Goal: Information Seeking & Learning: Find specific fact

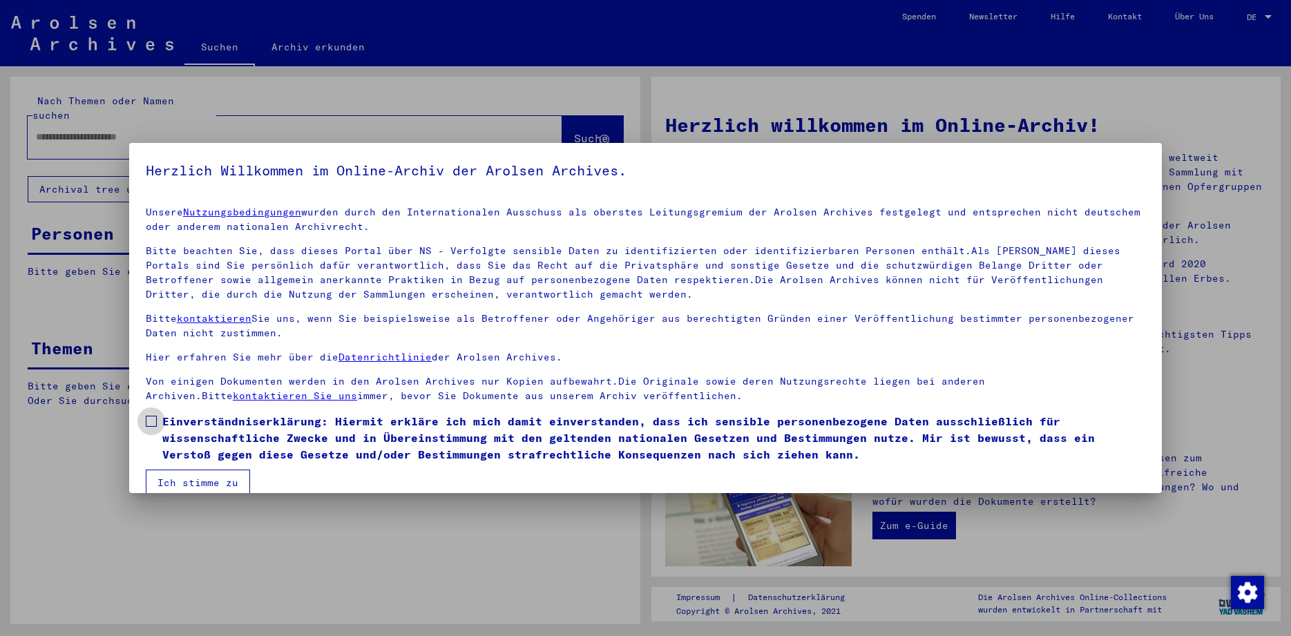
click at [150, 423] on span at bounding box center [151, 421] width 11 height 11
click at [190, 476] on button "Ich stimme zu" at bounding box center [198, 483] width 104 height 26
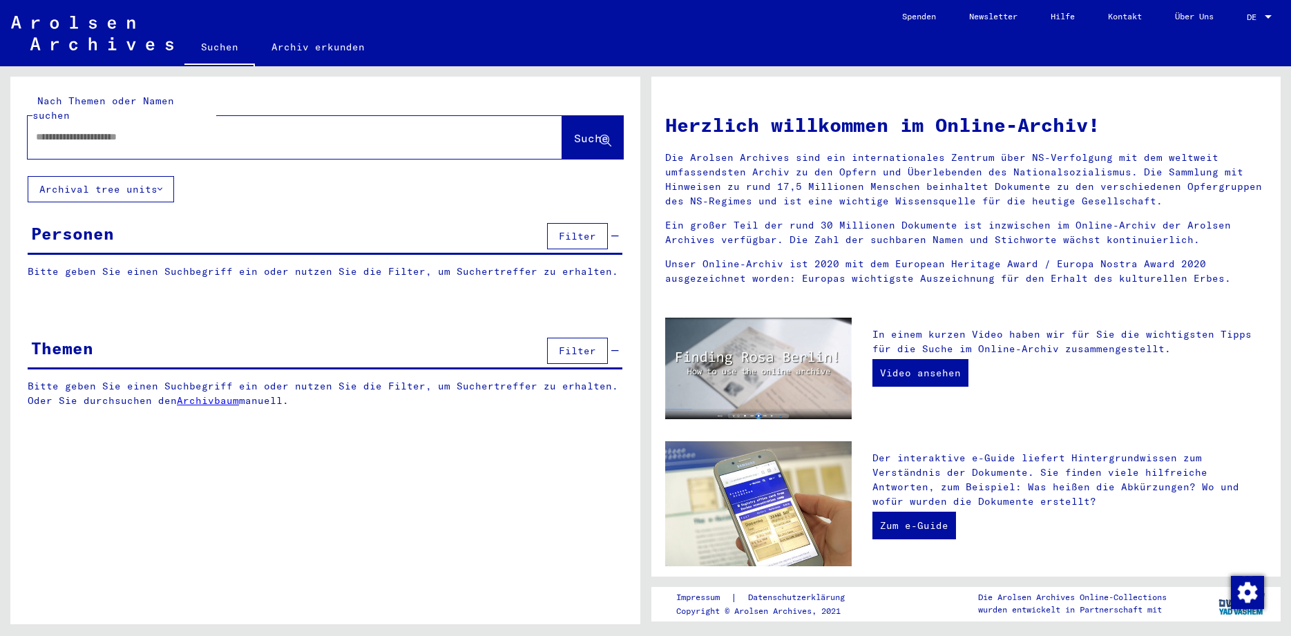
click at [88, 130] on input "text" at bounding box center [278, 137] width 485 height 15
type input "**********"
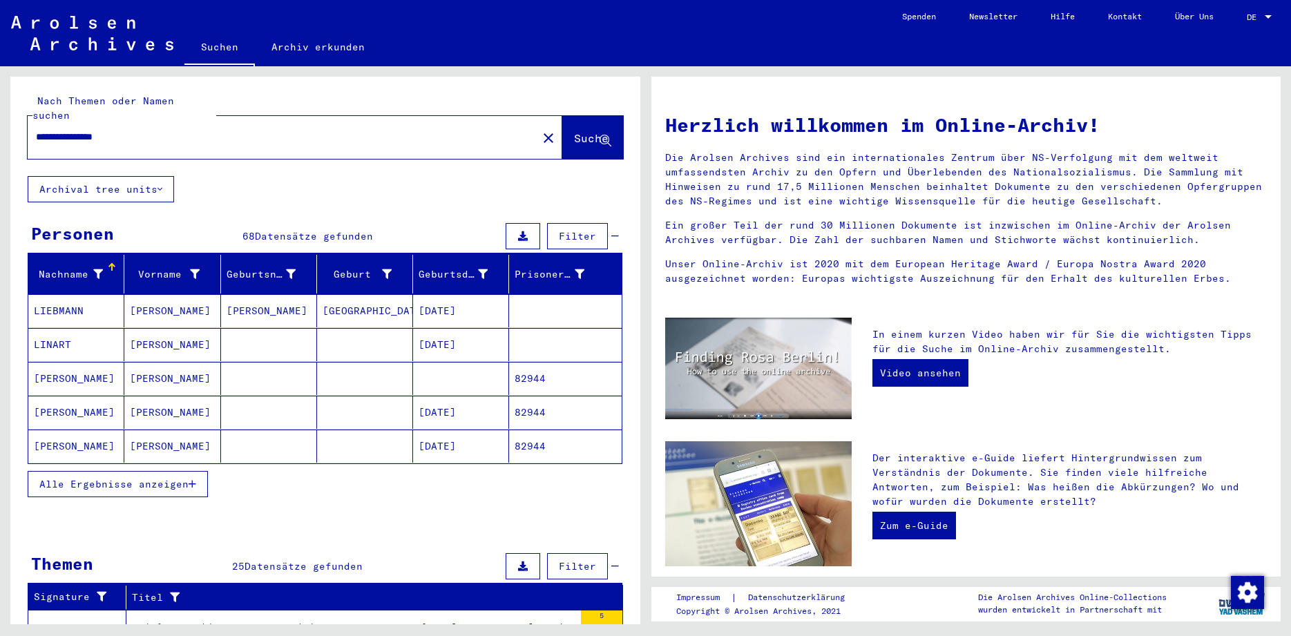
click at [132, 478] on span "Alle Ergebnisse anzeigen" at bounding box center [113, 484] width 149 height 12
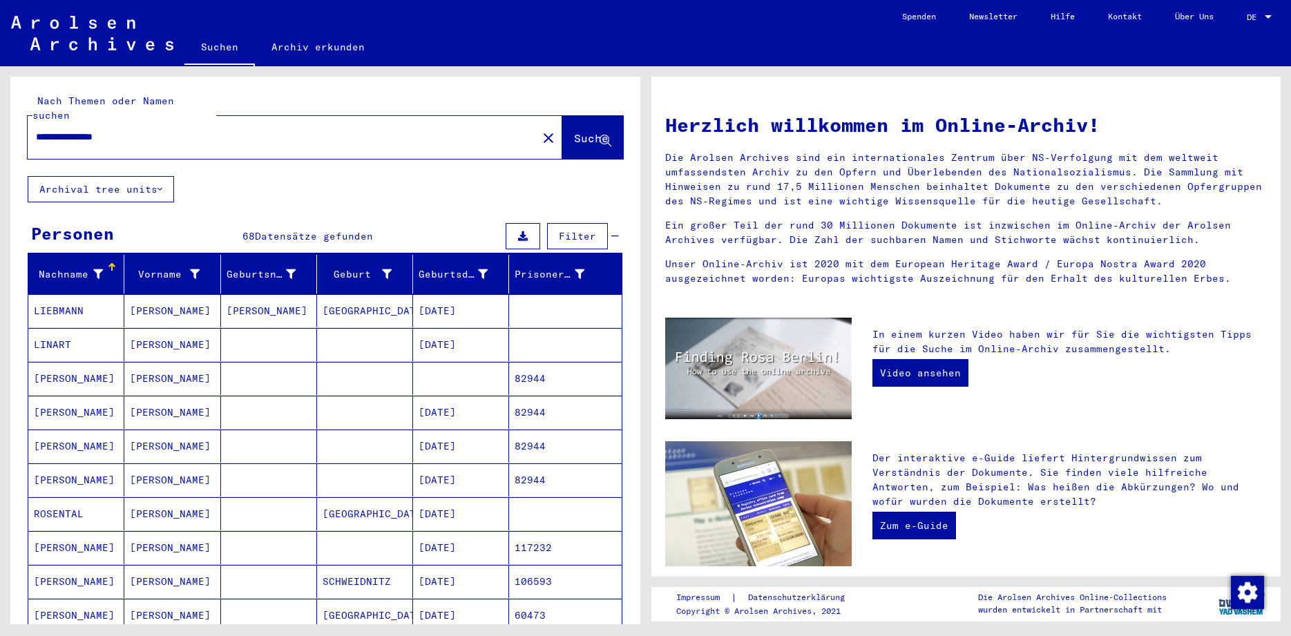
click at [81, 365] on mat-cell "[PERSON_NAME]" at bounding box center [76, 378] width 96 height 33
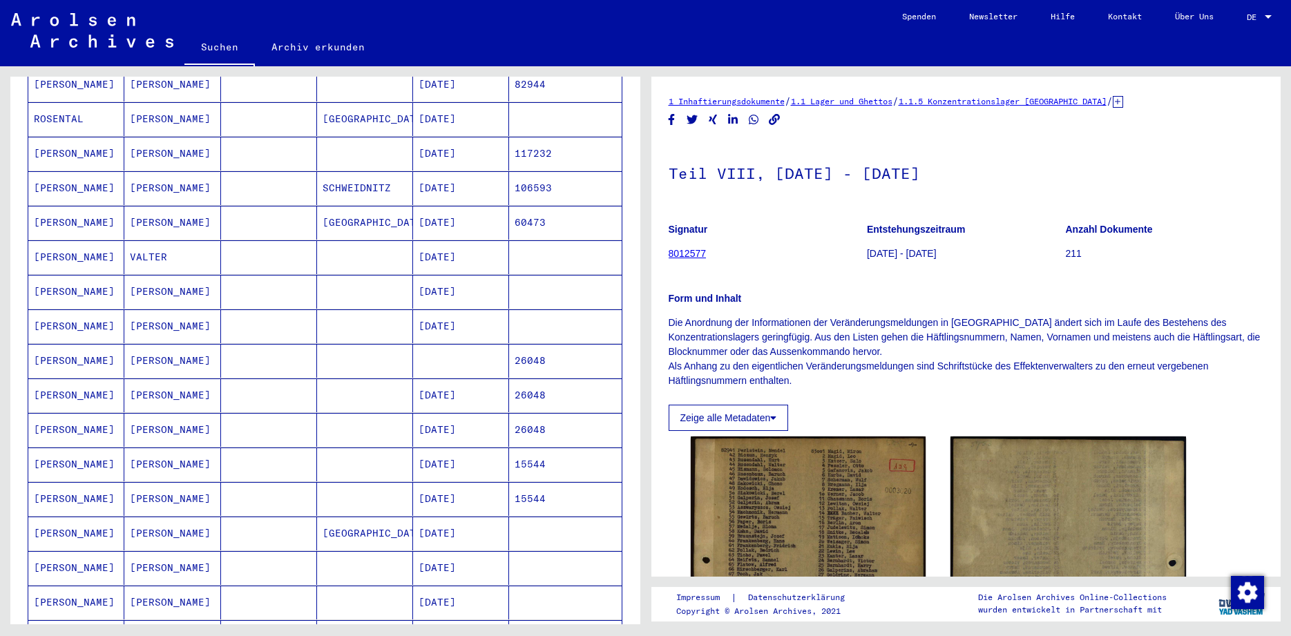
scroll to position [403, 0]
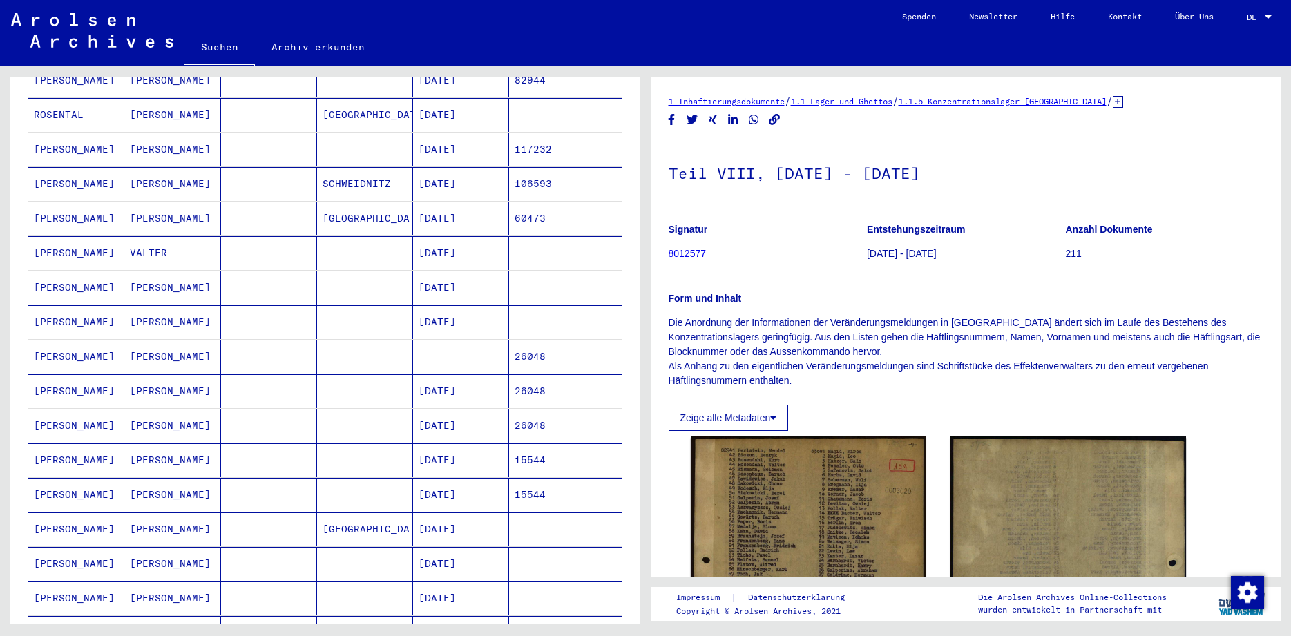
click at [79, 99] on mat-cell "ROSENTAL" at bounding box center [76, 115] width 96 height 34
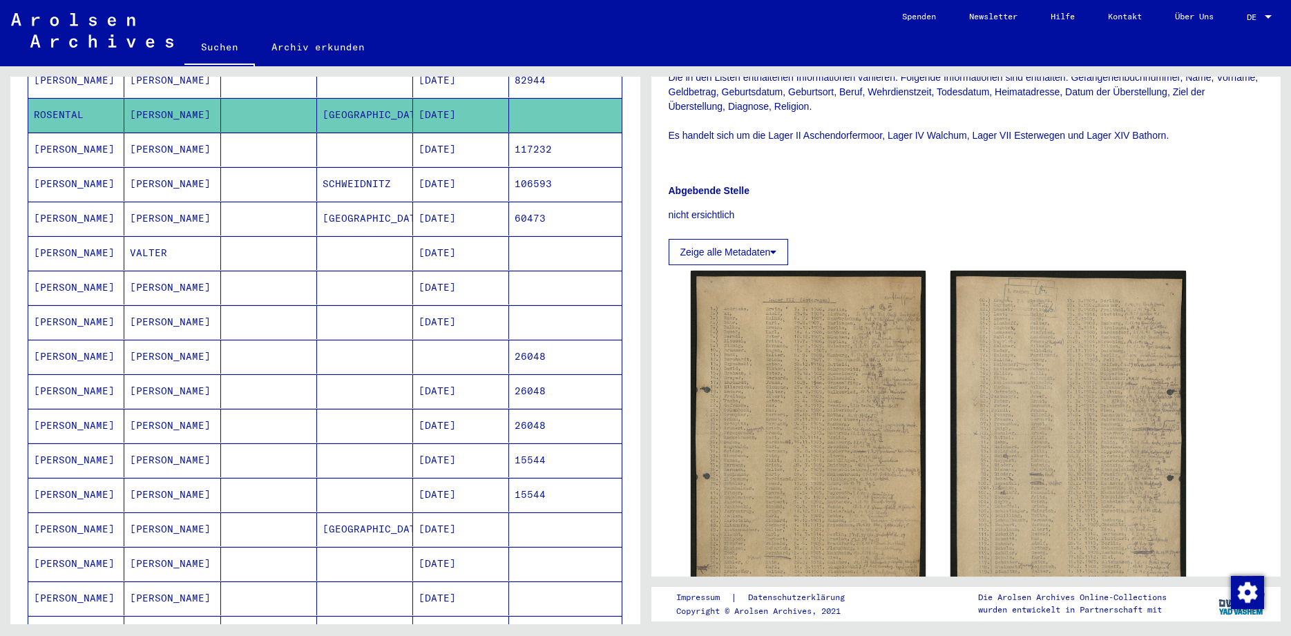
scroll to position [408, 0]
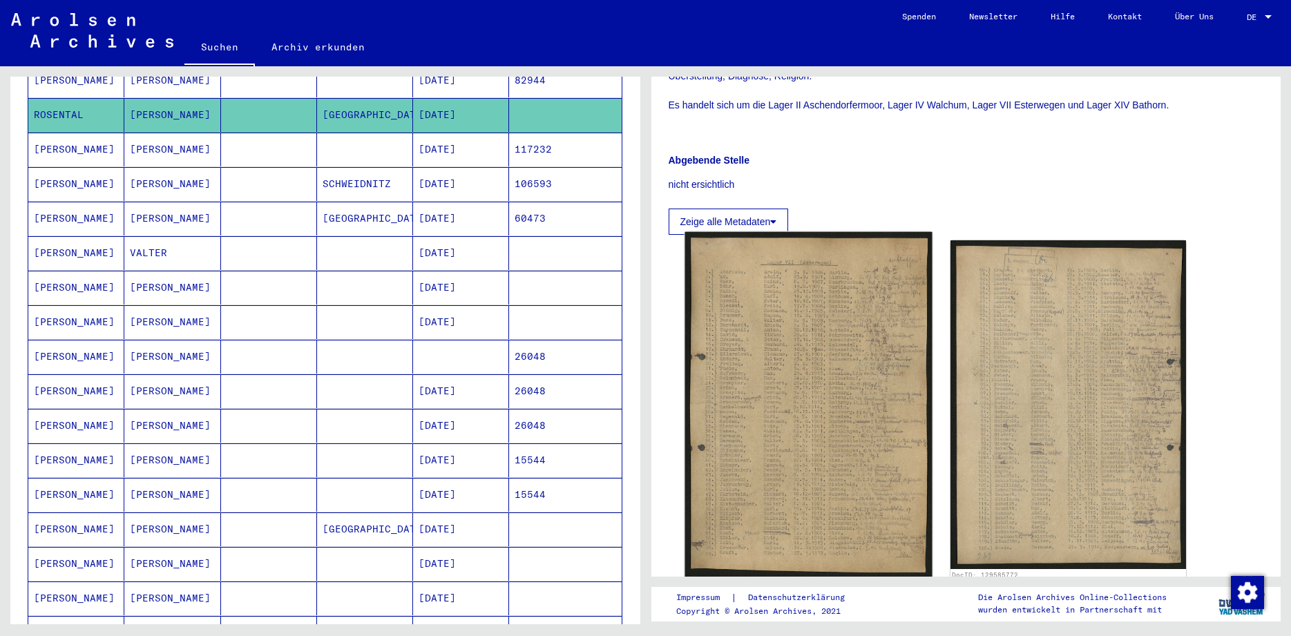
click at [874, 401] on img at bounding box center [807, 404] width 247 height 345
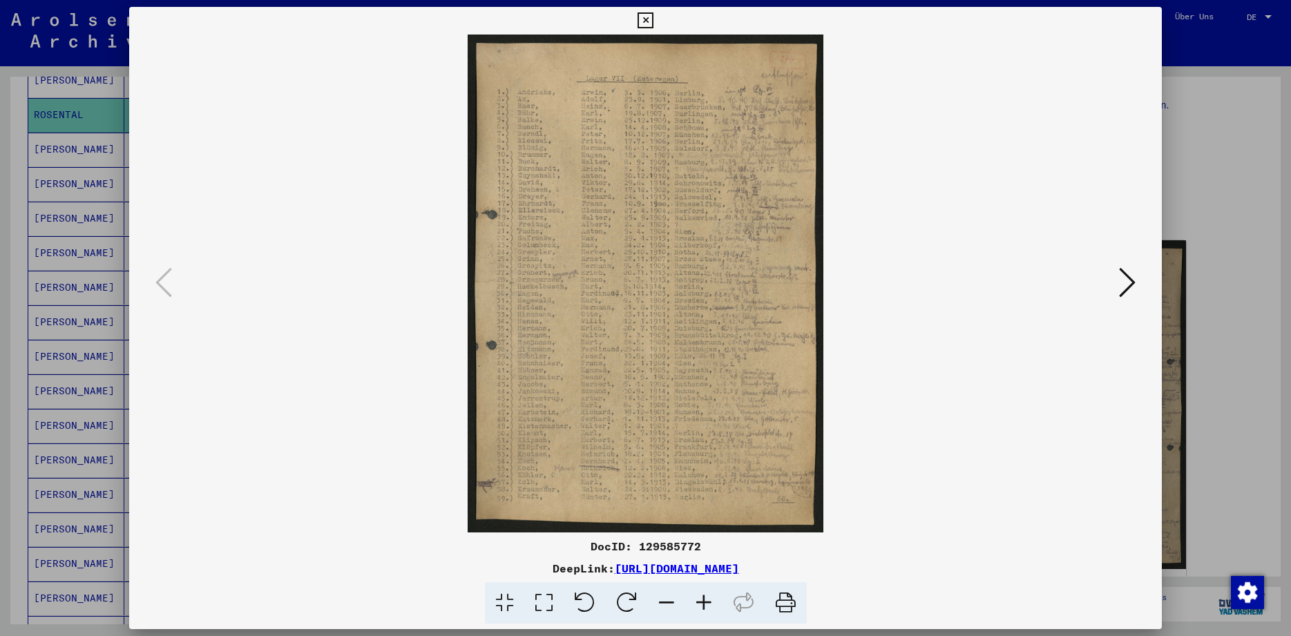
click at [699, 605] on icon at bounding box center [703, 603] width 37 height 42
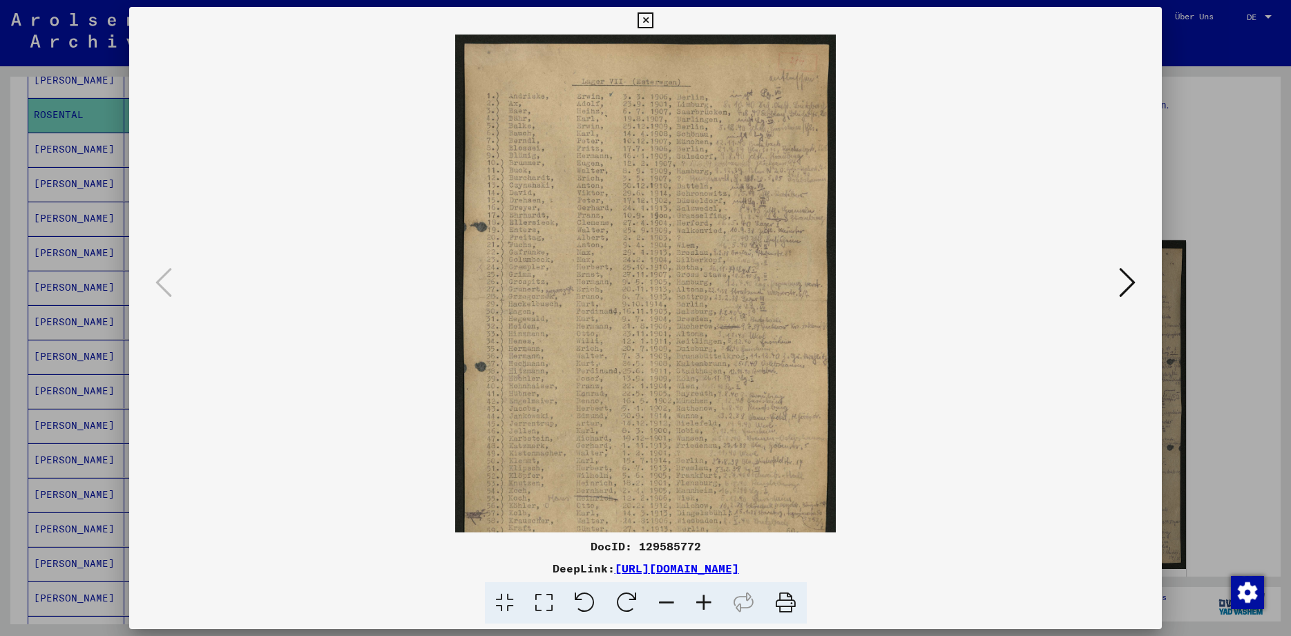
click at [699, 605] on icon at bounding box center [703, 603] width 37 height 42
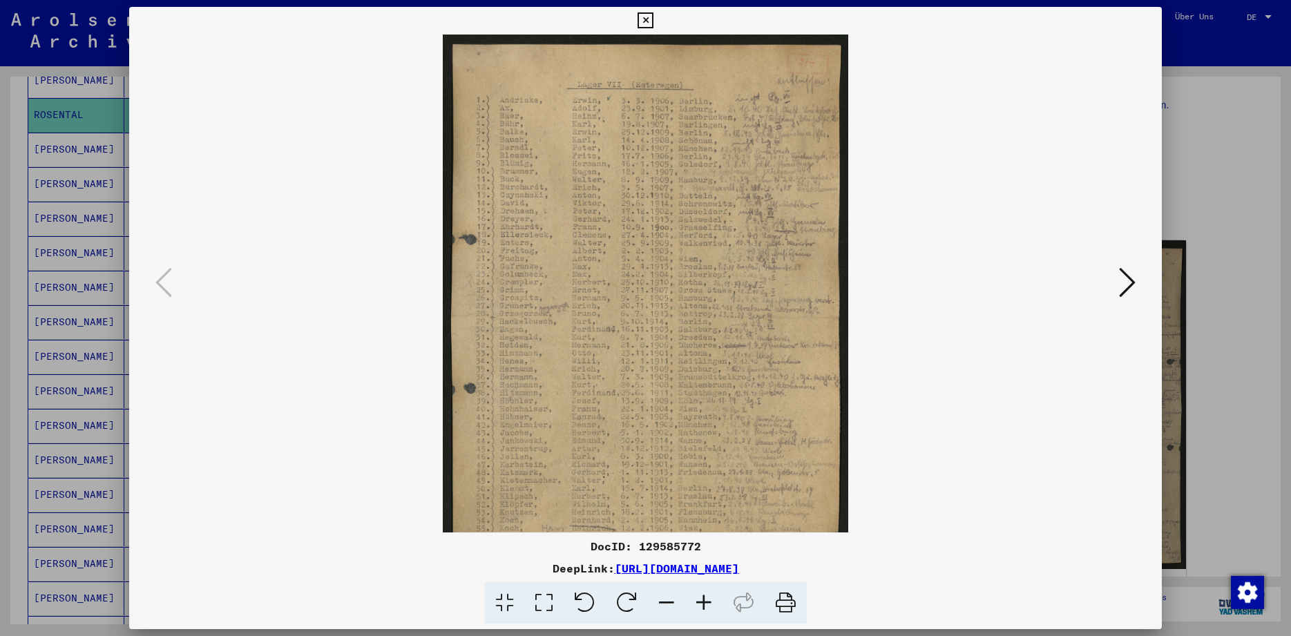
click at [699, 605] on icon at bounding box center [703, 603] width 37 height 42
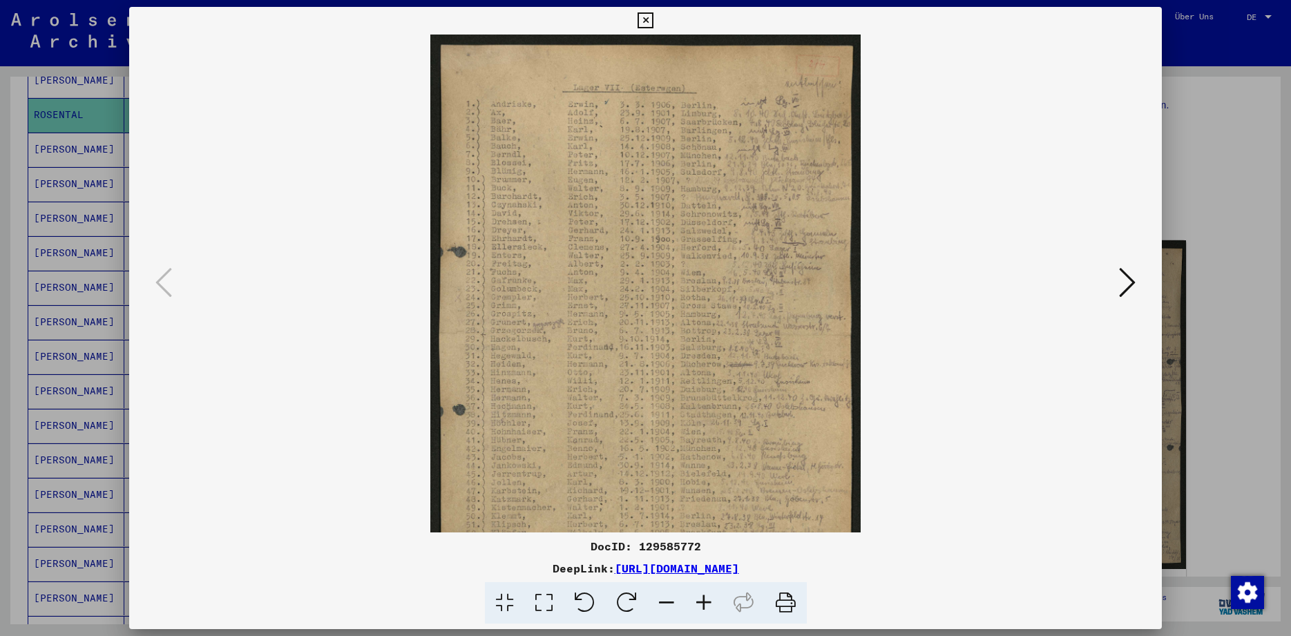
click at [699, 605] on icon at bounding box center [703, 603] width 37 height 42
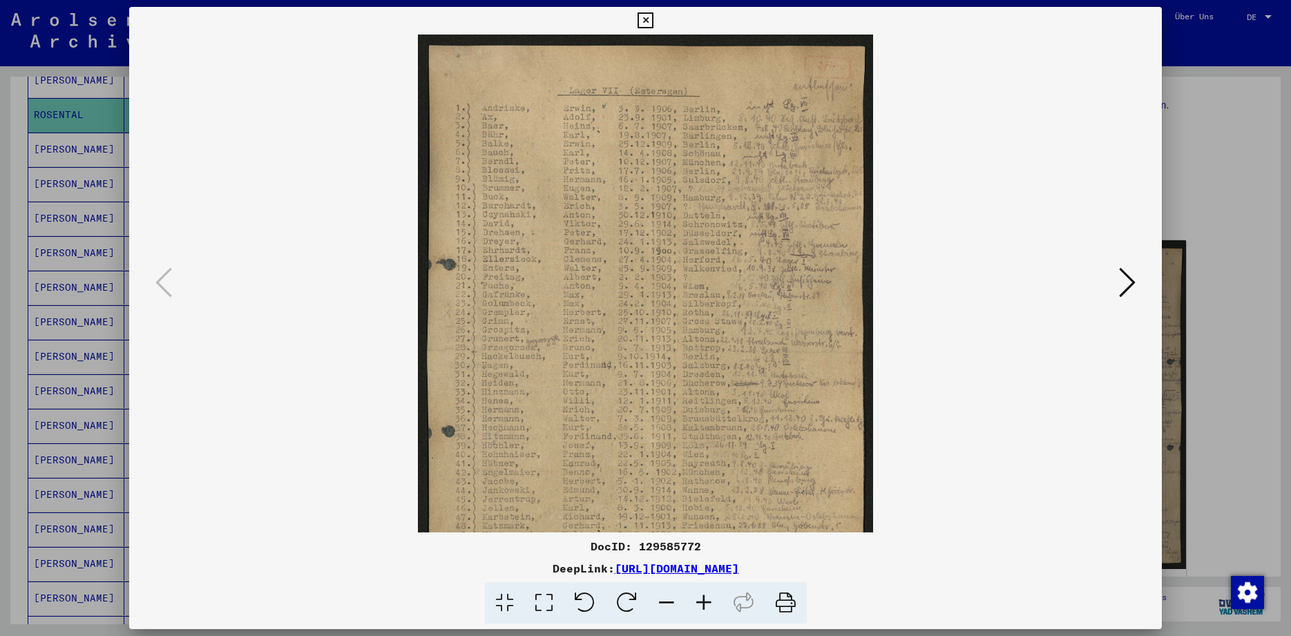
click at [699, 605] on icon at bounding box center [703, 603] width 37 height 42
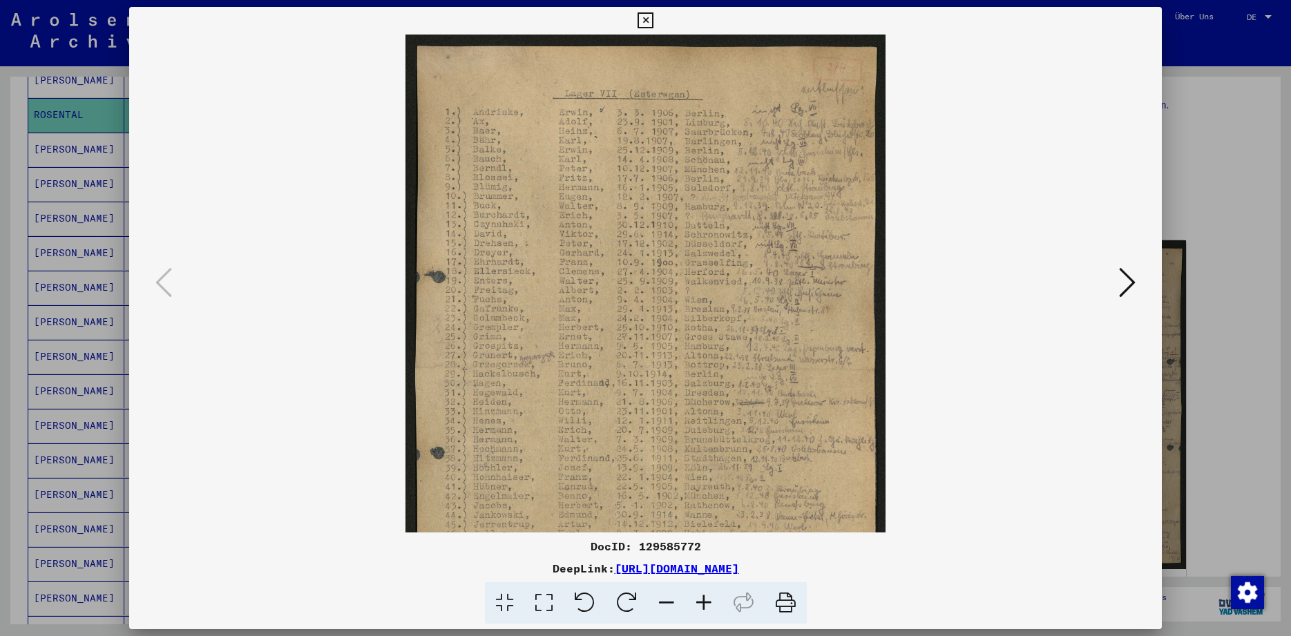
click at [699, 605] on icon at bounding box center [703, 603] width 37 height 42
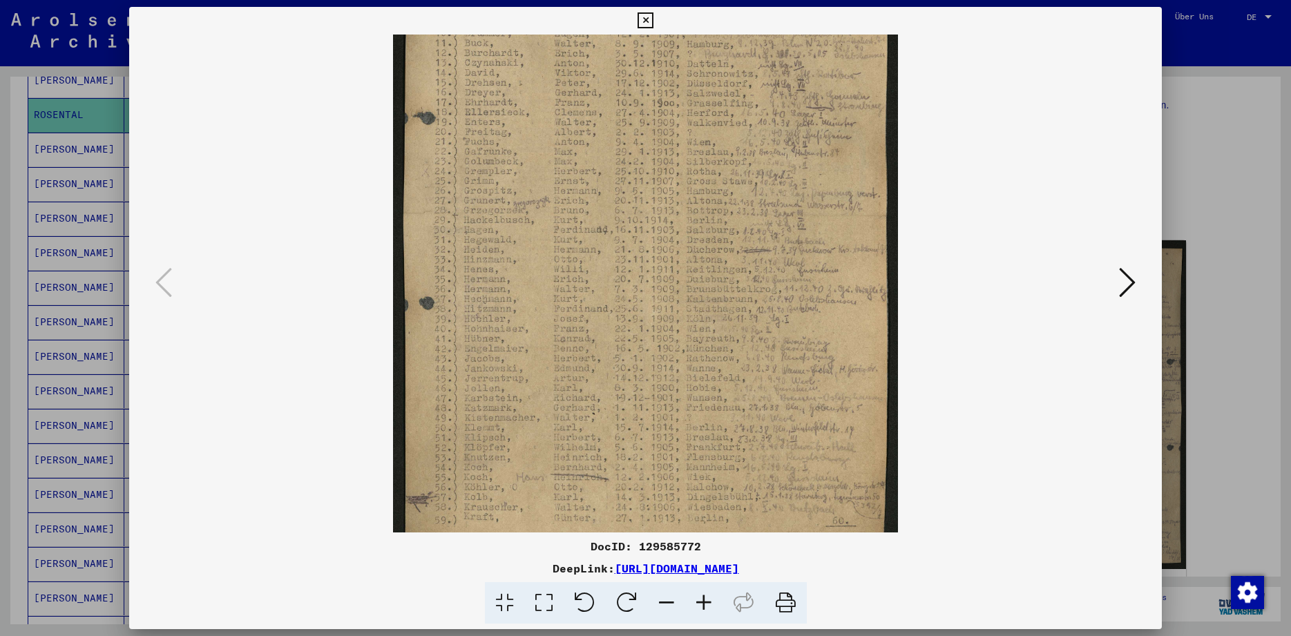
scroll to position [207, 0]
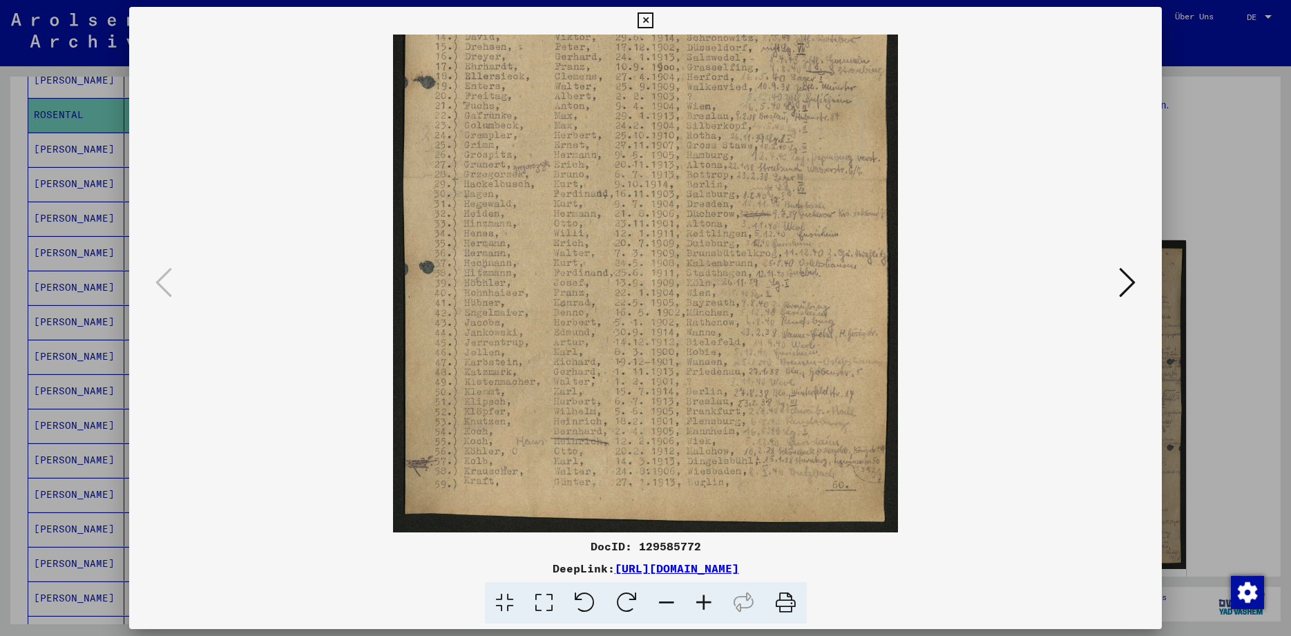
drag, startPoint x: 682, startPoint y: 468, endPoint x: 668, endPoint y: 217, distance: 251.8
click at [668, 217] on img at bounding box center [645, 179] width 504 height 705
click at [1130, 286] on icon at bounding box center [1127, 282] width 17 height 33
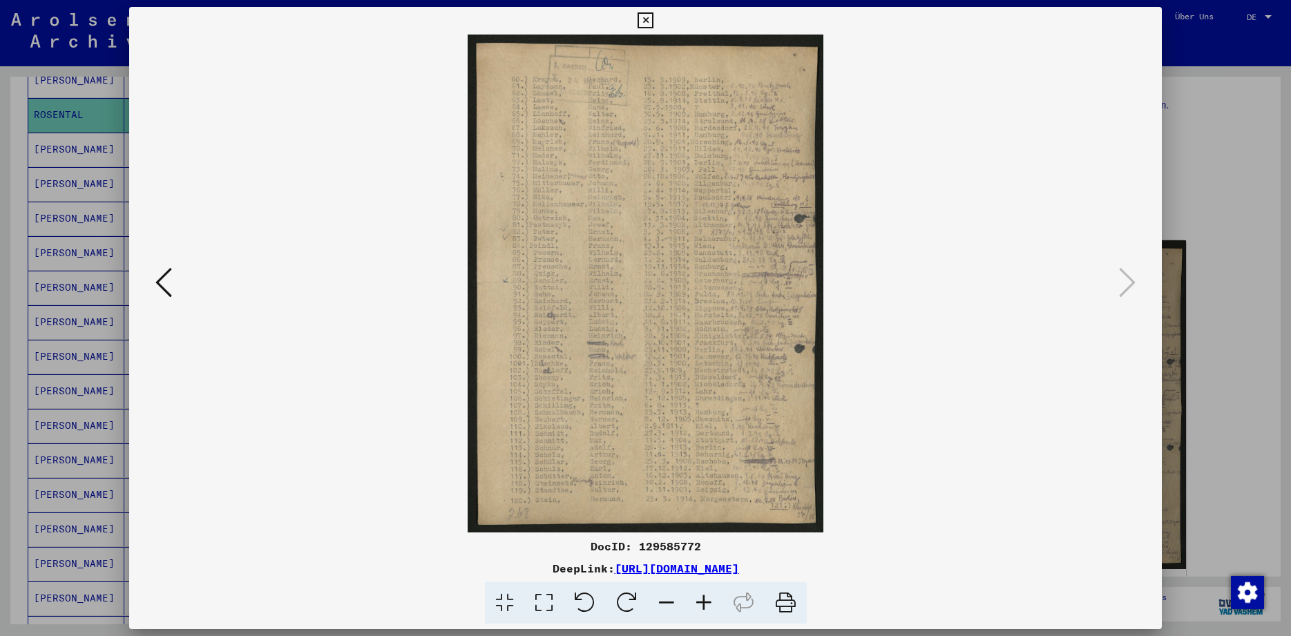
scroll to position [0, 0]
click at [702, 604] on icon at bounding box center [703, 603] width 37 height 42
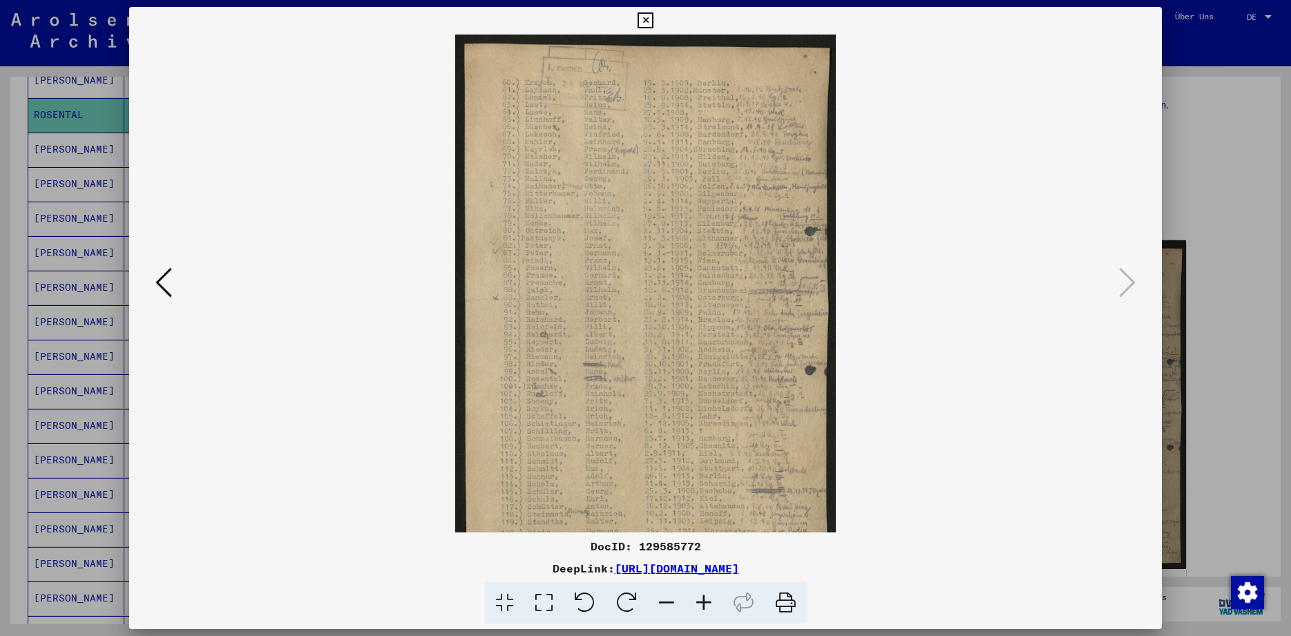
click at [702, 604] on icon at bounding box center [703, 603] width 37 height 42
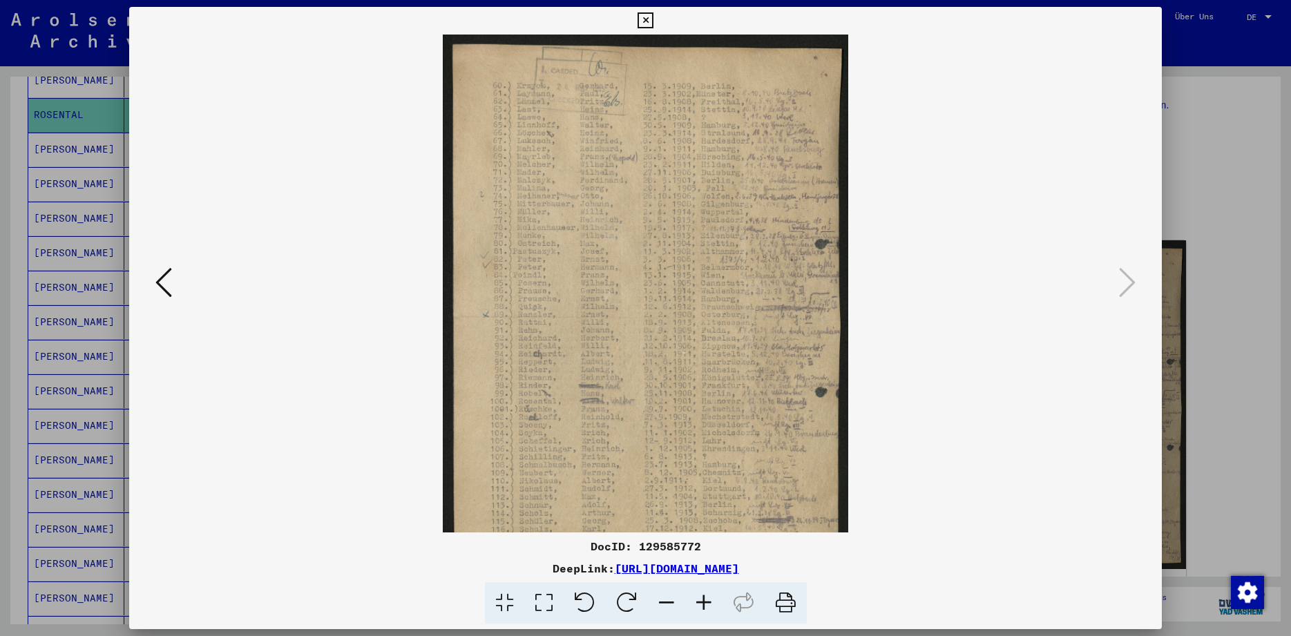
click at [702, 604] on icon at bounding box center [703, 603] width 37 height 42
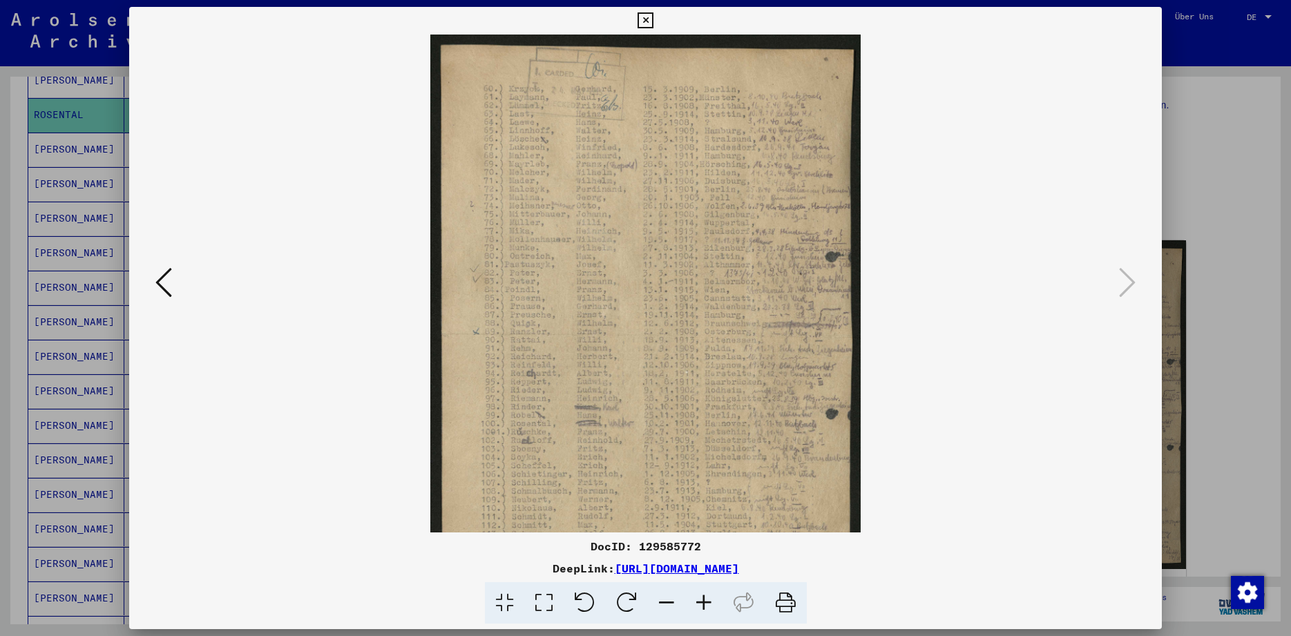
click at [702, 604] on icon at bounding box center [703, 603] width 37 height 42
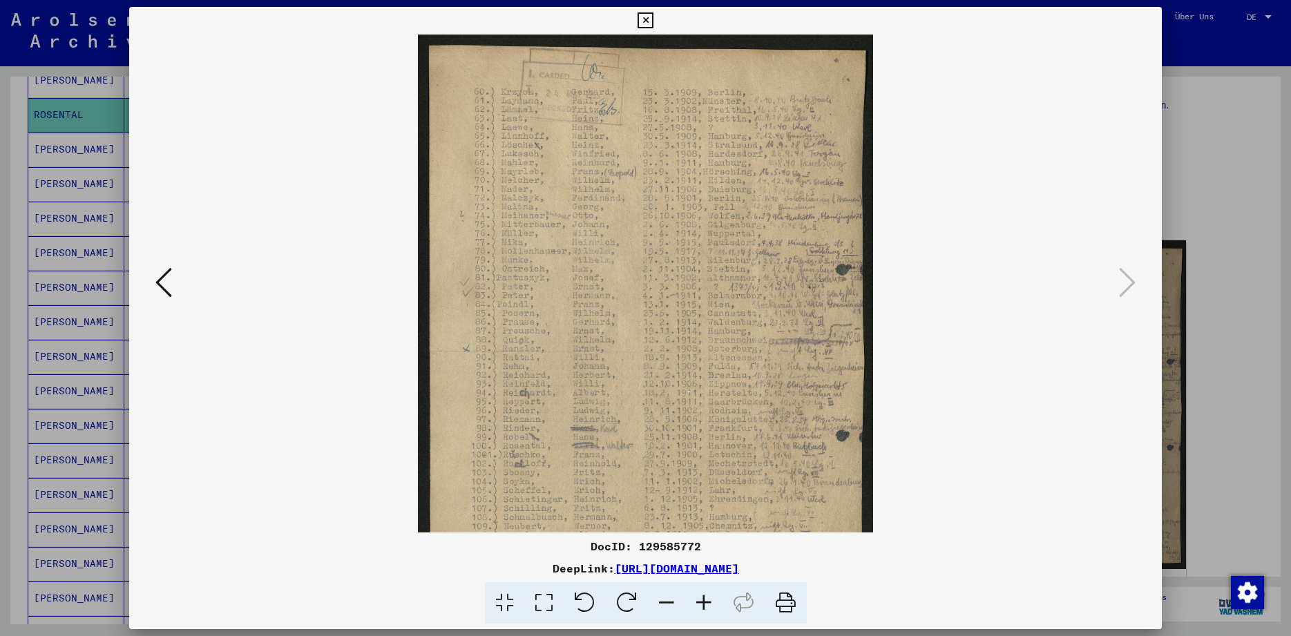
click at [702, 604] on icon at bounding box center [703, 603] width 37 height 42
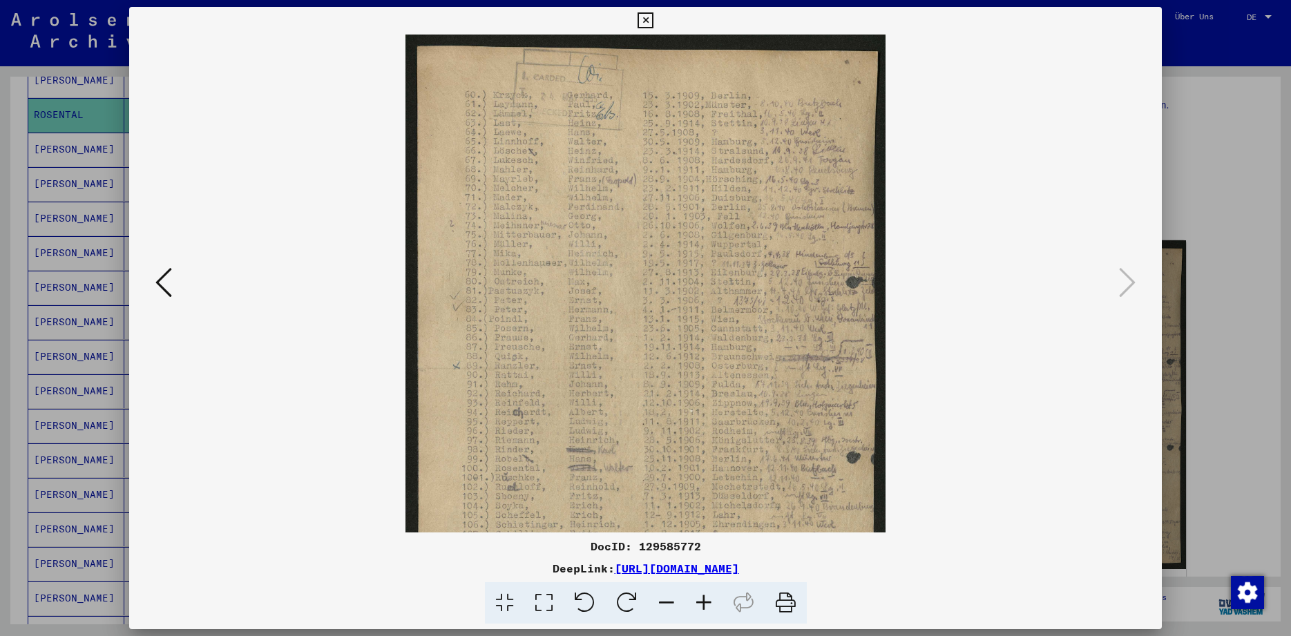
click at [702, 604] on icon at bounding box center [703, 603] width 37 height 42
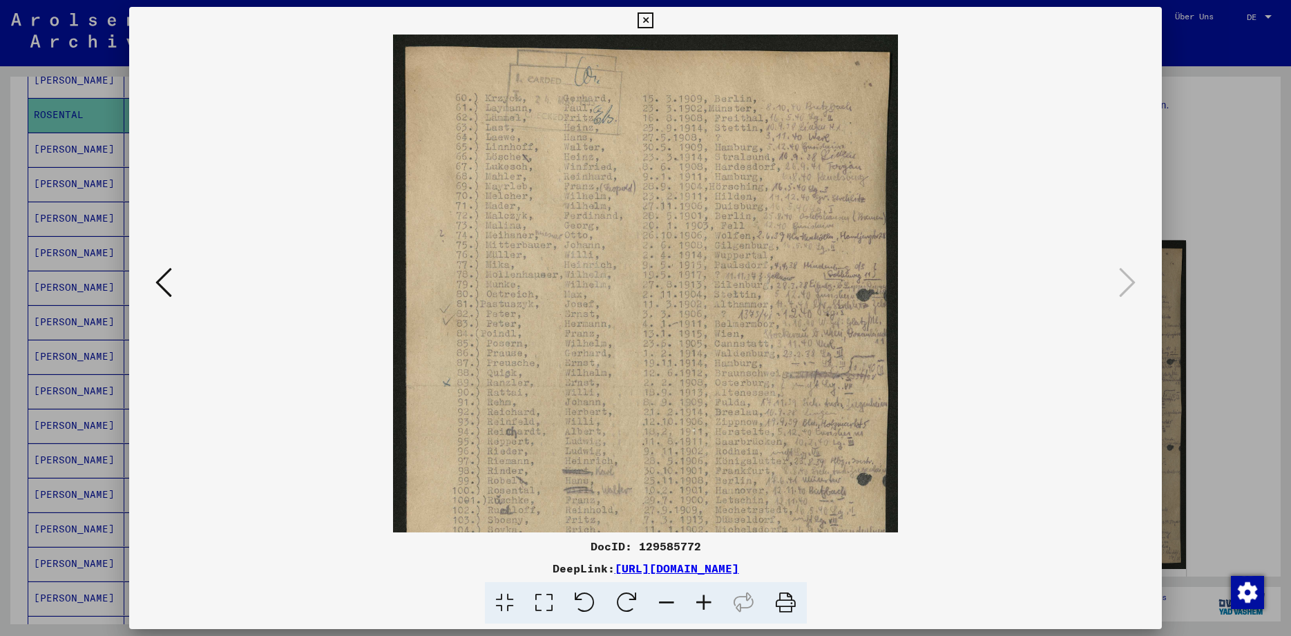
click at [702, 604] on icon at bounding box center [703, 603] width 37 height 42
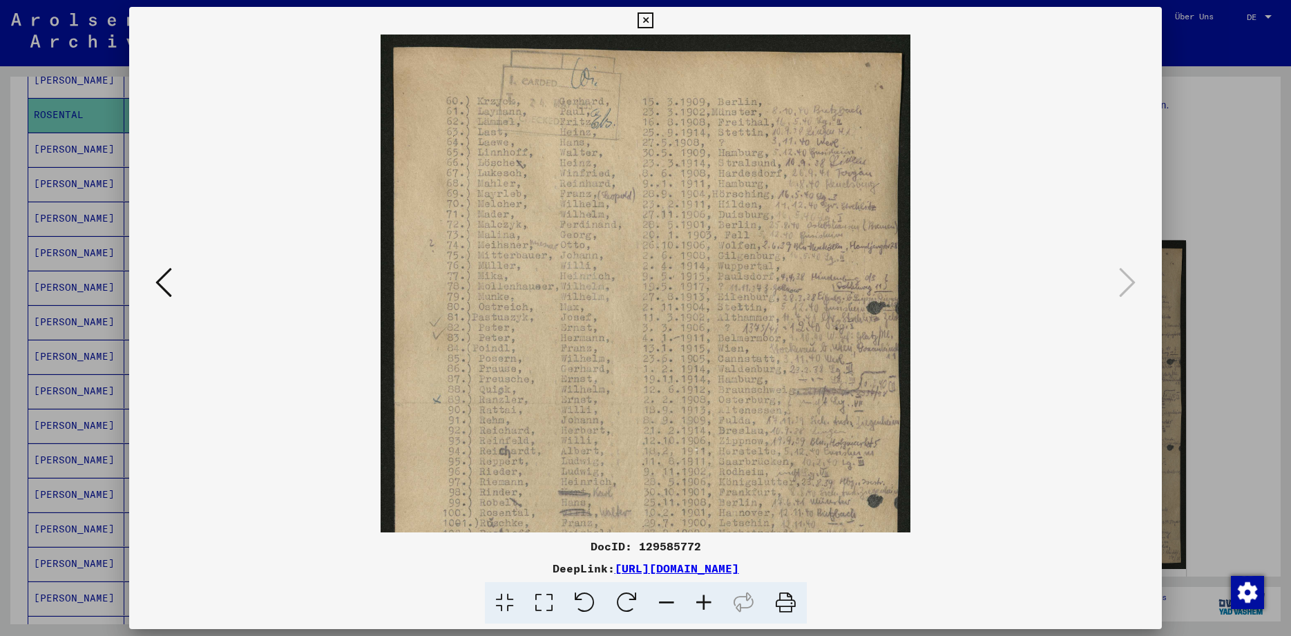
click at [702, 604] on icon at bounding box center [703, 603] width 37 height 42
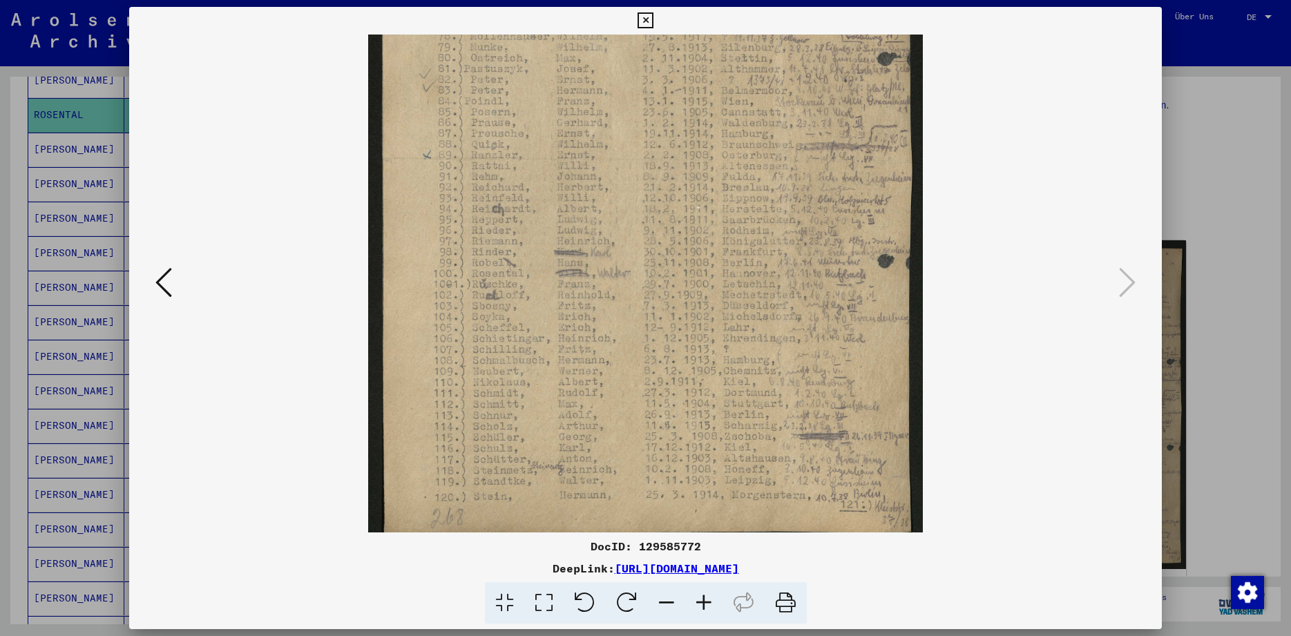
scroll to position [264, 0]
drag, startPoint x: 628, startPoint y: 462, endPoint x: 652, endPoint y: 198, distance: 264.8
click at [652, 198] on img at bounding box center [645, 158] width 554 height 774
click at [653, 23] on icon at bounding box center [645, 20] width 16 height 17
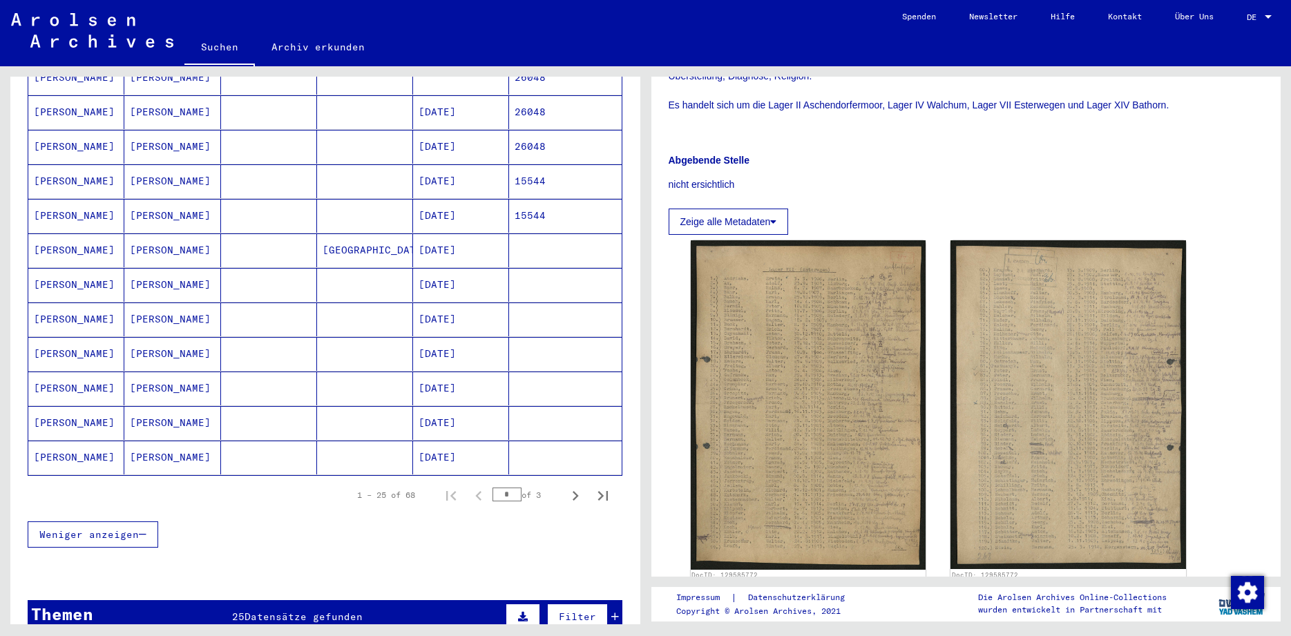
scroll to position [698, 0]
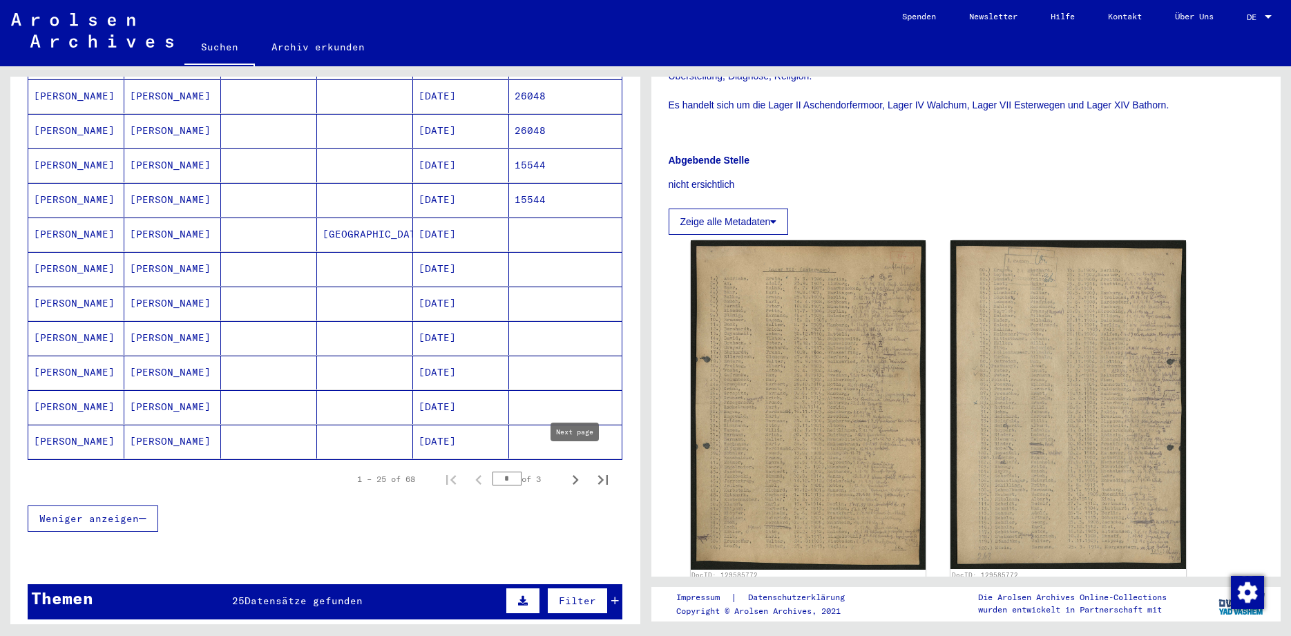
click at [572, 470] on icon "Next page" at bounding box center [575, 479] width 19 height 19
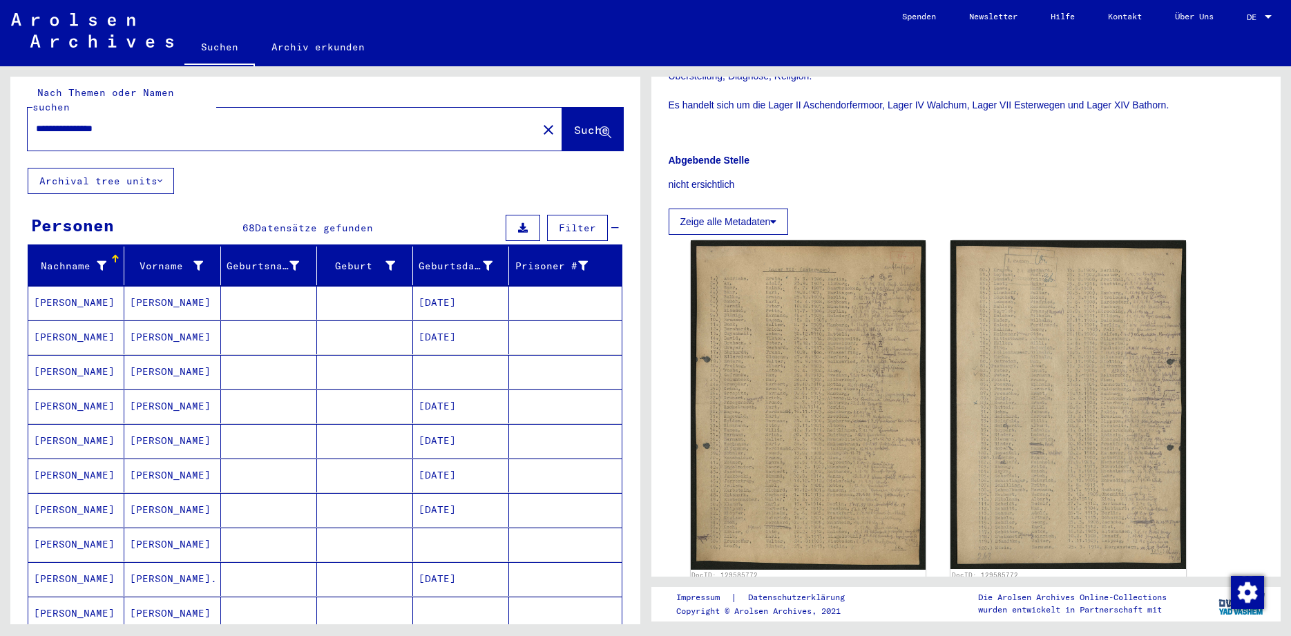
scroll to position [6, 0]
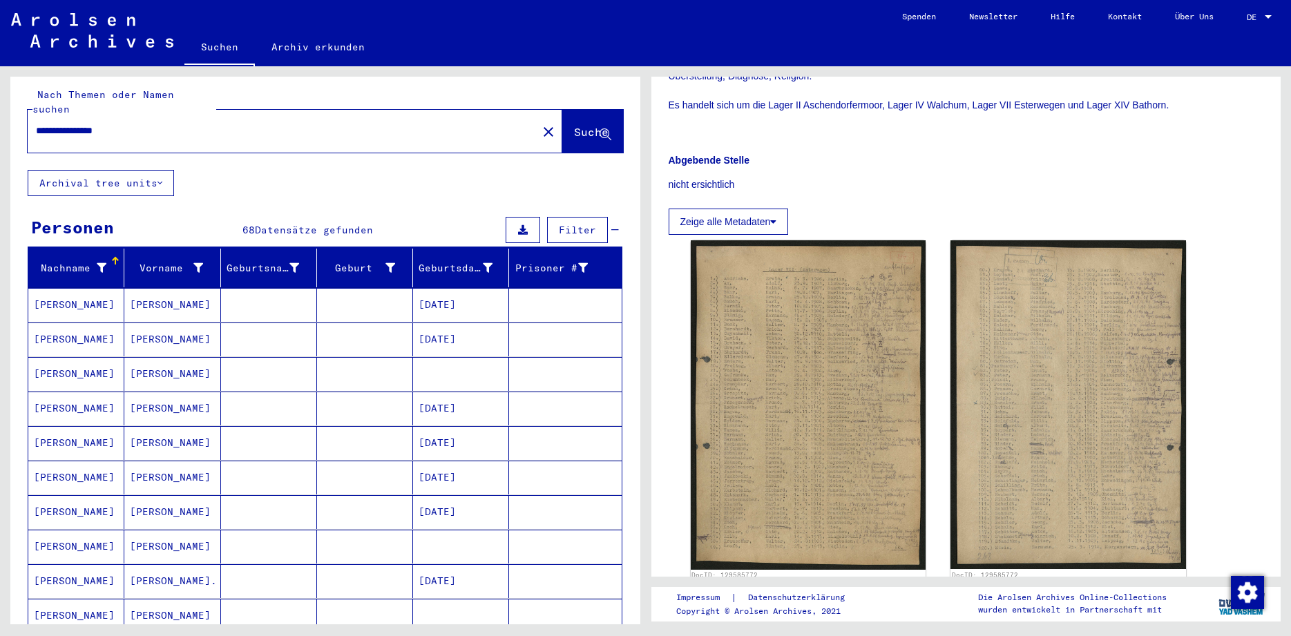
click at [65, 288] on mat-cell "[PERSON_NAME]" at bounding box center [76, 305] width 96 height 34
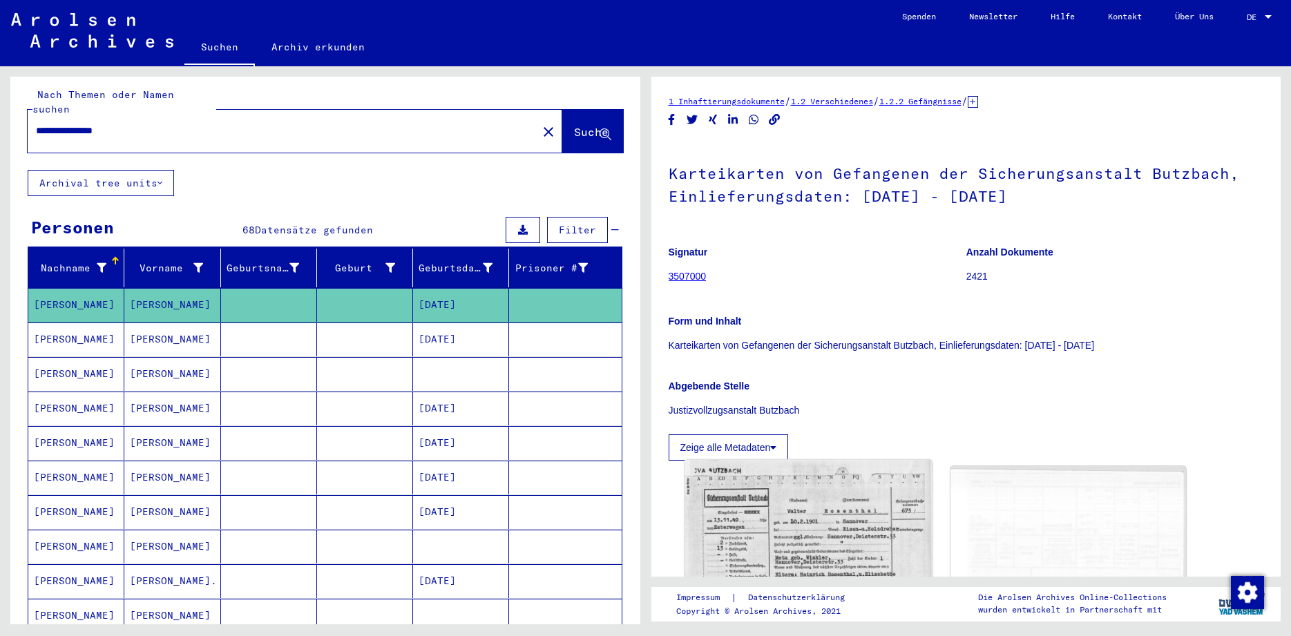
click at [761, 539] on img at bounding box center [807, 587] width 247 height 255
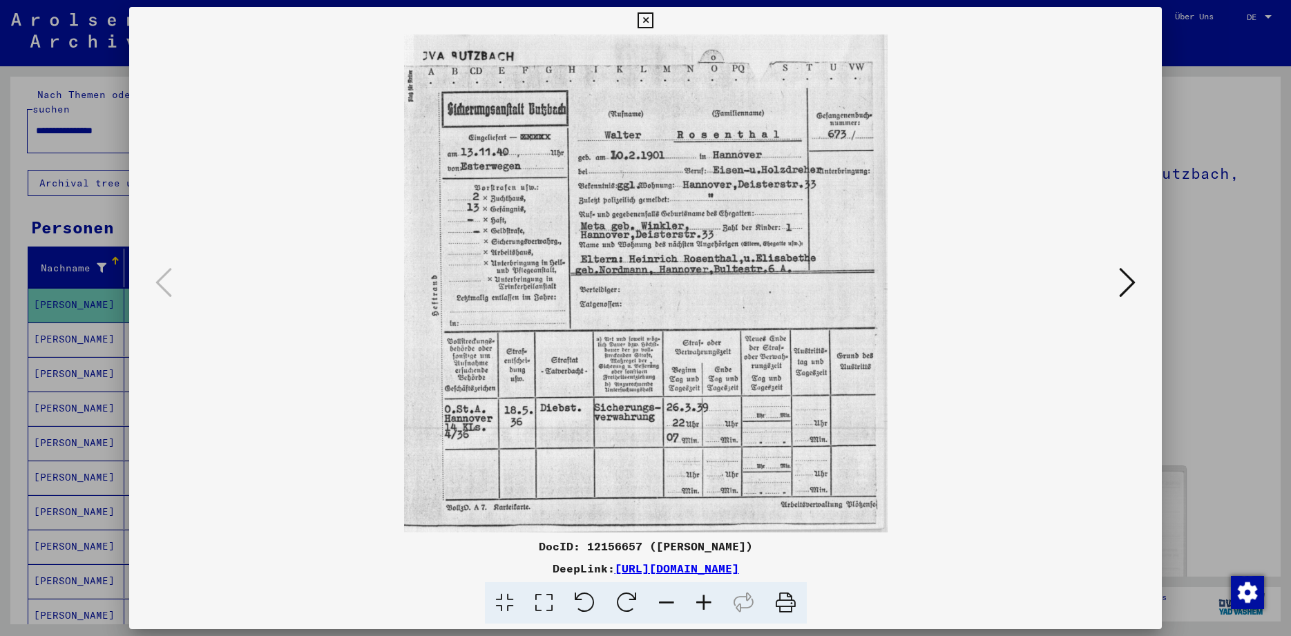
click at [653, 15] on icon at bounding box center [645, 20] width 16 height 17
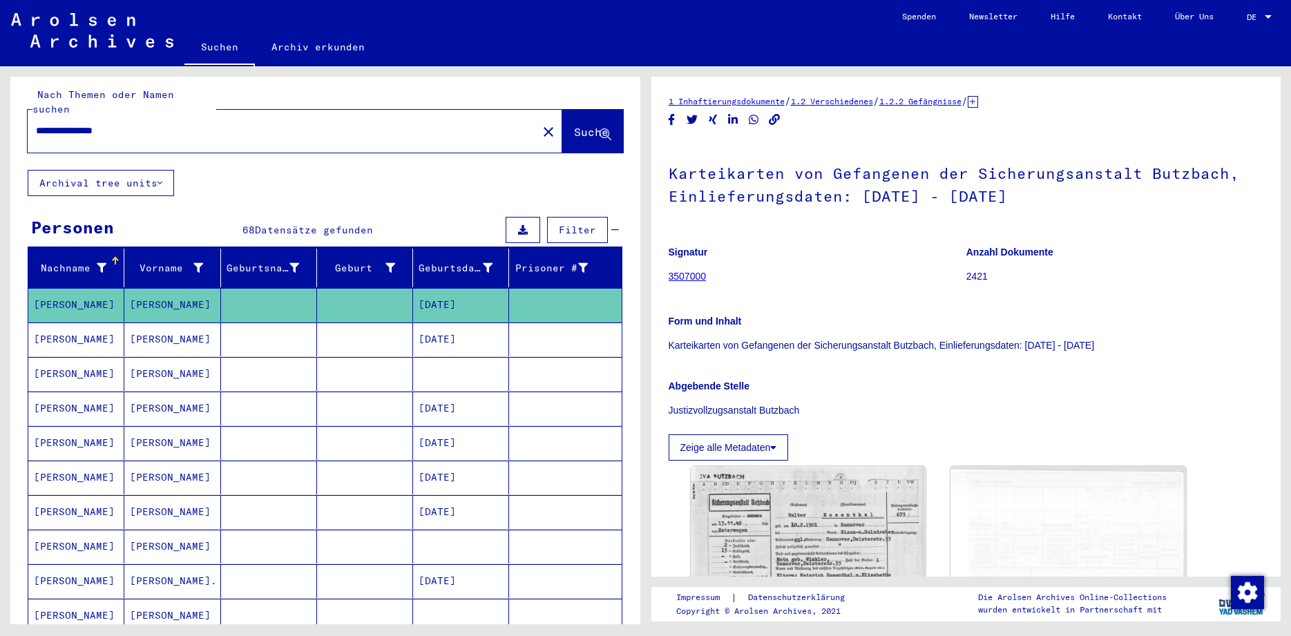
click at [59, 360] on mat-cell "[PERSON_NAME]" at bounding box center [76, 374] width 96 height 34
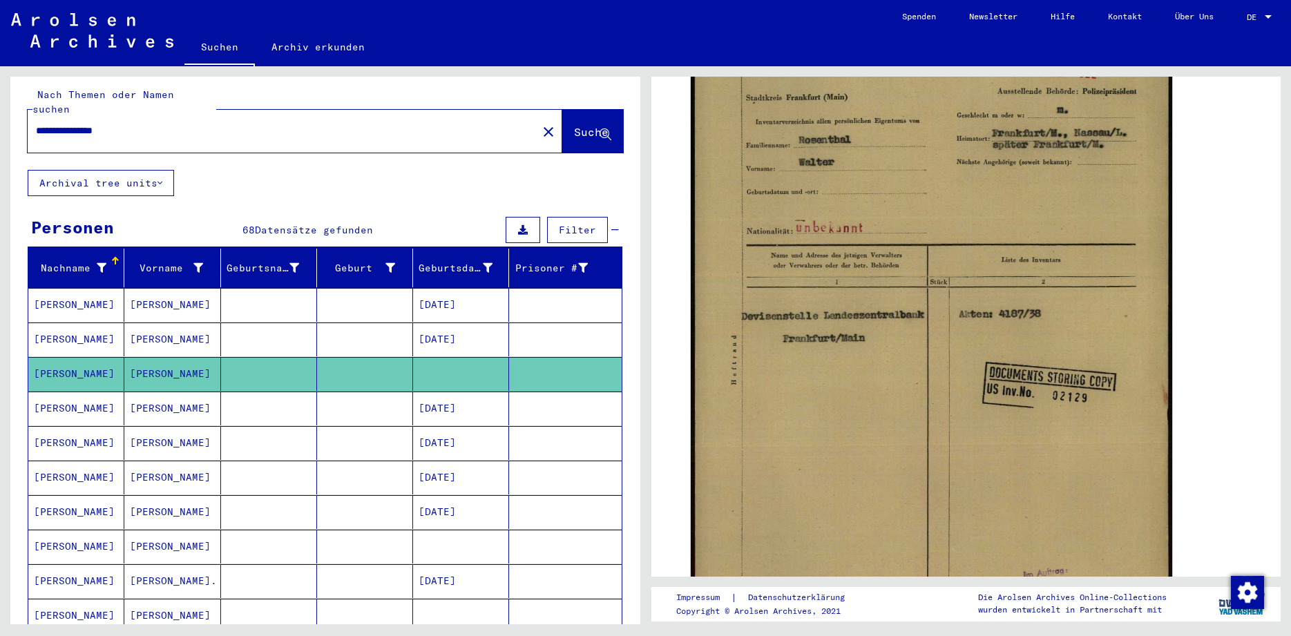
scroll to position [311, 0]
click at [68, 534] on mat-cell "[PERSON_NAME]" at bounding box center [76, 547] width 96 height 34
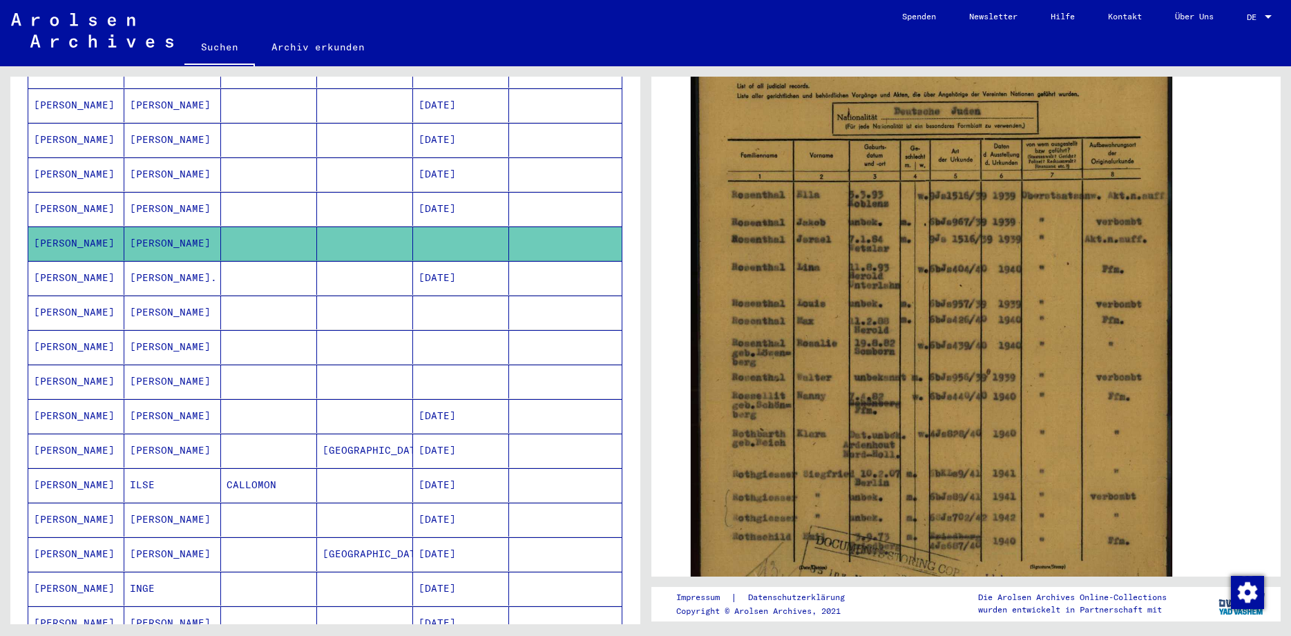
scroll to position [337, 0]
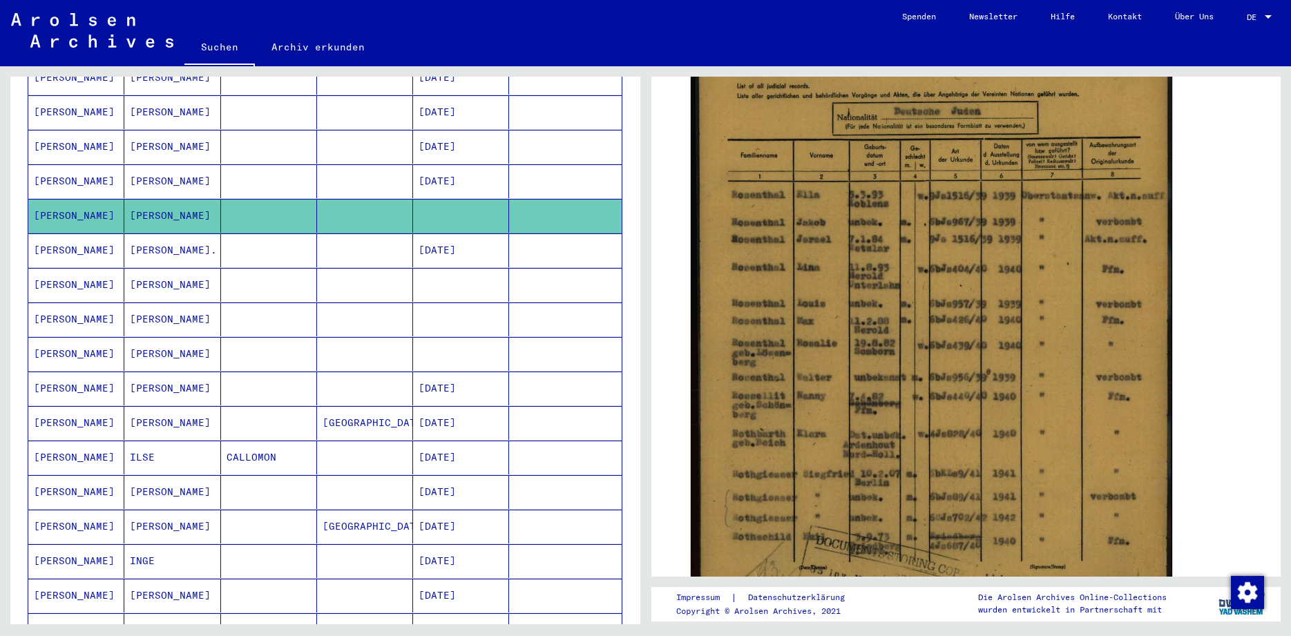
click at [57, 372] on mat-cell "[PERSON_NAME]" at bounding box center [76, 389] width 96 height 34
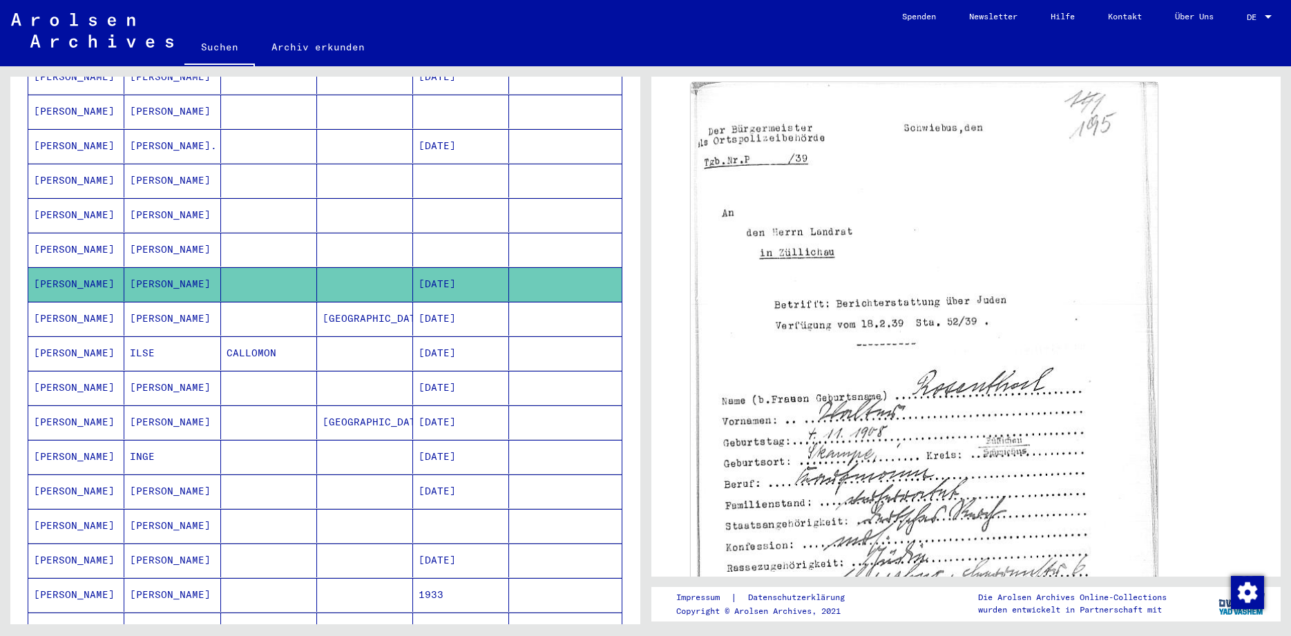
scroll to position [445, 0]
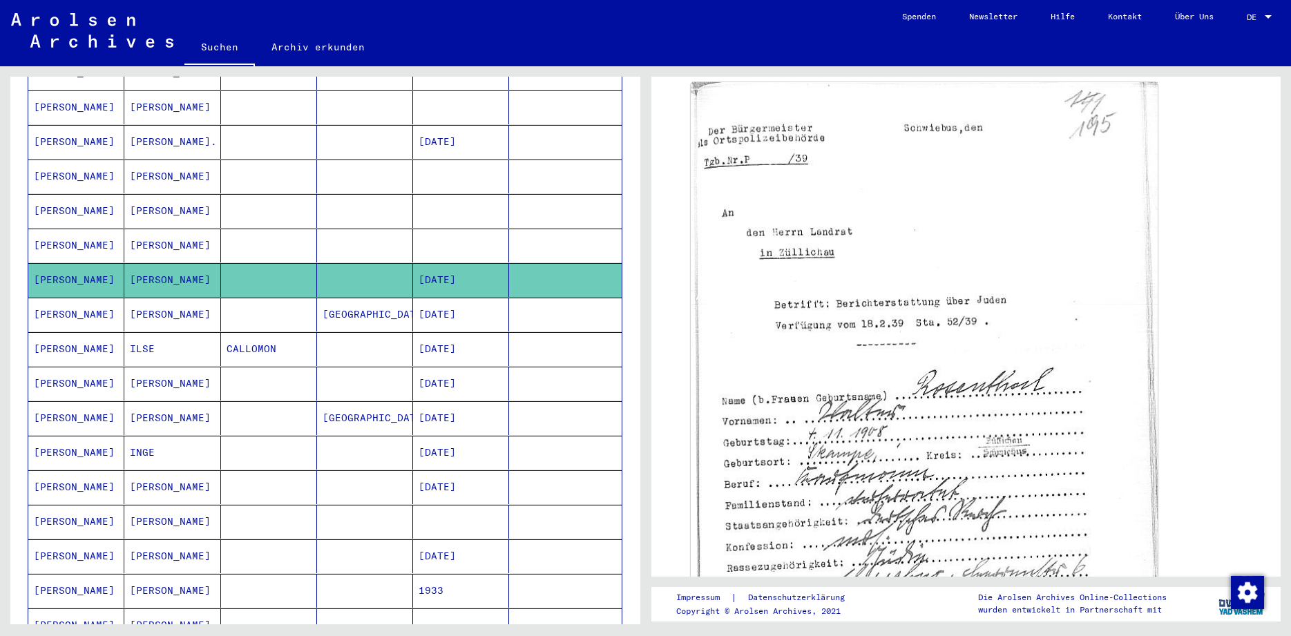
click at [85, 505] on mat-cell "[PERSON_NAME]" at bounding box center [76, 522] width 96 height 34
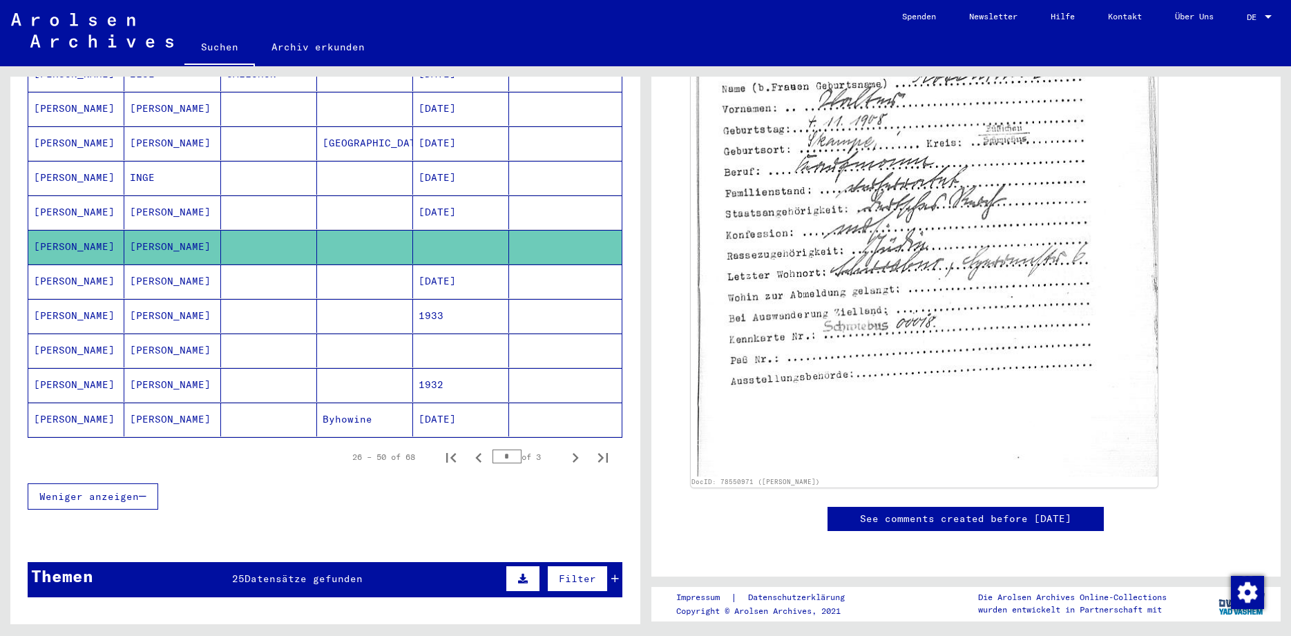
scroll to position [724, 0]
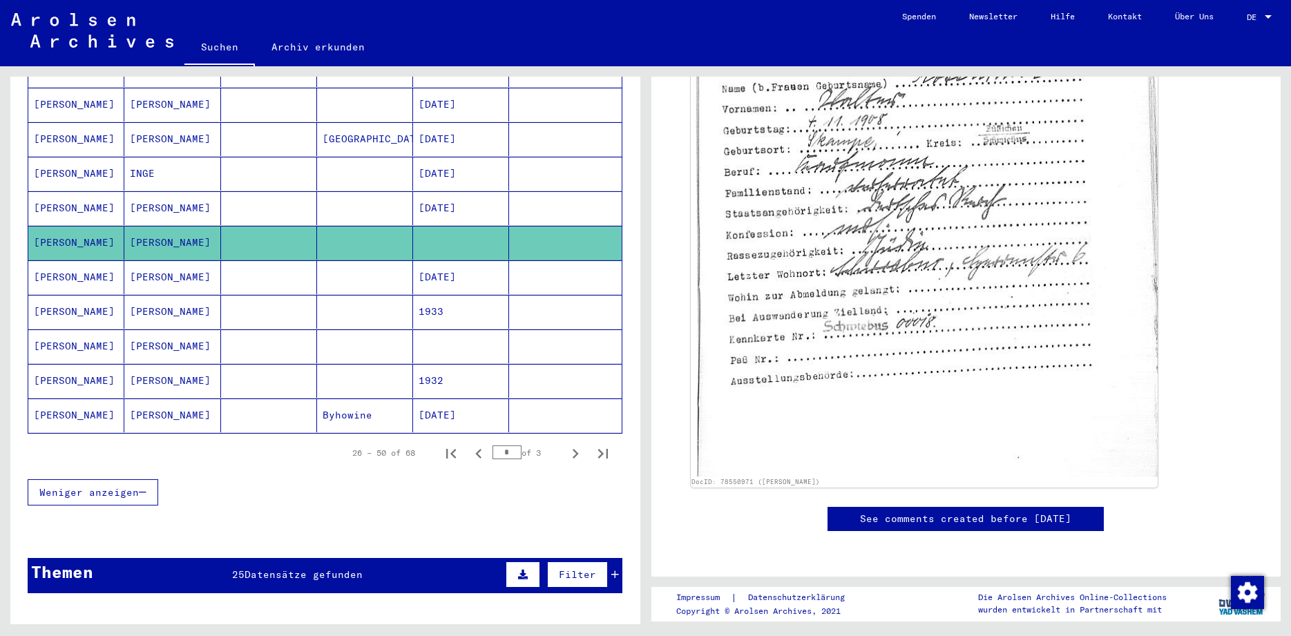
click at [87, 335] on mat-cell "[PERSON_NAME]" at bounding box center [76, 346] width 96 height 34
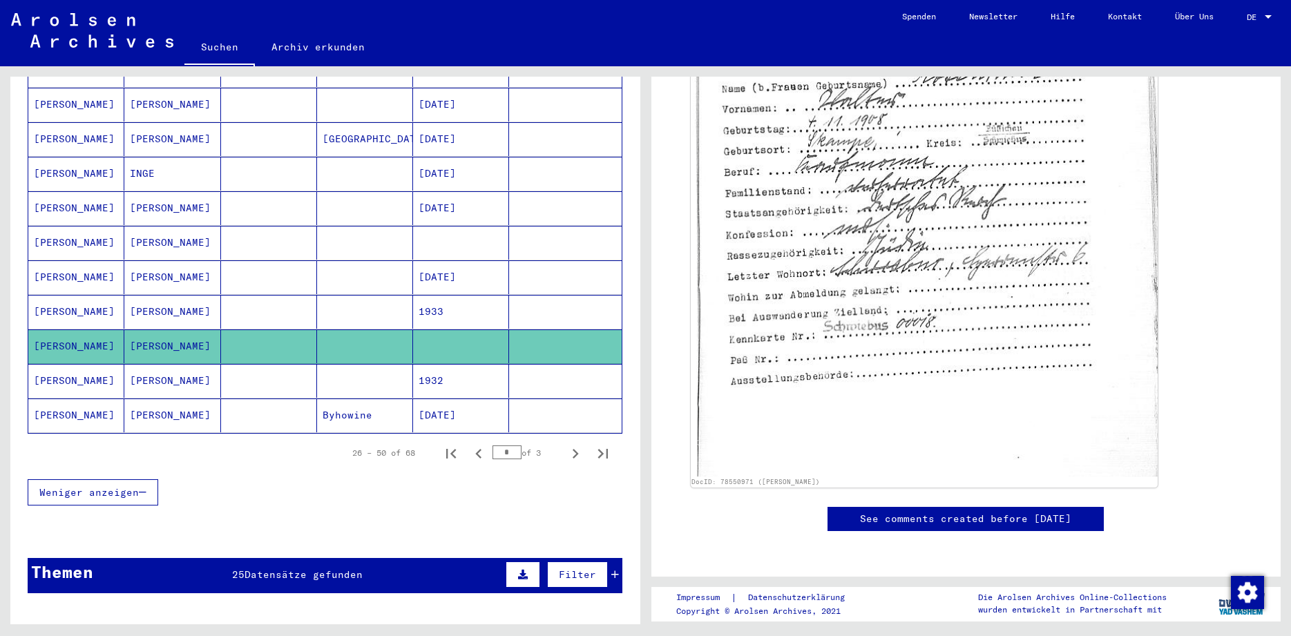
click at [77, 333] on mat-cell "[PERSON_NAME]" at bounding box center [76, 346] width 96 height 34
click at [574, 449] on icon "Next page" at bounding box center [575, 454] width 6 height 10
type input "*"
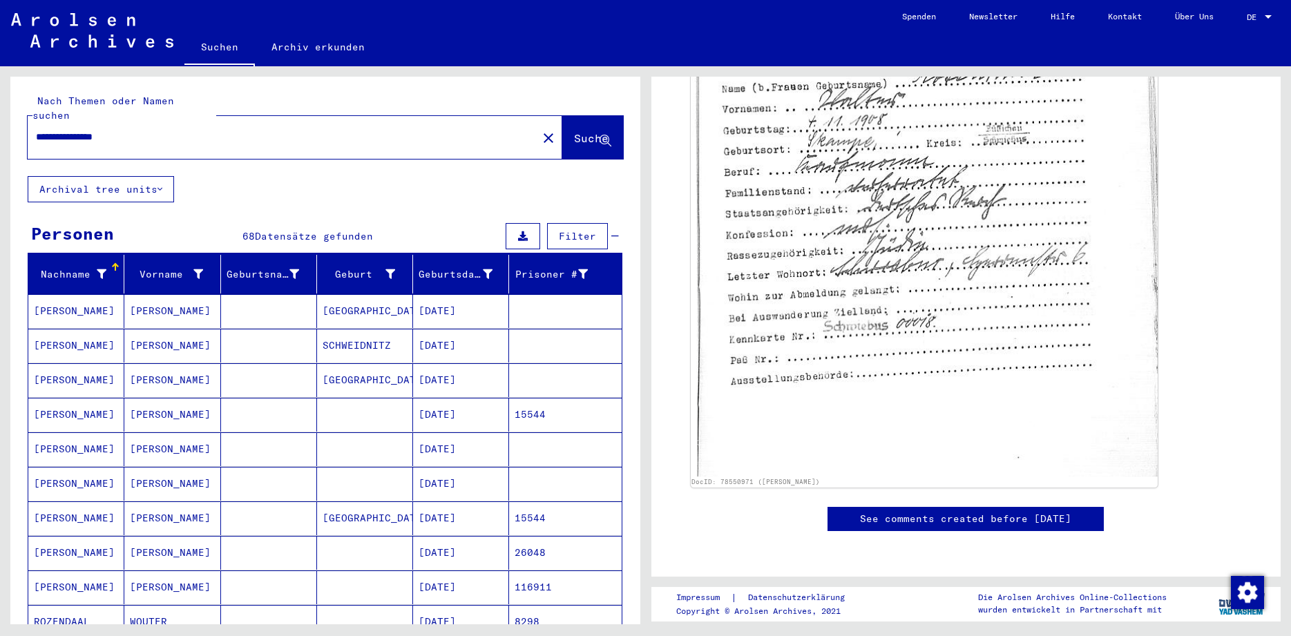
click at [61, 601] on icon at bounding box center [57, 580] width 35 height 55
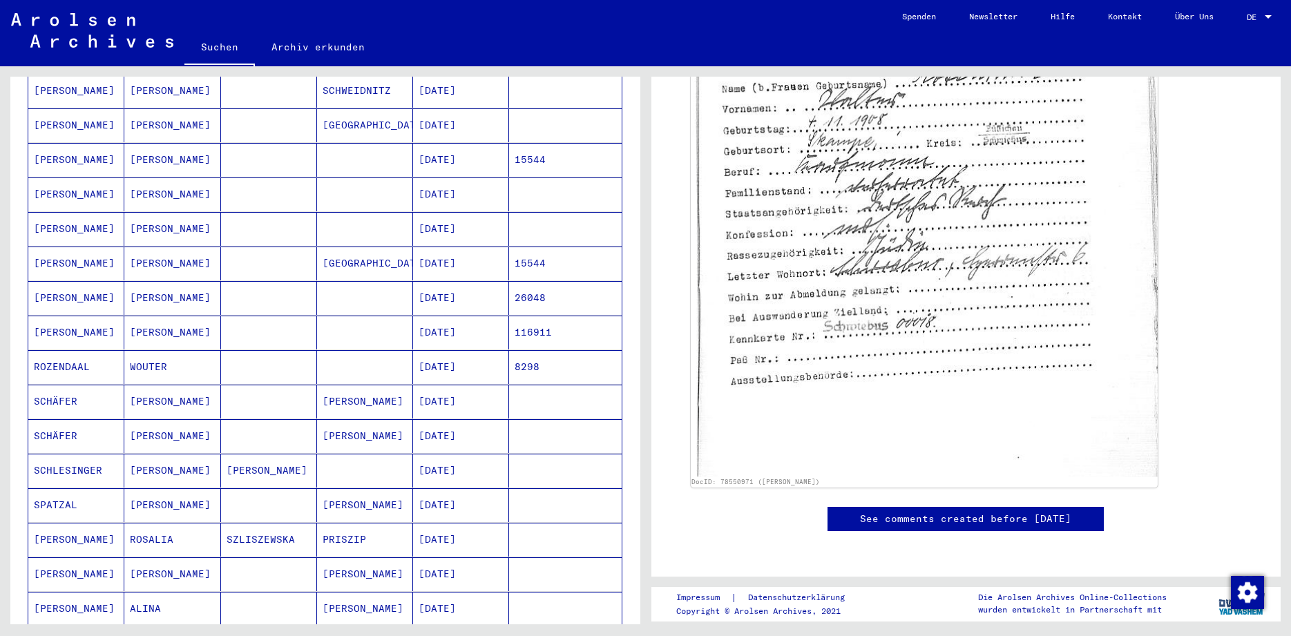
scroll to position [263, 0]
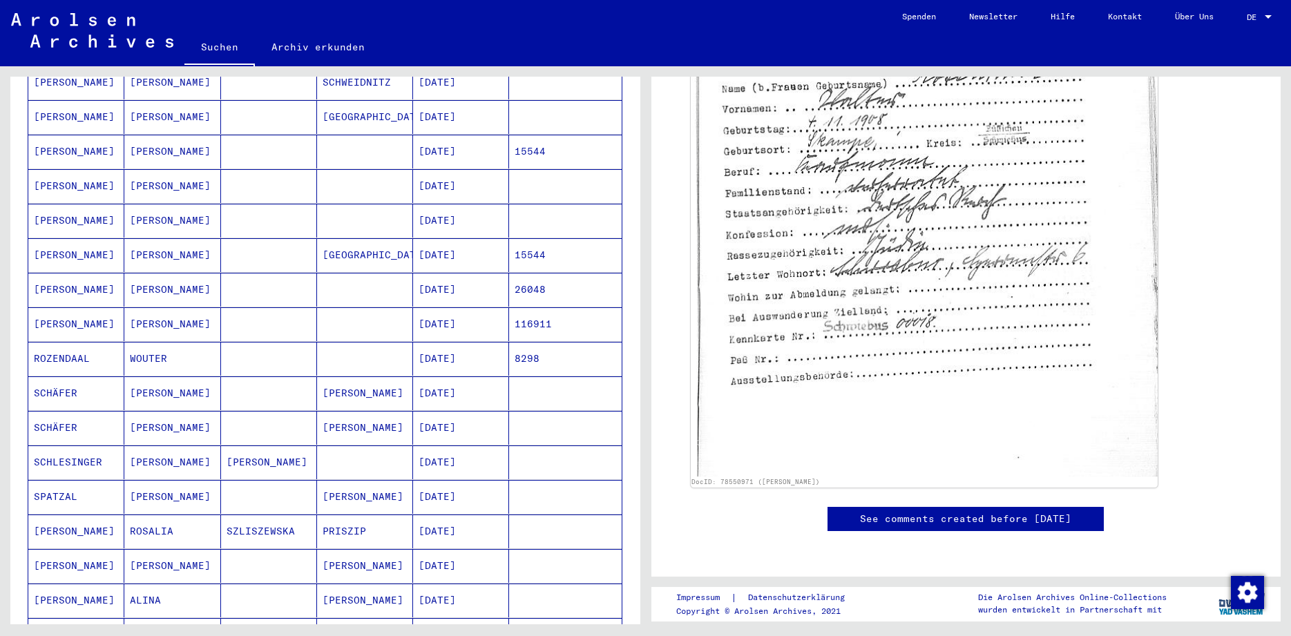
click at [65, 347] on mat-cell "ROZENDAAL" at bounding box center [76, 359] width 96 height 34
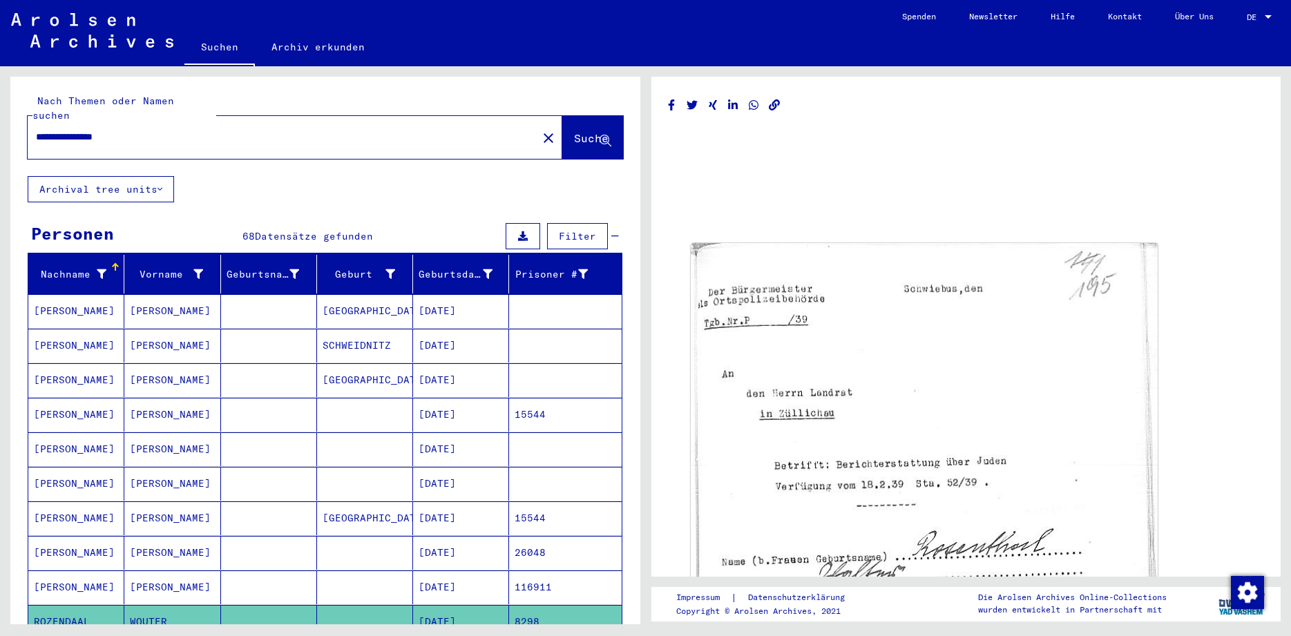
click at [77, 130] on input "**********" at bounding box center [282, 137] width 493 height 15
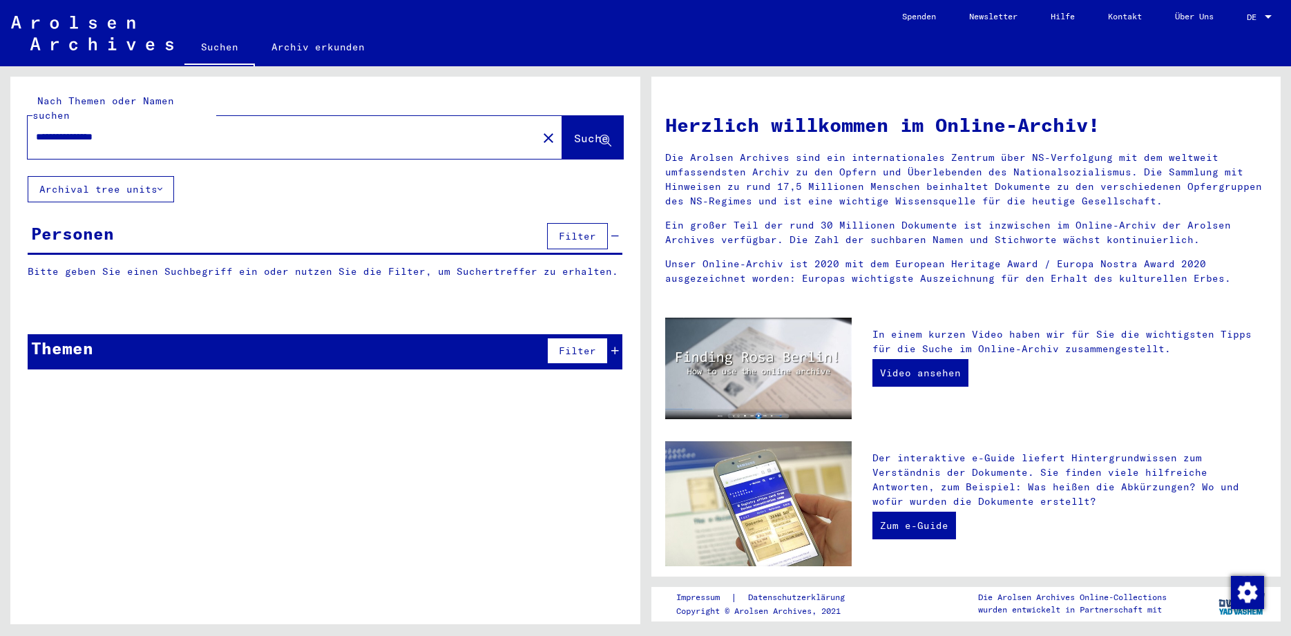
click at [574, 131] on span "Suche" at bounding box center [591, 138] width 35 height 14
click at [49, 130] on input "**********" at bounding box center [278, 137] width 485 height 15
type input "**********"
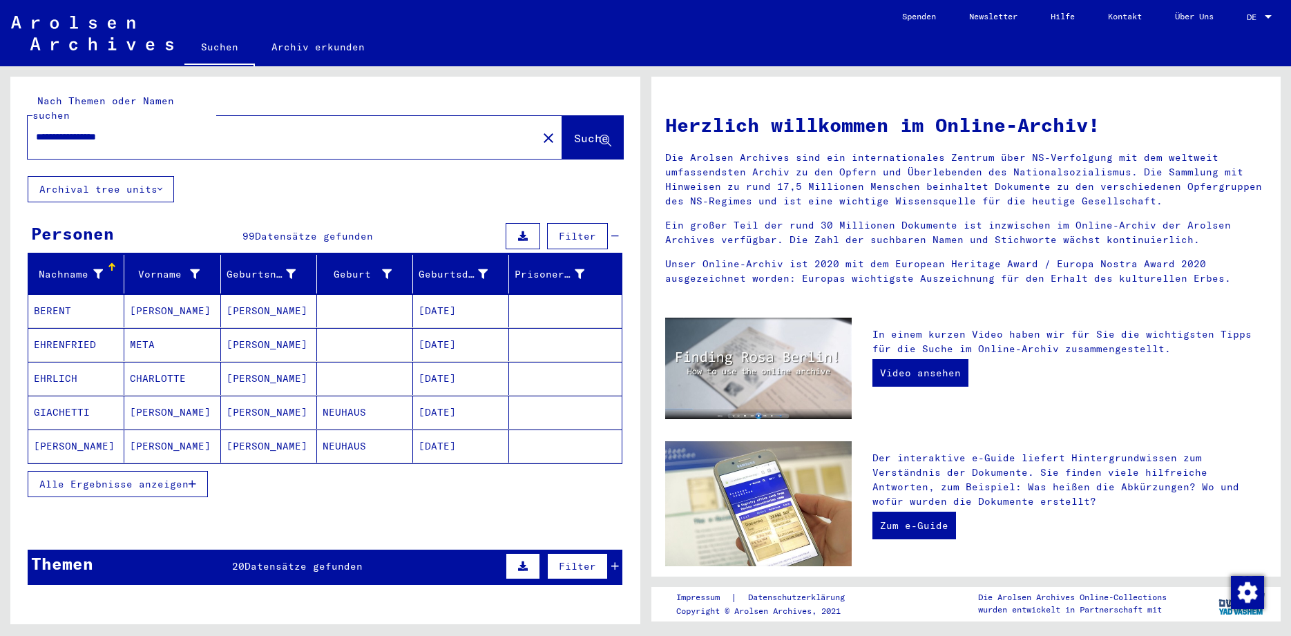
click at [85, 478] on span "Alle Ergebnisse anzeigen" at bounding box center [113, 484] width 149 height 12
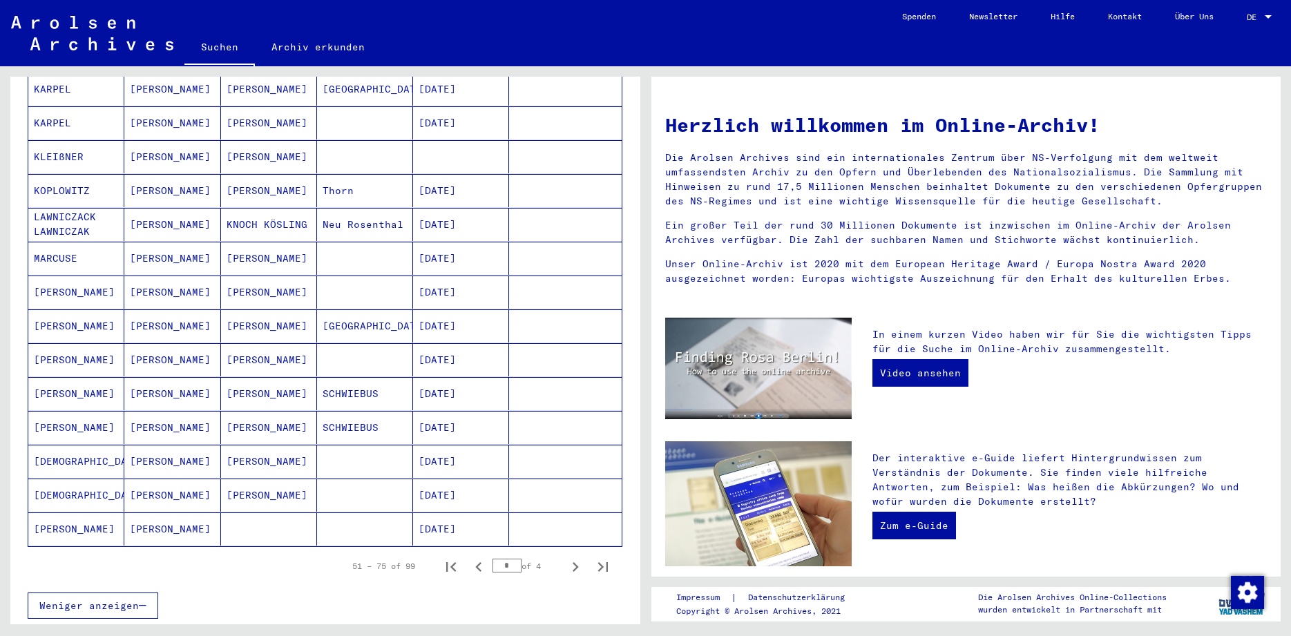
scroll to position [613, 0]
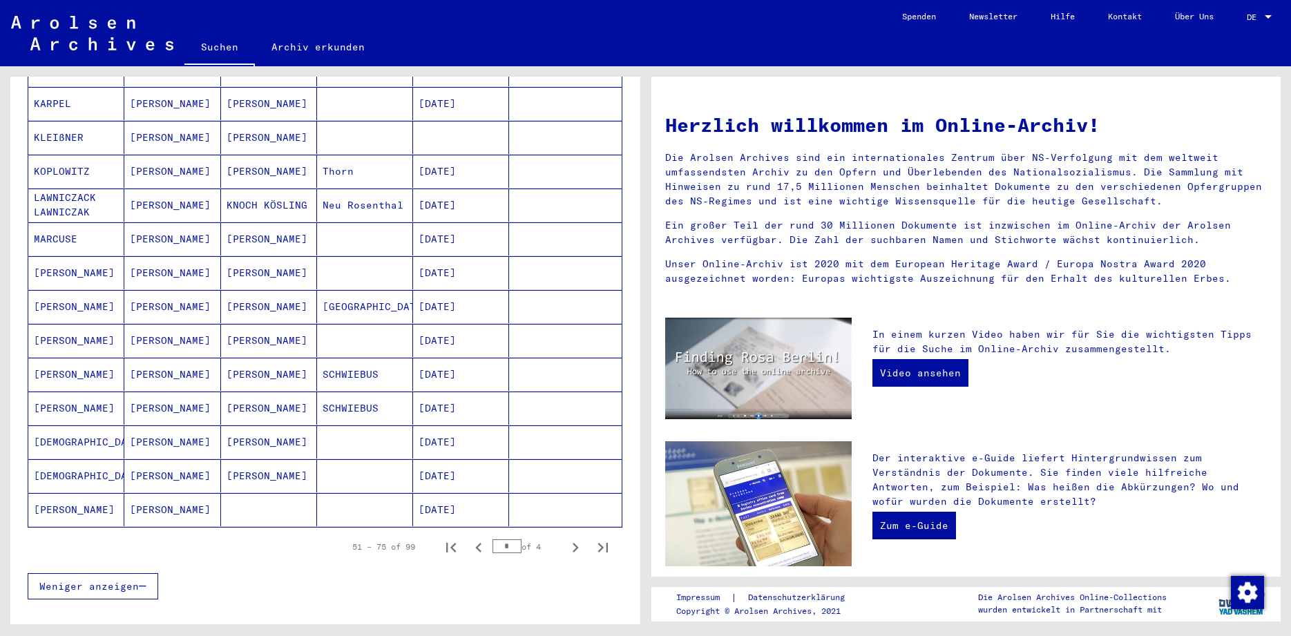
click at [64, 496] on mat-cell "[PERSON_NAME]" at bounding box center [76, 509] width 96 height 33
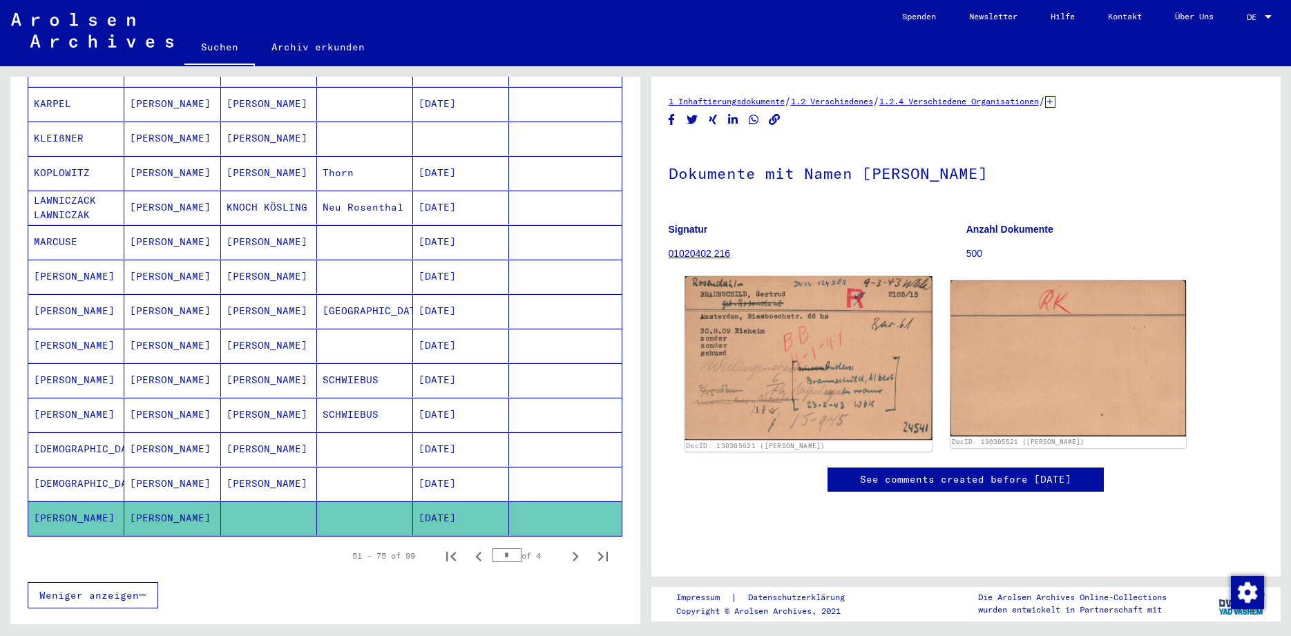
click at [796, 400] on img at bounding box center [807, 358] width 247 height 164
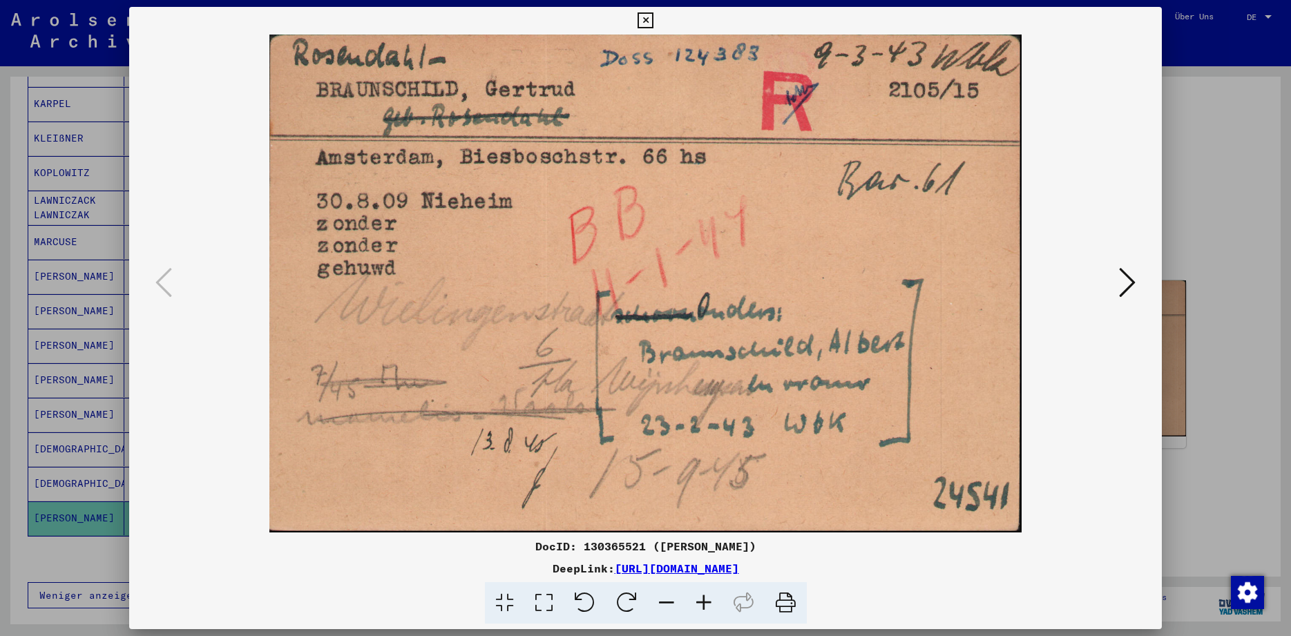
click at [1132, 284] on icon at bounding box center [1127, 282] width 17 height 33
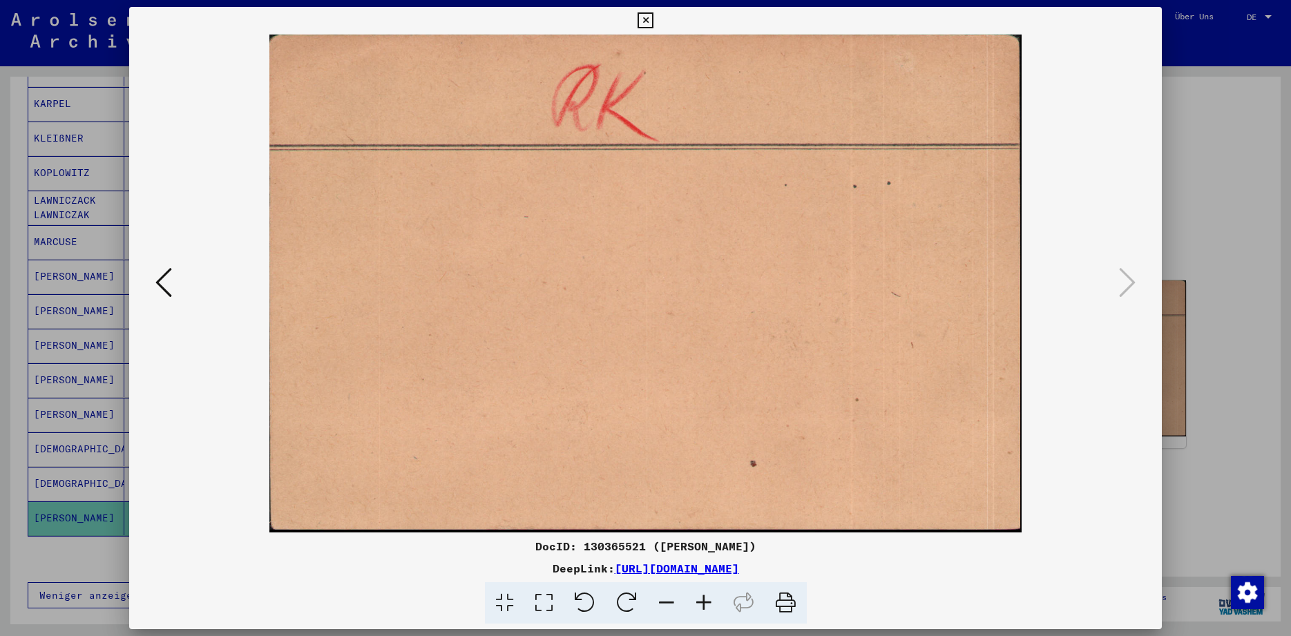
click at [653, 24] on icon at bounding box center [645, 20] width 16 height 17
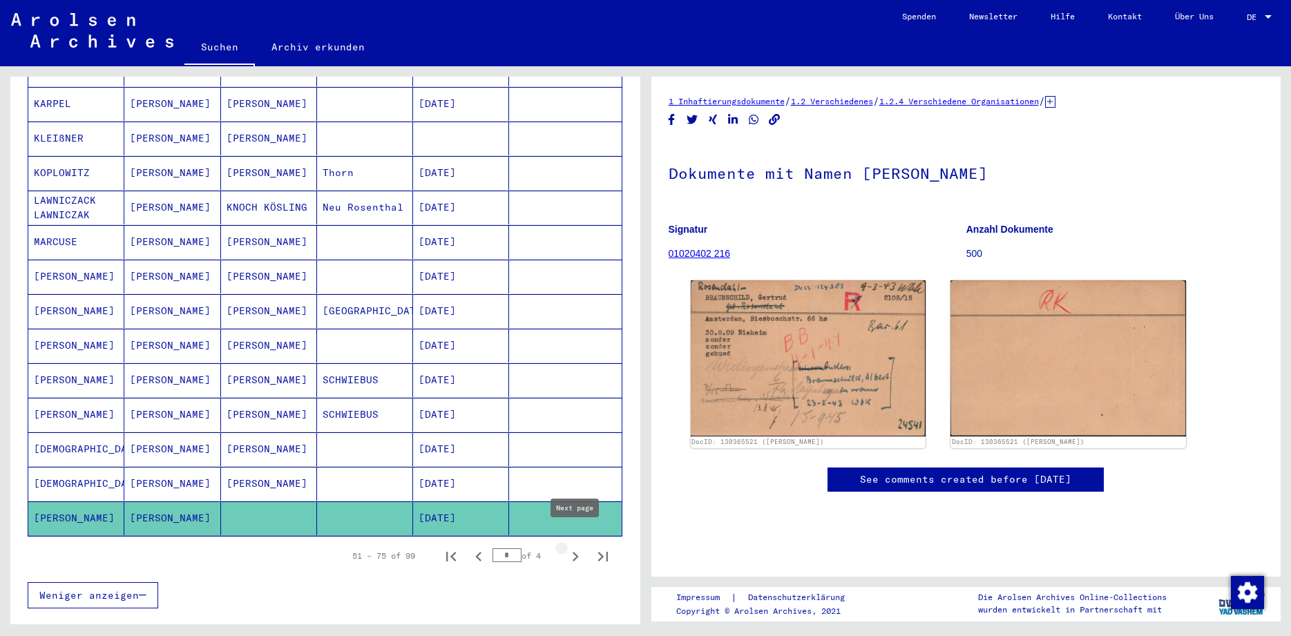
click at [573, 547] on icon "Next page" at bounding box center [575, 556] width 19 height 19
type input "*"
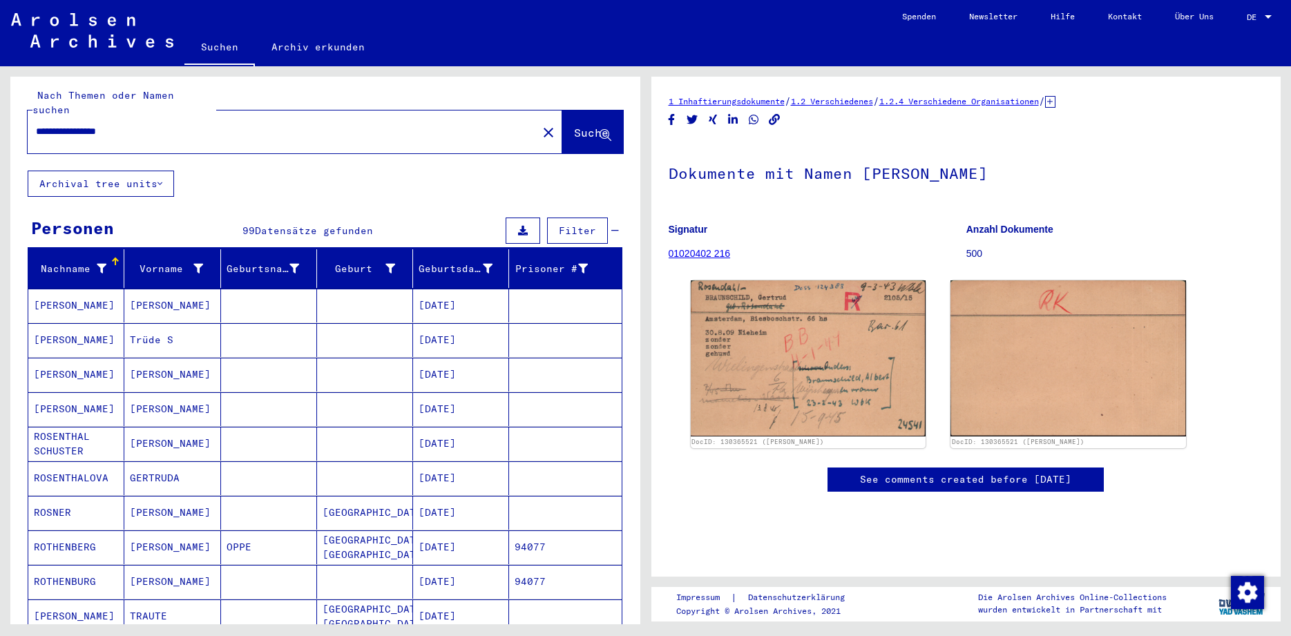
scroll to position [0, 0]
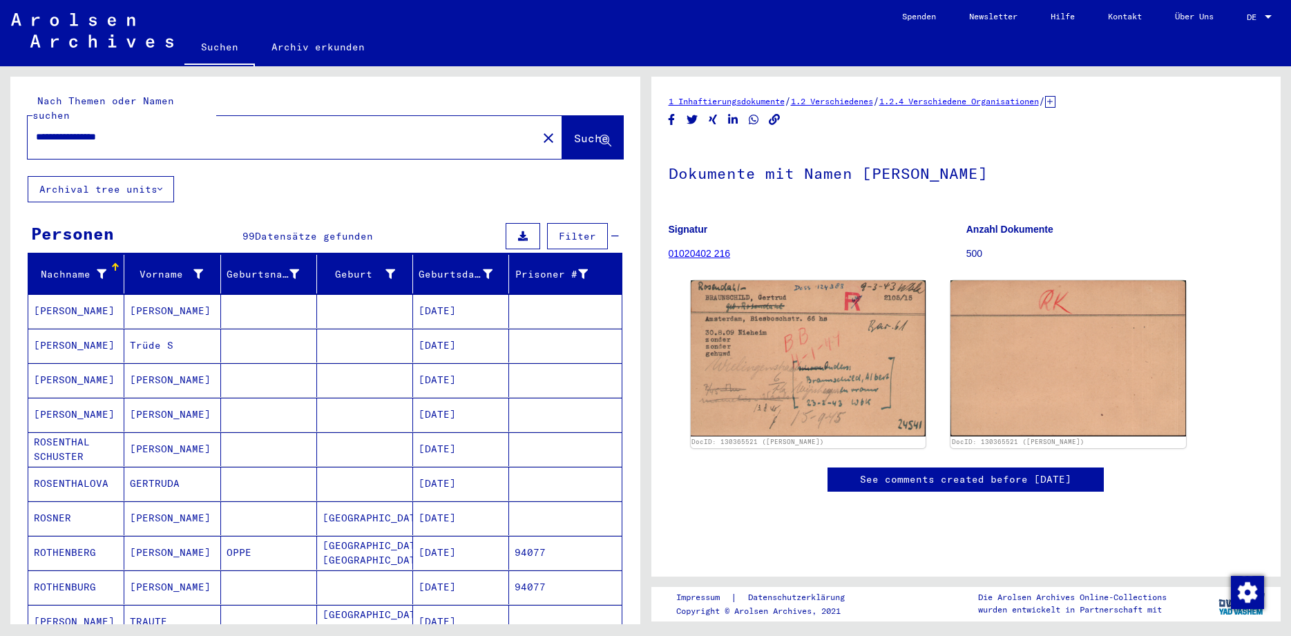
click at [70, 296] on mat-cell "[PERSON_NAME]" at bounding box center [76, 311] width 96 height 34
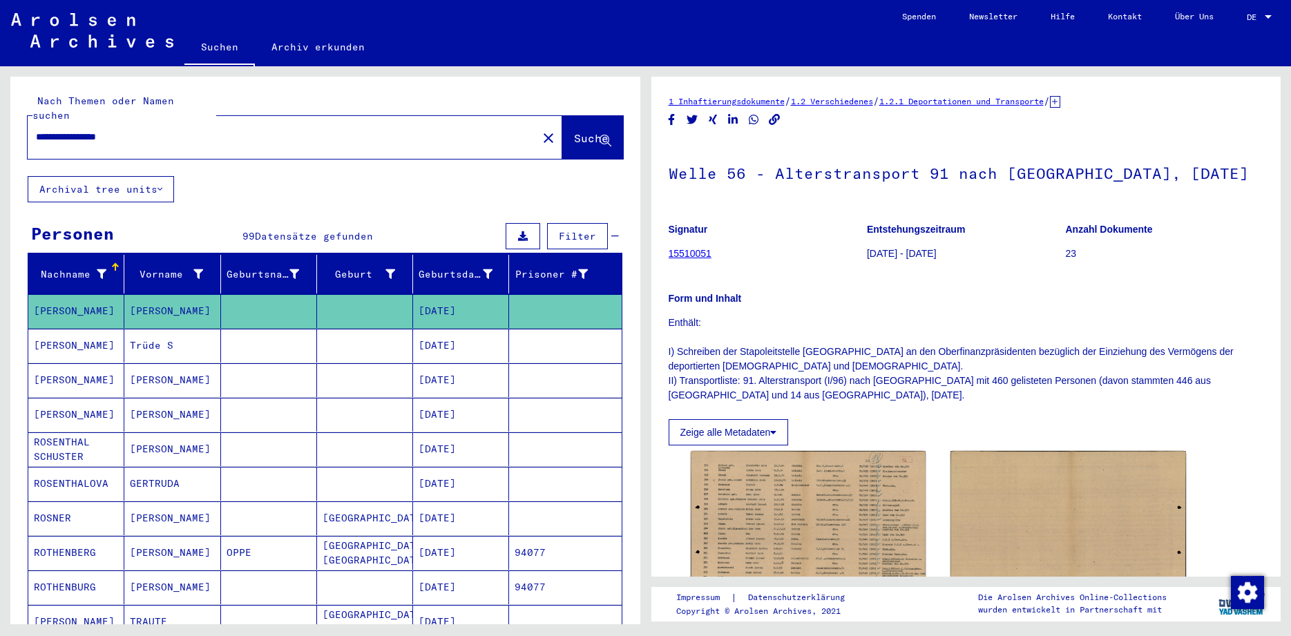
click at [72, 338] on mat-cell "[PERSON_NAME]" at bounding box center [76, 346] width 96 height 34
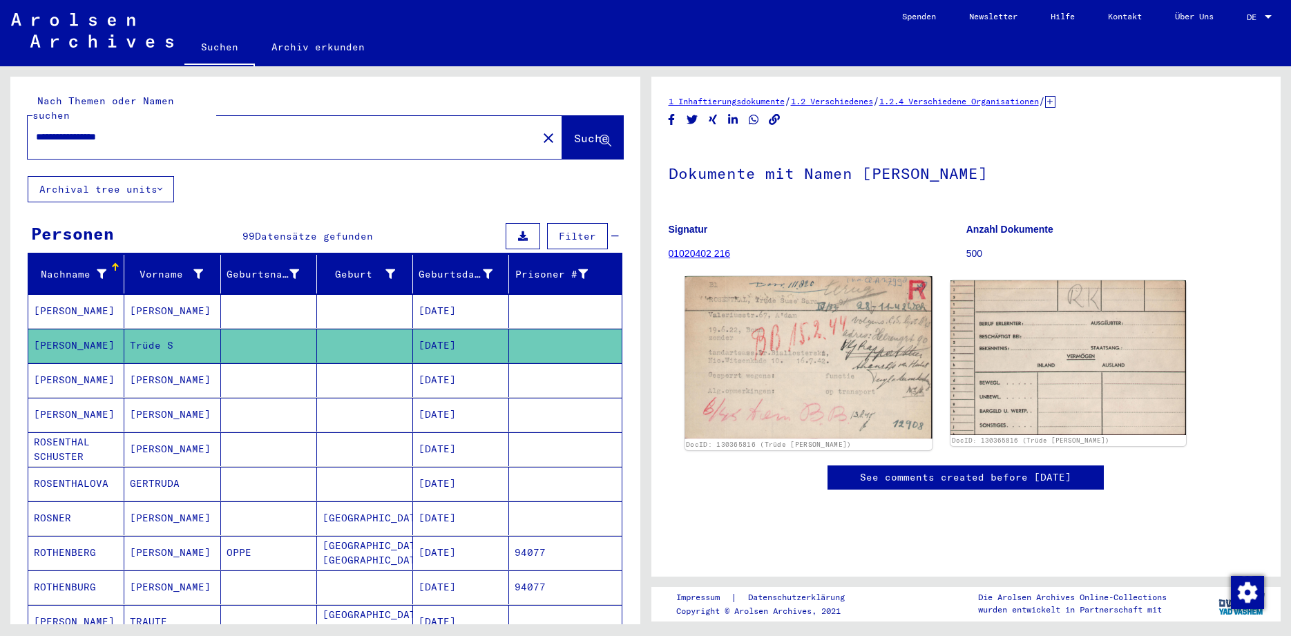
click at [830, 368] on img at bounding box center [807, 357] width 247 height 162
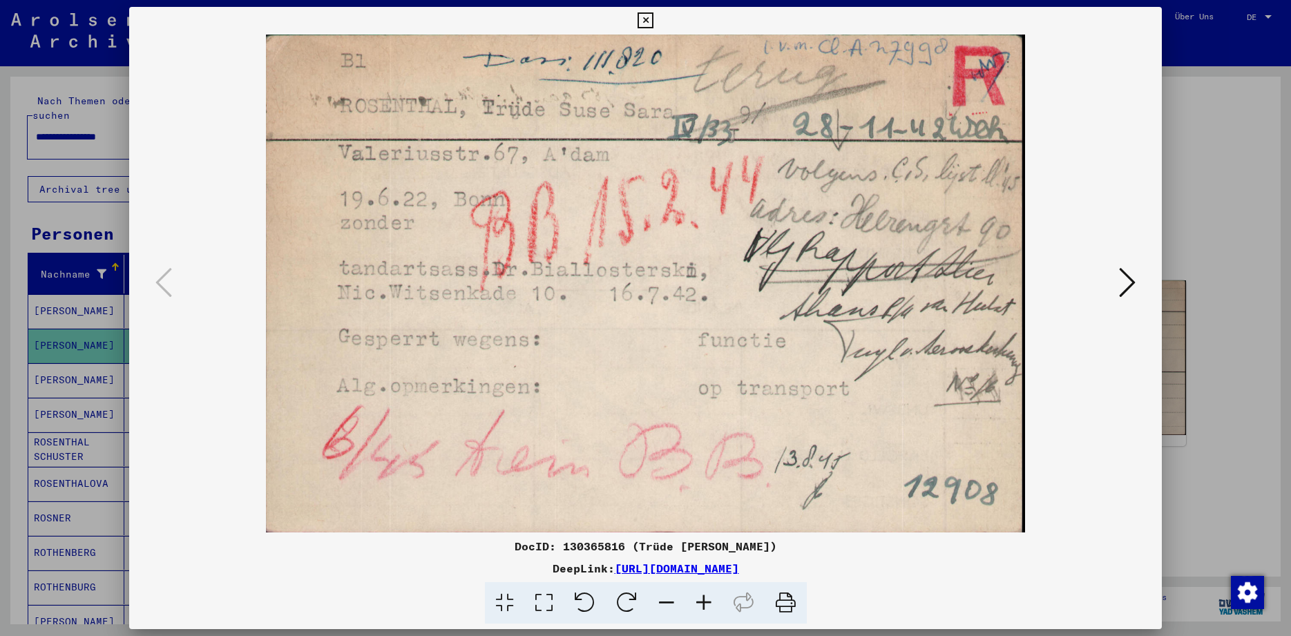
click at [653, 18] on icon at bounding box center [645, 20] width 16 height 17
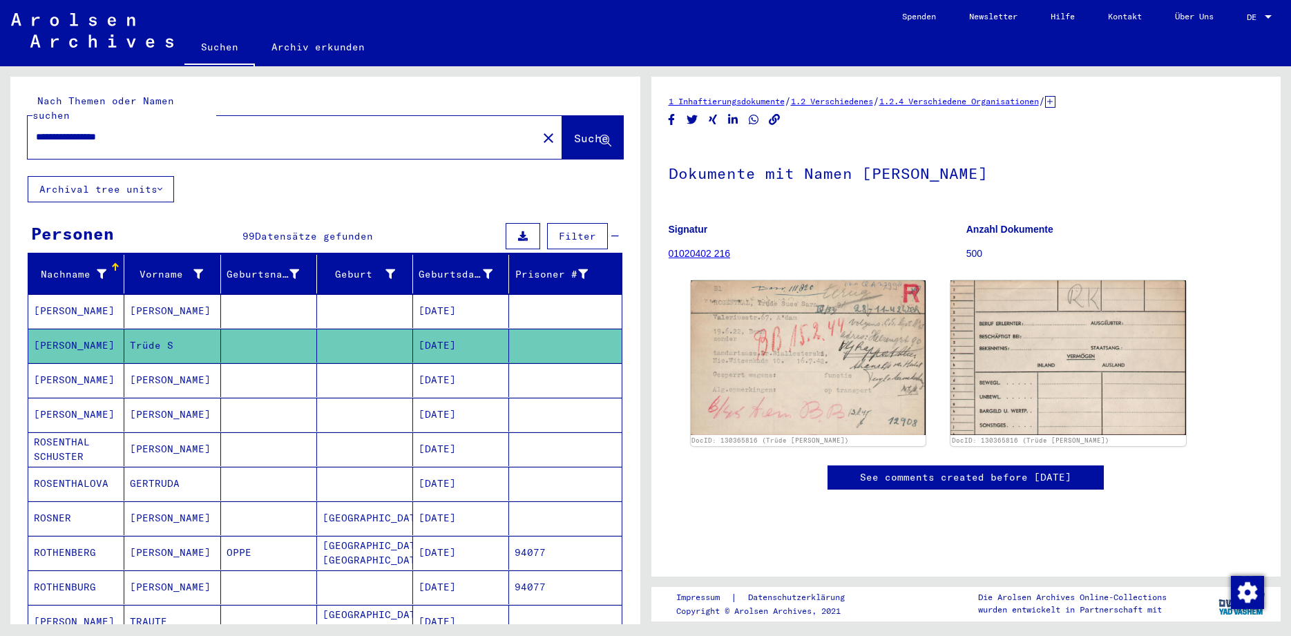
click at [81, 368] on mat-cell "[PERSON_NAME]" at bounding box center [76, 380] width 96 height 34
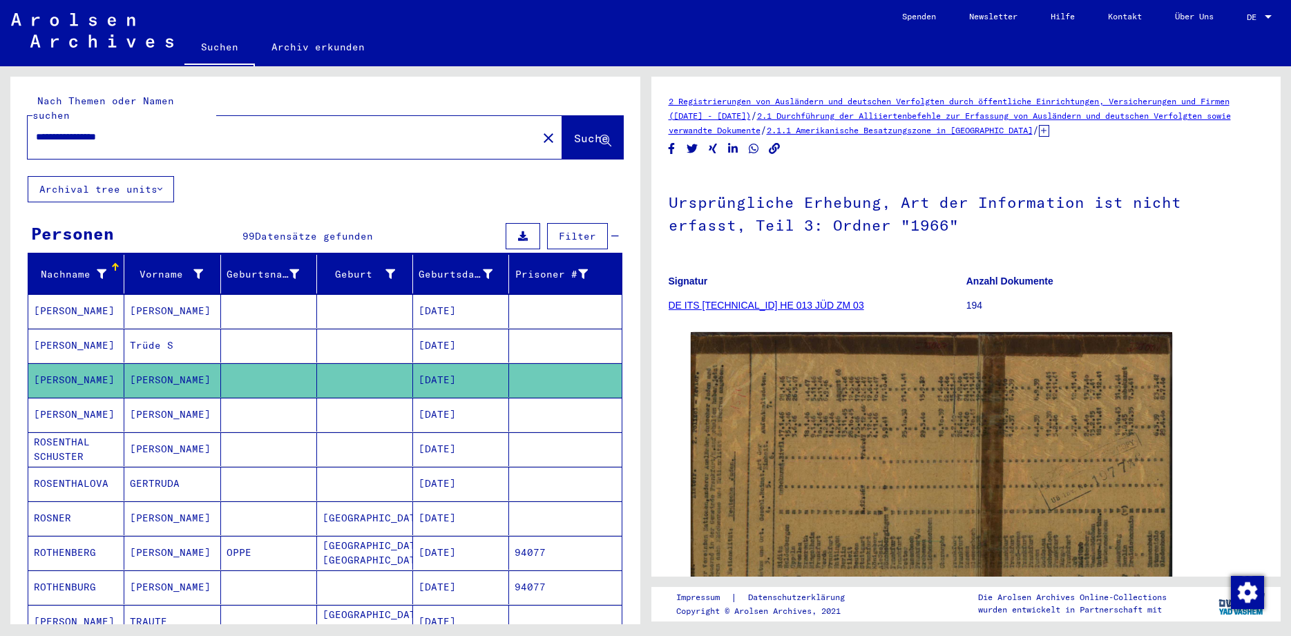
click at [83, 467] on mat-cell "ROSENTHALOVA" at bounding box center [76, 484] width 96 height 34
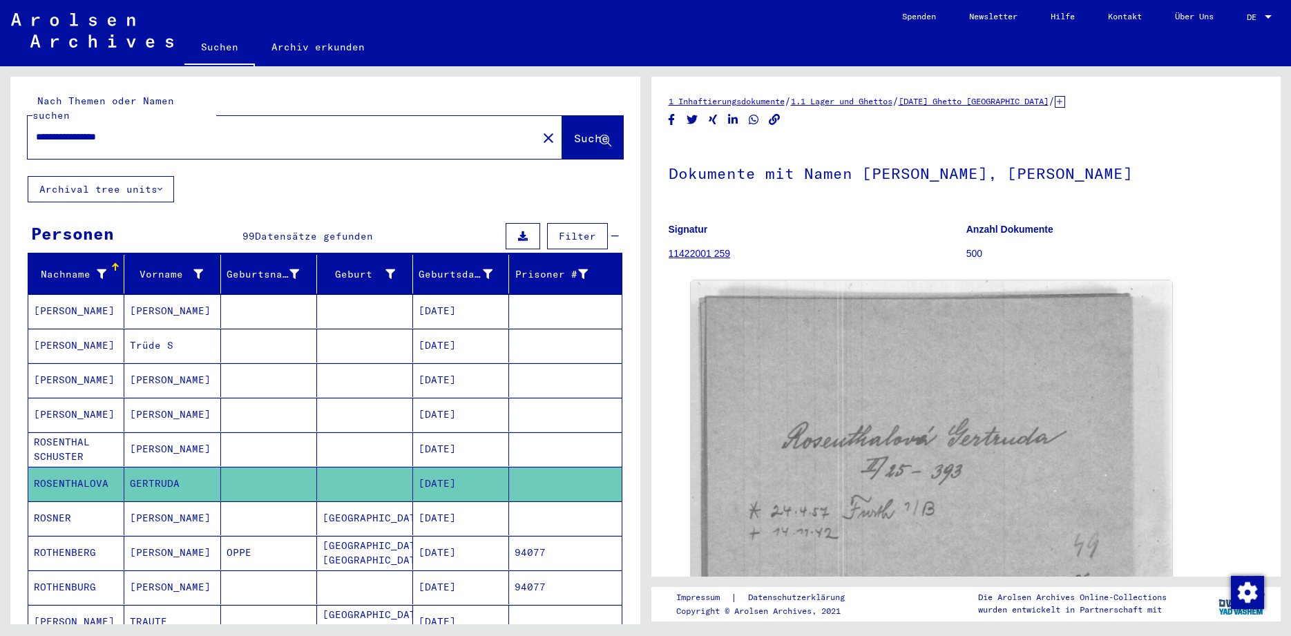
click at [73, 432] on mat-cell "ROSENTHAL SCHUSTER" at bounding box center [76, 449] width 96 height 34
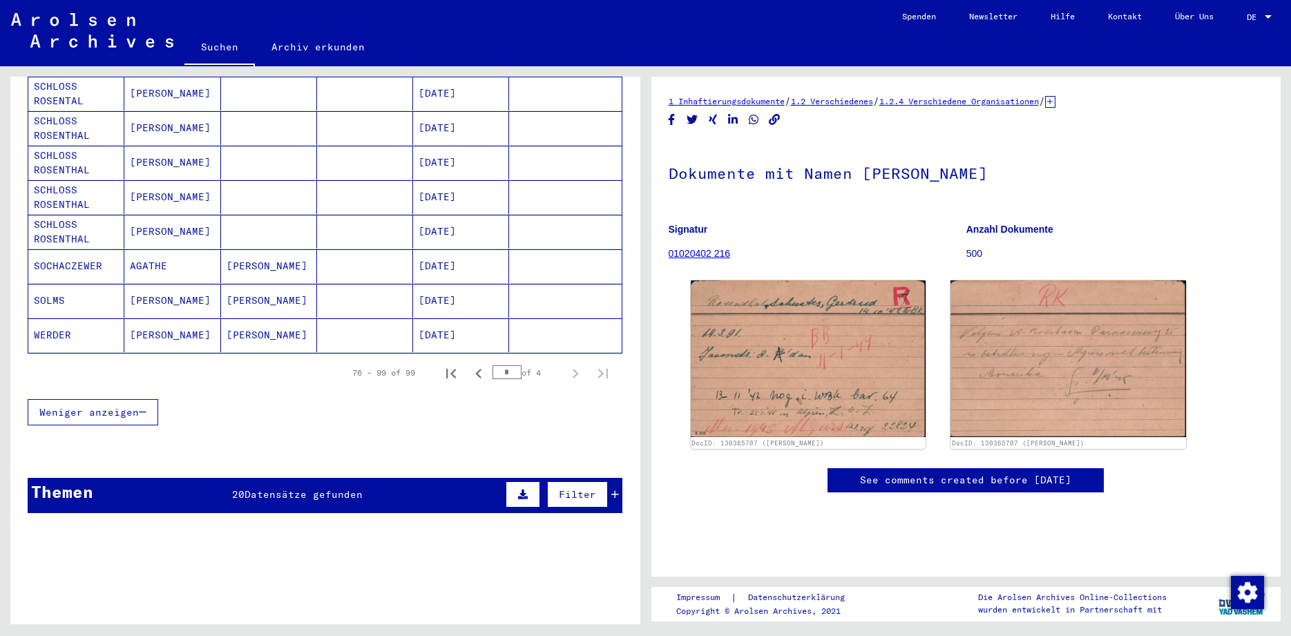
scroll to position [819, 0]
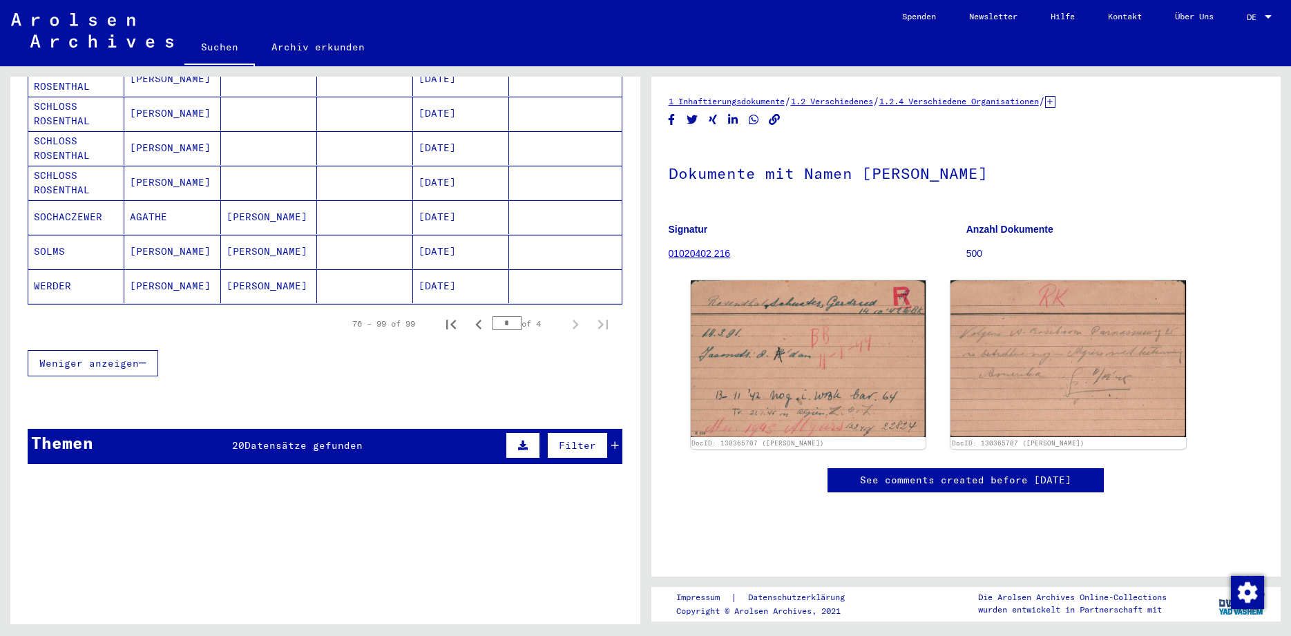
click at [293, 439] on span "Datensätze gefunden" at bounding box center [303, 445] width 118 height 12
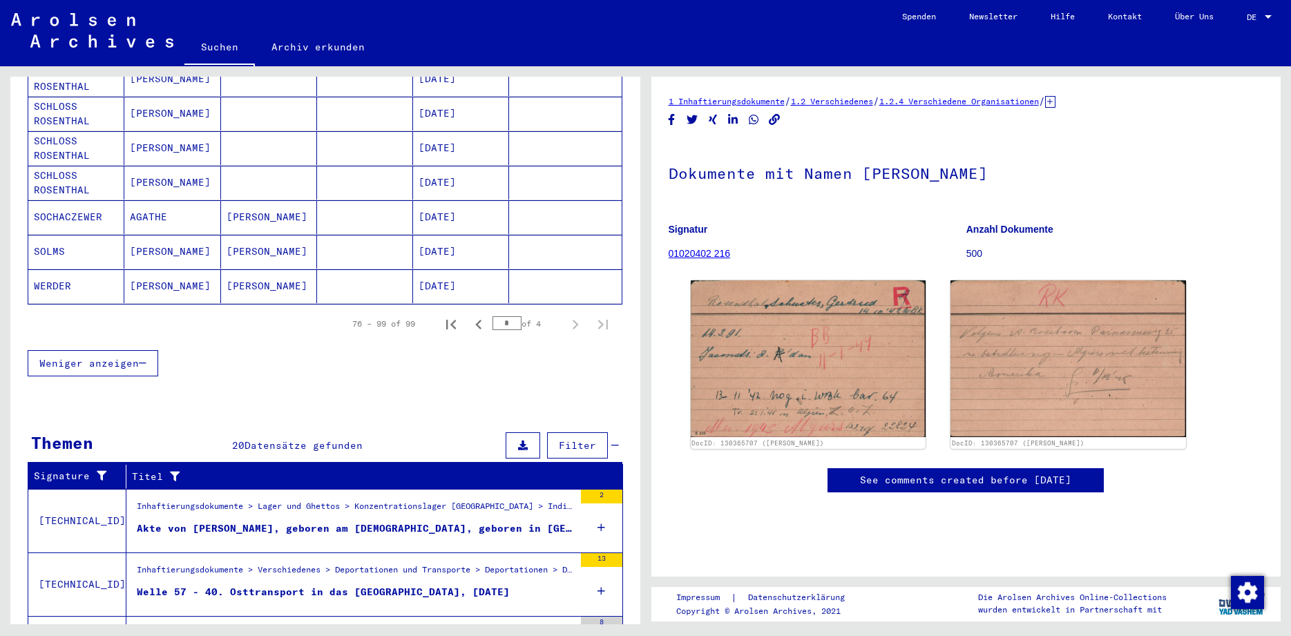
click at [335, 506] on mat-grid-list "Inhaftierungsdokumente > Lager und Ghettos > Konzentrationslager [GEOGRAPHIC_DA…" at bounding box center [355, 521] width 437 height 42
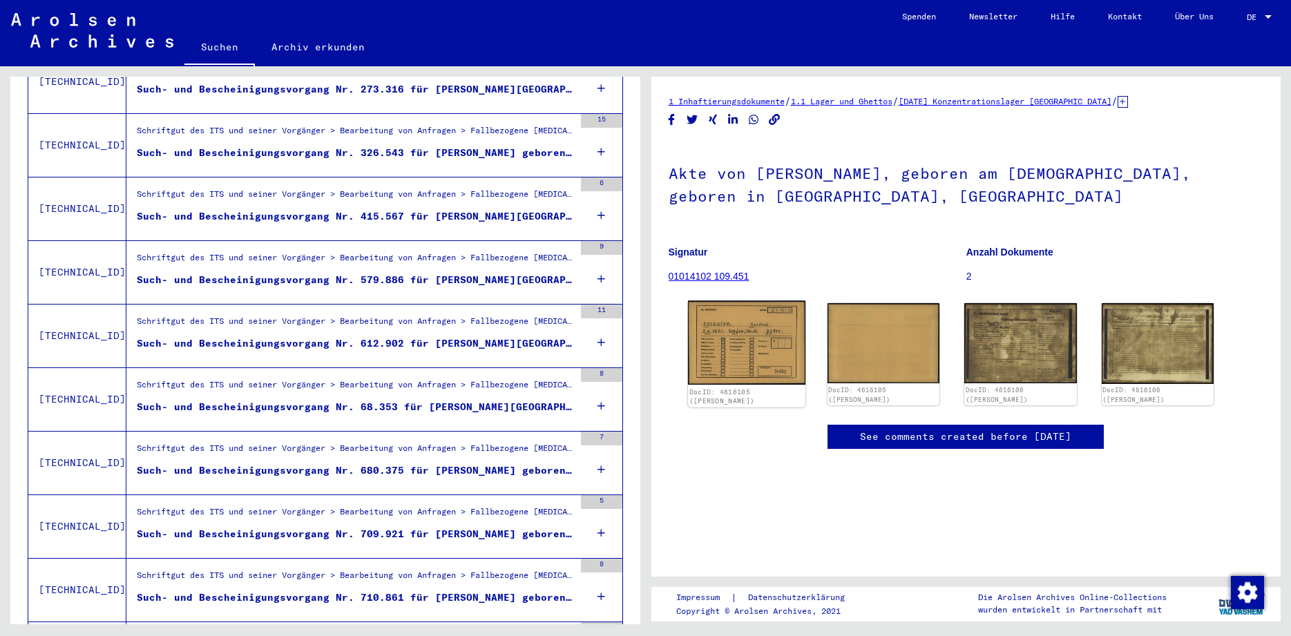
click at [732, 342] on img at bounding box center [745, 343] width 117 height 84
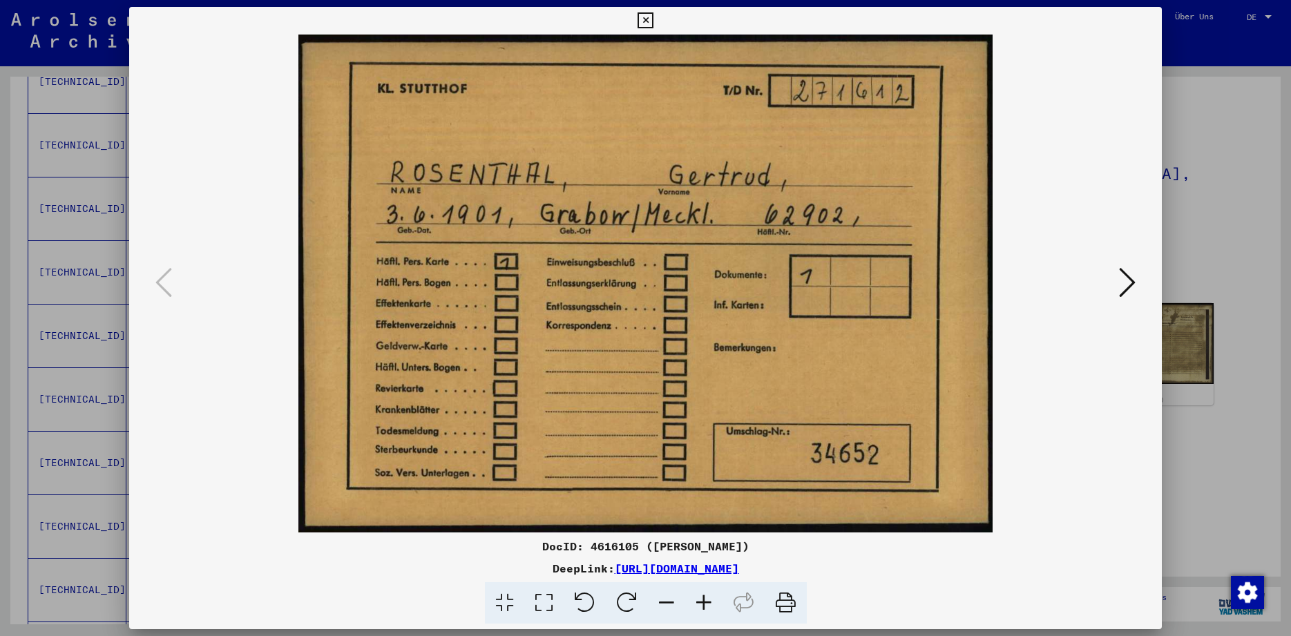
click at [1126, 284] on icon at bounding box center [1127, 282] width 17 height 33
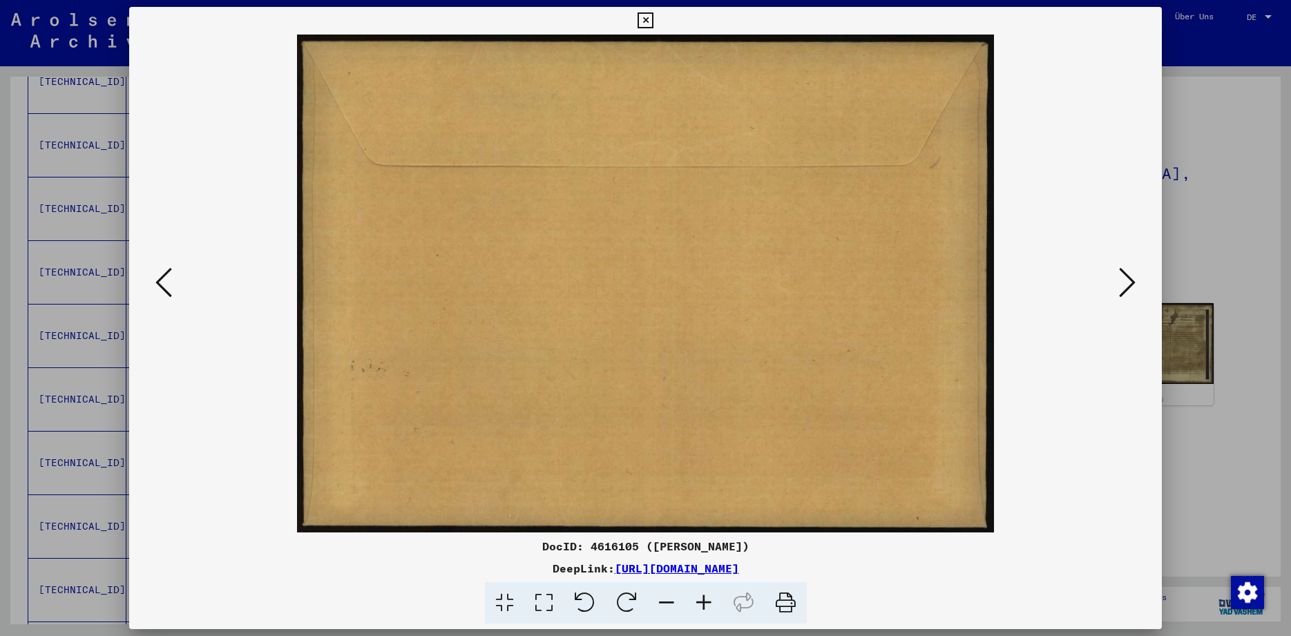
click at [1126, 284] on icon at bounding box center [1127, 282] width 17 height 33
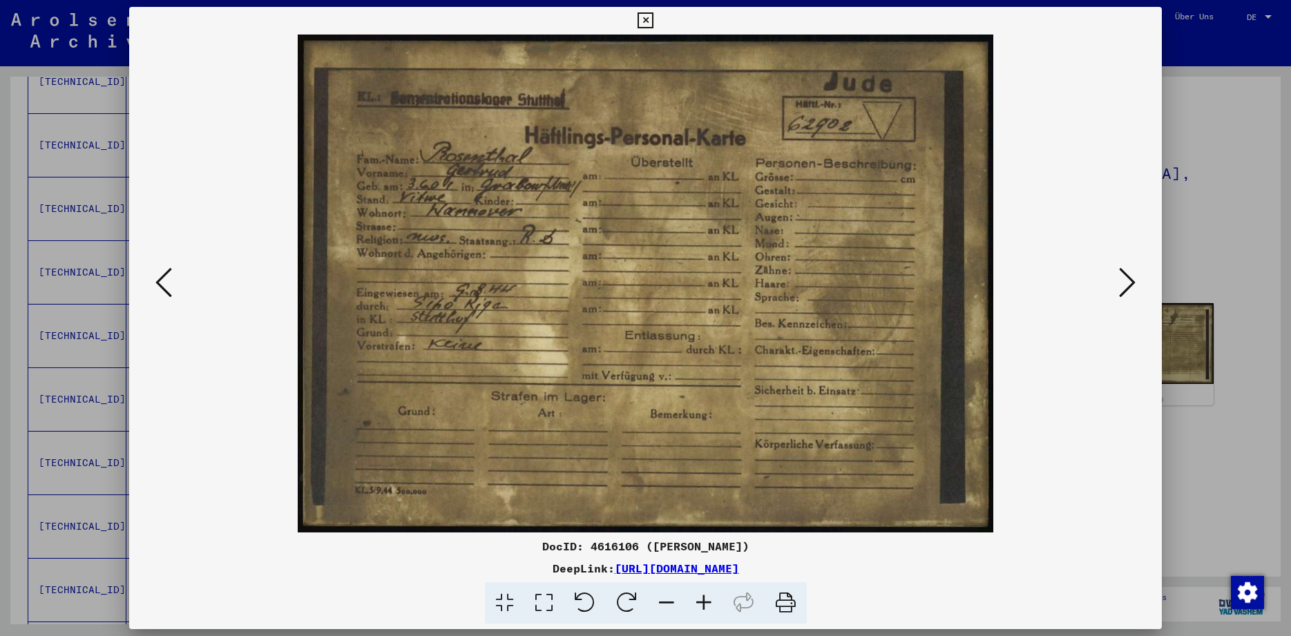
click at [653, 19] on icon at bounding box center [645, 20] width 16 height 17
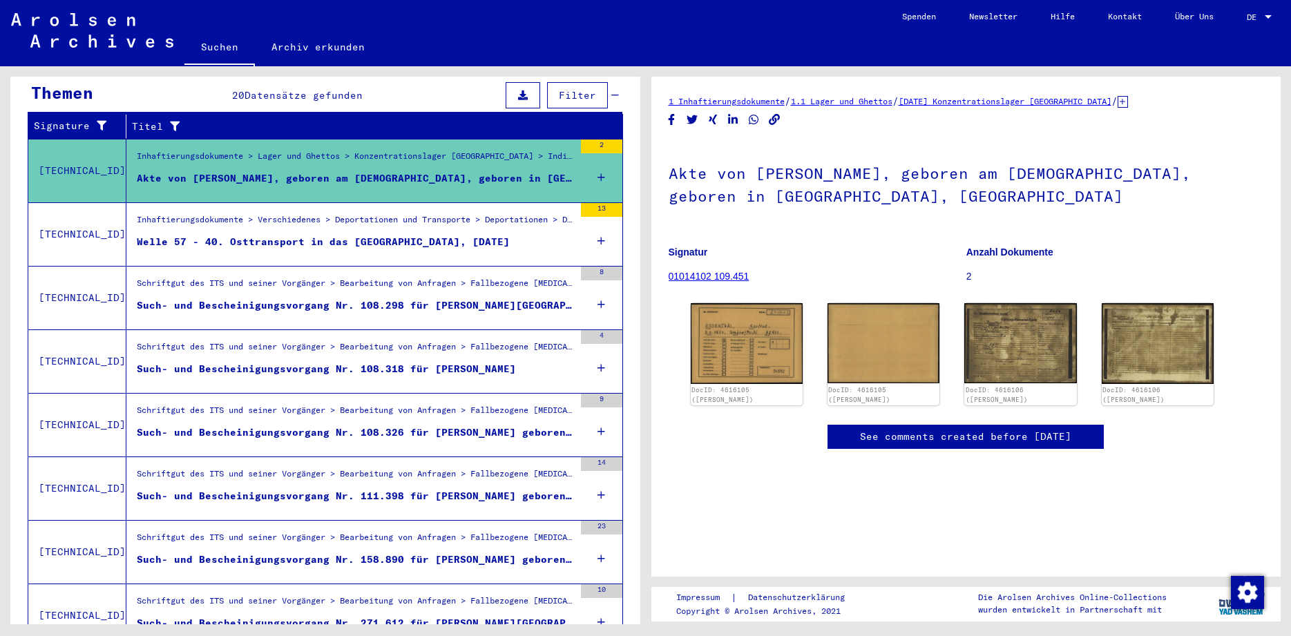
scroll to position [209, 0]
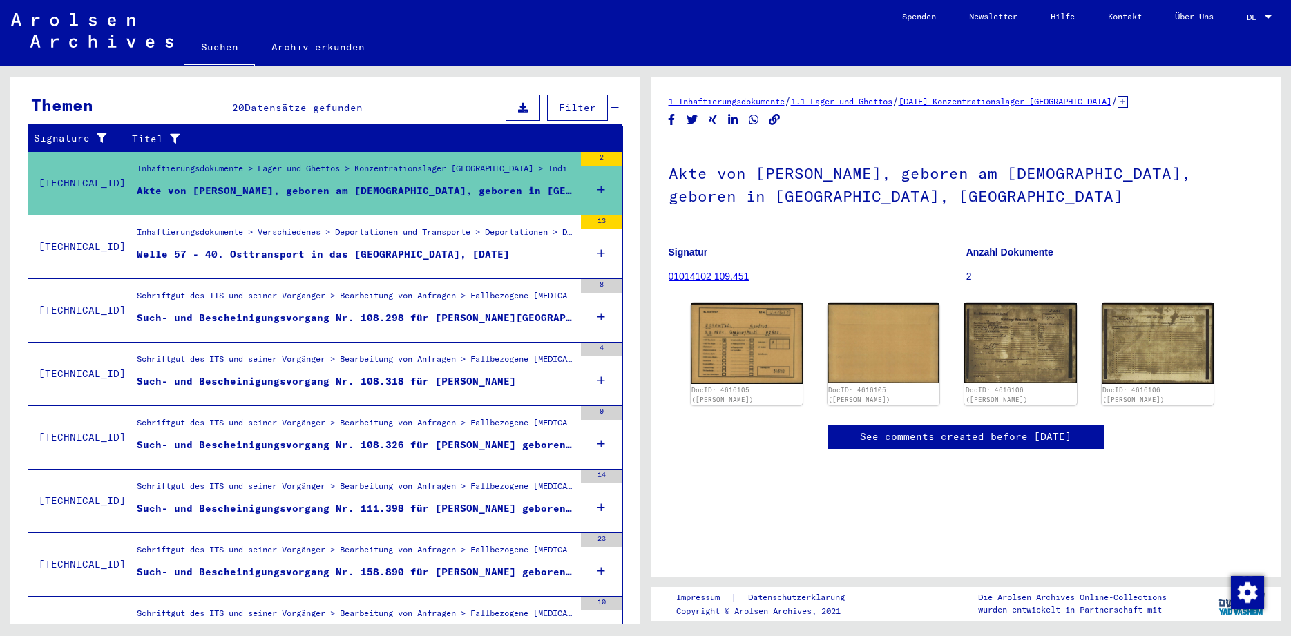
click at [293, 311] on div "Such- und Bescheinigungsvorgang Nr. 108.298 für [PERSON_NAME][GEOGRAPHIC_DATA] …" at bounding box center [355, 318] width 437 height 15
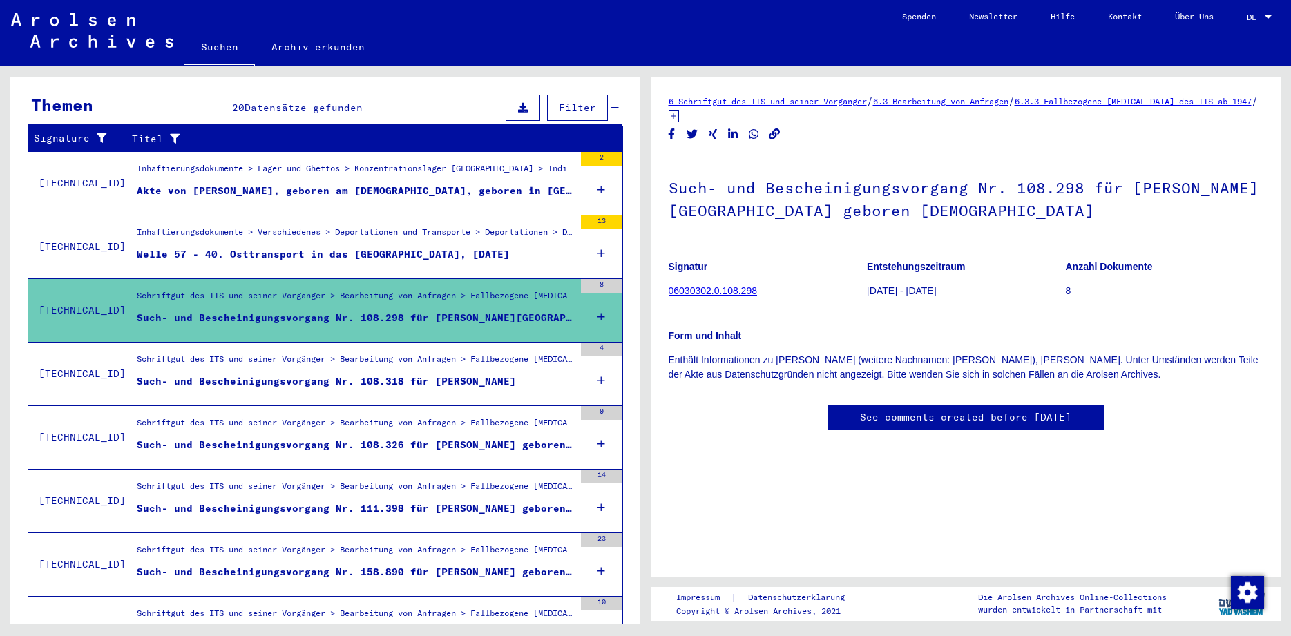
click at [311, 374] on div "Such- und Bescheinigungsvorgang Nr. 108.318 für [PERSON_NAME]" at bounding box center [326, 381] width 379 height 15
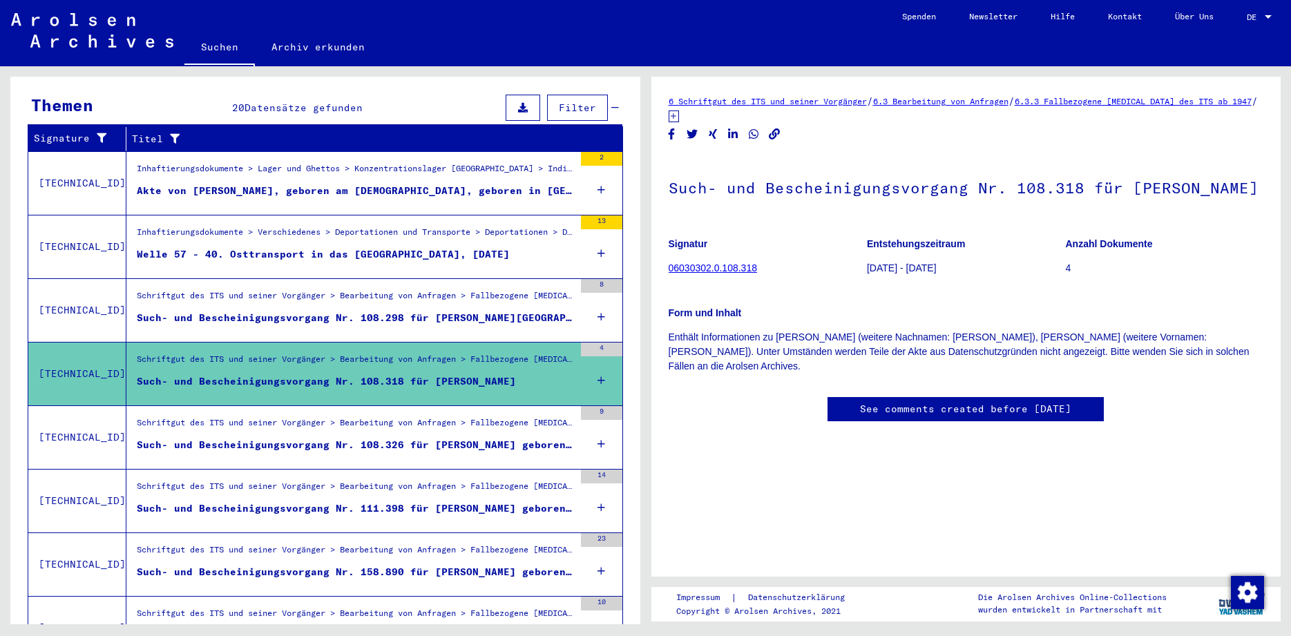
click at [308, 420] on div "Schriftgut des ITS und seiner Vorgänger > Bearbeitung von Anfragen > Fallbezoge…" at bounding box center [355, 425] width 437 height 19
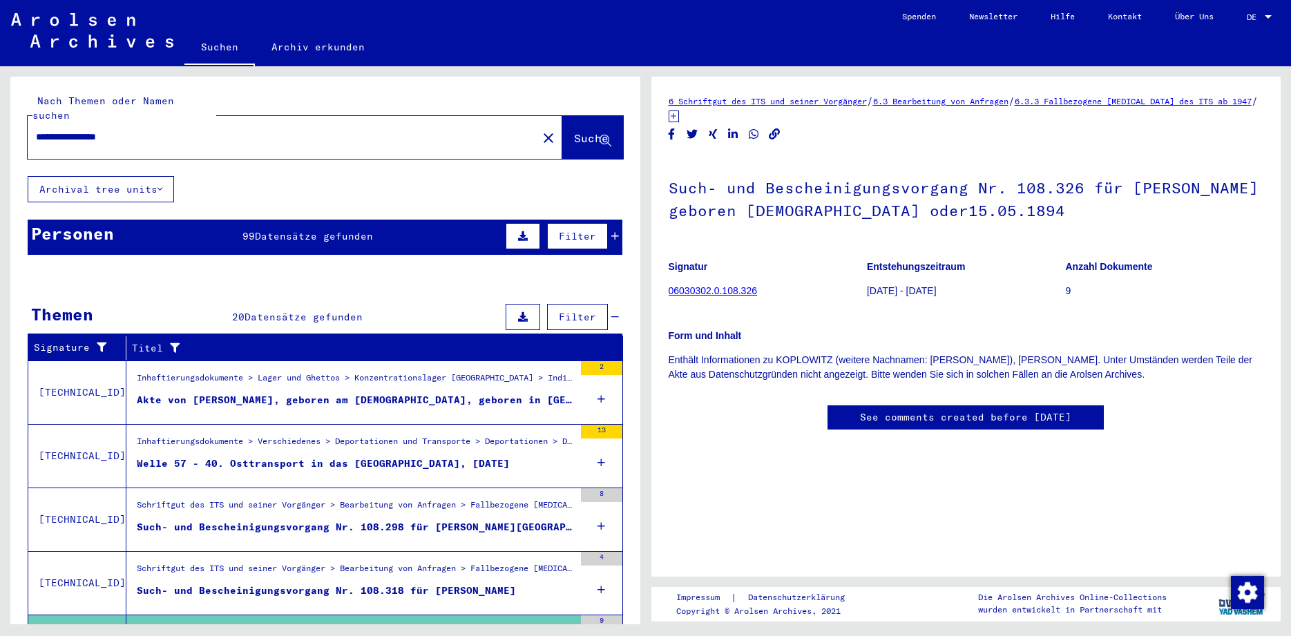
click at [184, 130] on input "**********" at bounding box center [282, 137] width 493 height 15
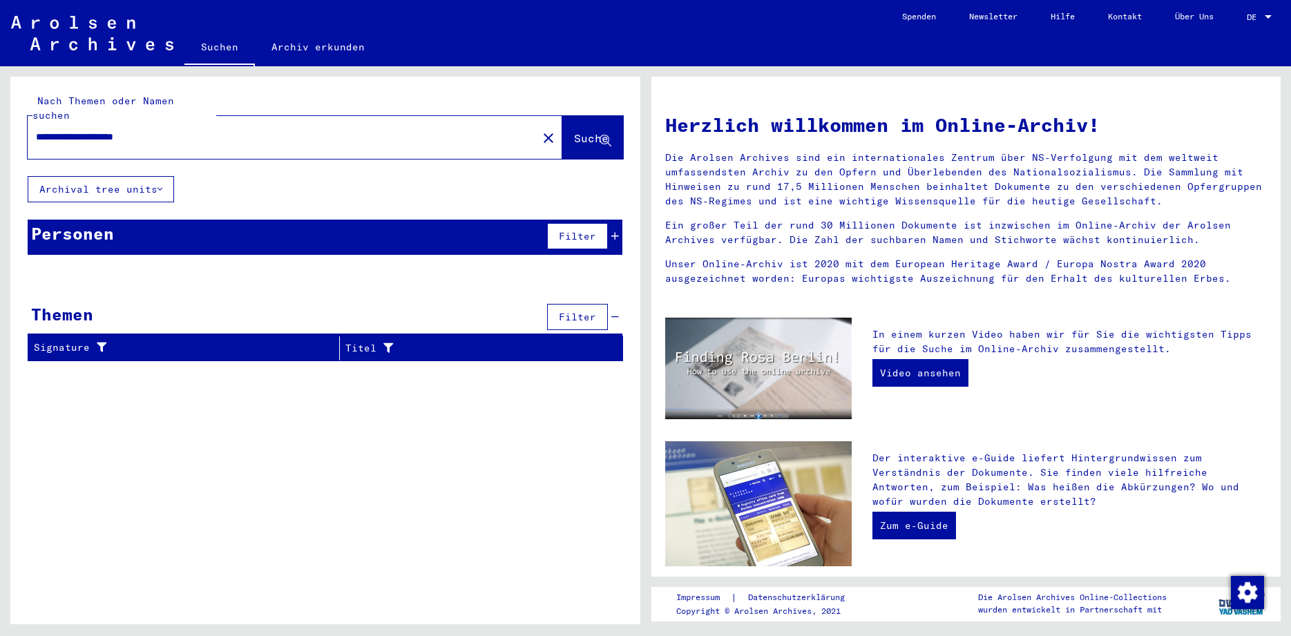
click at [198, 130] on input "**********" at bounding box center [278, 137] width 485 height 15
type input "**********"
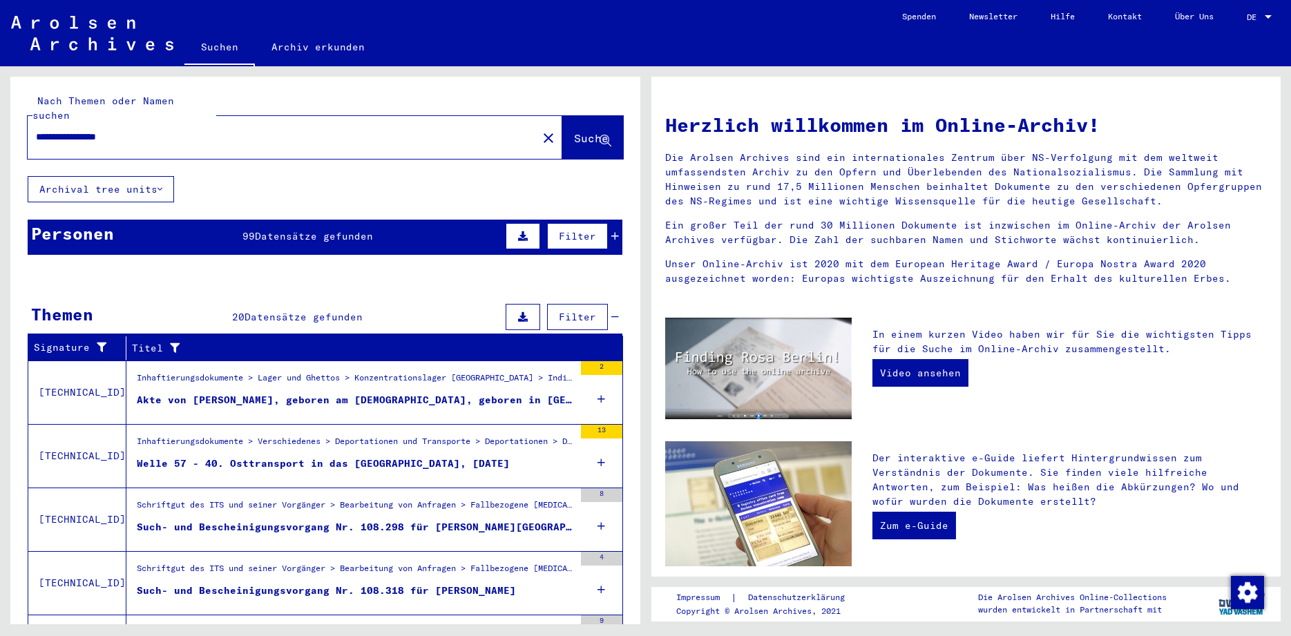
click at [482, 583] on div "Such- und Bescheinigungsvorgang Nr. 108.318 für [PERSON_NAME]" at bounding box center [326, 590] width 379 height 15
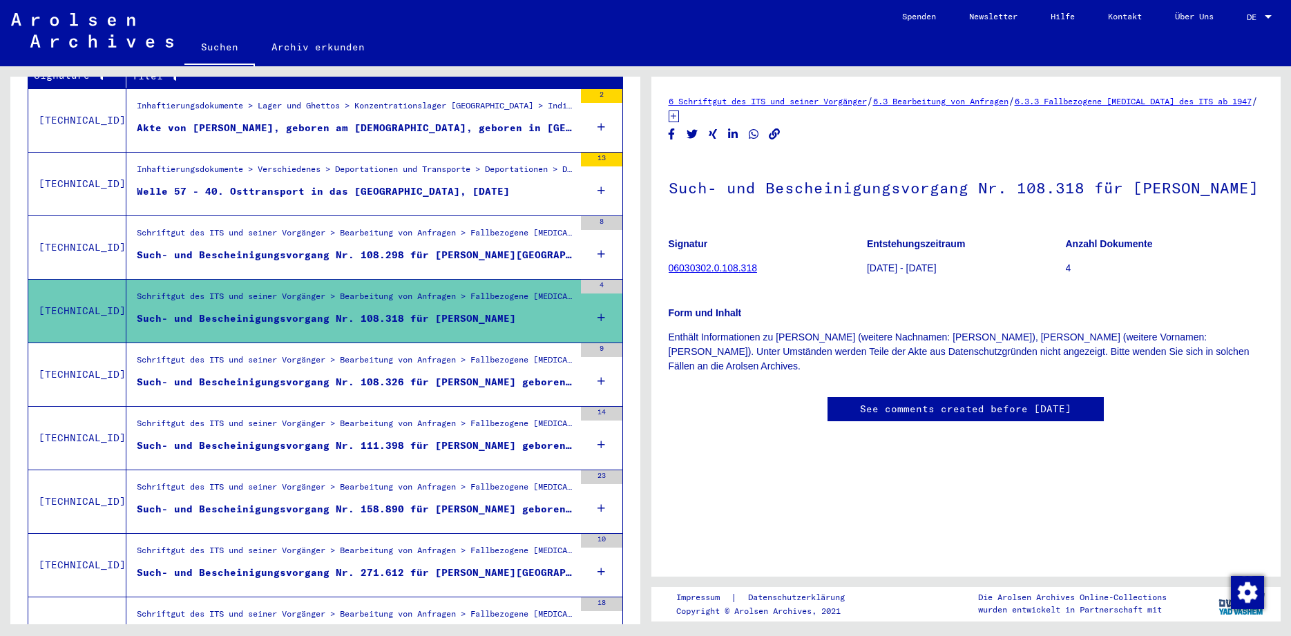
scroll to position [329, 0]
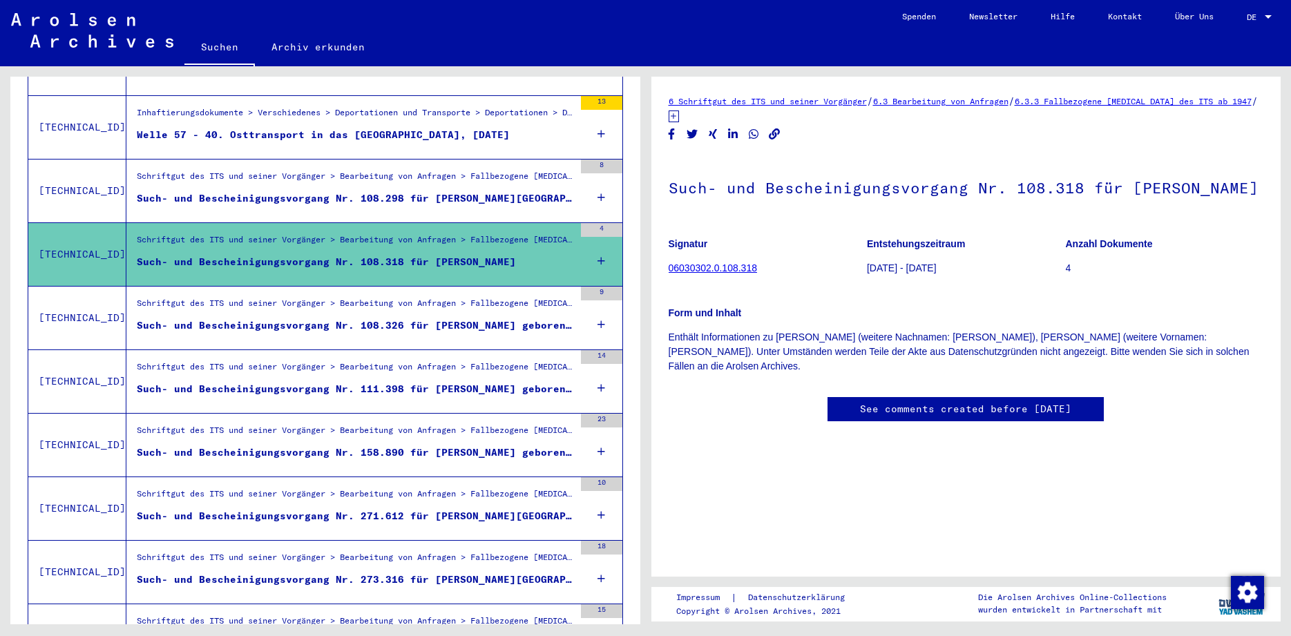
click at [472, 318] on div "Such- und Bescheinigungsvorgang Nr. 108.326 für [PERSON_NAME] geboren [DEMOGRAP…" at bounding box center [355, 325] width 437 height 15
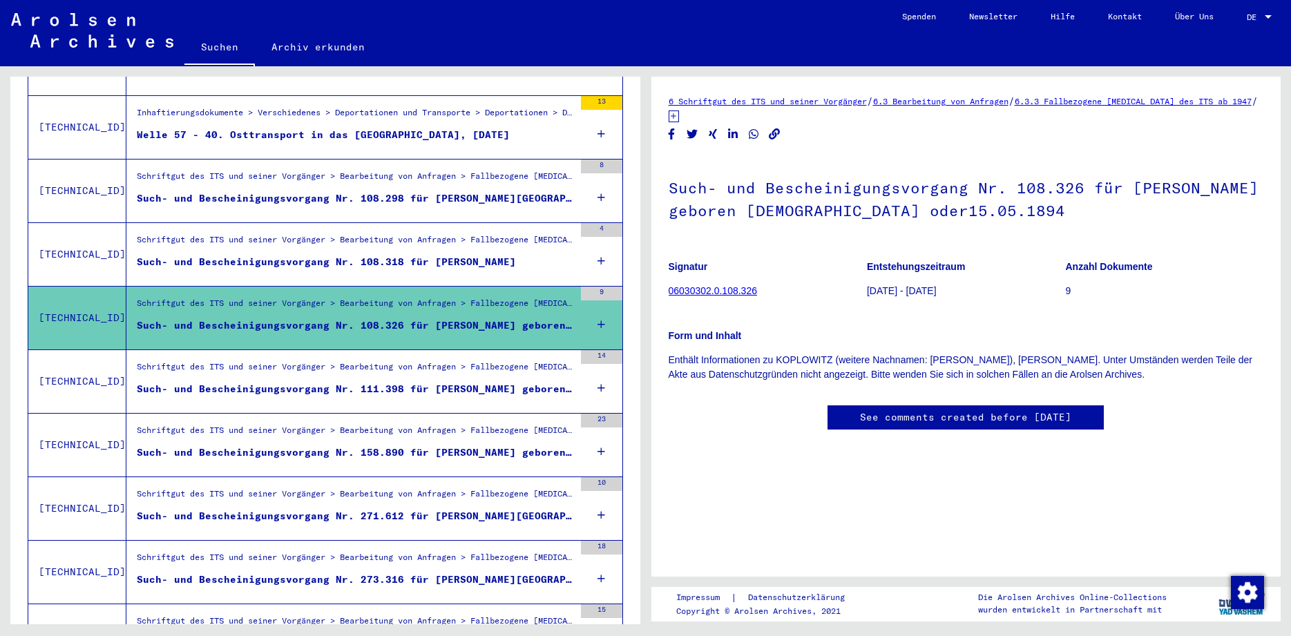
click at [463, 382] on div "Such- und Bescheinigungsvorgang Nr. 111.398 für [PERSON_NAME] geboren [DEMOGRAP…" at bounding box center [355, 389] width 437 height 15
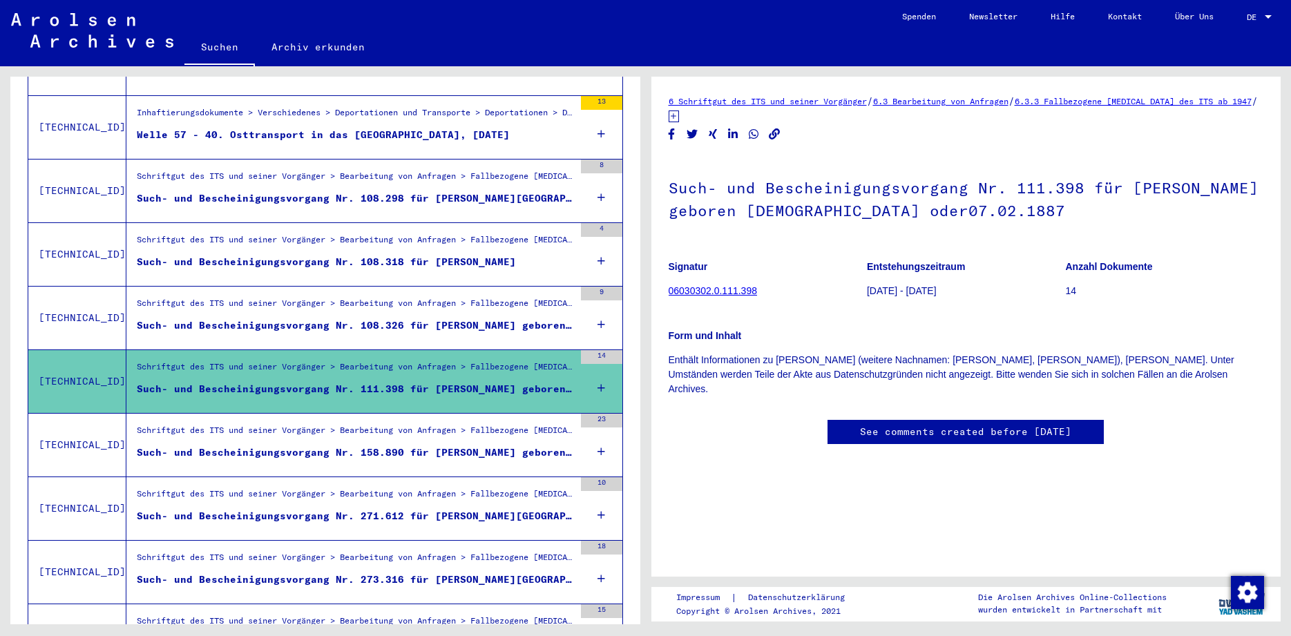
click at [470, 509] on div "Such- und Bescheinigungsvorgang Nr. 271.612 für [PERSON_NAME][GEOGRAPHIC_DATA] …" at bounding box center [355, 516] width 437 height 15
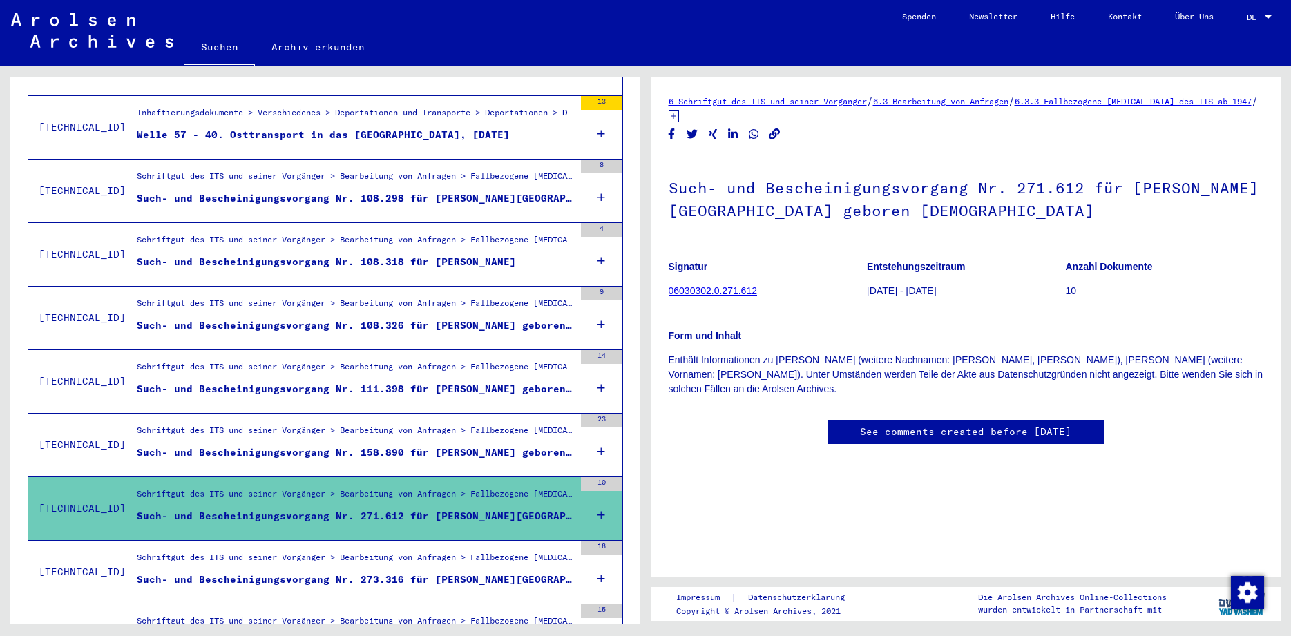
click at [491, 572] on div "Such- und Bescheinigungsvorgang Nr. 273.316 für [PERSON_NAME][GEOGRAPHIC_DATA] …" at bounding box center [355, 579] width 437 height 15
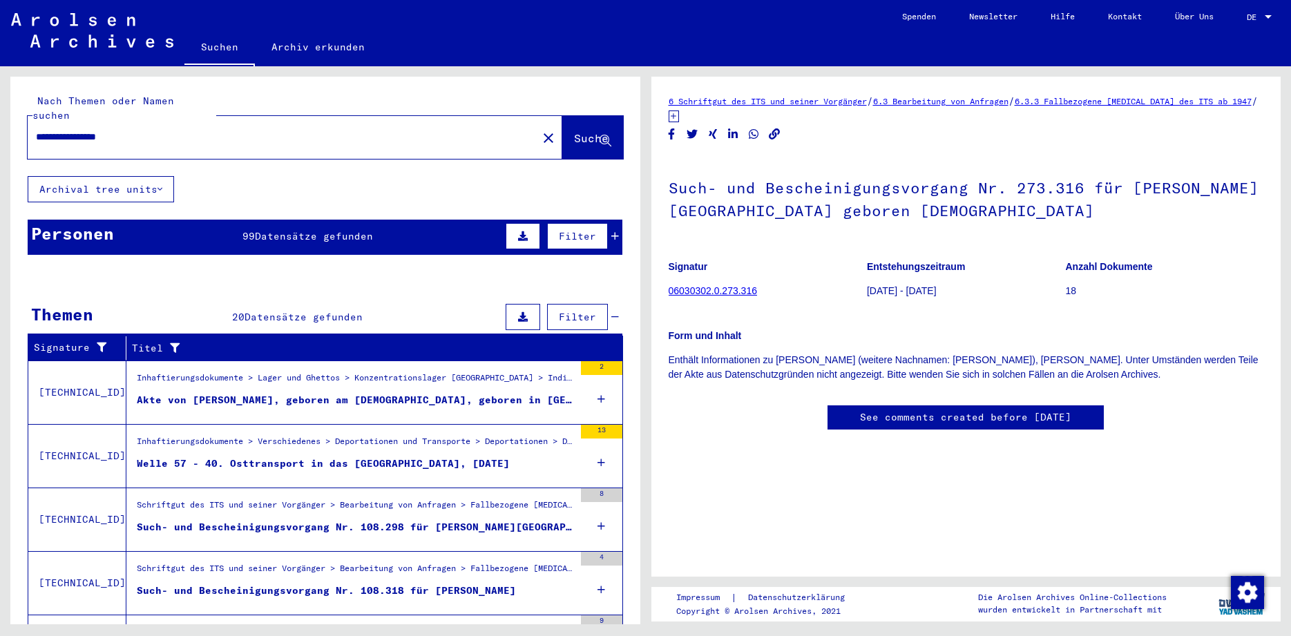
click at [305, 230] on span "Datensätze gefunden" at bounding box center [314, 236] width 118 height 12
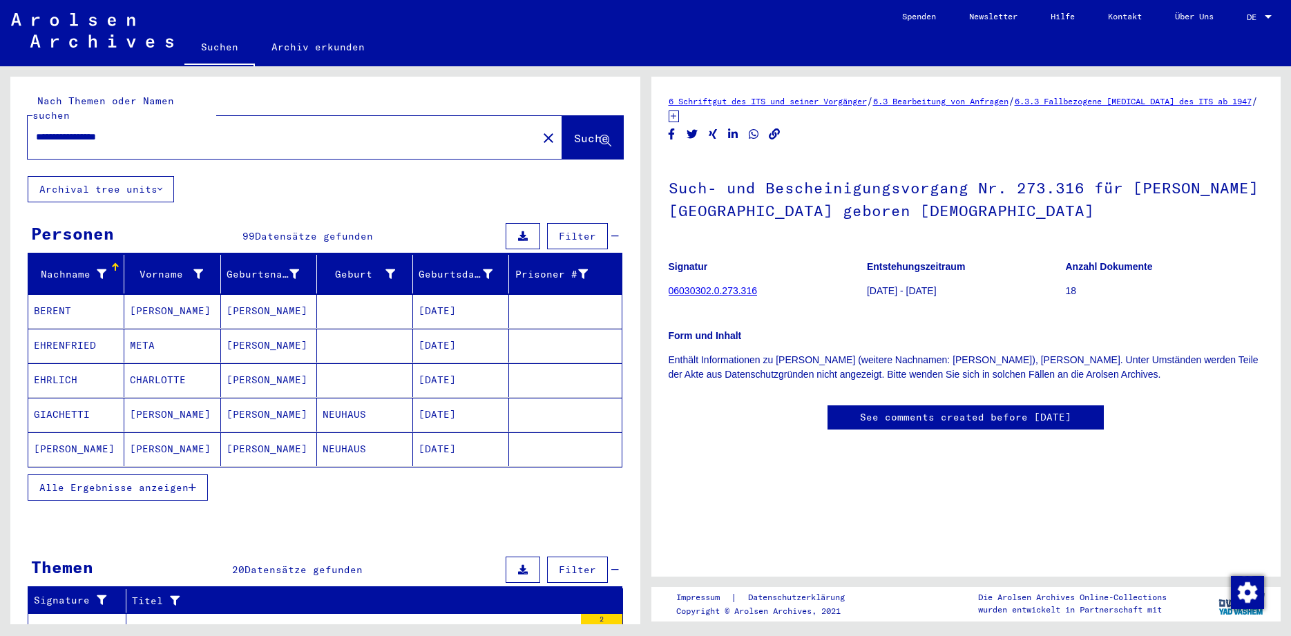
click at [141, 474] on button "Alle Ergebnisse anzeigen" at bounding box center [118, 487] width 180 height 26
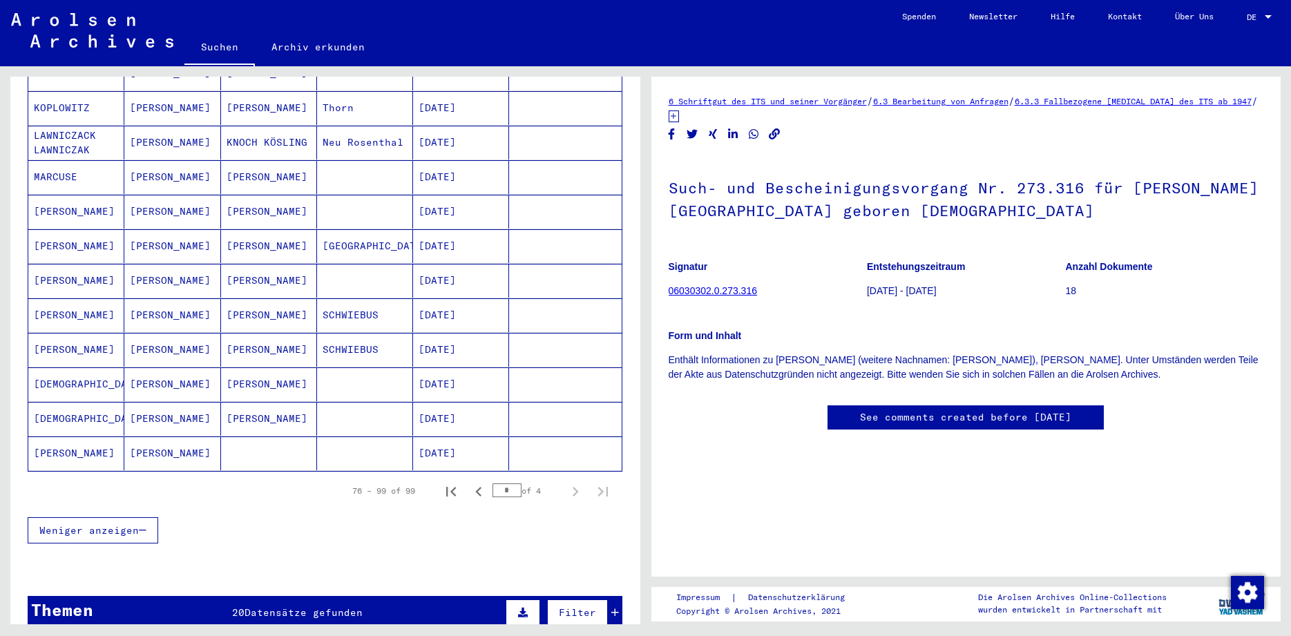
scroll to position [693, 0]
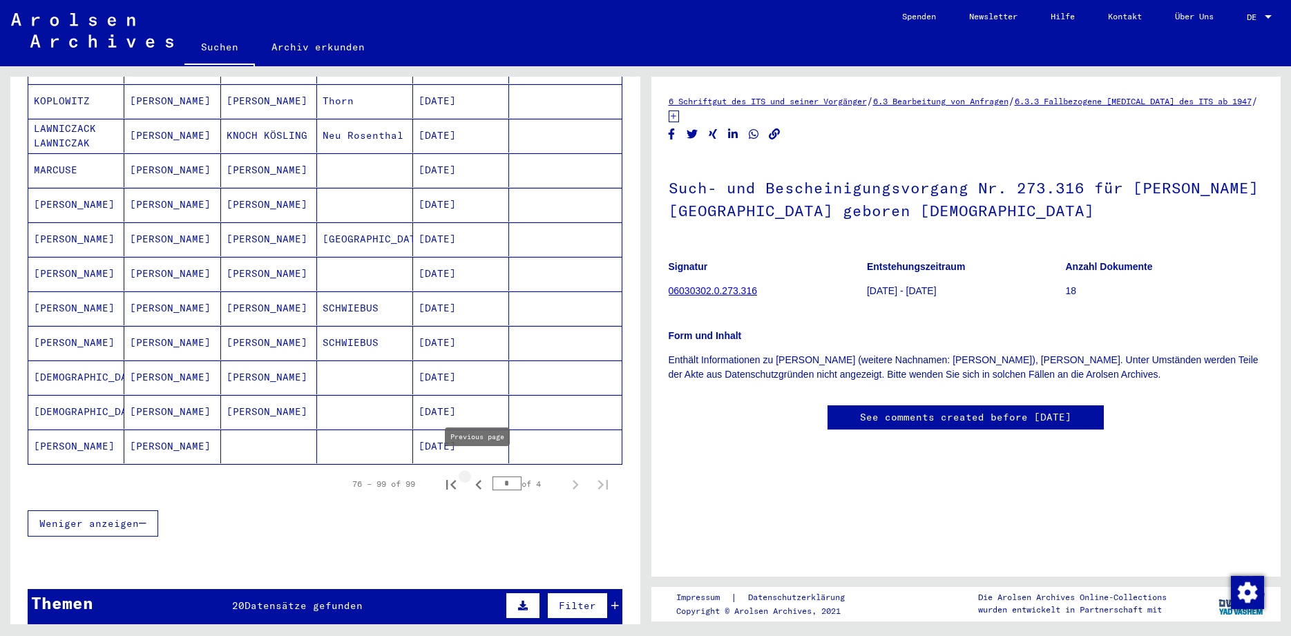
click at [475, 475] on icon "Previous page" at bounding box center [478, 484] width 19 height 19
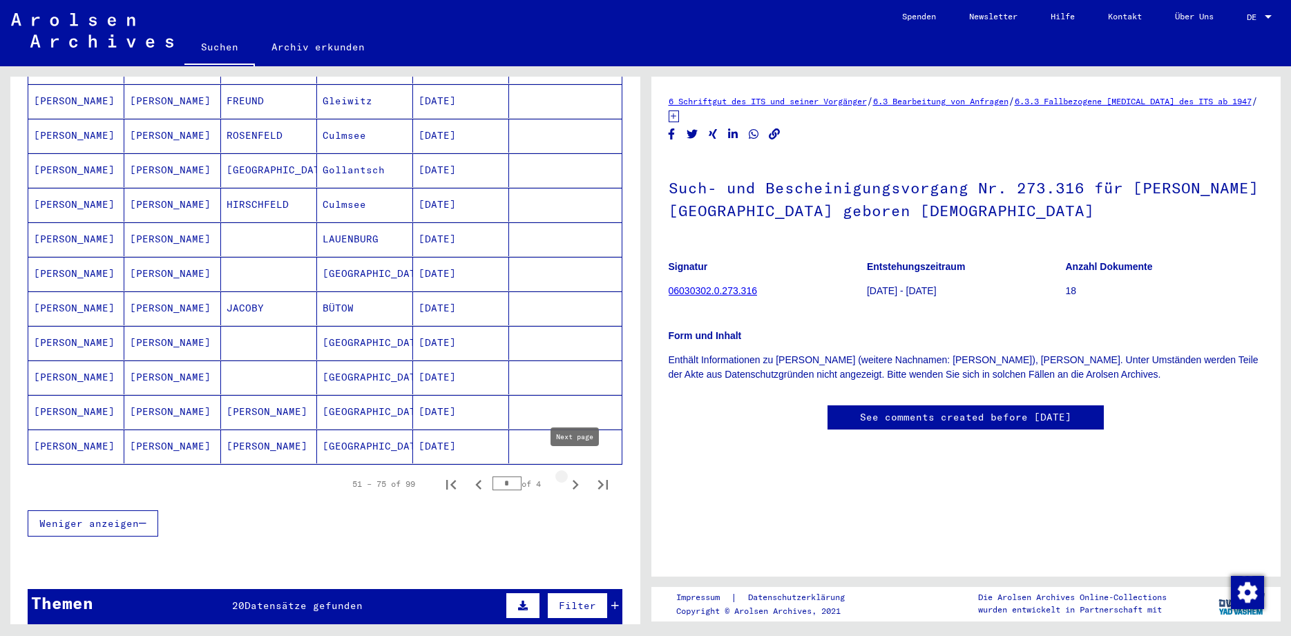
click at [572, 475] on icon "Next page" at bounding box center [575, 484] width 19 height 19
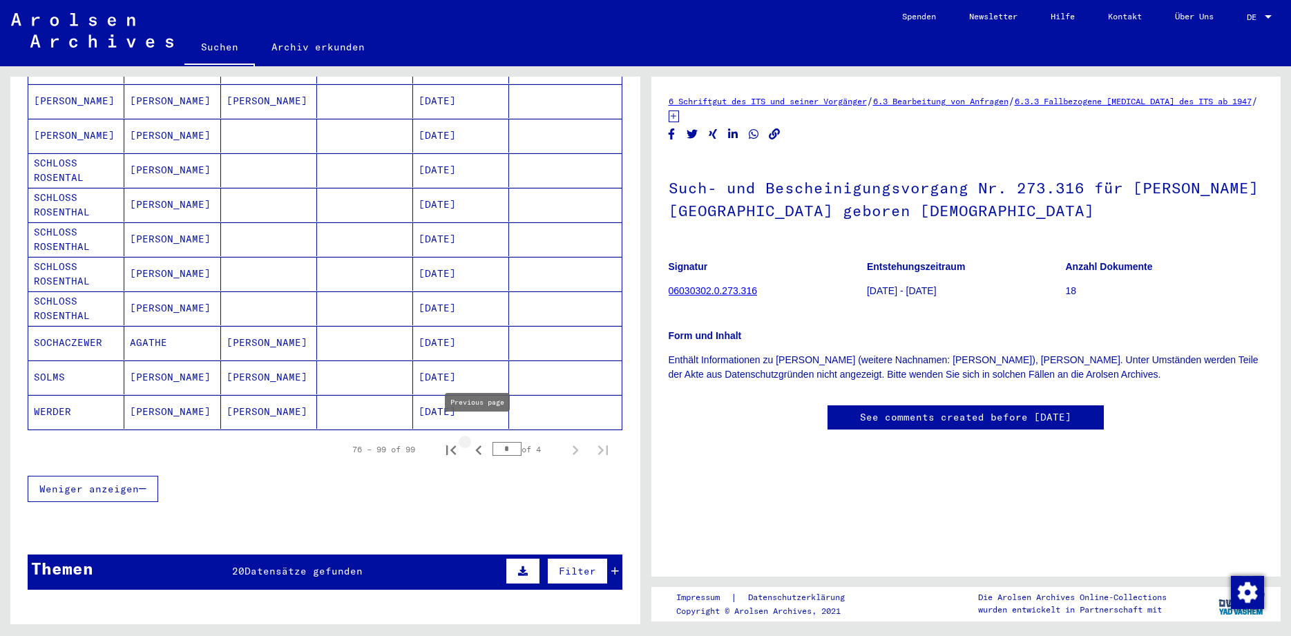
click at [477, 445] on icon "Previous page" at bounding box center [478, 450] width 6 height 10
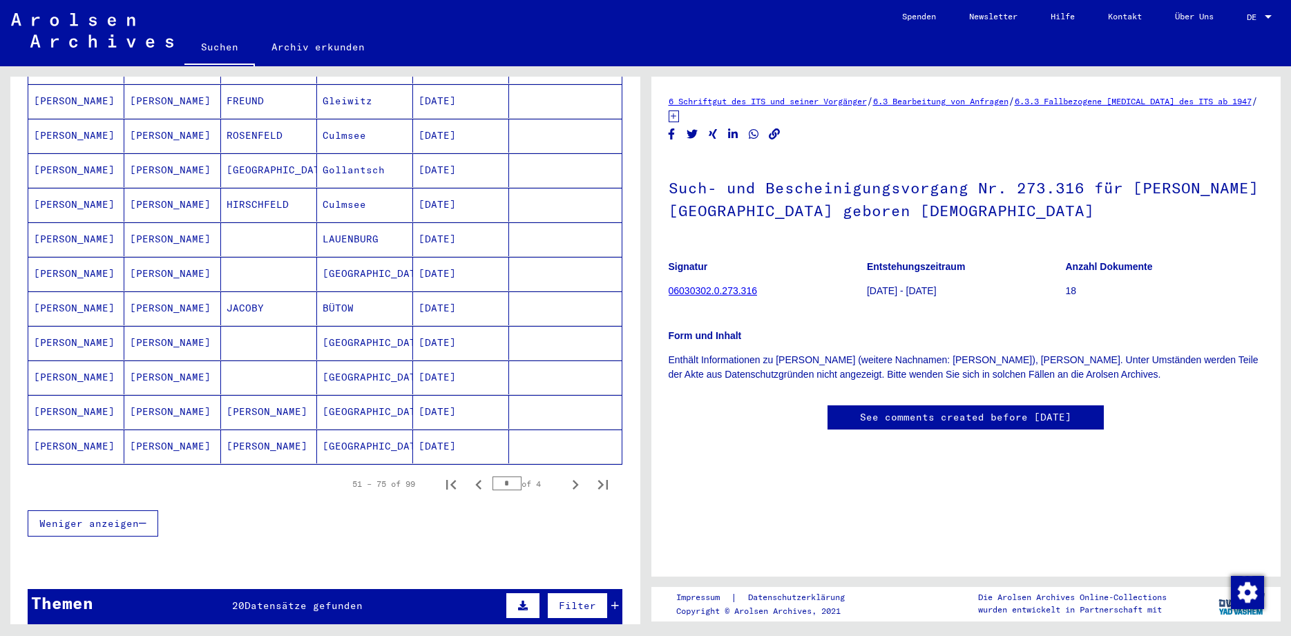
click at [477, 437] on mat-cell "[DATE]" at bounding box center [461, 447] width 96 height 34
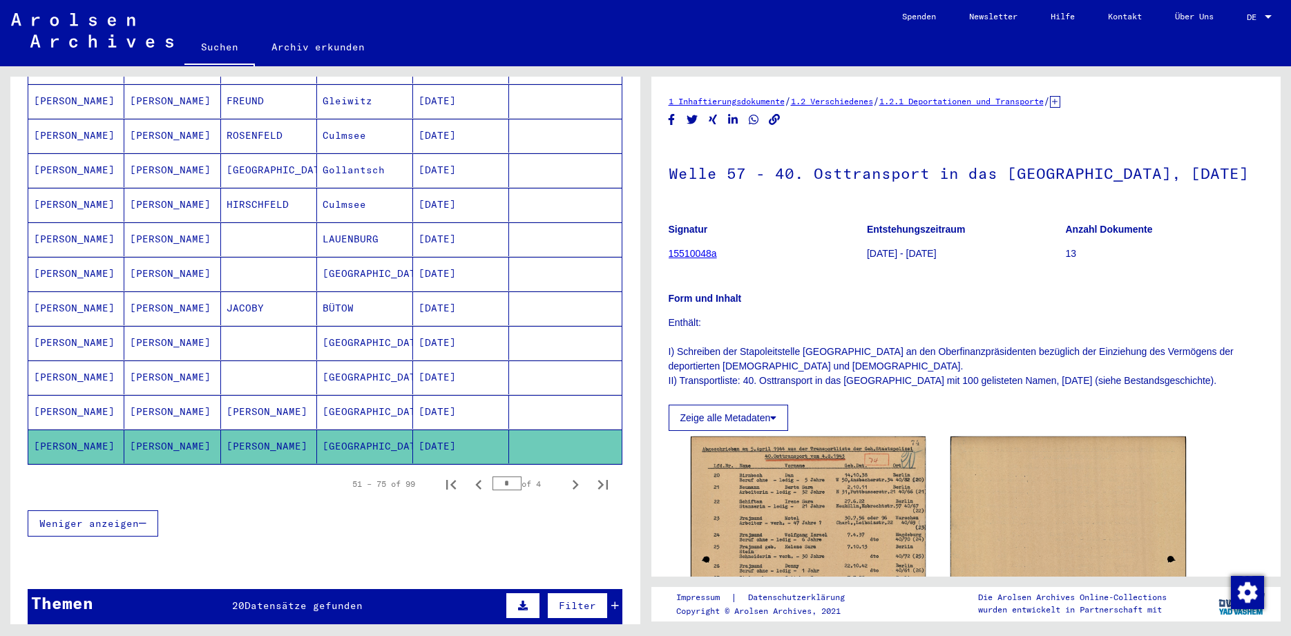
click at [477, 437] on mat-cell "[DATE]" at bounding box center [461, 447] width 96 height 34
click at [480, 475] on icon "Previous page" at bounding box center [478, 484] width 19 height 19
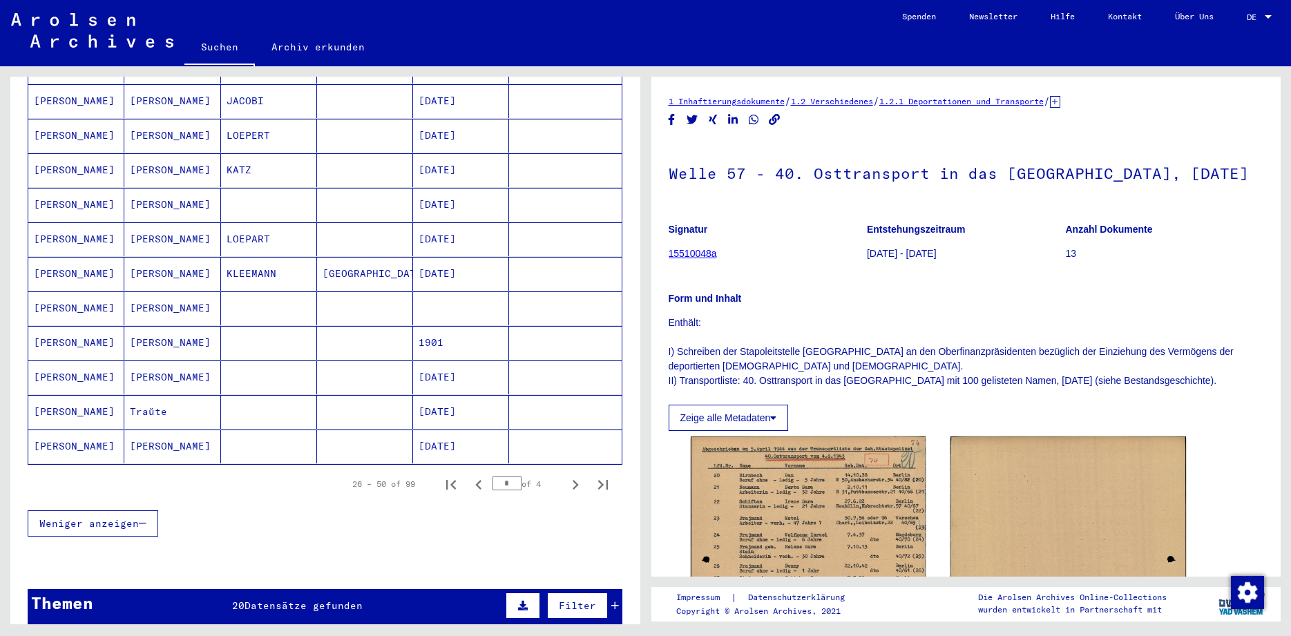
click at [480, 475] on icon "Previous page" at bounding box center [478, 484] width 19 height 19
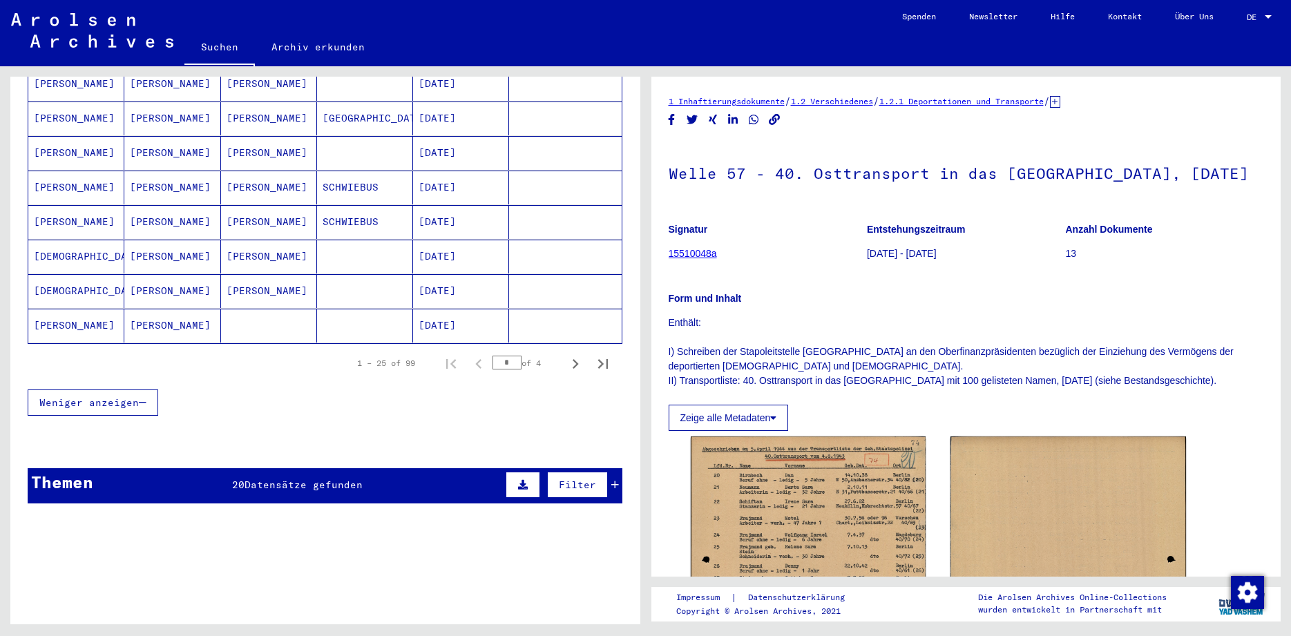
scroll to position [818, 0]
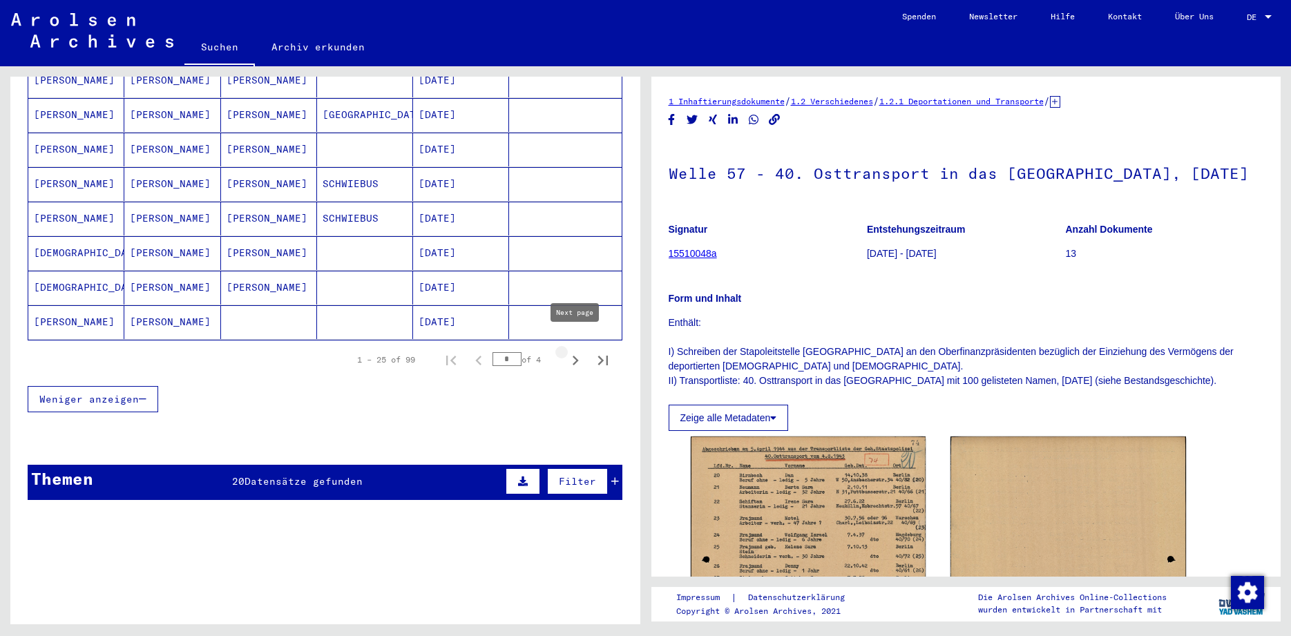
click at [573, 351] on icon "Next page" at bounding box center [575, 360] width 19 height 19
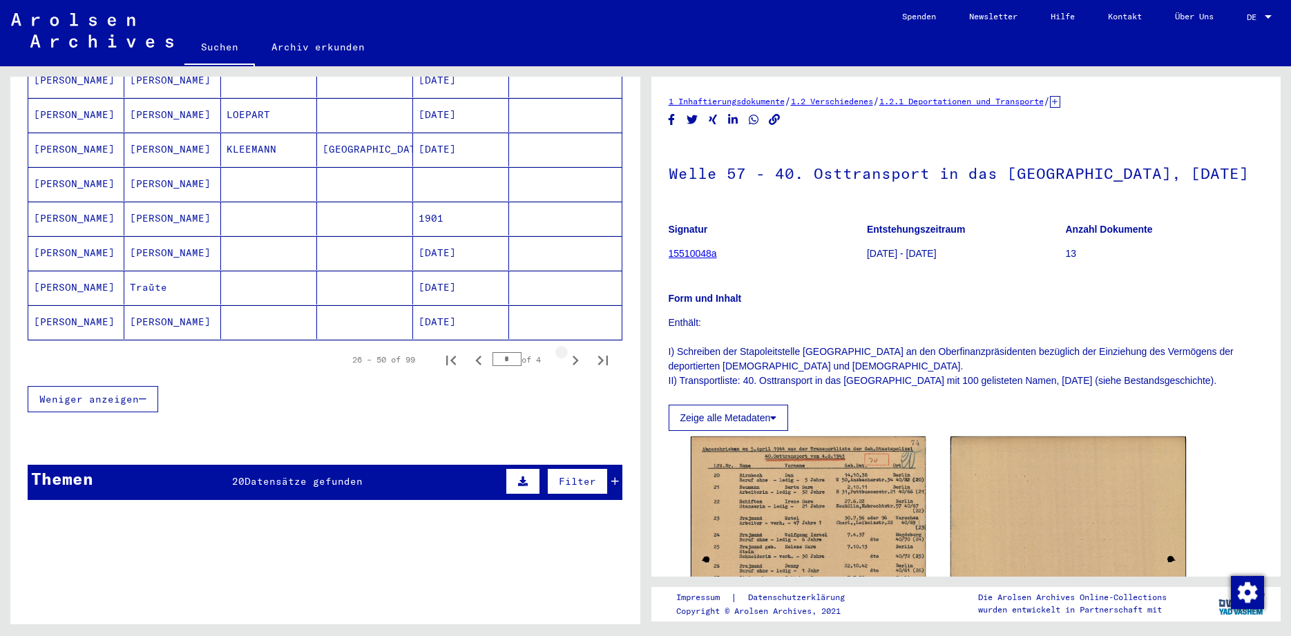
click at [573, 351] on icon "Next page" at bounding box center [575, 360] width 19 height 19
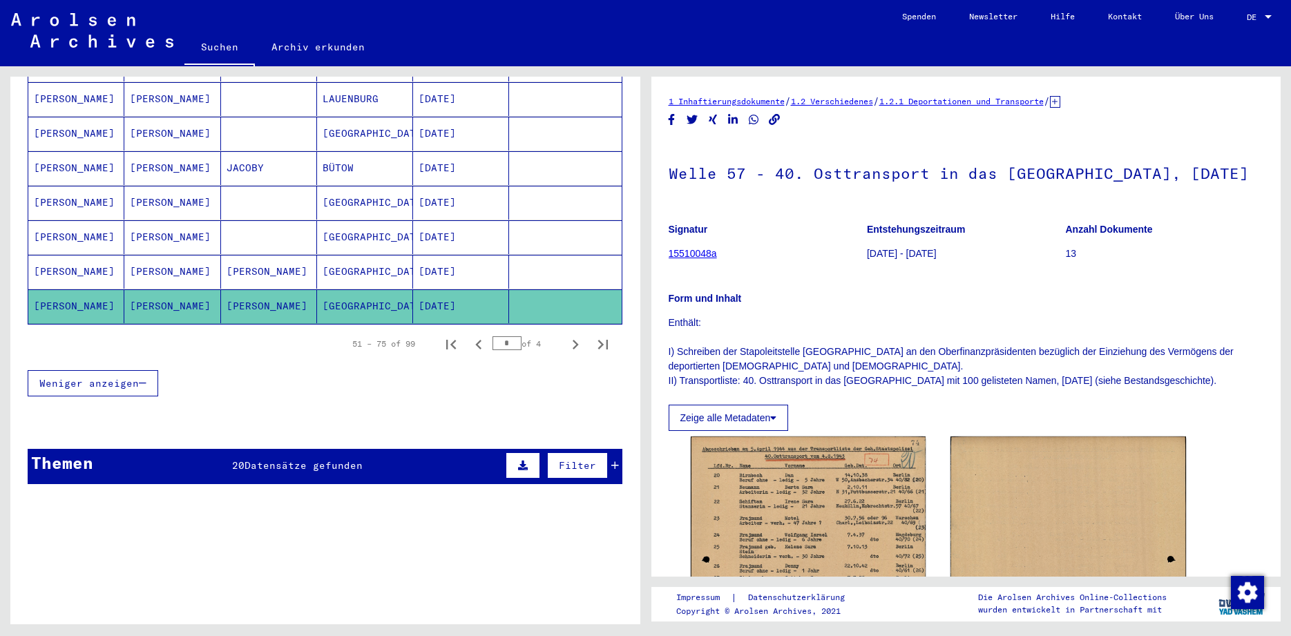
scroll to position [840, 0]
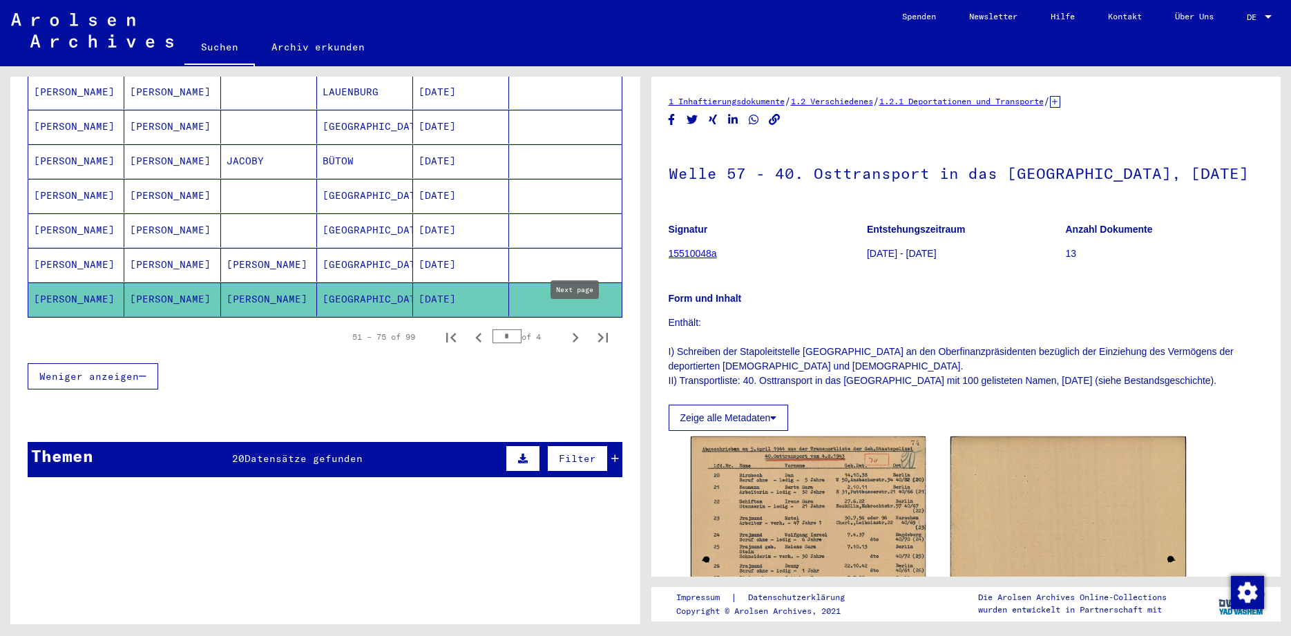
click at [575, 333] on icon "Next page" at bounding box center [575, 338] width 6 height 10
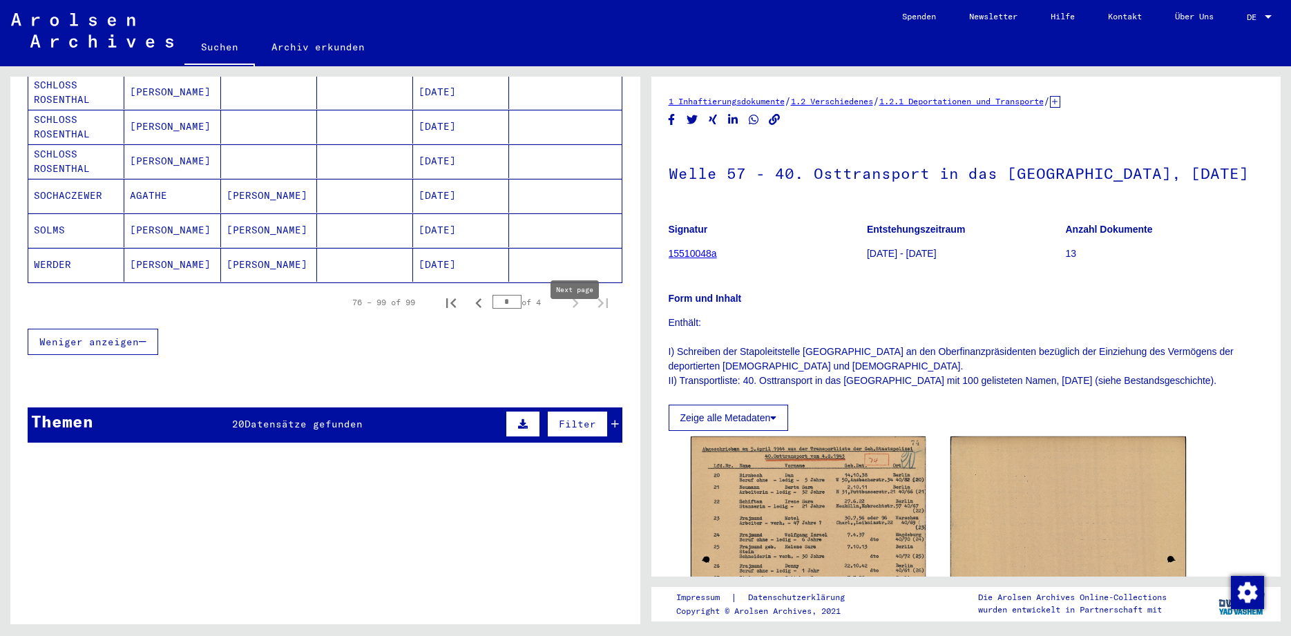
type input "*"
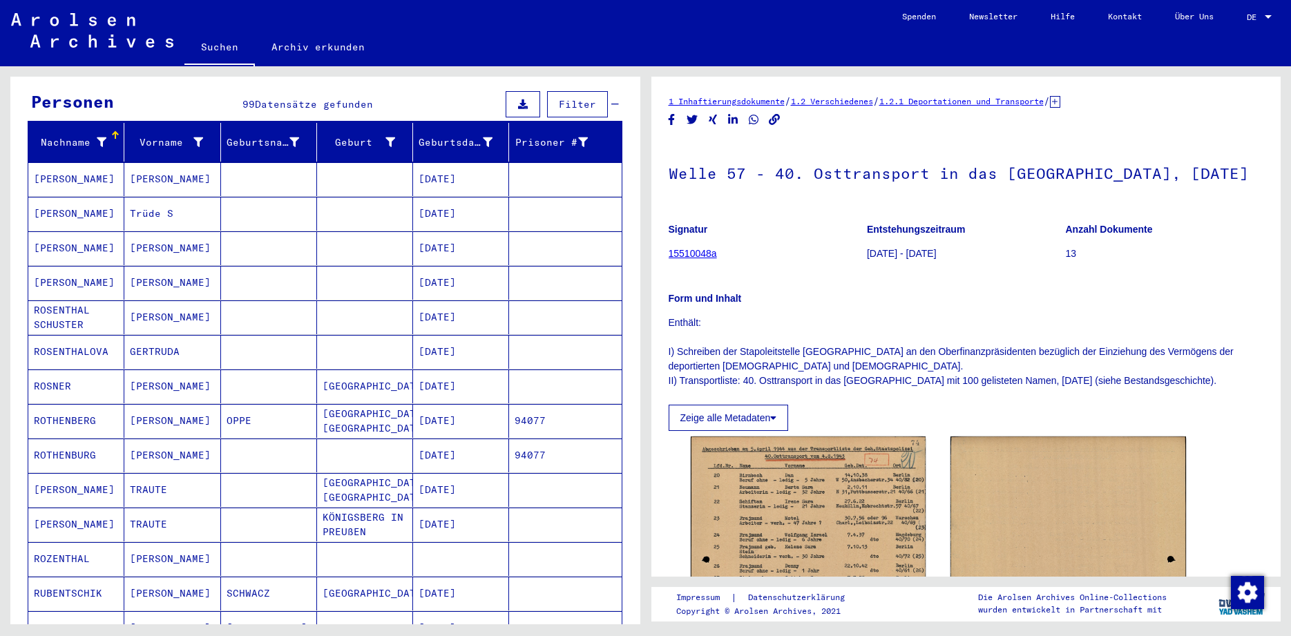
scroll to position [113, 0]
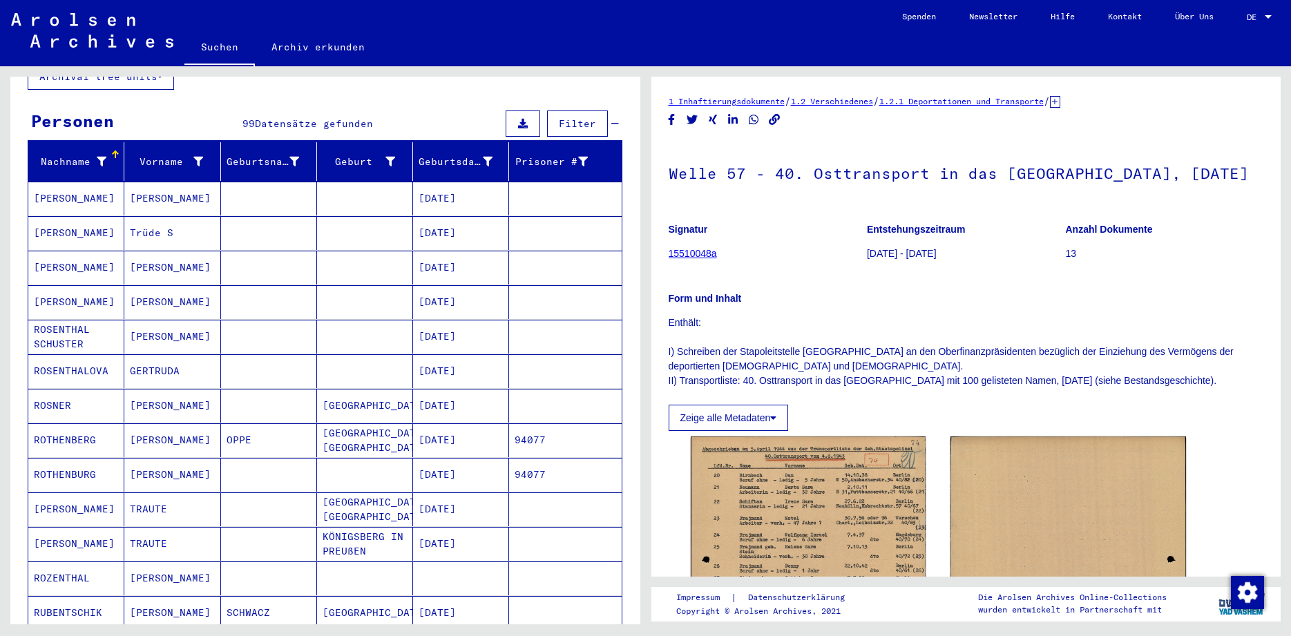
drag, startPoint x: 640, startPoint y: 217, endPoint x: 656, endPoint y: 128, distance: 89.8
click at [645, 128] on mat-grid-tile "**********" at bounding box center [322, 345] width 645 height 558
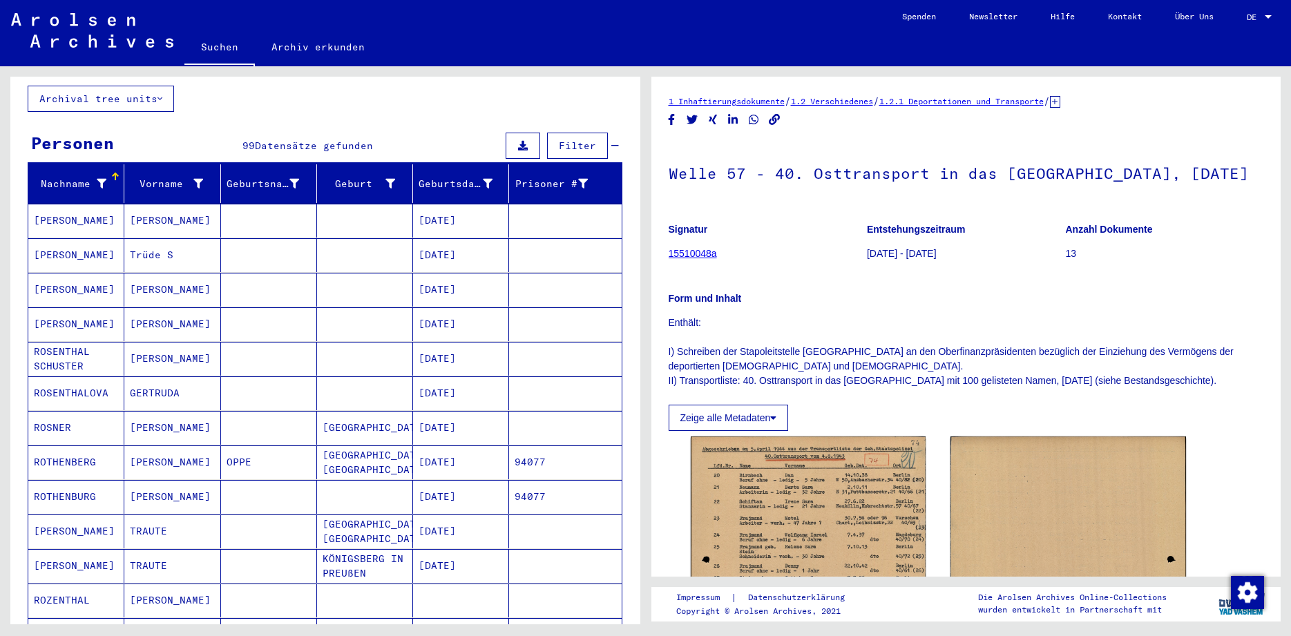
scroll to position [0, 0]
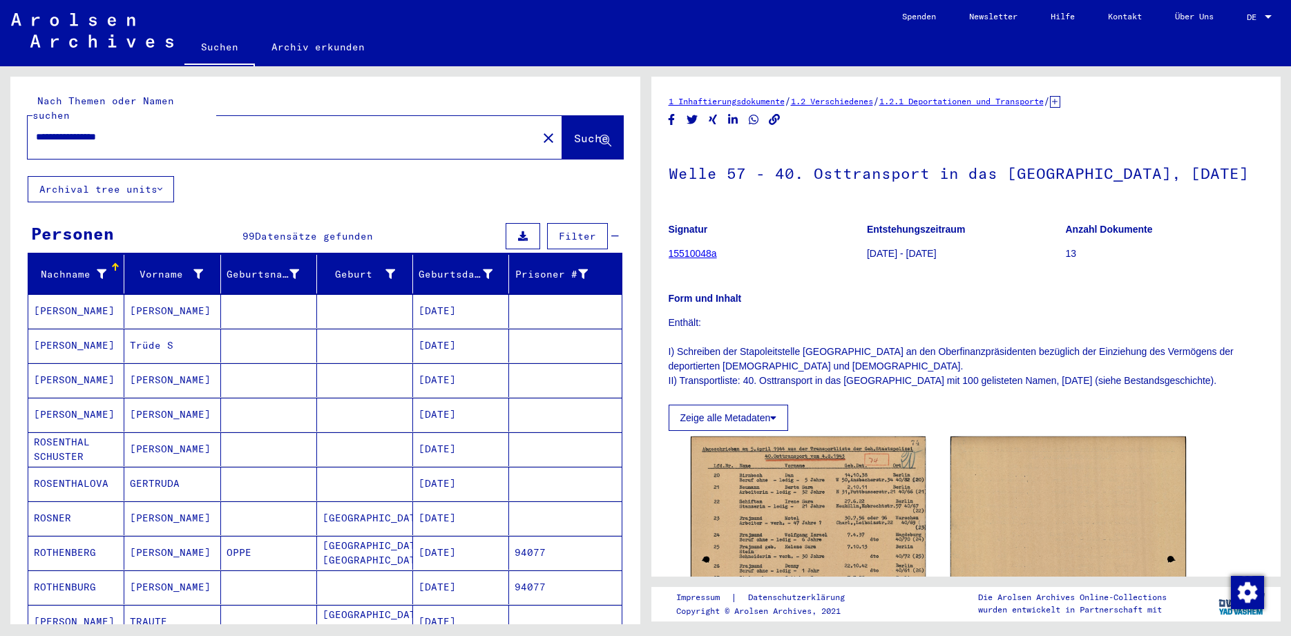
click at [146, 130] on input "**********" at bounding box center [282, 137] width 493 height 15
type input "*"
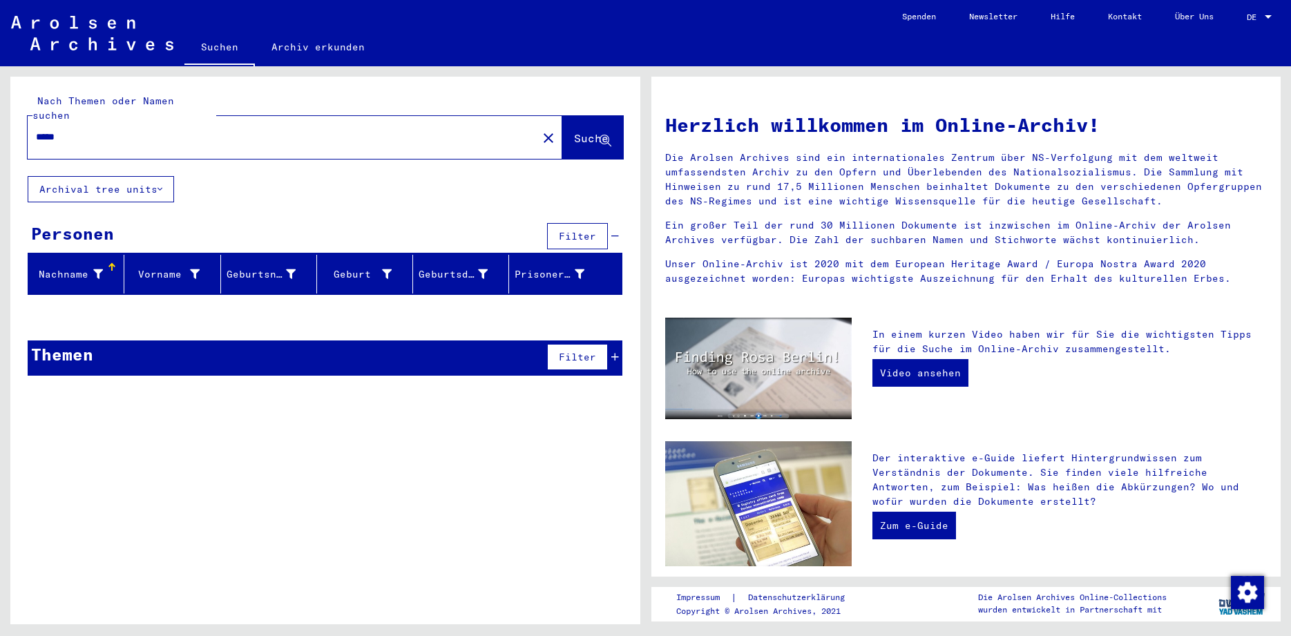
type input "*****"
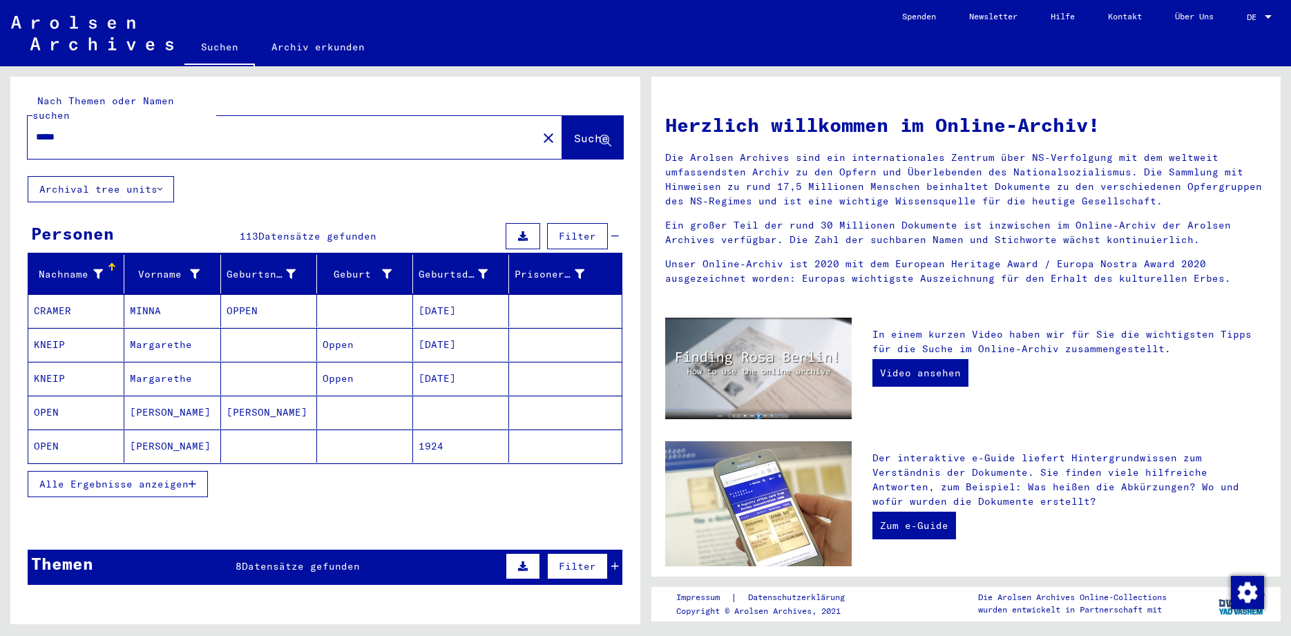
click at [290, 560] on span "Datensätze gefunden" at bounding box center [301, 566] width 118 height 12
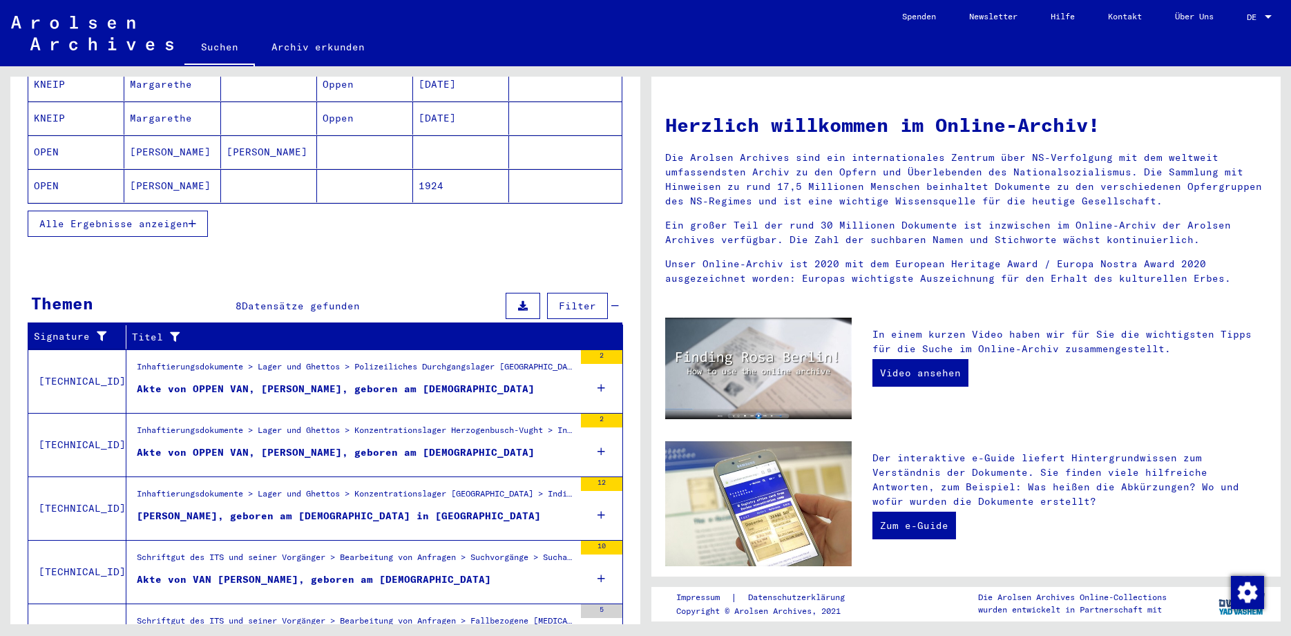
scroll to position [330, 0]
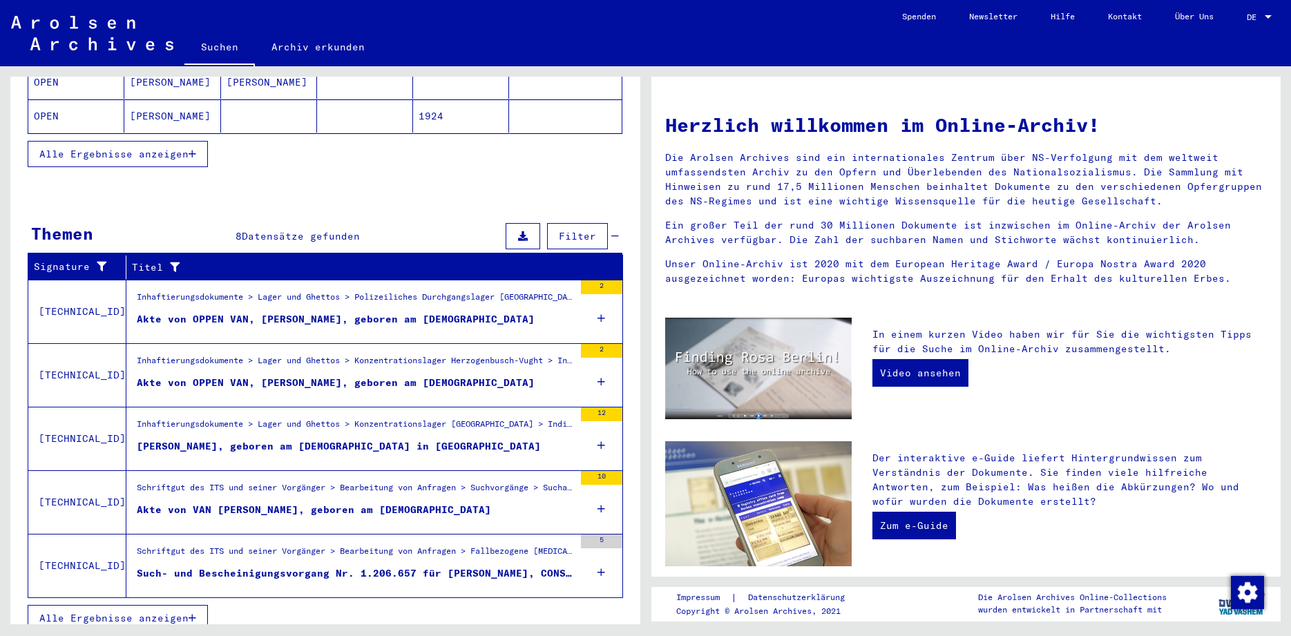
click at [199, 598] on div "Alle Ergebnisse anzeigen" at bounding box center [325, 618] width 595 height 40
click at [176, 612] on span "Alle Ergebnisse anzeigen" at bounding box center [113, 618] width 149 height 12
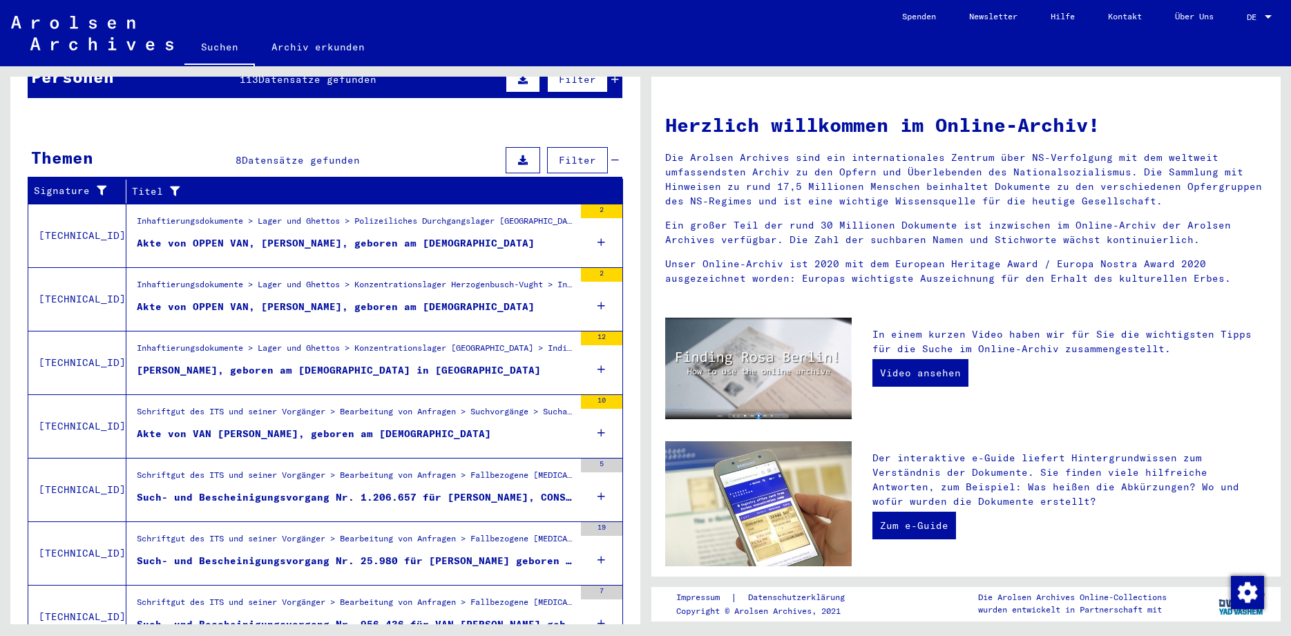
scroll to position [0, 0]
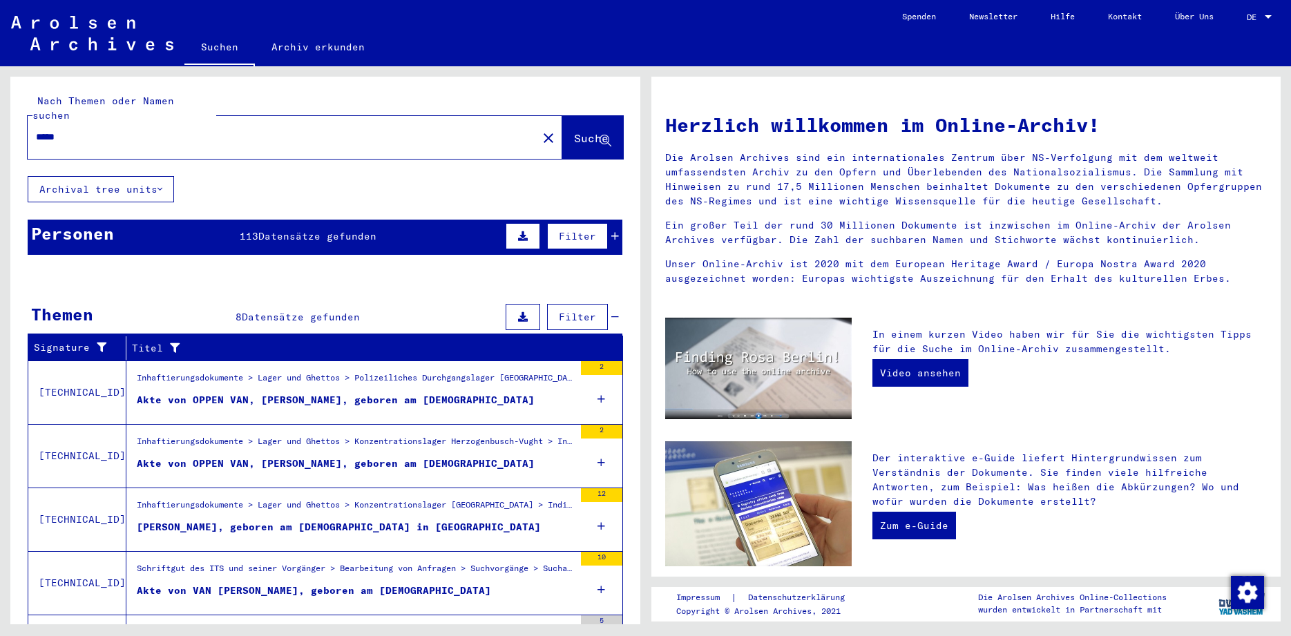
click at [273, 229] on div "Personen 113 Datensätze gefunden Filter" at bounding box center [325, 237] width 595 height 35
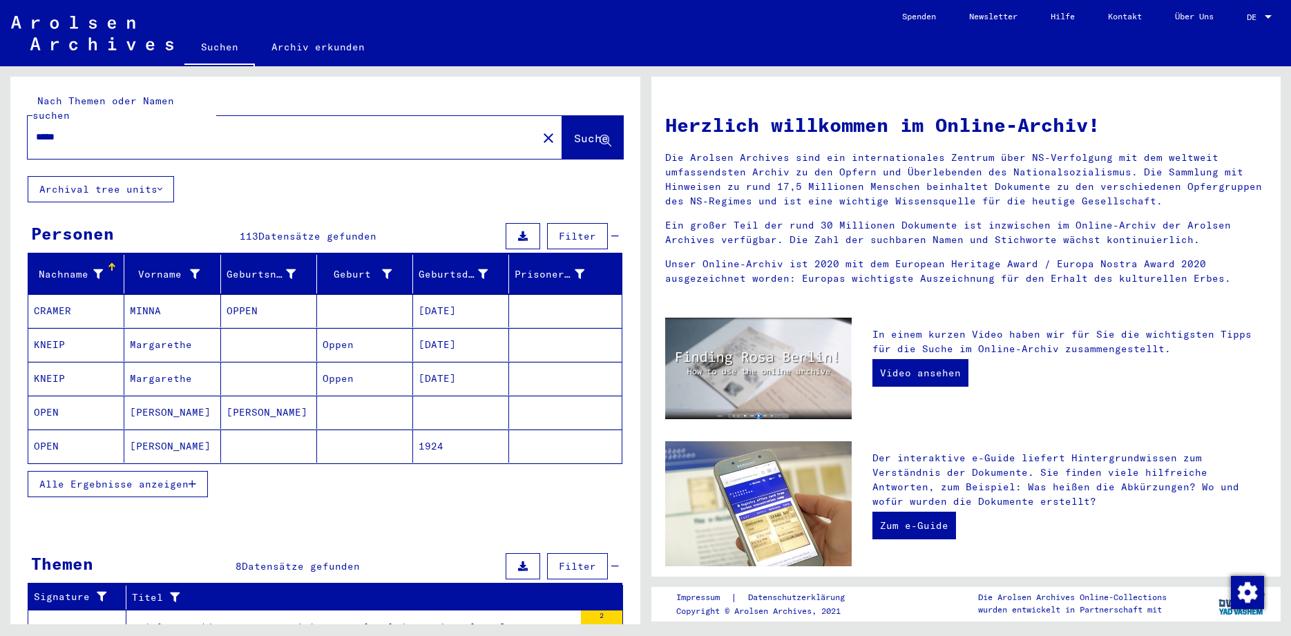
click at [90, 478] on span "Alle Ergebnisse anzeigen" at bounding box center [113, 484] width 149 height 12
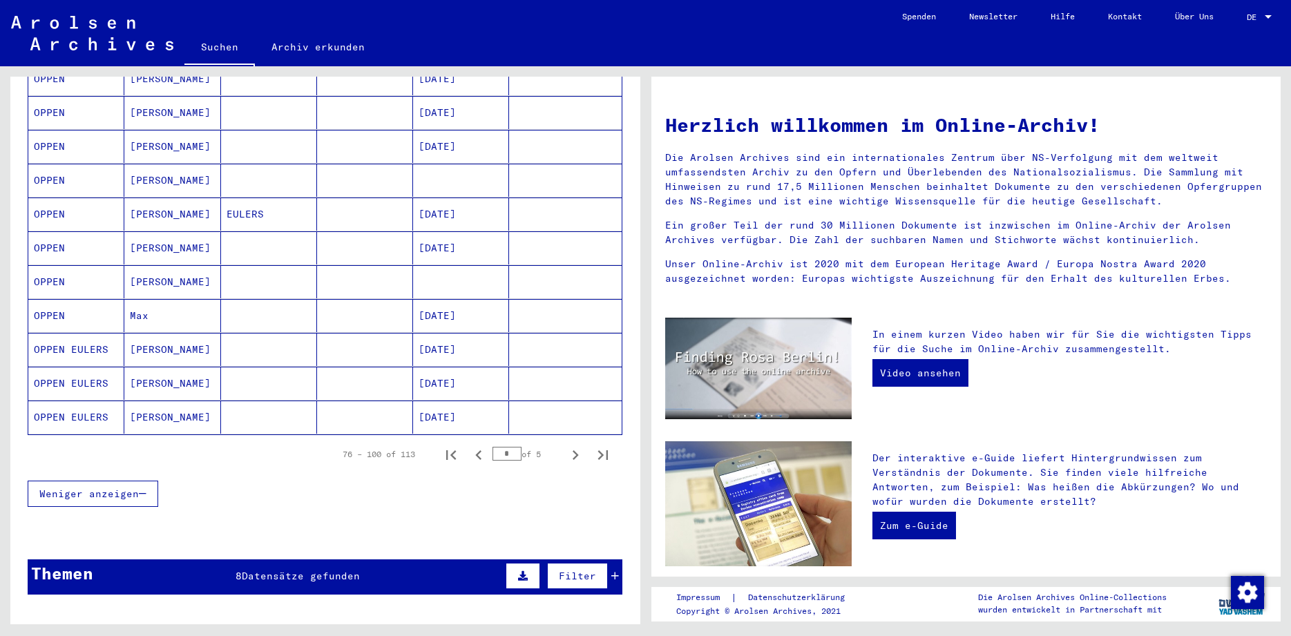
scroll to position [708, 0]
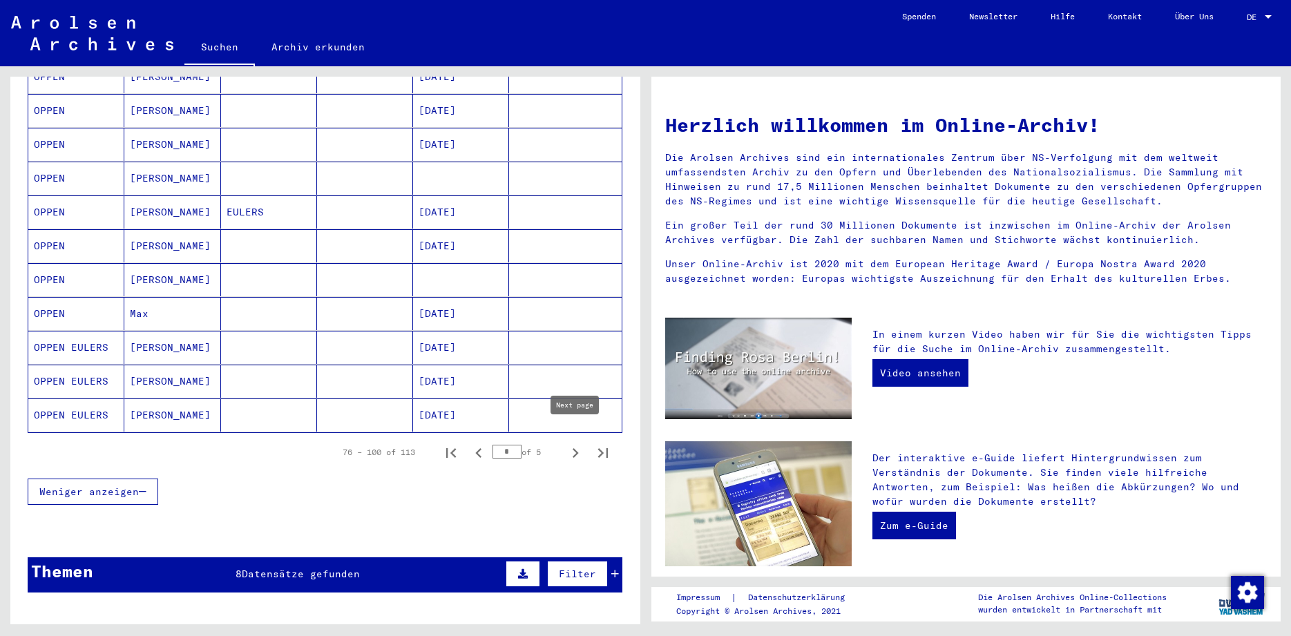
click at [570, 443] on icon "Next page" at bounding box center [575, 452] width 19 height 19
type input "*"
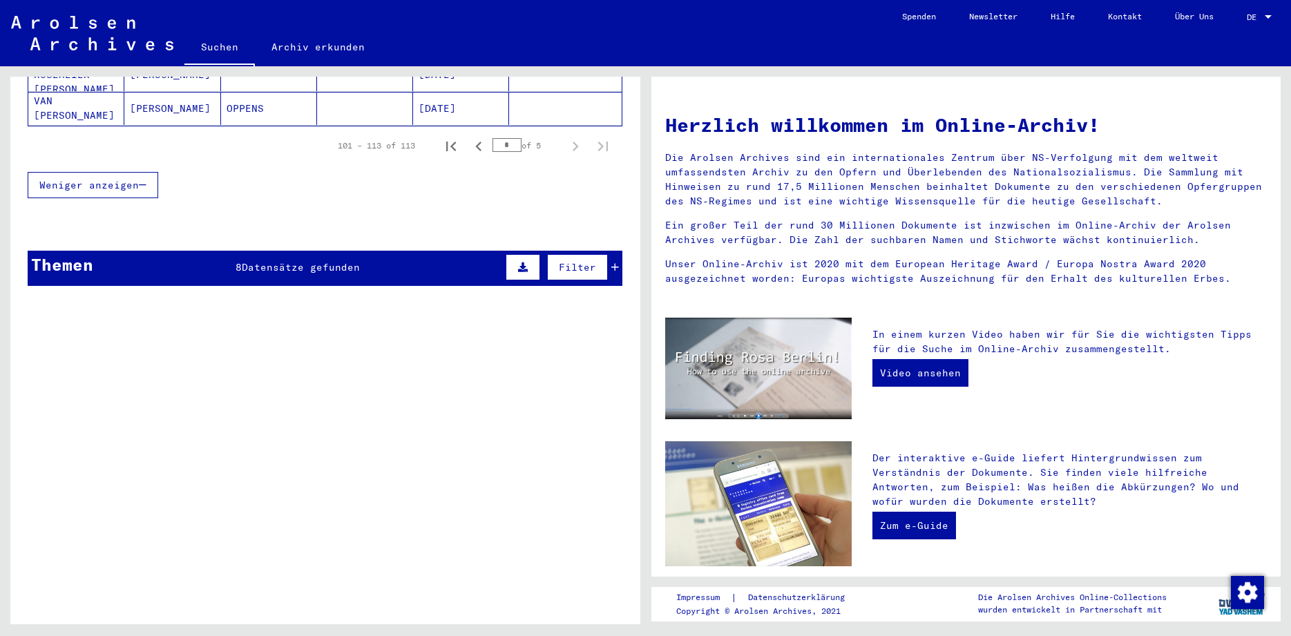
scroll to position [663, 0]
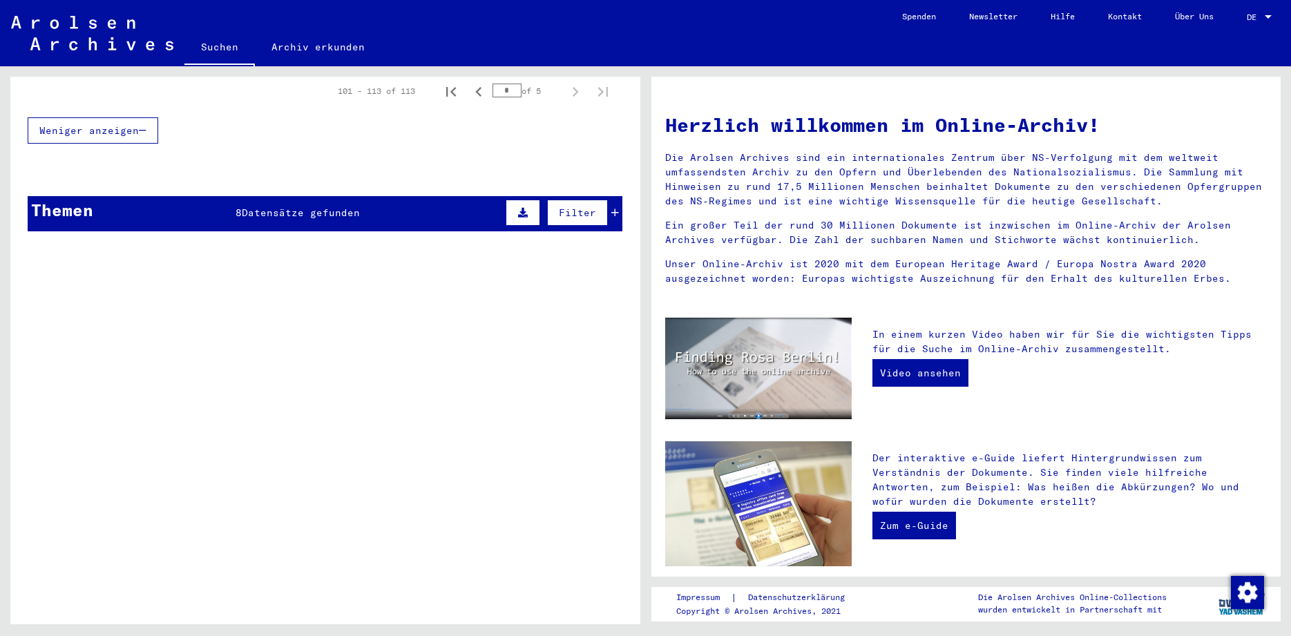
click at [276, 206] on span "Datensätze gefunden" at bounding box center [301, 212] width 118 height 12
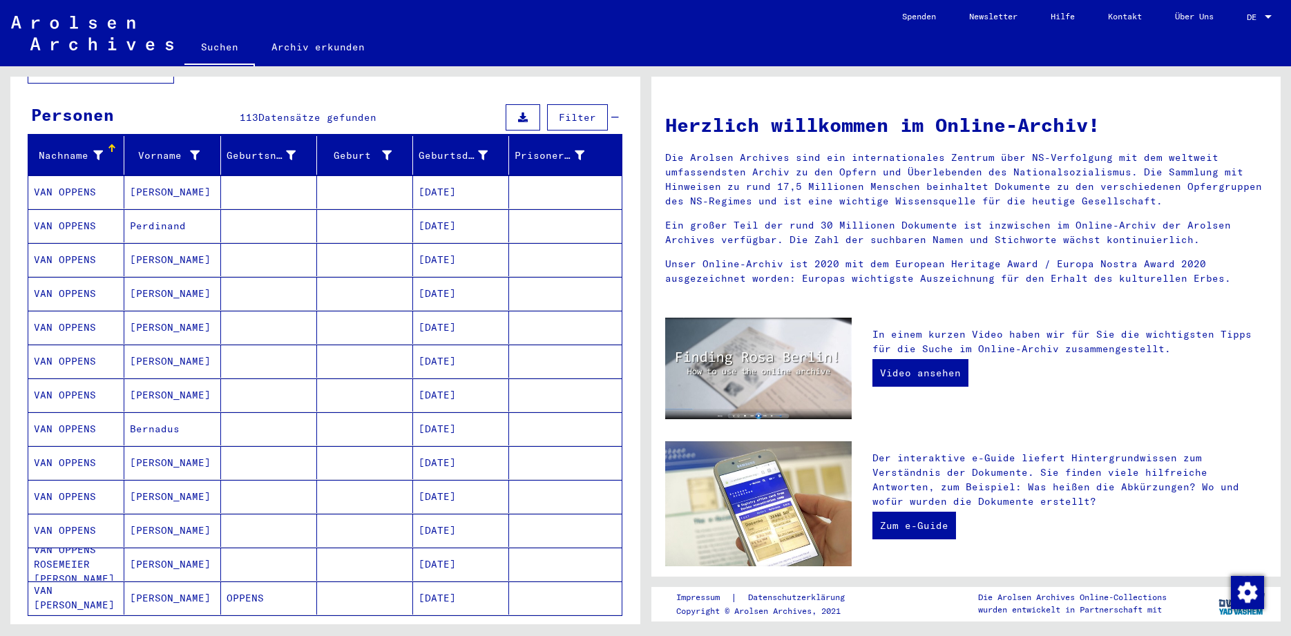
scroll to position [0, 0]
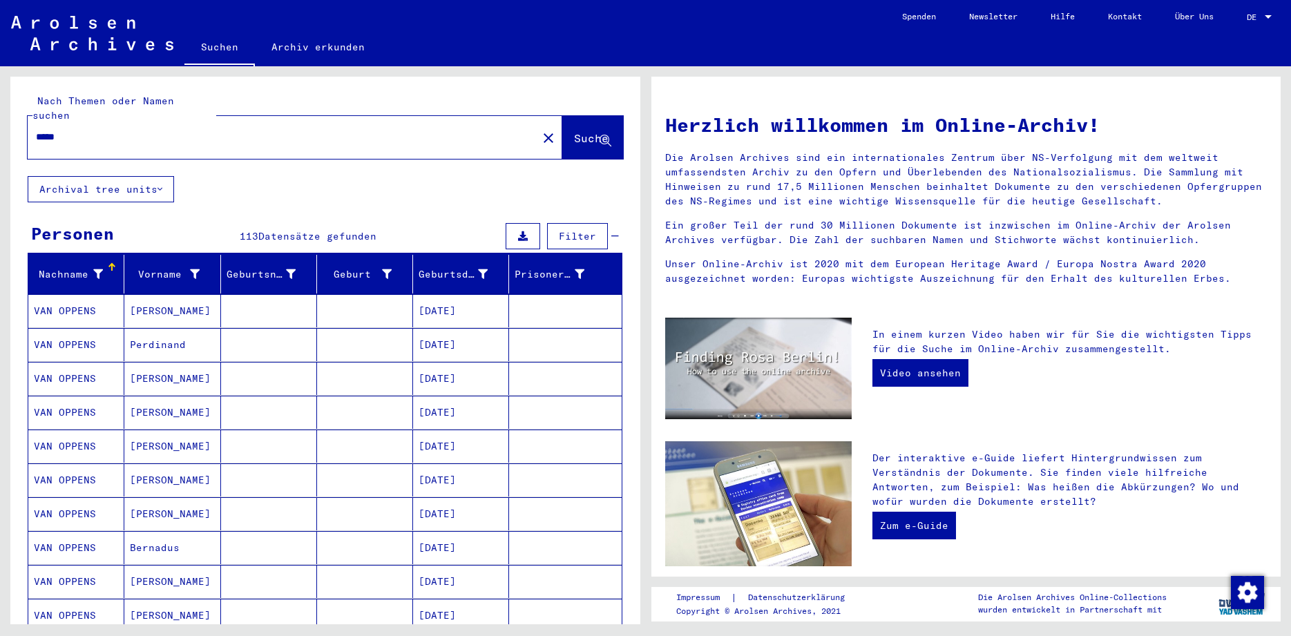
click at [86, 130] on input "*****" at bounding box center [278, 137] width 485 height 15
type input "*"
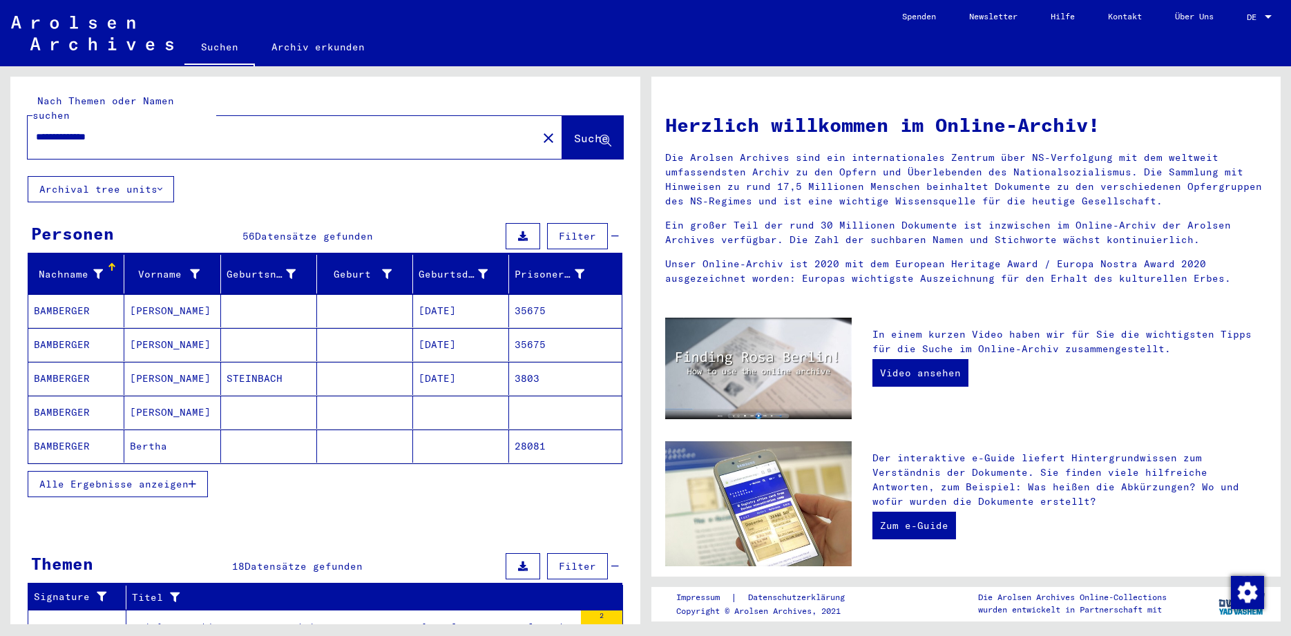
click at [62, 130] on input "**********" at bounding box center [278, 137] width 485 height 15
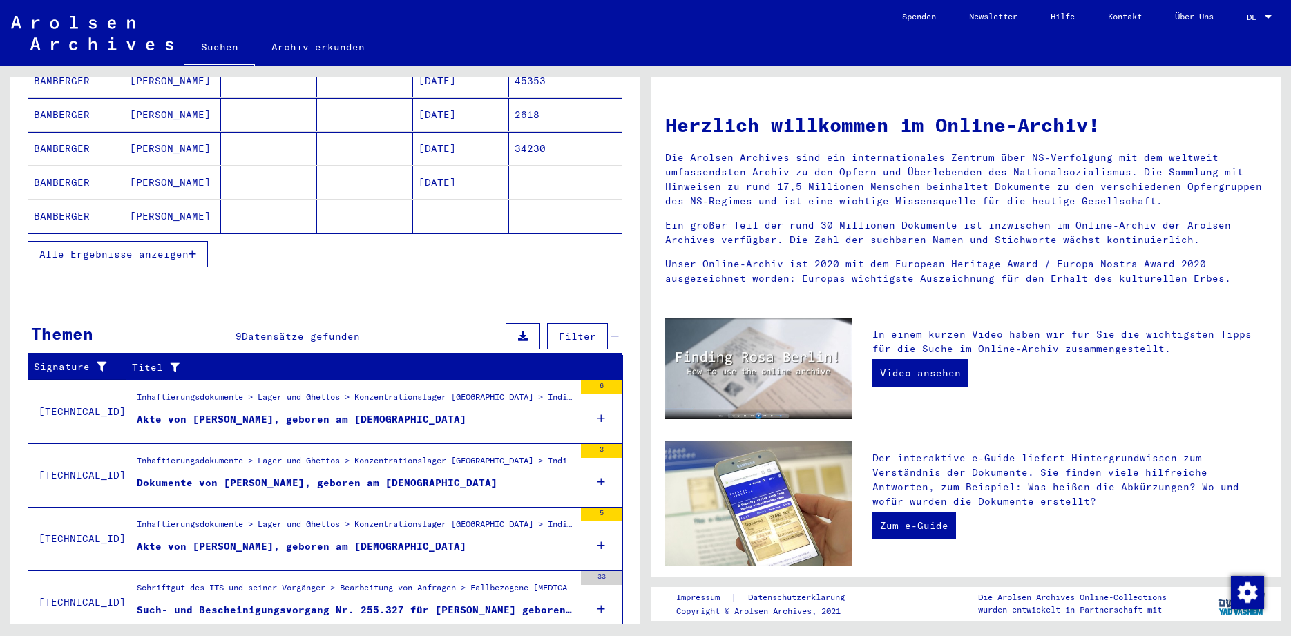
scroll to position [231, 0]
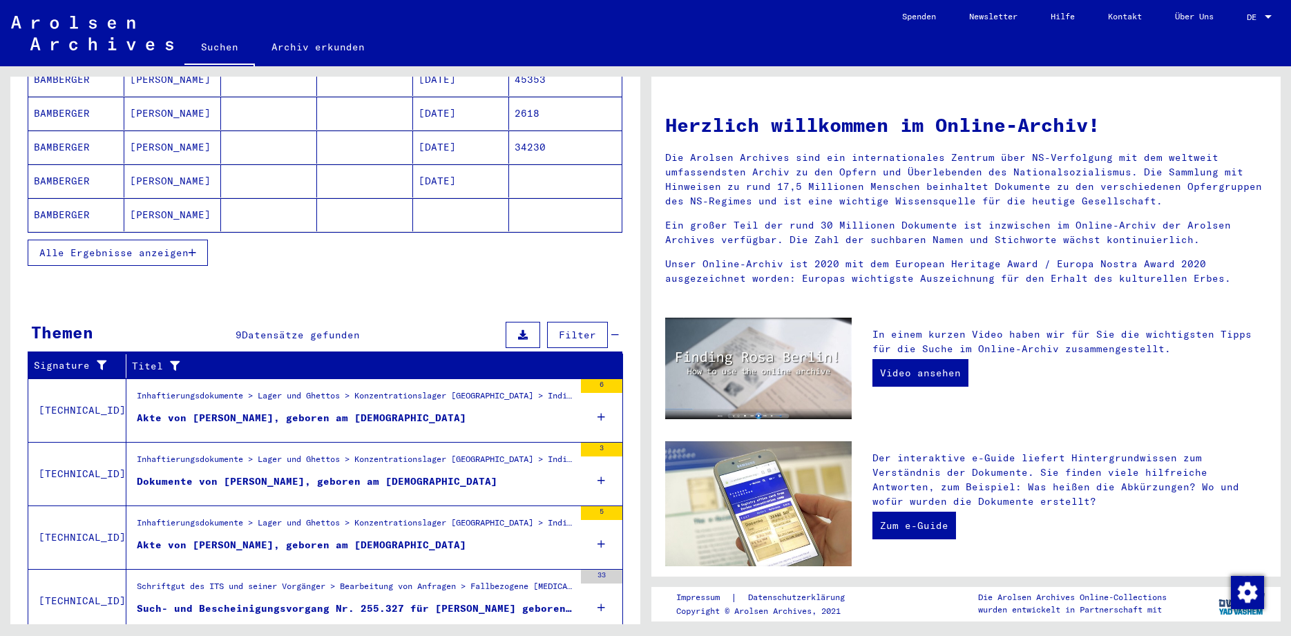
click at [385, 411] on div "Akte von [PERSON_NAME], geboren am [DEMOGRAPHIC_DATA]" at bounding box center [301, 418] width 329 height 15
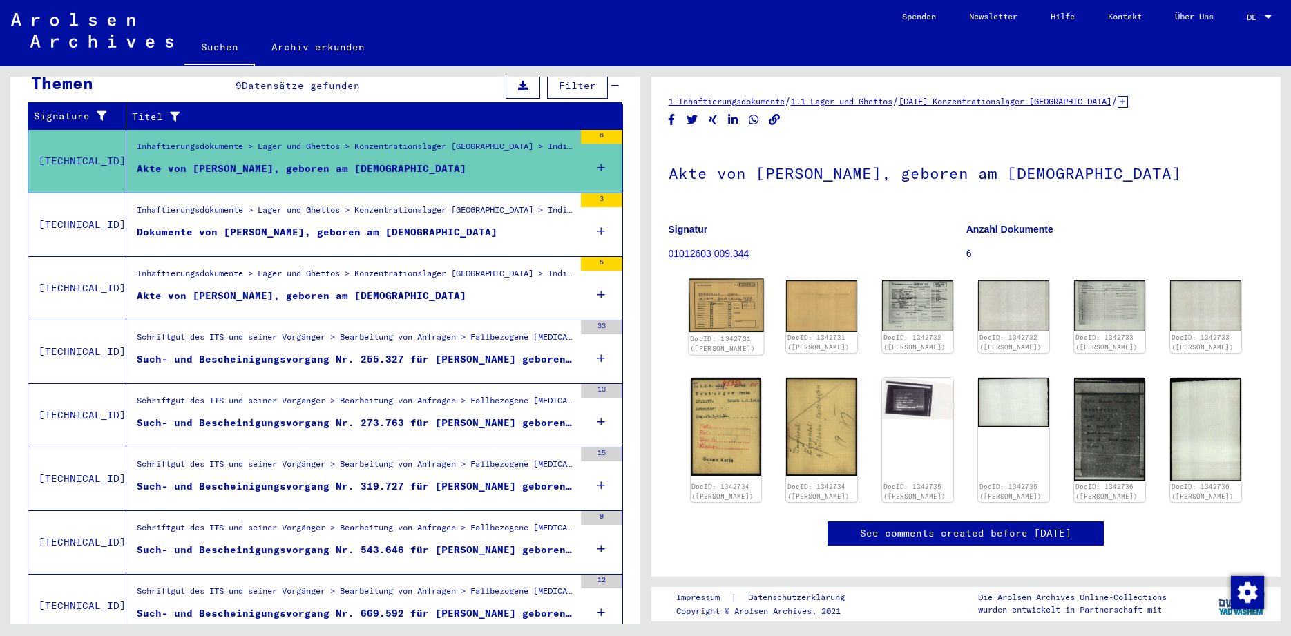
click at [726, 317] on img at bounding box center [725, 305] width 75 height 53
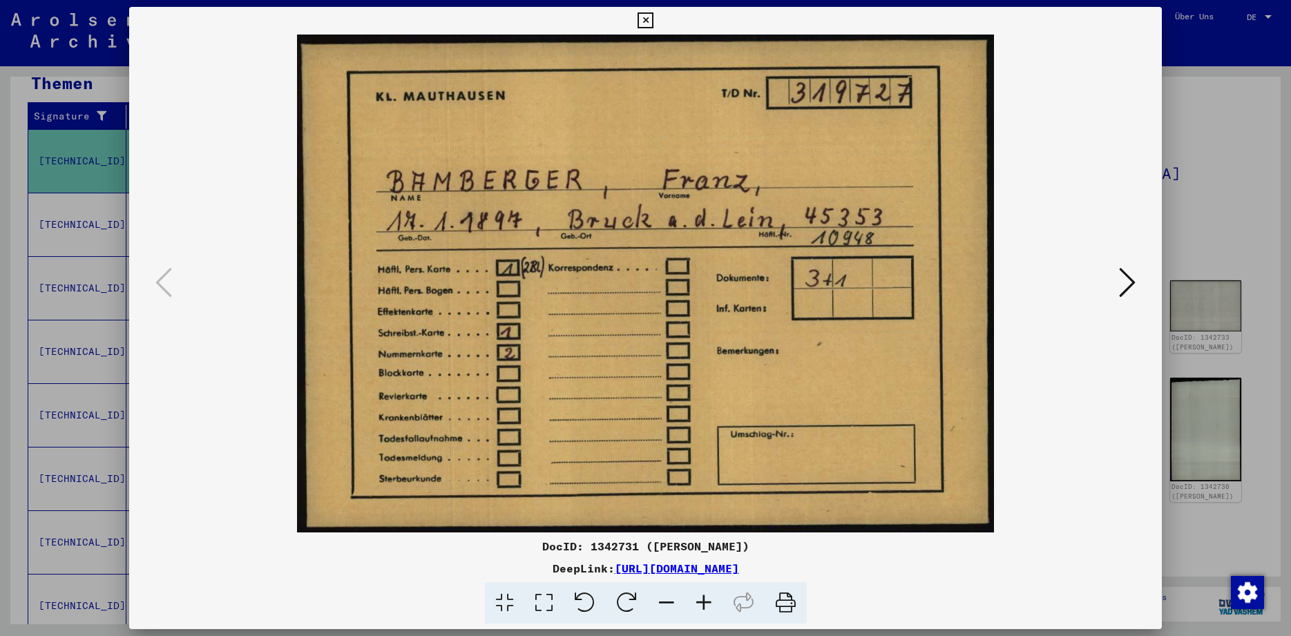
click at [1125, 285] on icon at bounding box center [1127, 282] width 17 height 33
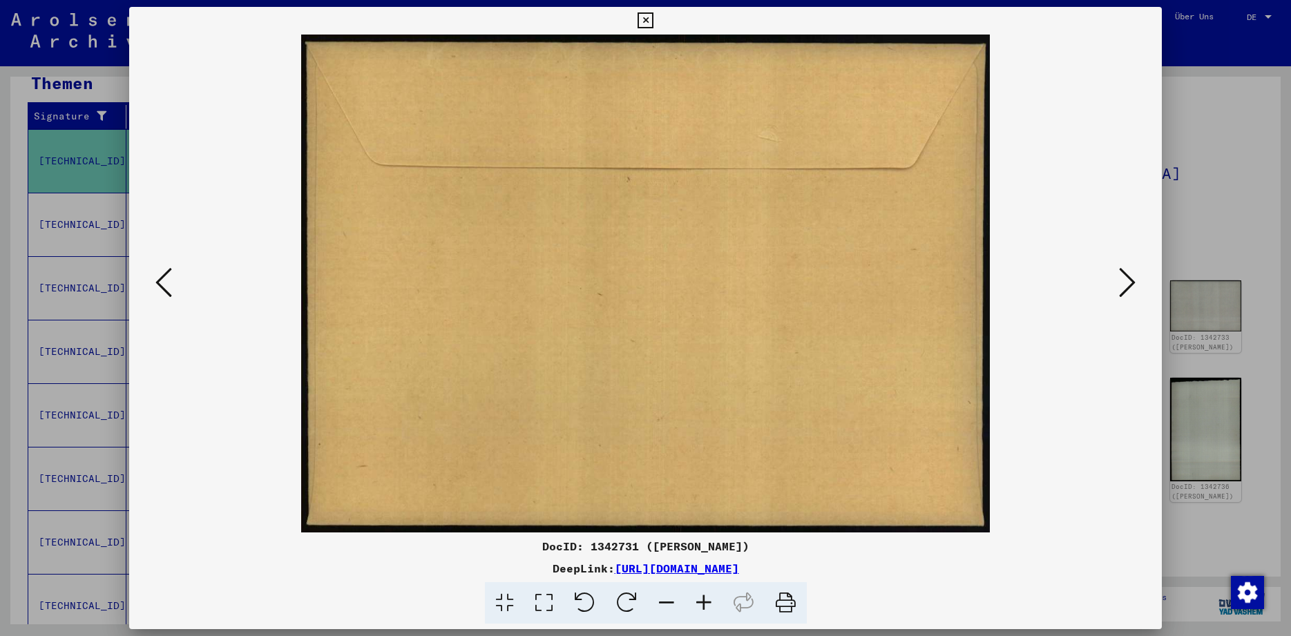
click at [1125, 285] on icon at bounding box center [1127, 282] width 17 height 33
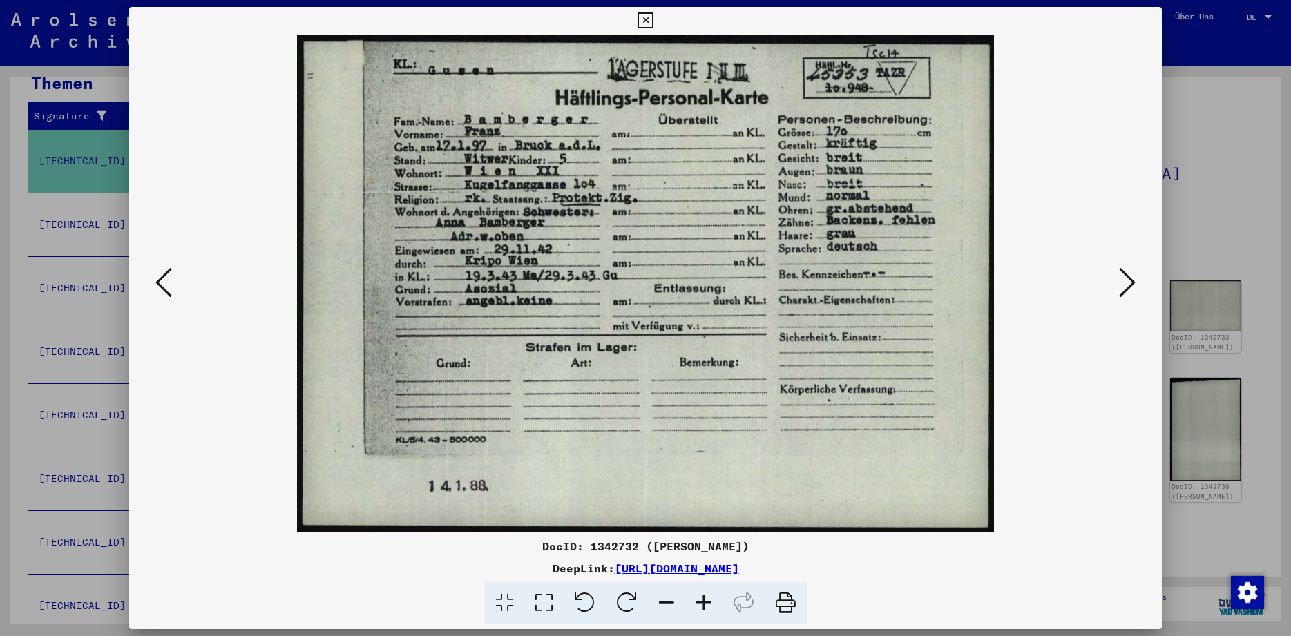
click at [653, 23] on icon at bounding box center [645, 20] width 16 height 17
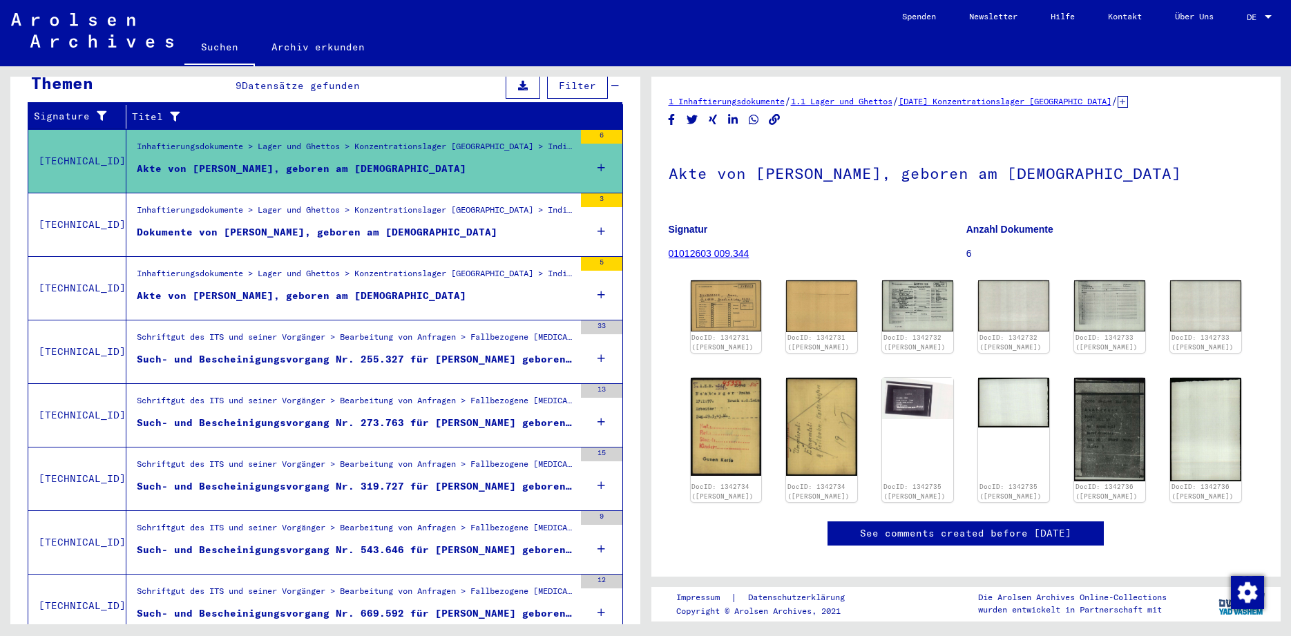
click at [344, 225] on div "Dokumente von [PERSON_NAME], geboren am [DEMOGRAPHIC_DATA]" at bounding box center [317, 232] width 360 height 15
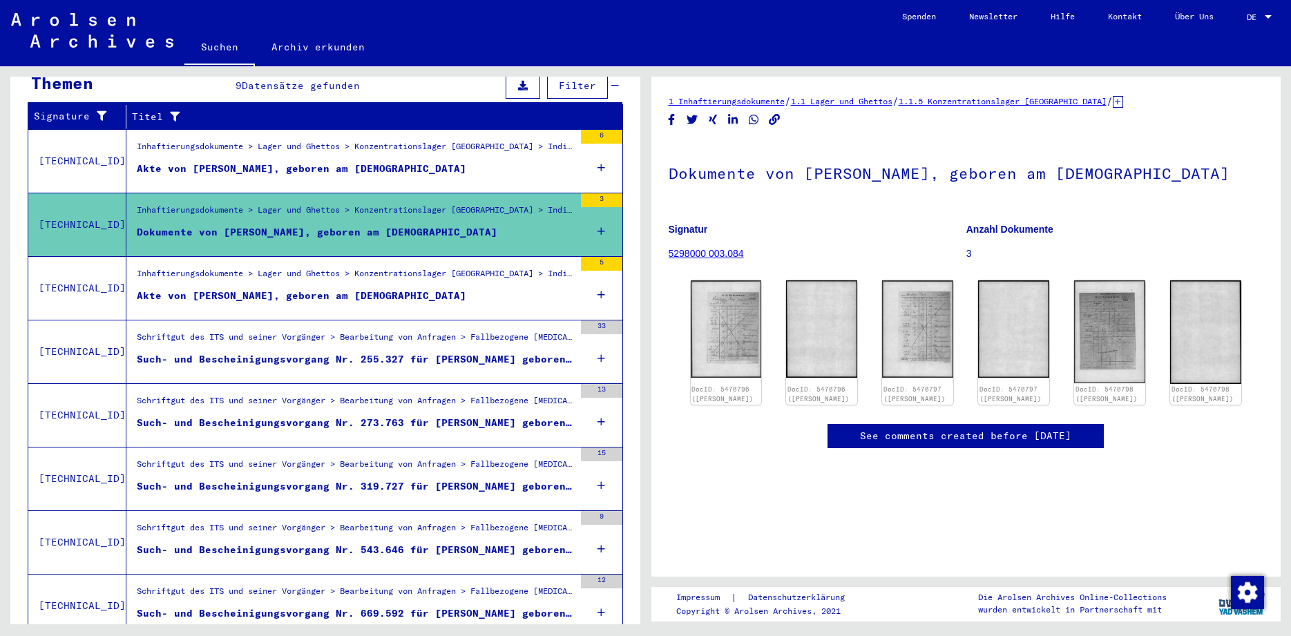
click at [372, 352] on div "Such- und Bescheinigungsvorgang Nr. 255.327 für [PERSON_NAME] geboren [DEMOGRAP…" at bounding box center [355, 359] width 437 height 15
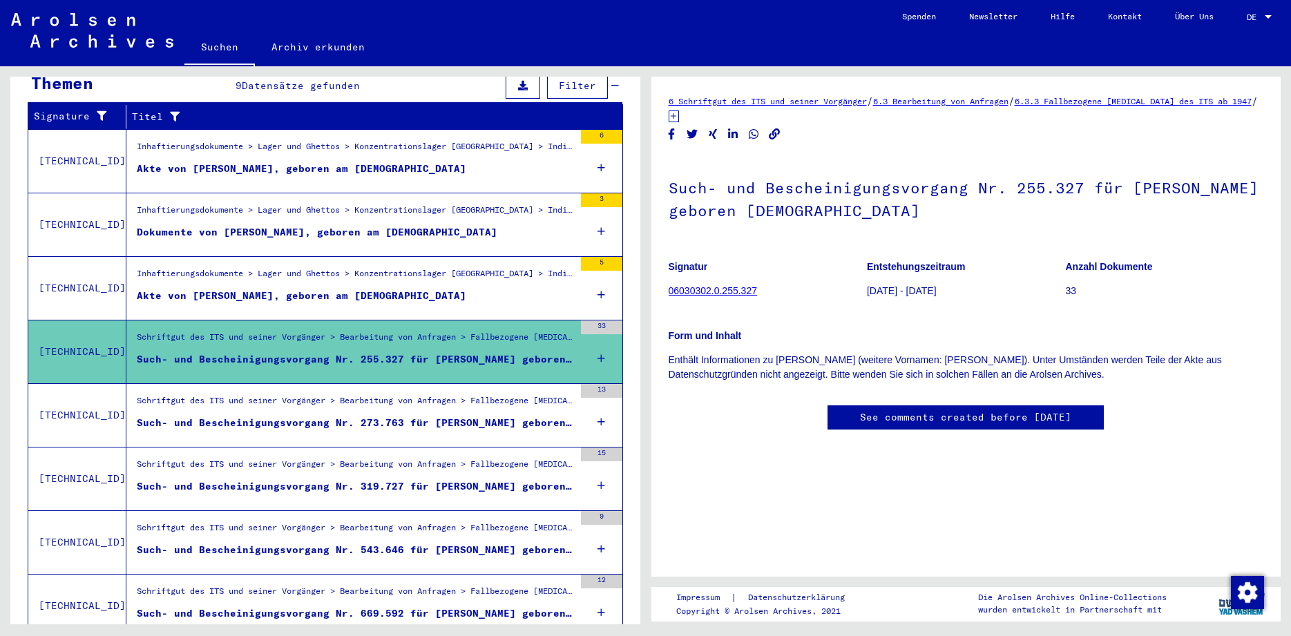
click at [402, 416] on div "Such- und Bescheinigungsvorgang Nr. 273.763 für [PERSON_NAME] geboren [DEMOGRAP…" at bounding box center [355, 423] width 437 height 15
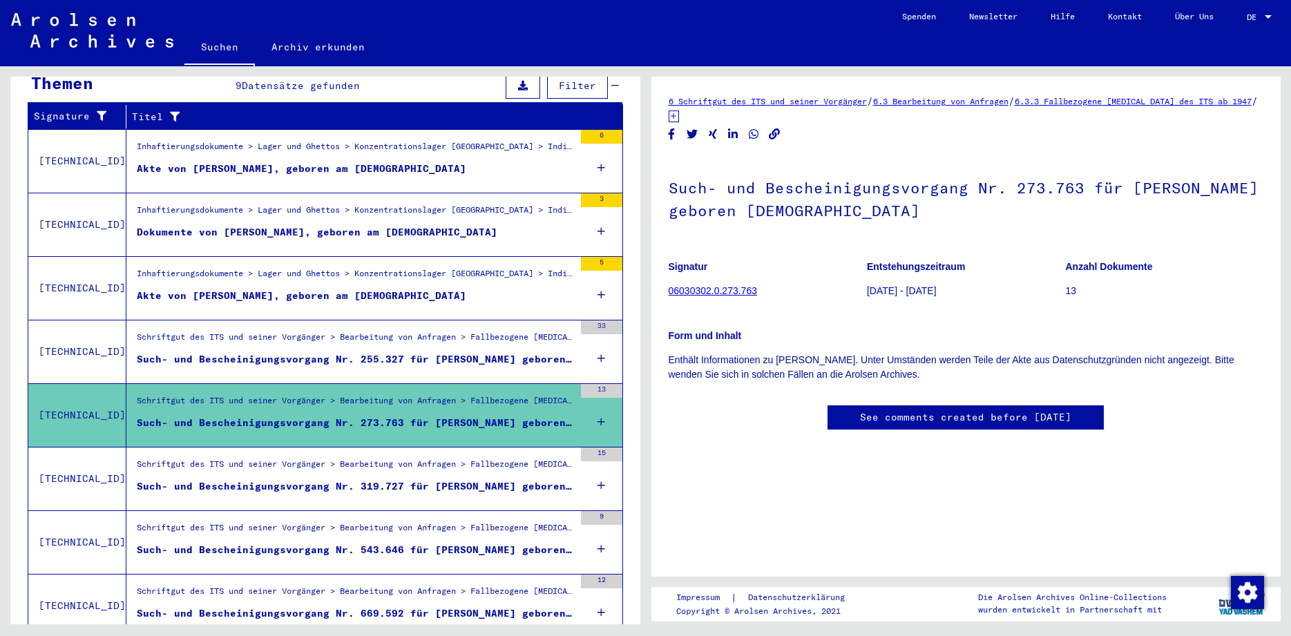
click at [500, 479] on div "Such- und Bescheinigungsvorgang Nr. 319.727 für [PERSON_NAME] geboren [DEMOGRAP…" at bounding box center [355, 486] width 437 height 15
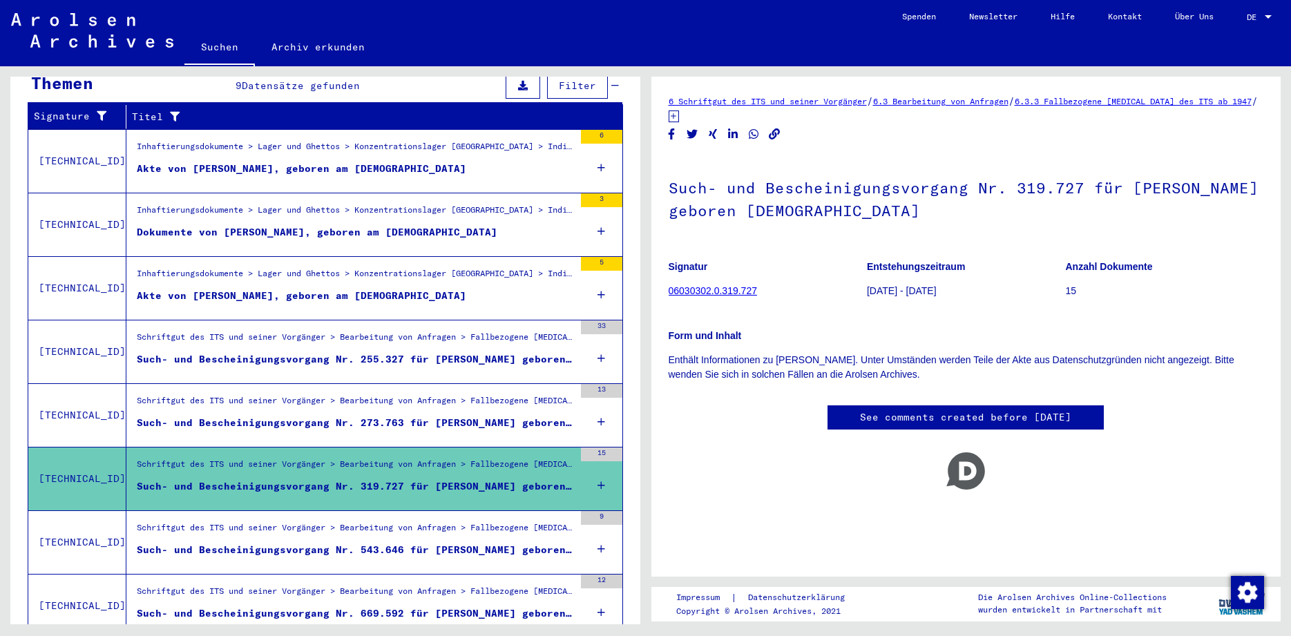
click at [505, 528] on mat-grid-list "Schriftgut des ITS und seiner Vorgänger > Bearbeitung von Anfragen > Fallbezoge…" at bounding box center [355, 542] width 437 height 42
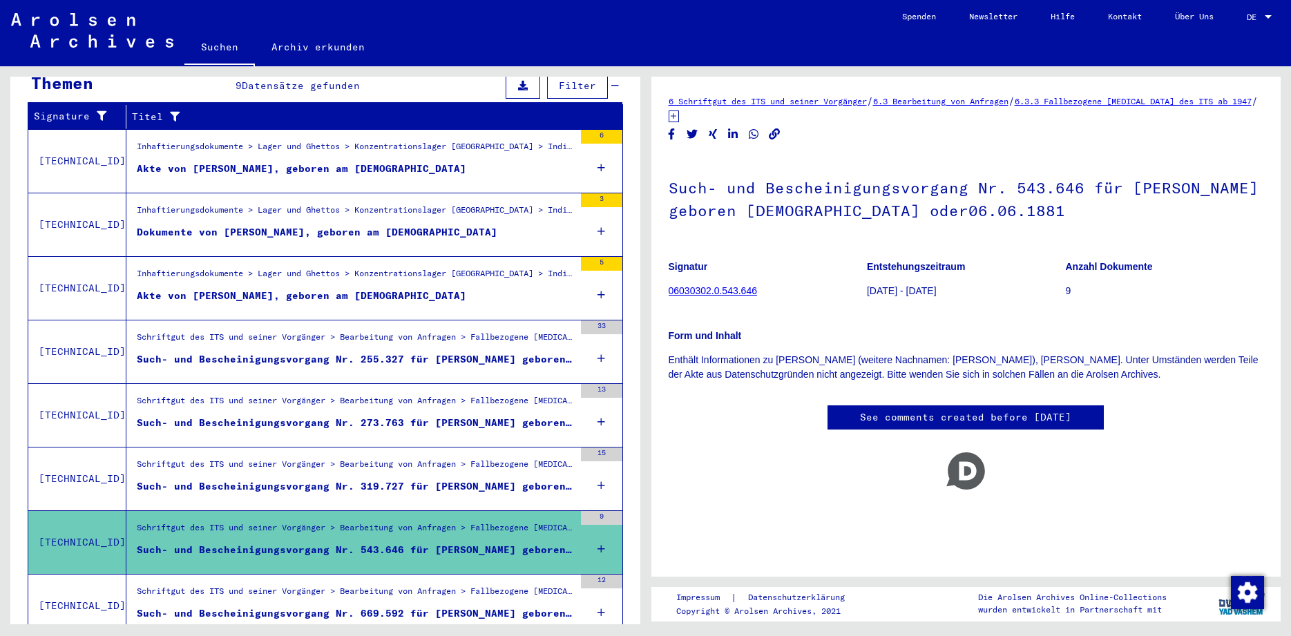
click at [476, 606] on div "Such- und Bescheinigungsvorgang Nr. 669.592 für [PERSON_NAME] geboren [DEMOGRAP…" at bounding box center [355, 613] width 437 height 15
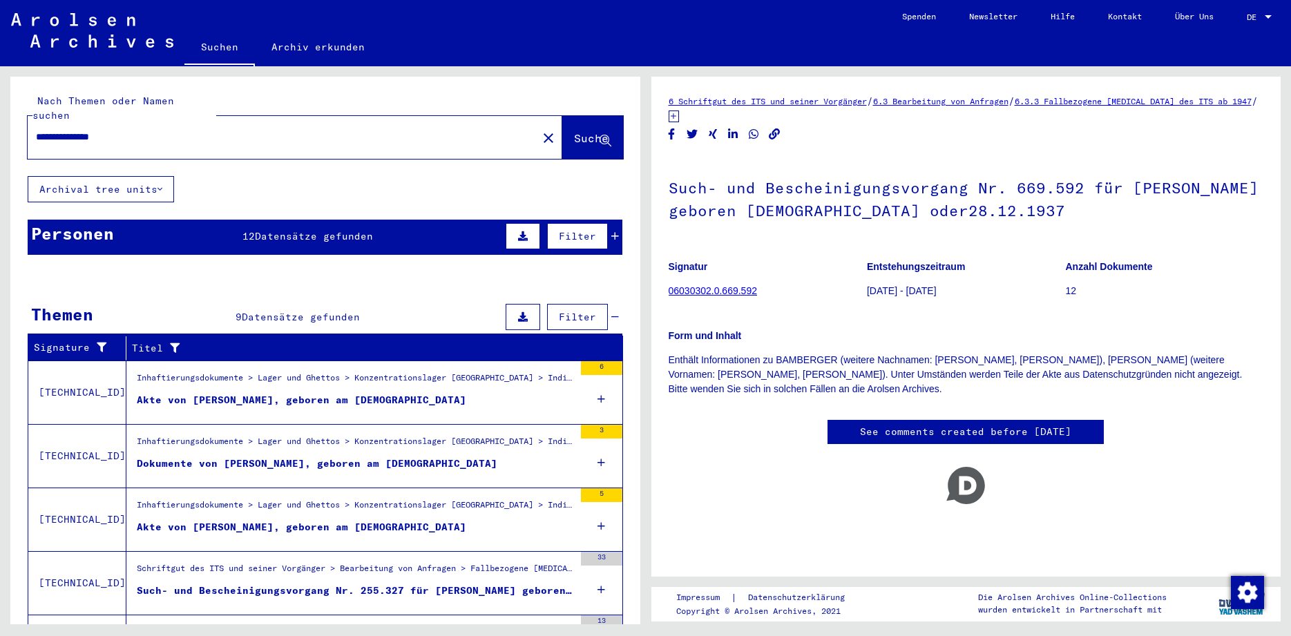
click at [66, 130] on input "**********" at bounding box center [282, 137] width 493 height 15
click at [310, 230] on span "Datensätze gefunden" at bounding box center [314, 236] width 118 height 12
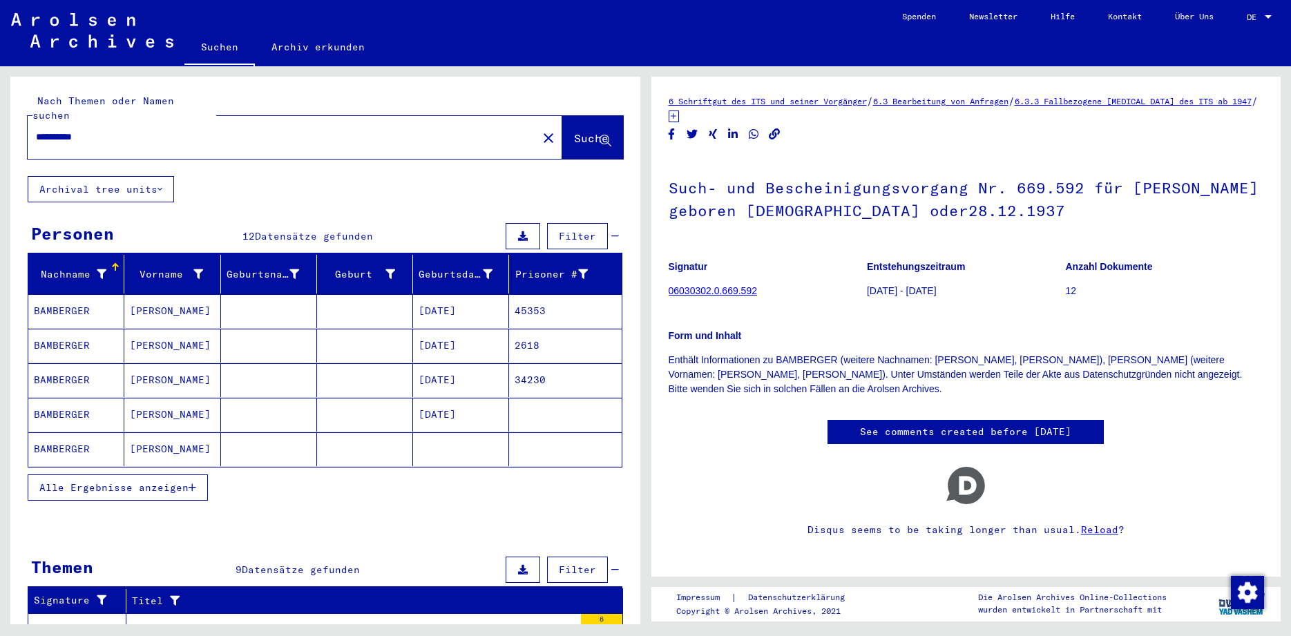
click at [62, 474] on button "Alle Ergebnisse anzeigen" at bounding box center [118, 487] width 180 height 26
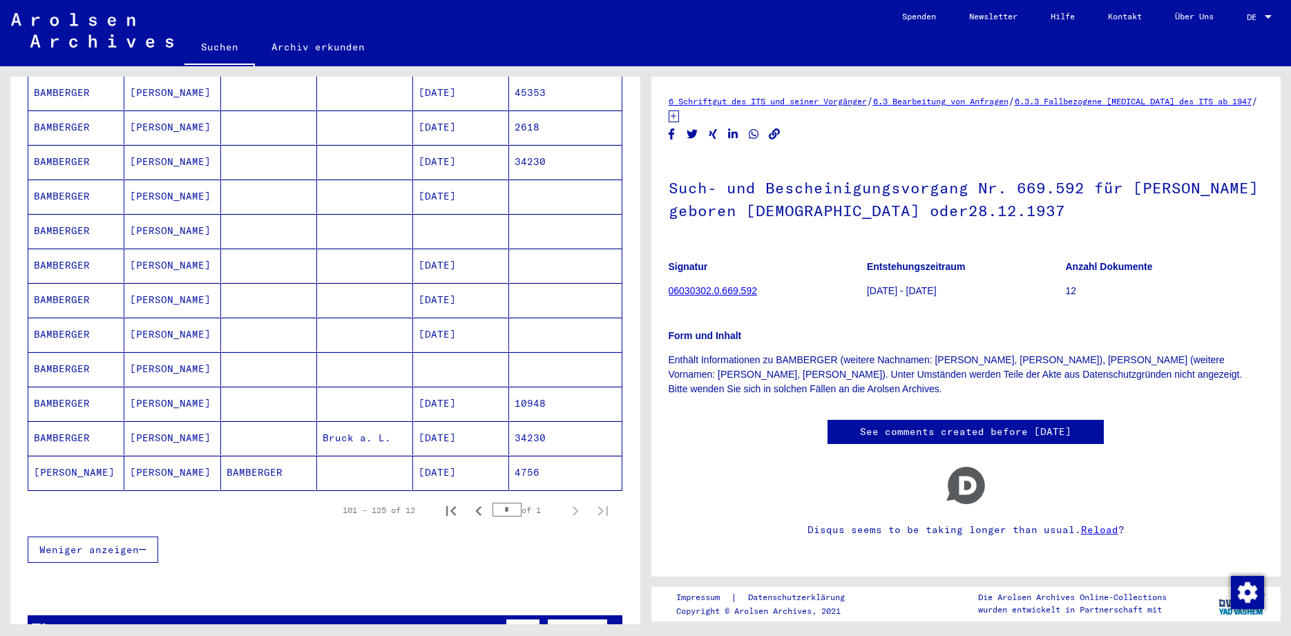
scroll to position [269, 0]
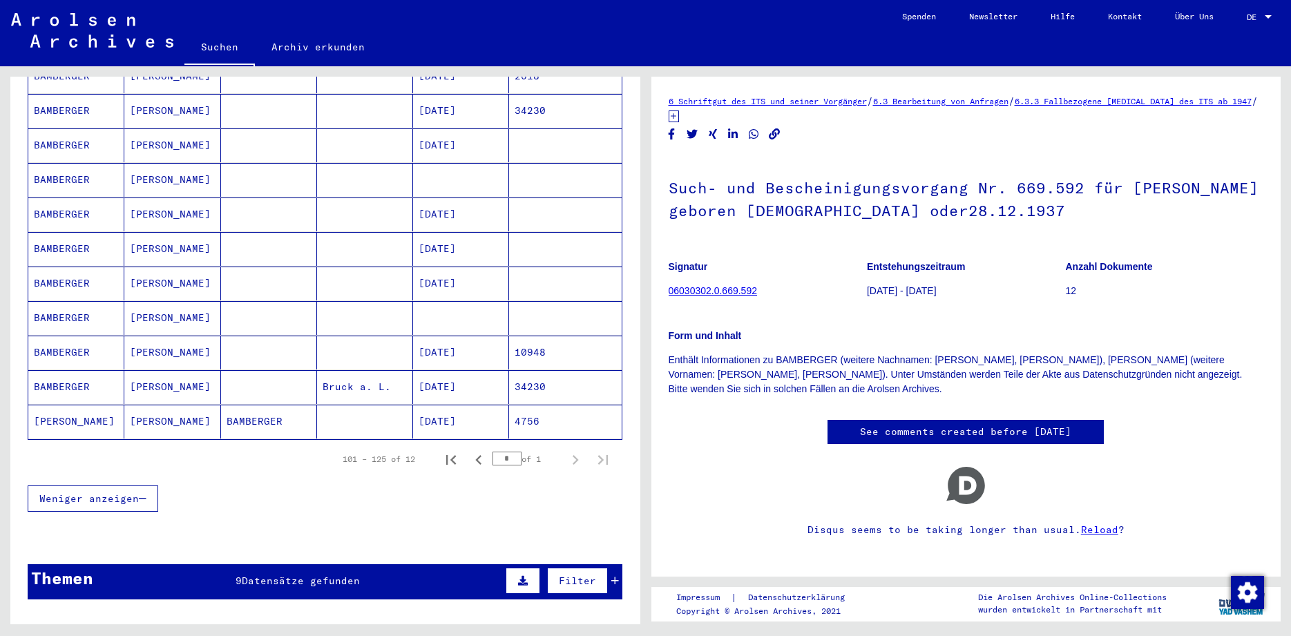
click at [84, 405] on mat-cell "[PERSON_NAME]" at bounding box center [76, 422] width 96 height 34
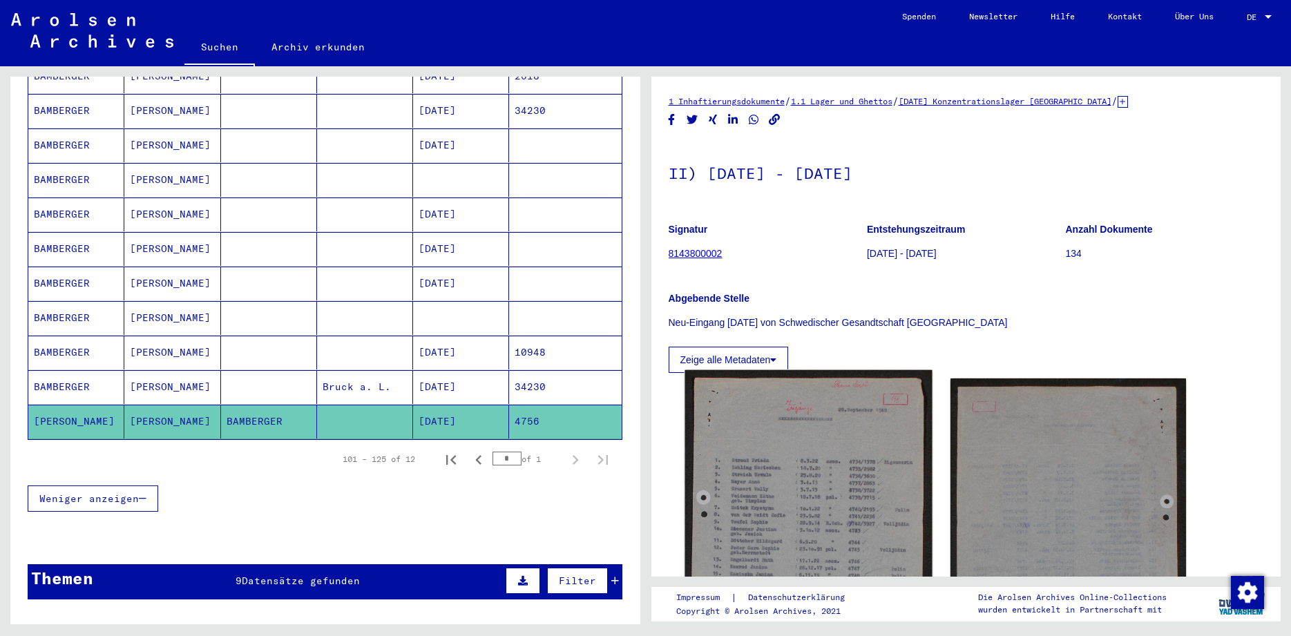
click at [816, 518] on img at bounding box center [807, 540] width 247 height 341
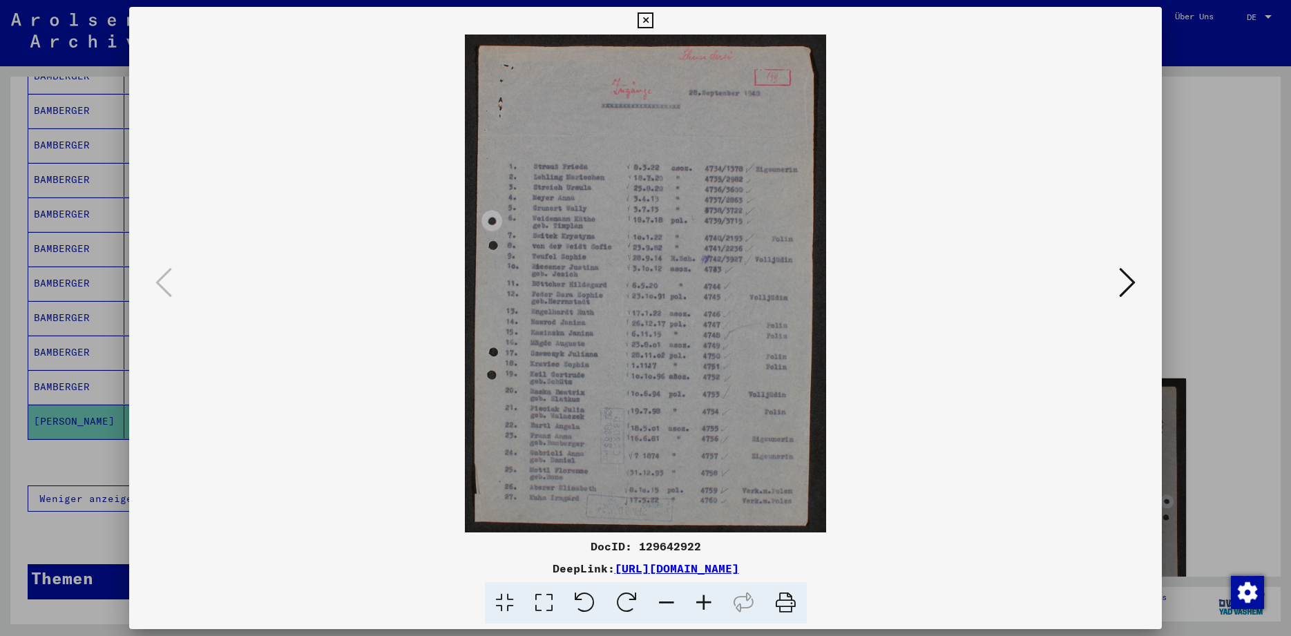
click at [653, 25] on icon at bounding box center [645, 20] width 16 height 17
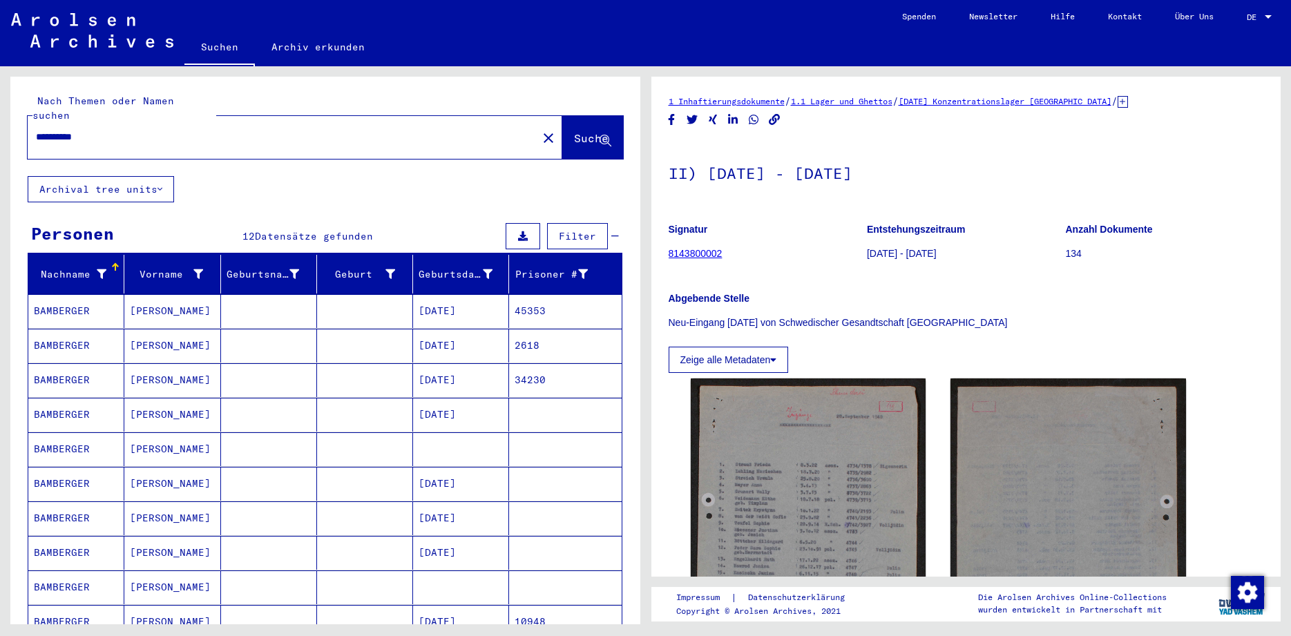
click at [124, 130] on input "*********" at bounding box center [282, 137] width 493 height 15
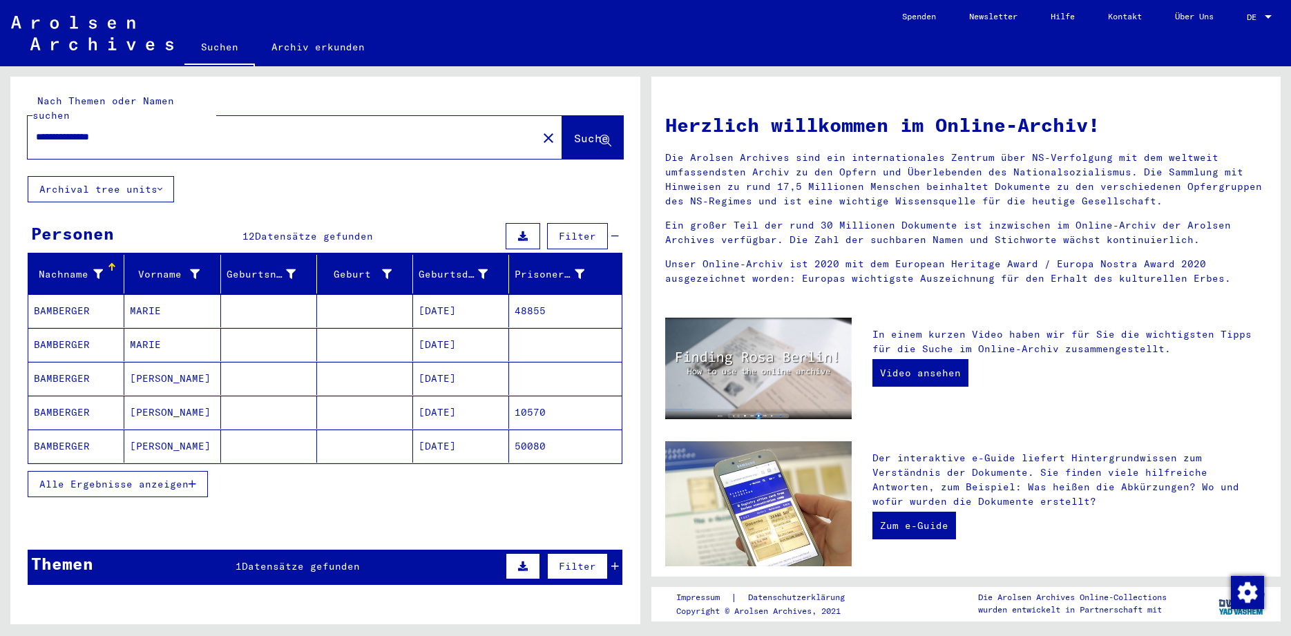
click at [231, 557] on div "Themen 1 Datensätze gefunden Filter" at bounding box center [325, 567] width 595 height 35
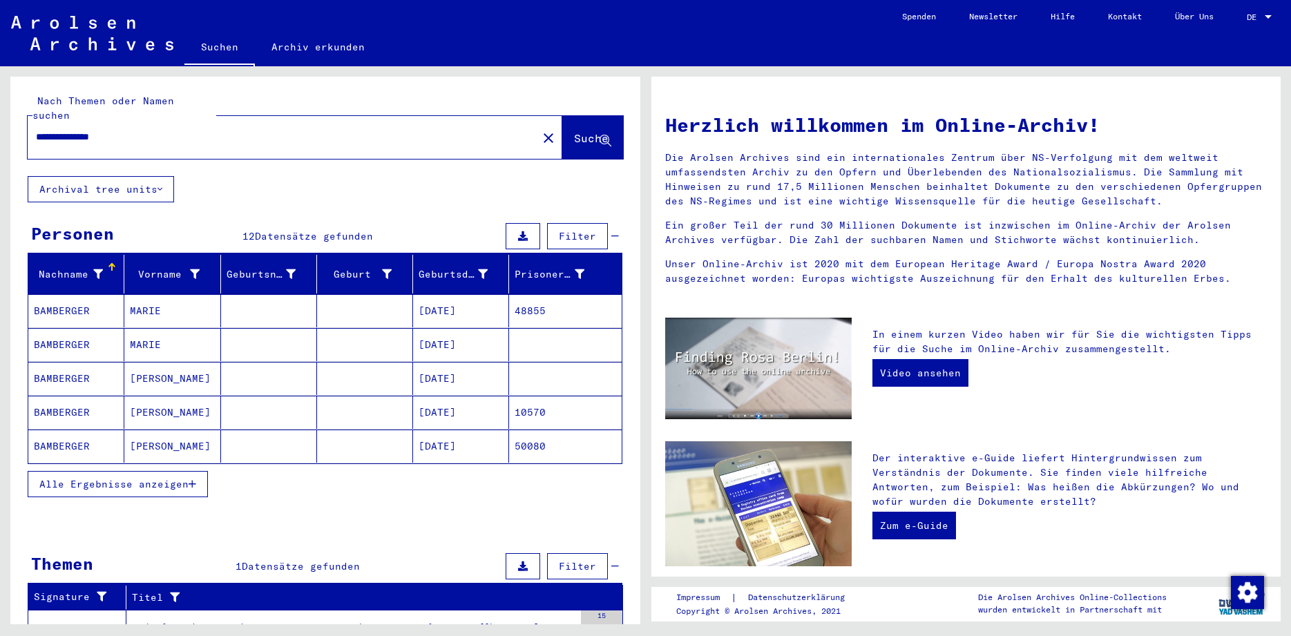
scroll to position [76, 0]
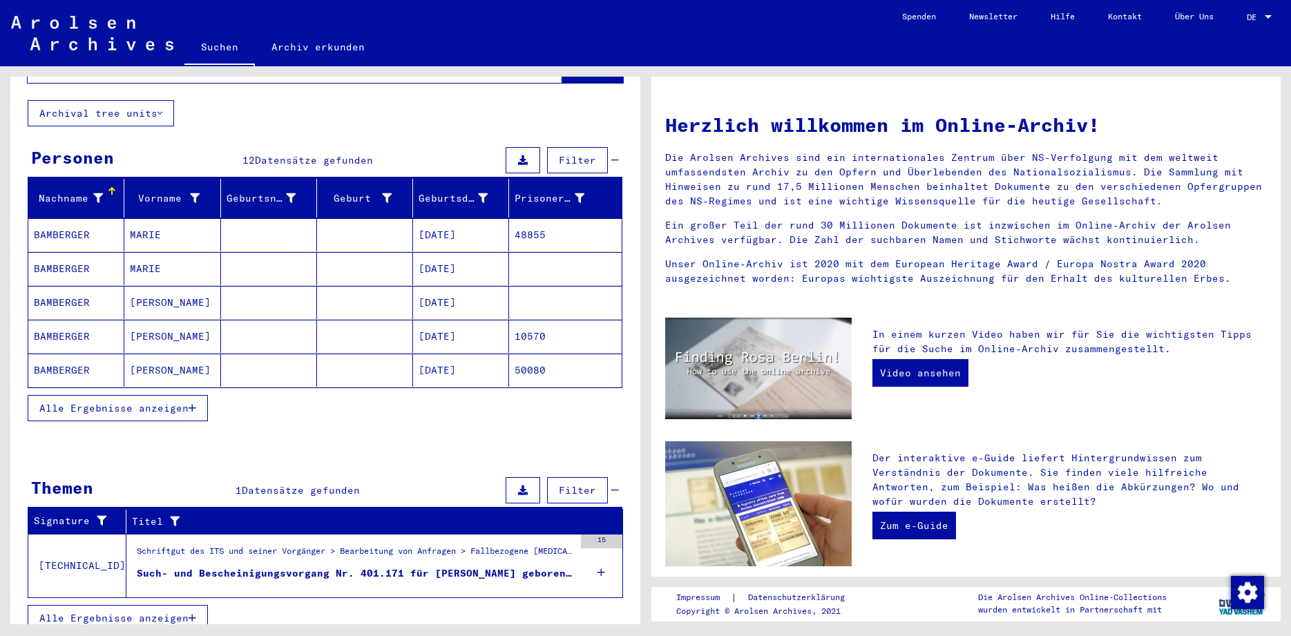
click at [457, 566] on div "Such- und Bescheinigungsvorgang Nr. 401.171 für [PERSON_NAME] geboren [DEMOGRAP…" at bounding box center [355, 573] width 437 height 15
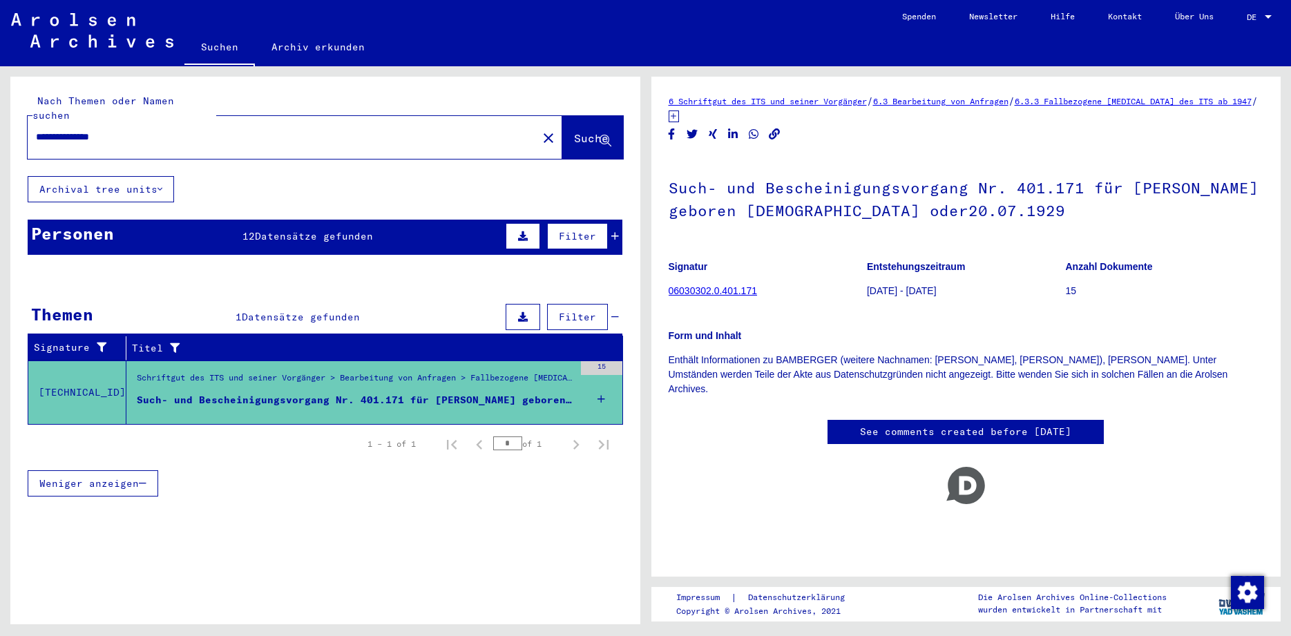
click at [37, 130] on input "**********" at bounding box center [282, 137] width 493 height 15
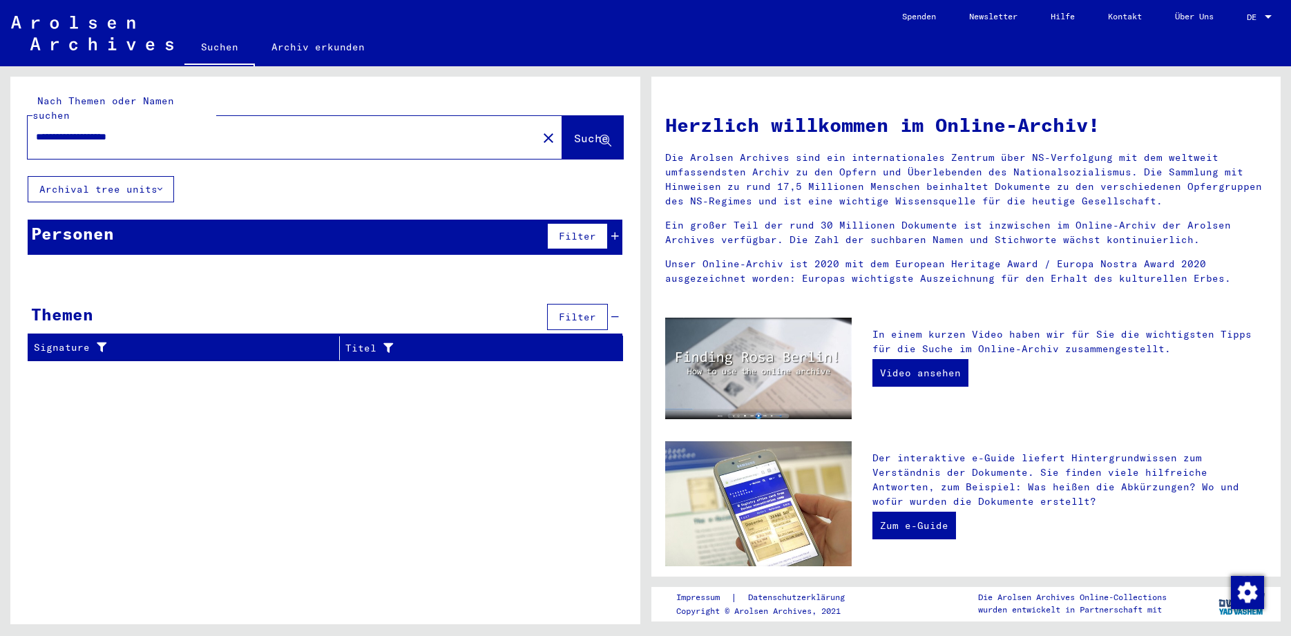
click at [68, 130] on input "**********" at bounding box center [278, 137] width 485 height 15
click at [71, 130] on input "**********" at bounding box center [278, 137] width 485 height 15
click at [92, 130] on input "**********" at bounding box center [278, 137] width 485 height 15
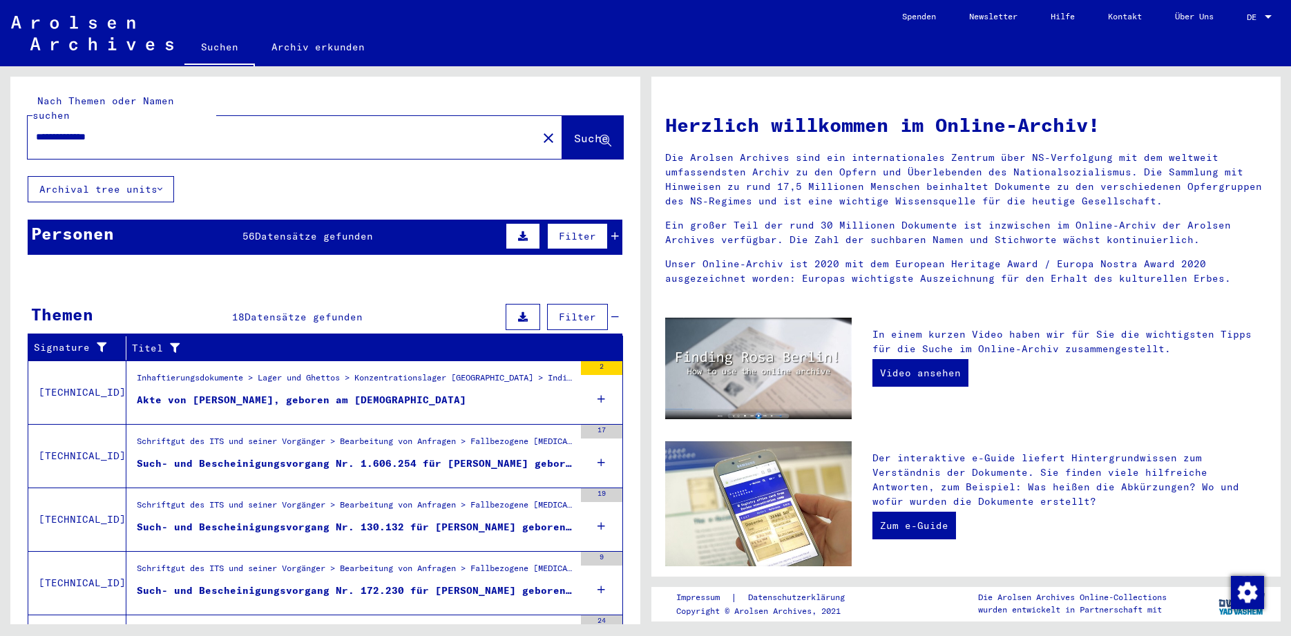
scroll to position [81, 0]
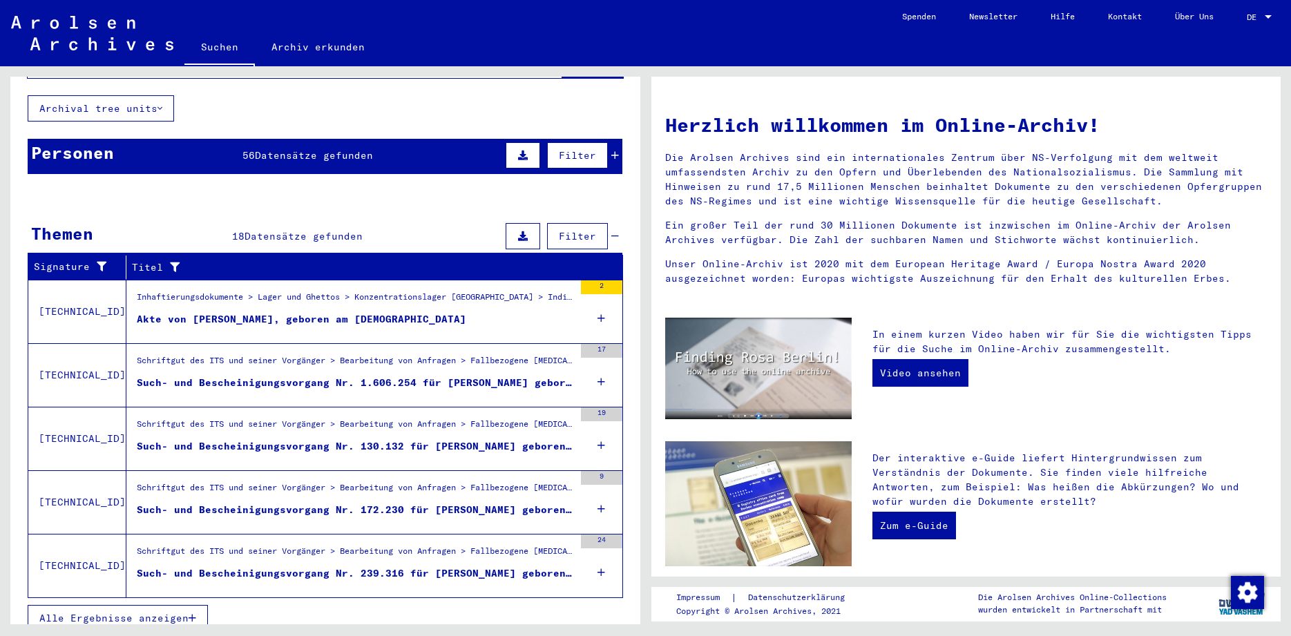
click at [135, 612] on span "Alle Ergebnisse anzeigen" at bounding box center [113, 618] width 149 height 12
click at [521, 566] on div "Such- und Bescheinigungsvorgang Nr. 239.316 für [PERSON_NAME] geboren [DEMOGRAP…" at bounding box center [355, 573] width 437 height 15
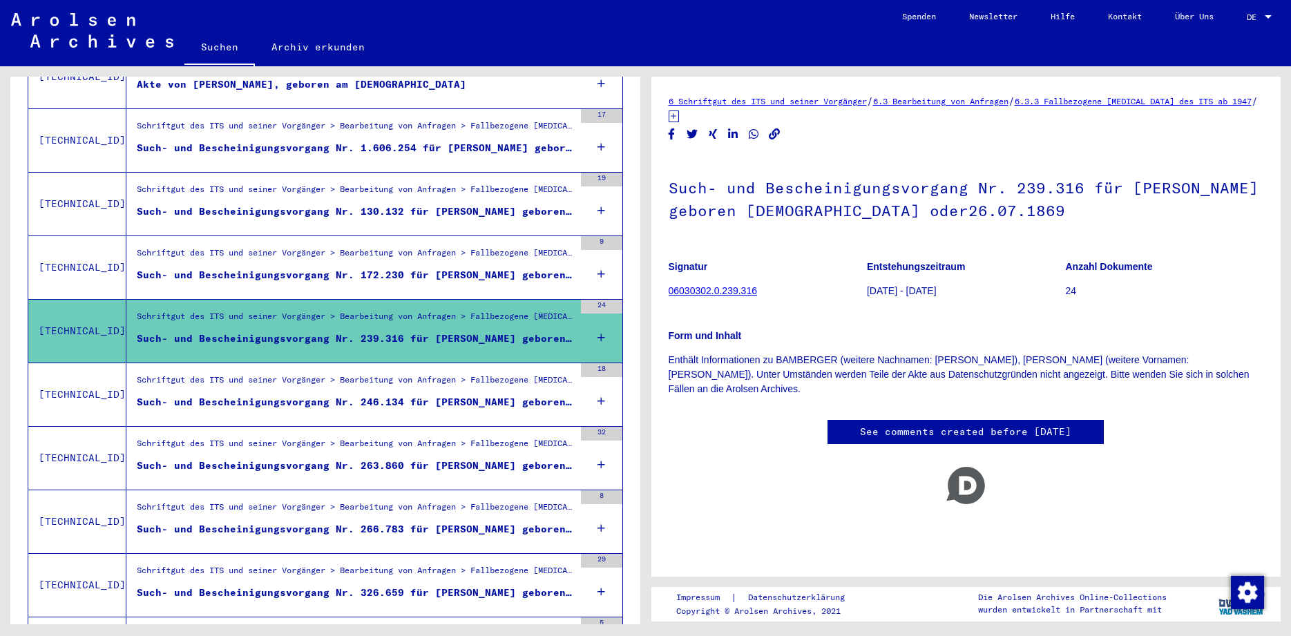
scroll to position [320, 0]
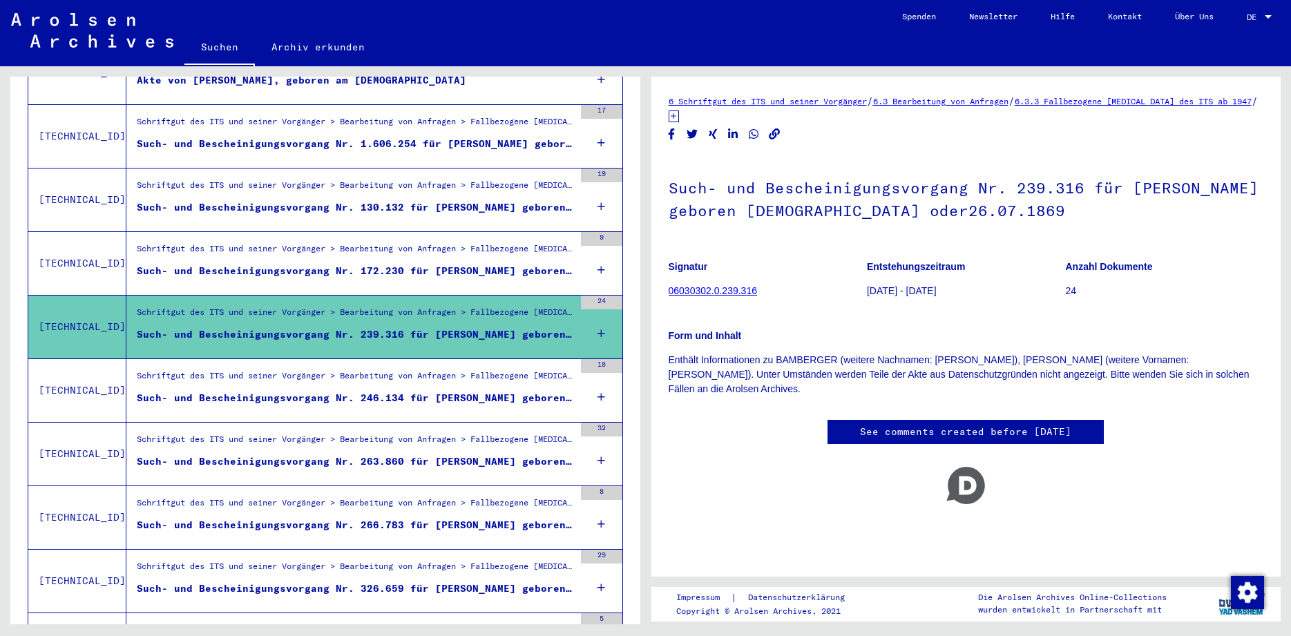
click at [485, 391] on div "Such- und Bescheinigungsvorgang Nr. 246.134 für [PERSON_NAME] geboren [DEMOGRAP…" at bounding box center [355, 398] width 437 height 15
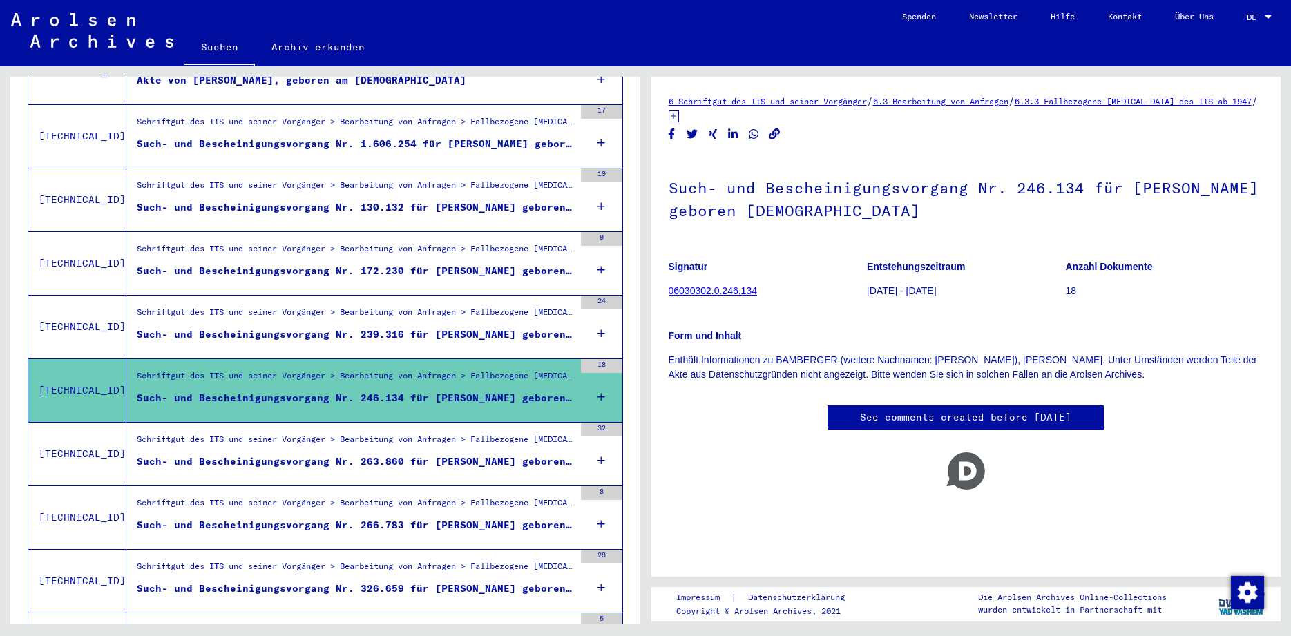
click at [490, 454] on div "Such- und Bescheinigungsvorgang Nr. 263.860 für [PERSON_NAME] geboren [DEMOGRAP…" at bounding box center [355, 461] width 437 height 15
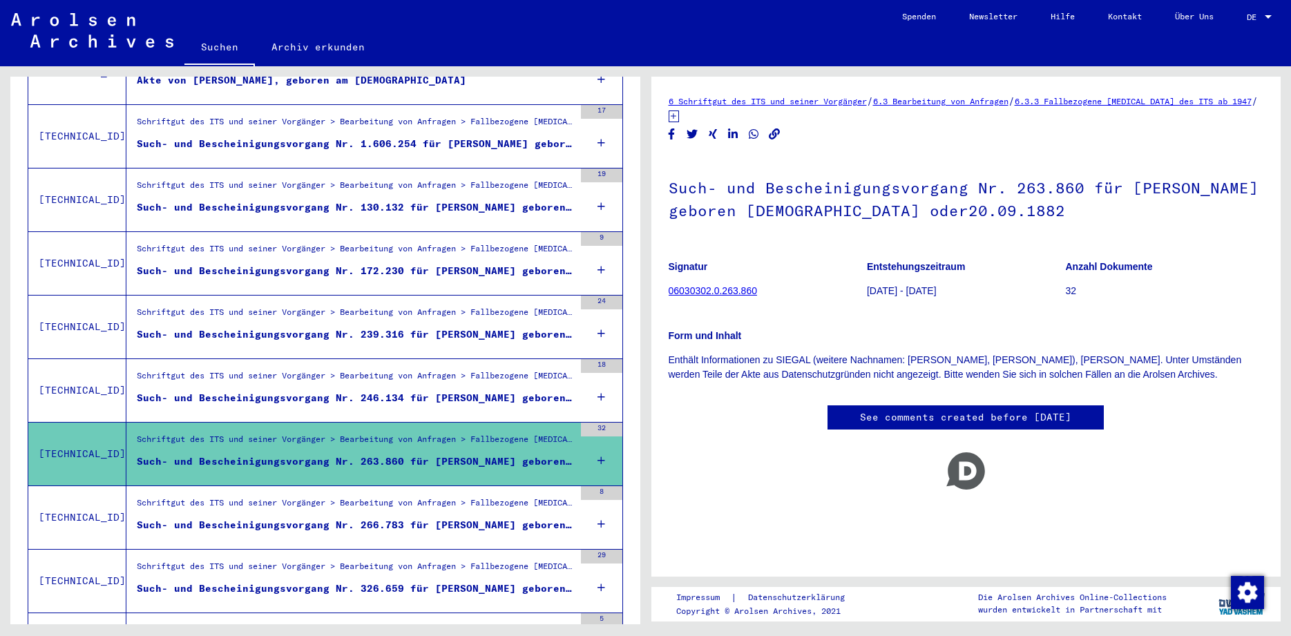
click at [463, 498] on div "Schriftgut des ITS und seiner Vorgänger > Bearbeitung von Anfragen > Fallbezoge…" at bounding box center [355, 505] width 437 height 19
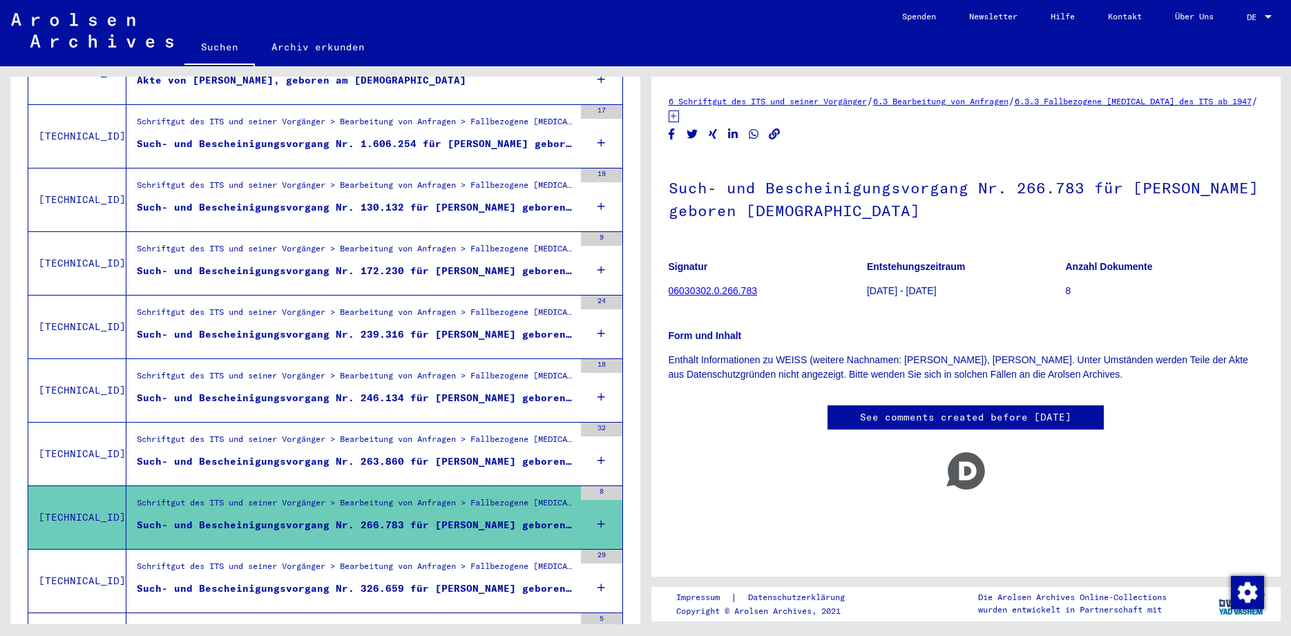
click at [479, 566] on mat-grid-list "Schriftgut des ITS und seiner Vorgänger > Bearbeitung von Anfragen > Fallbezoge…" at bounding box center [355, 581] width 437 height 42
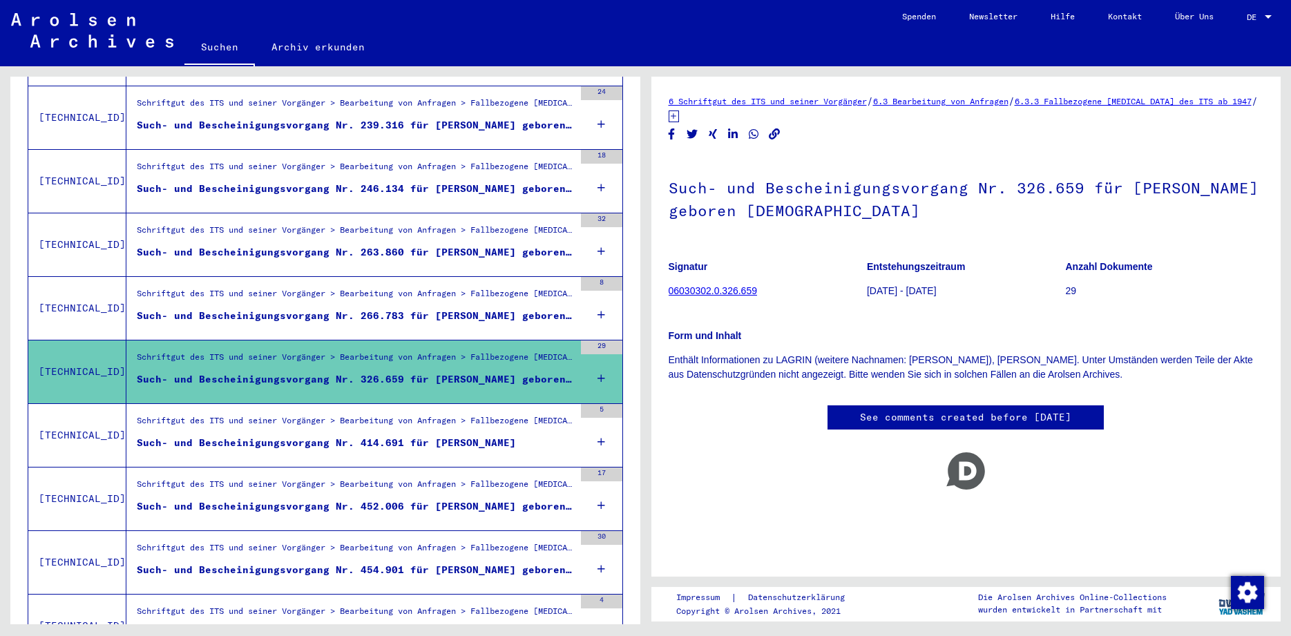
scroll to position [553, 0]
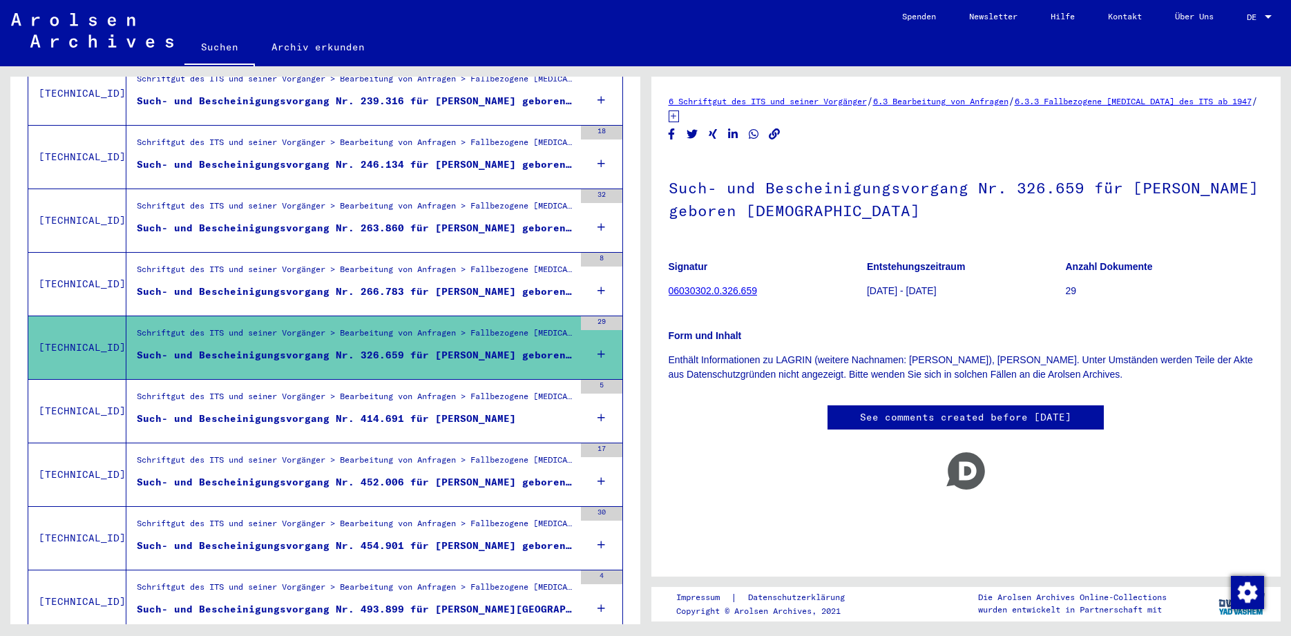
click at [481, 412] on div "Such- und Bescheinigungsvorgang Nr. 414.691 für [PERSON_NAME]" at bounding box center [326, 419] width 379 height 15
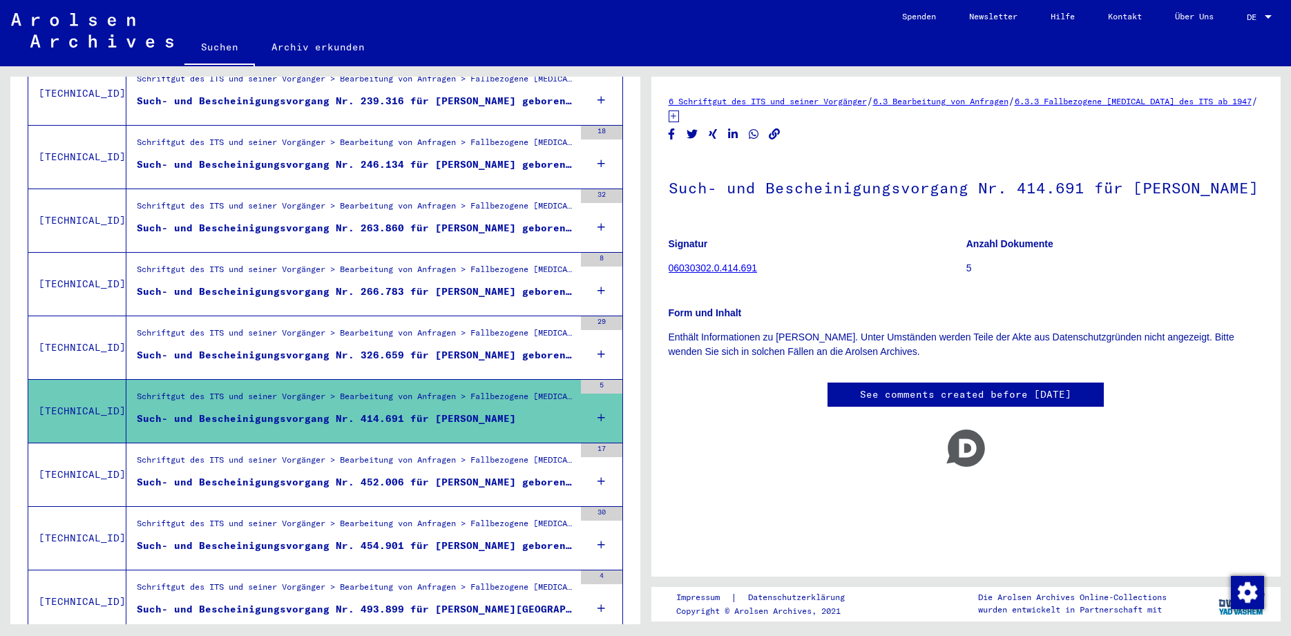
click at [470, 475] on div "Such- und Bescheinigungsvorgang Nr. 452.006 für [PERSON_NAME] geboren [DEMOGRAP…" at bounding box center [355, 482] width 437 height 15
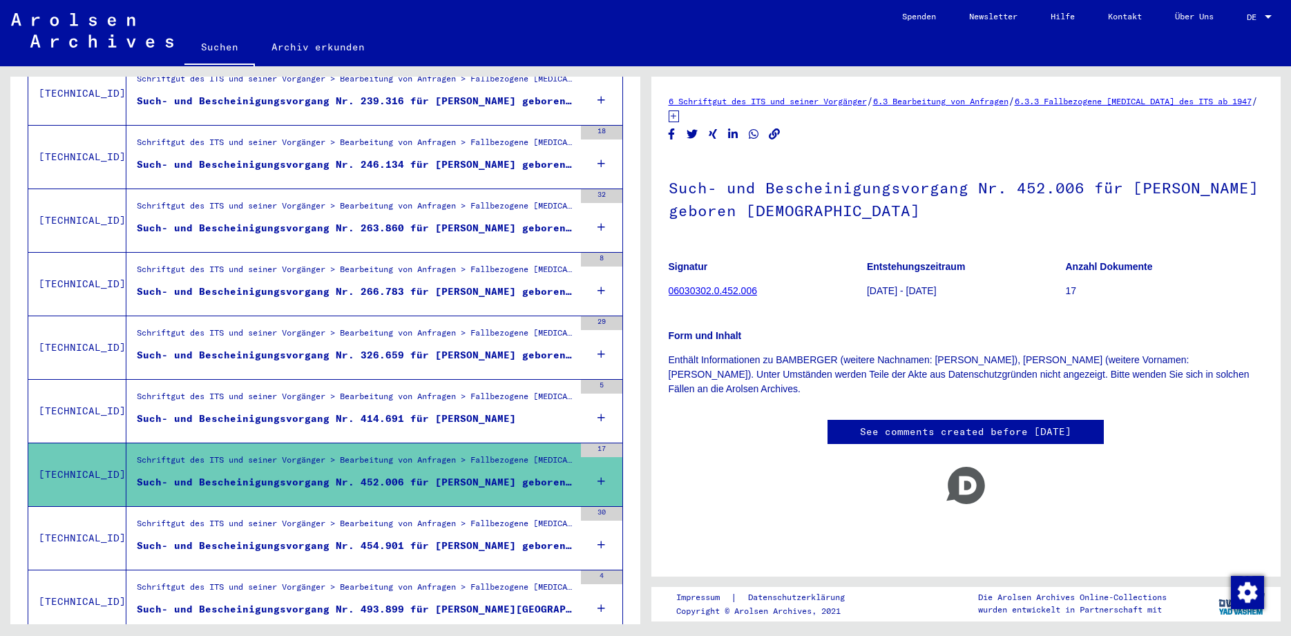
click at [479, 539] on div "Such- und Bescheinigungsvorgang Nr. 454.901 für [PERSON_NAME] geboren [DEMOGRAP…" at bounding box center [355, 546] width 437 height 15
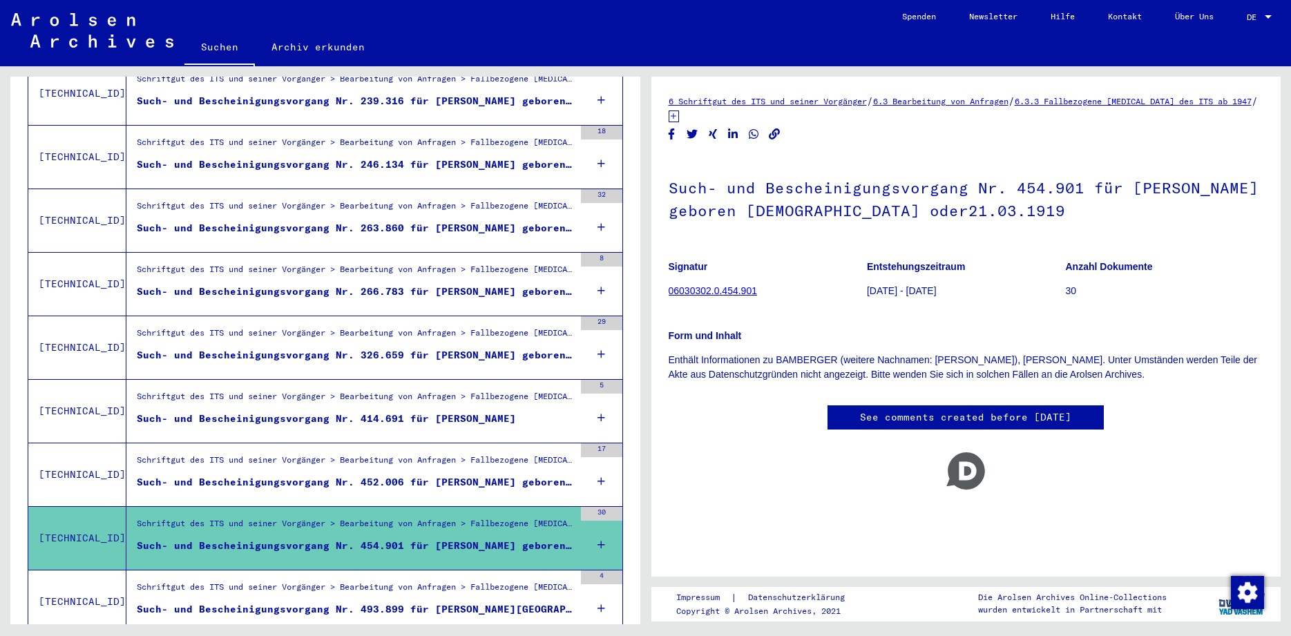
click at [482, 586] on figure "Schriftgut des ITS und seiner Vorgänger > Bearbeitung von Anfragen > Fallbezoge…" at bounding box center [355, 591] width 437 height 21
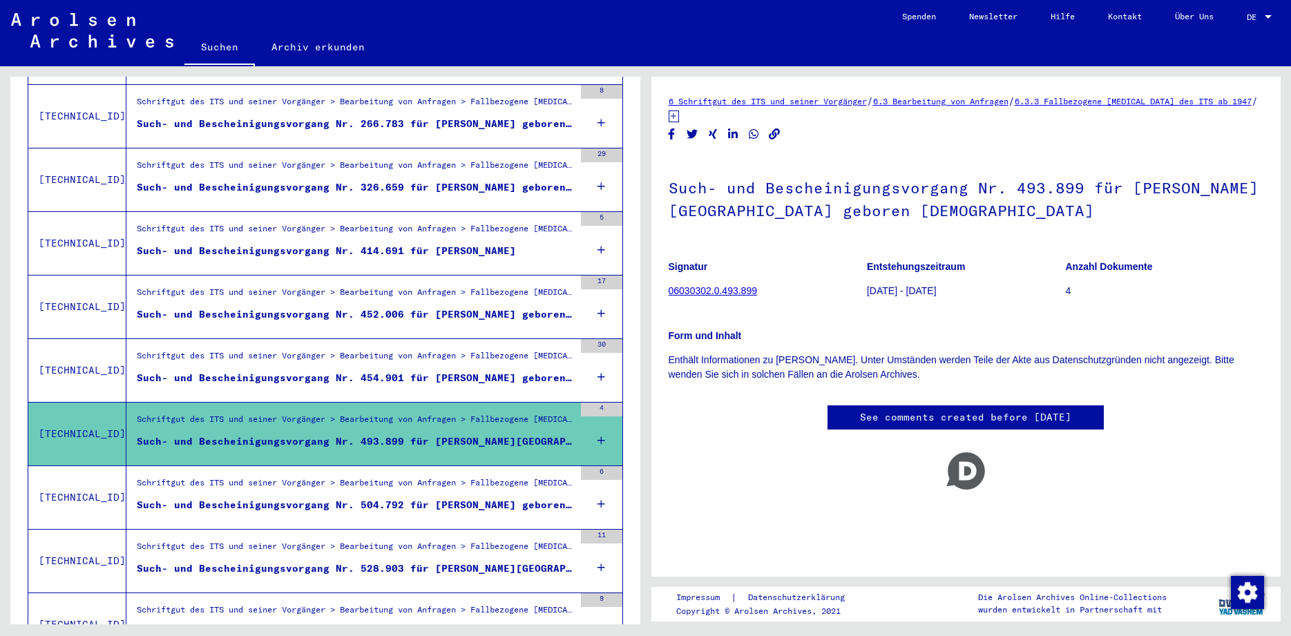
scroll to position [853, 0]
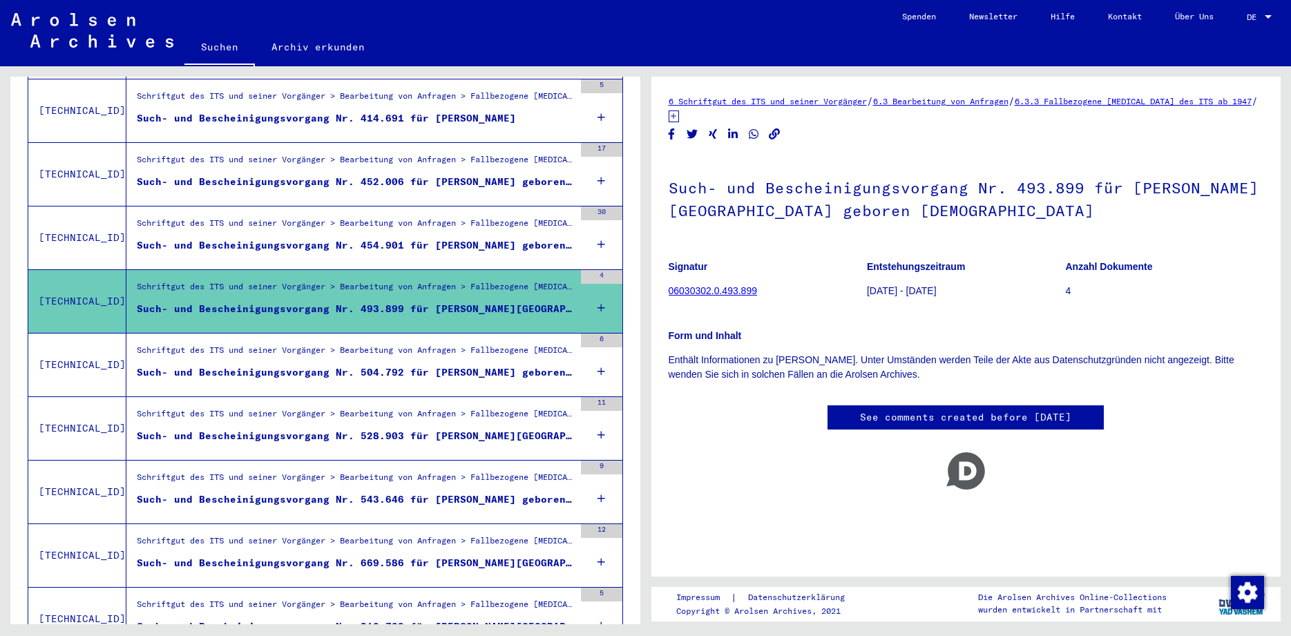
click at [483, 365] on div "Such- und Bescheinigungsvorgang Nr. 504.792 für [PERSON_NAME] geboren [DEMOGRAP…" at bounding box center [355, 372] width 437 height 15
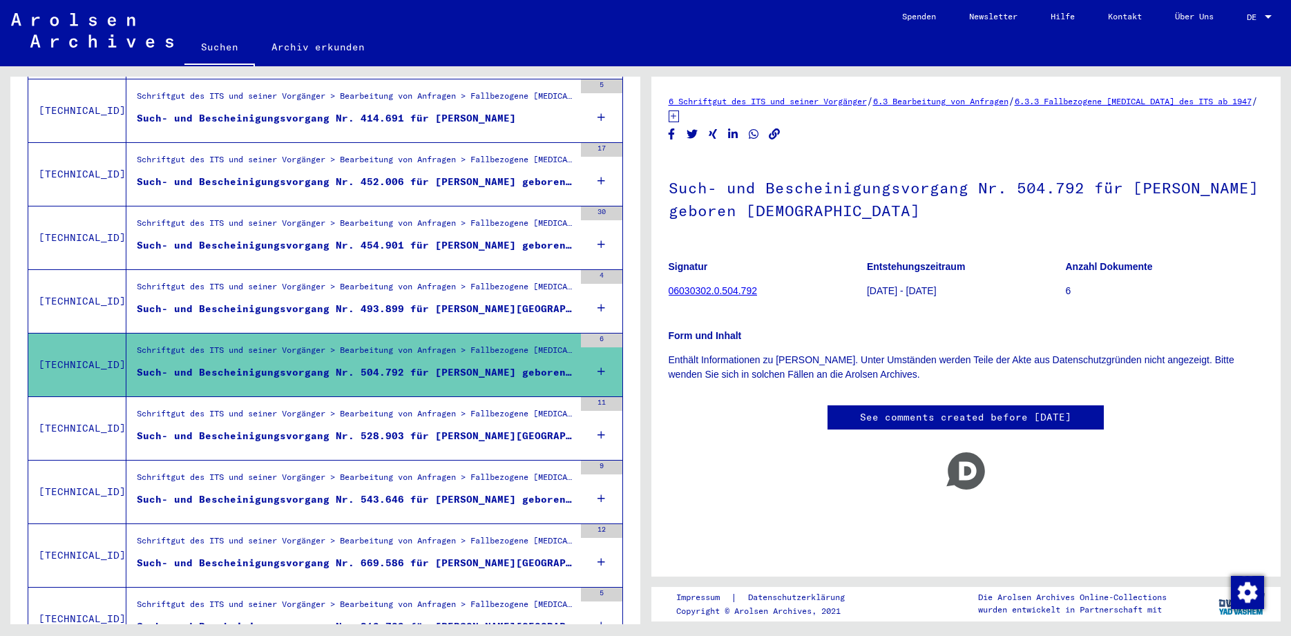
click at [474, 429] on div "Such- und Bescheinigungsvorgang Nr. 528.903 für [PERSON_NAME][GEOGRAPHIC_DATA] …" at bounding box center [355, 436] width 437 height 15
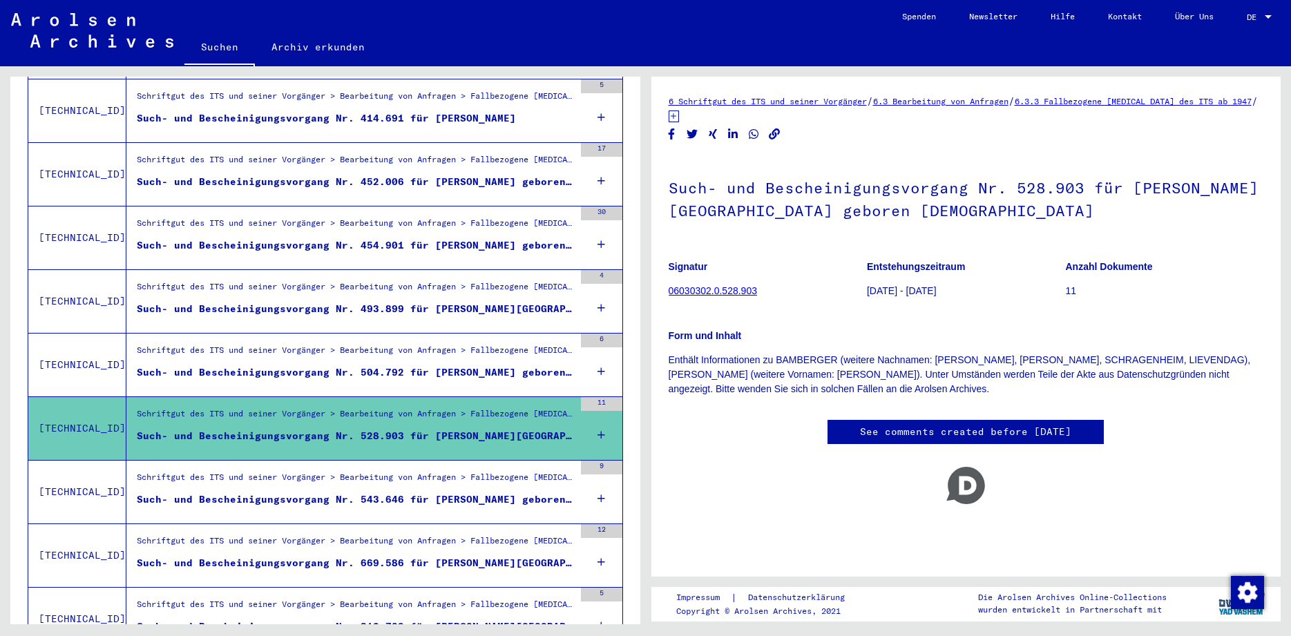
click at [493, 492] on div "Such- und Bescheinigungsvorgang Nr. 543.646 für [PERSON_NAME] geboren [DEMOGRAP…" at bounding box center [355, 499] width 437 height 15
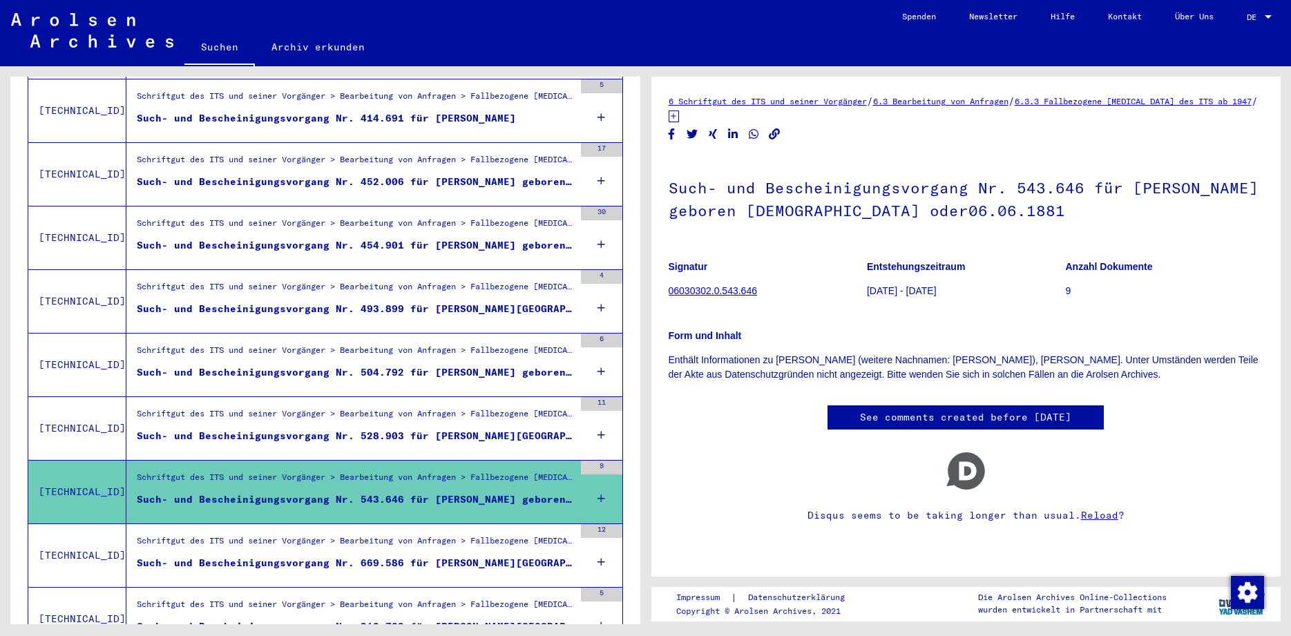
click at [517, 556] on div "Such- und Bescheinigungsvorgang Nr. 669.586 für [PERSON_NAME][GEOGRAPHIC_DATA] …" at bounding box center [355, 563] width 437 height 15
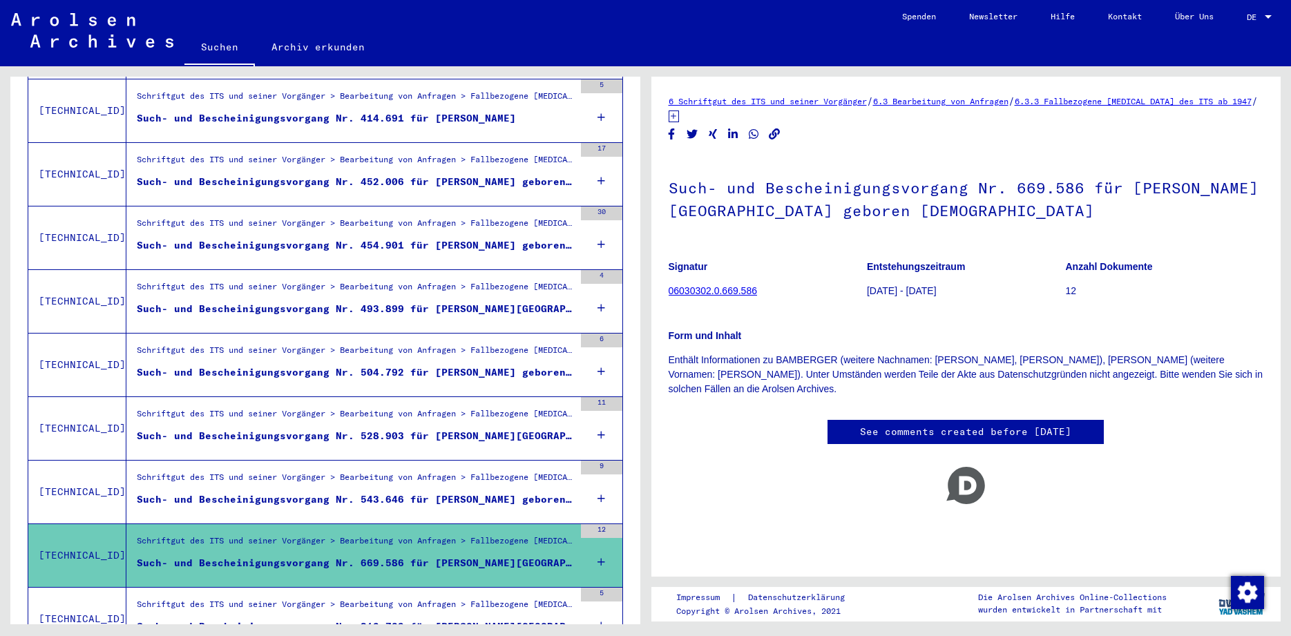
click at [503, 604] on mat-grid-list "Schriftgut des ITS und seiner Vorgänger > Bearbeitung von Anfragen > Fallbezoge…" at bounding box center [355, 619] width 437 height 42
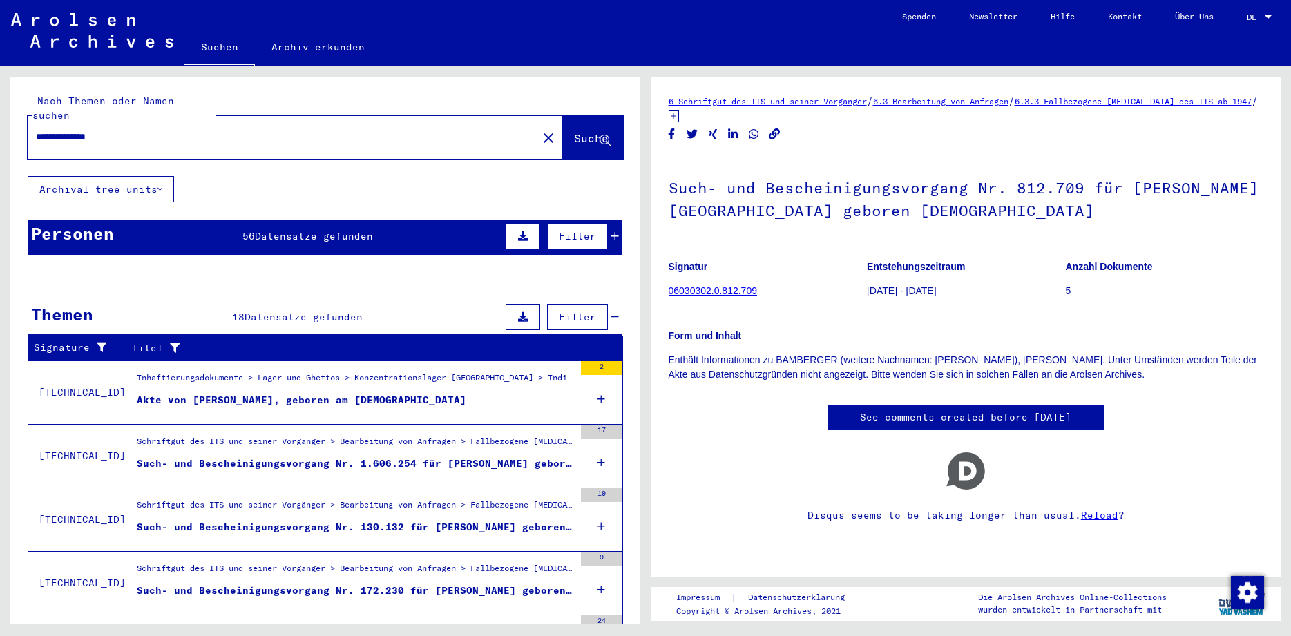
click at [192, 135] on div "**********" at bounding box center [278, 137] width 501 height 31
click at [190, 130] on input "**********" at bounding box center [282, 137] width 493 height 15
type input "*"
paste input "*********"
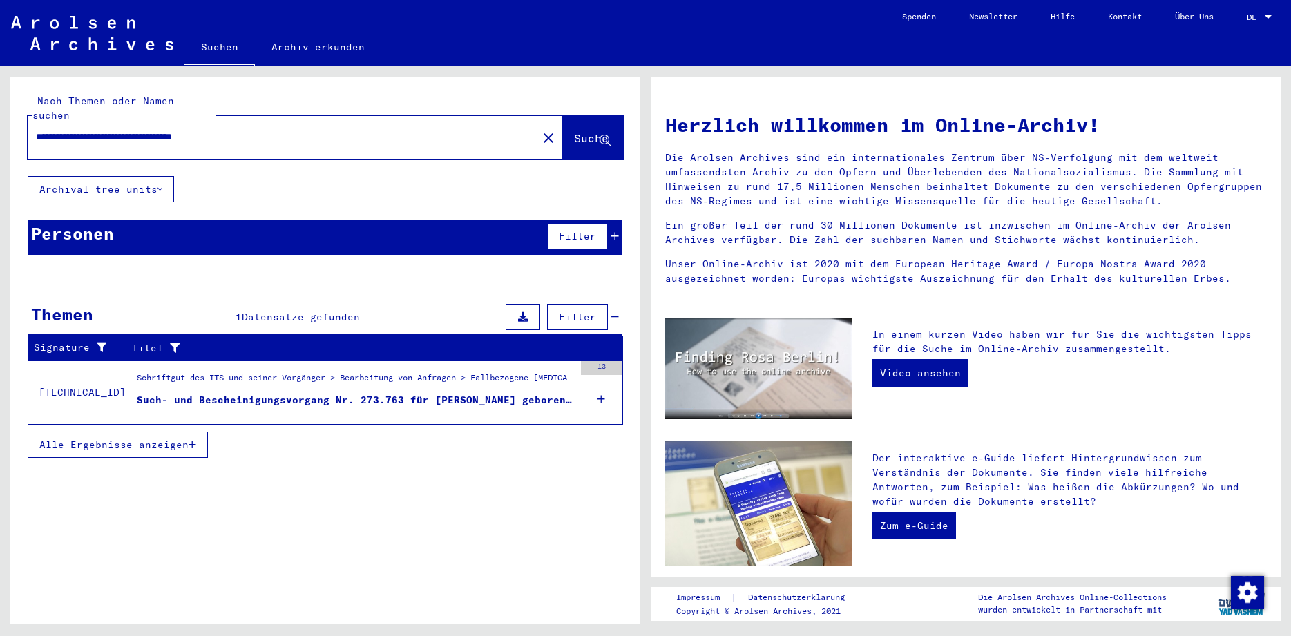
click at [278, 130] on input "**********" at bounding box center [278, 137] width 485 height 15
click at [382, 377] on figure "Schriftgut des ITS und seiner Vorgänger > Bearbeitung von Anfragen > Fallbezoge…" at bounding box center [355, 382] width 437 height 21
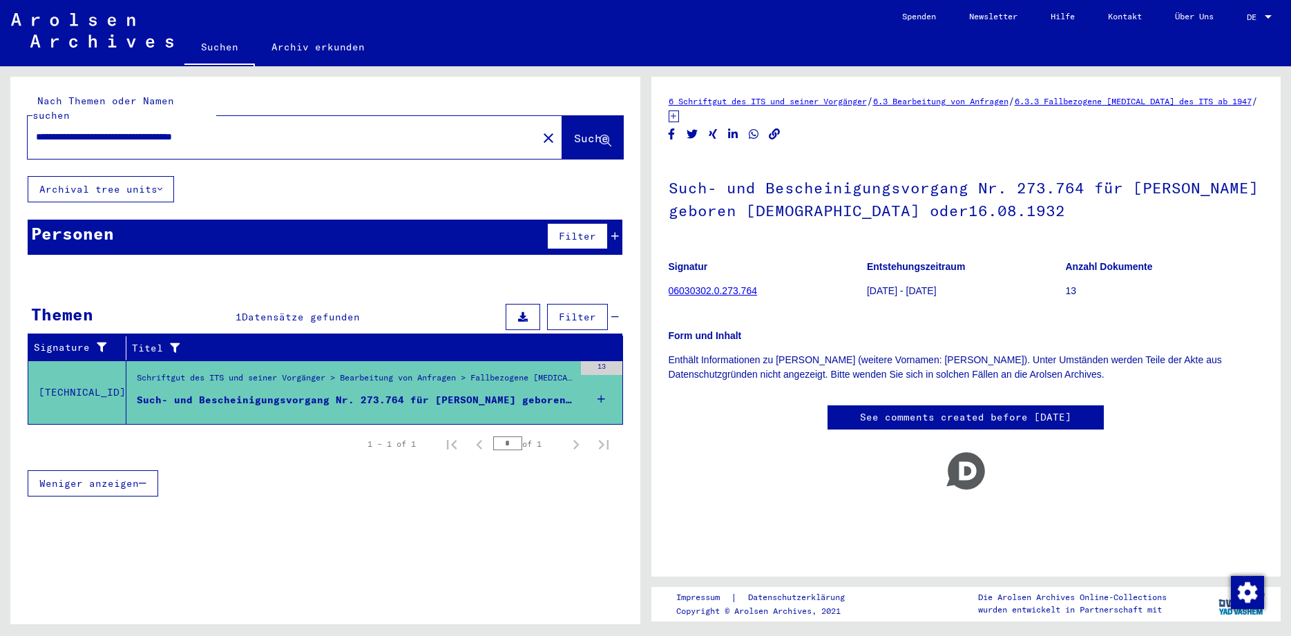
click at [278, 130] on input "**********" at bounding box center [282, 137] width 493 height 15
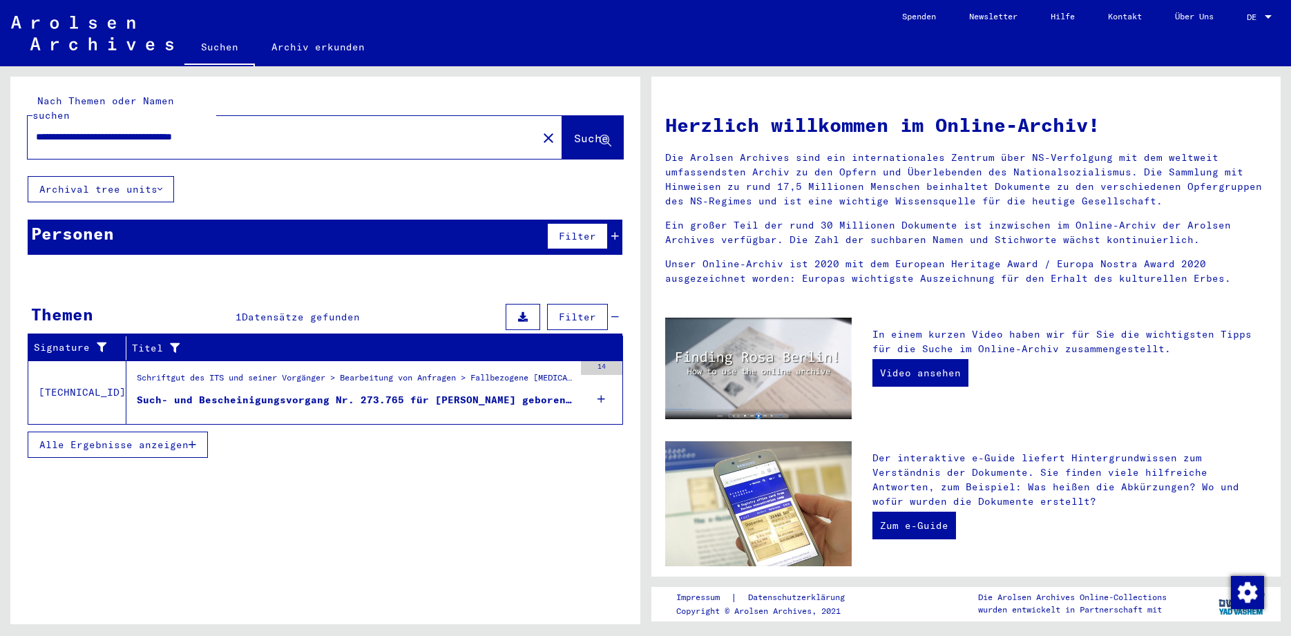
click at [277, 130] on input "**********" at bounding box center [278, 137] width 485 height 15
click at [287, 130] on input "**********" at bounding box center [278, 137] width 485 height 15
type input "*"
type input "**********"
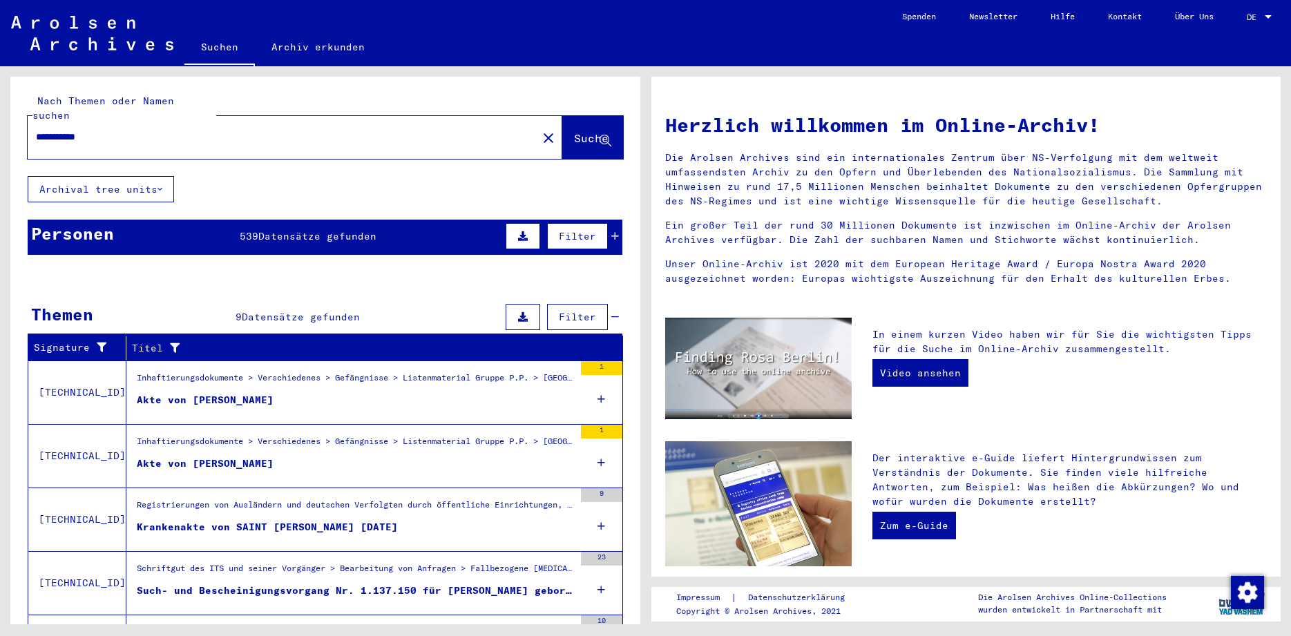
click at [491, 583] on div "Such- und Bescheinigungsvorgang Nr. 1.137.150 für [PERSON_NAME] geboren [DEMOGR…" at bounding box center [355, 590] width 437 height 15
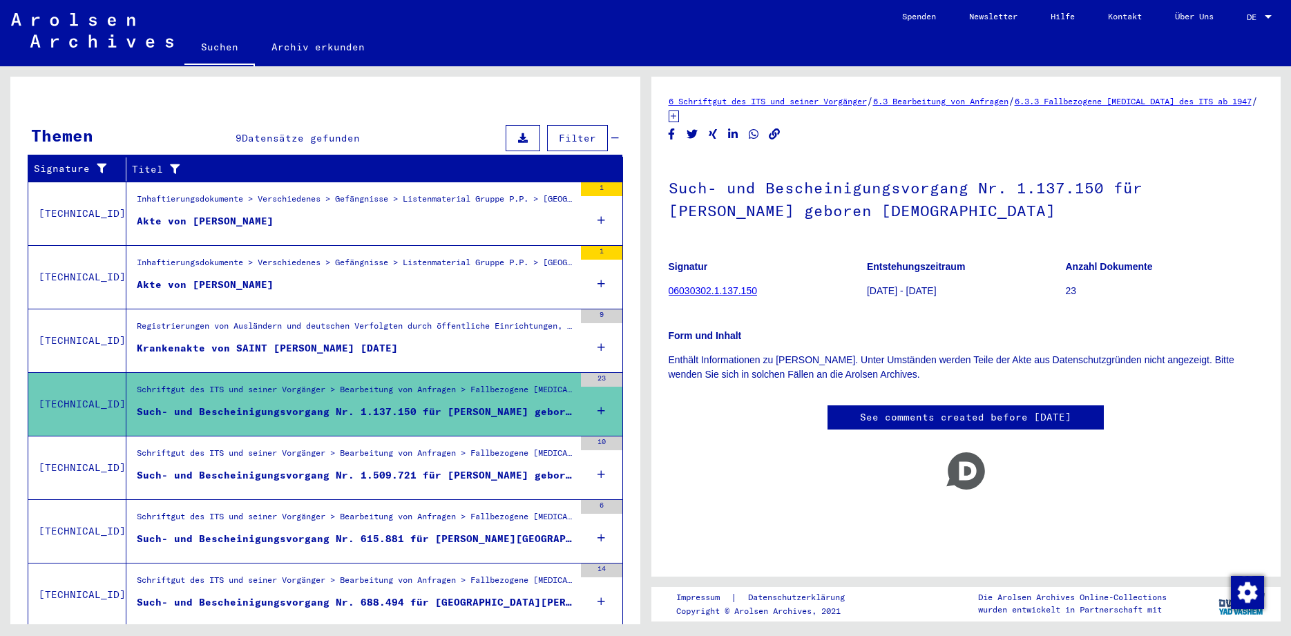
scroll to position [214, 0]
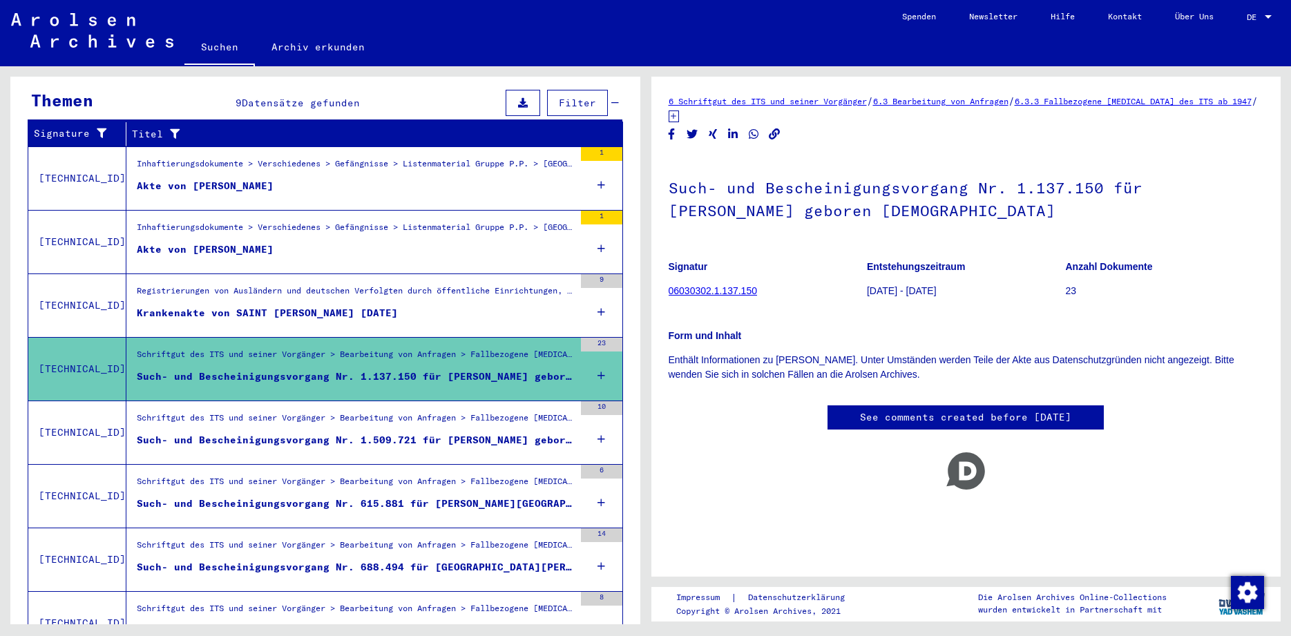
click at [481, 609] on mat-grid-list "Schriftgut des ITS und seiner Vorgänger > Bearbeitung von Anfragen > Fallbezoge…" at bounding box center [355, 623] width 437 height 42
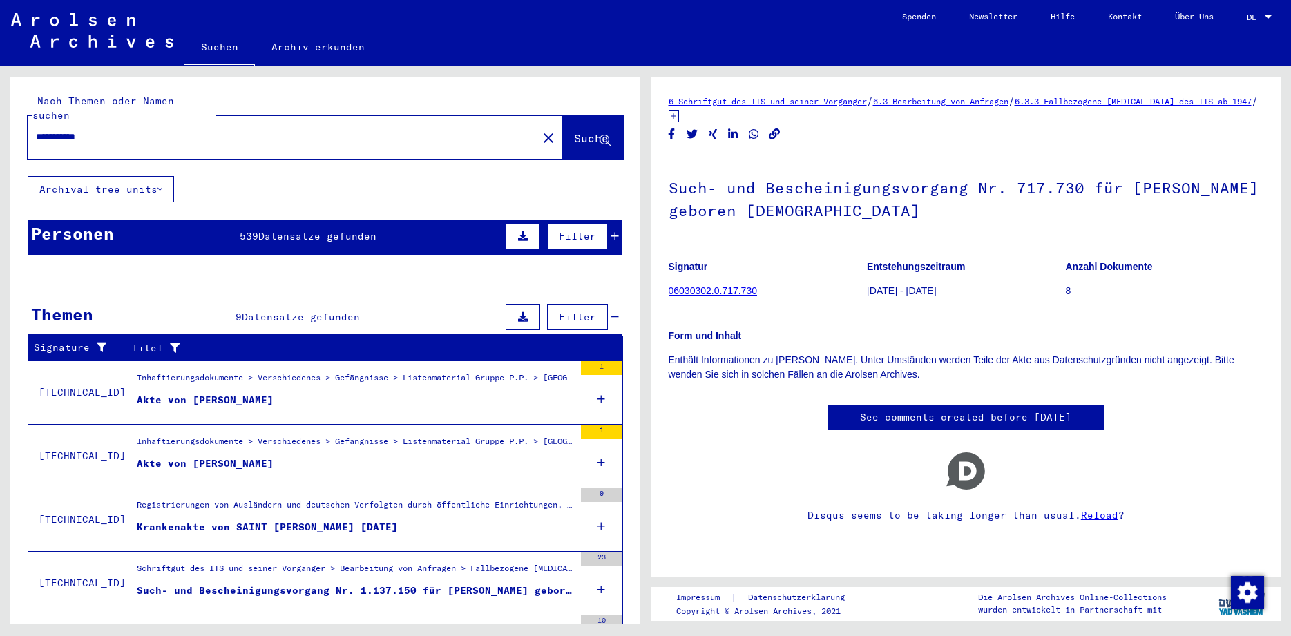
click at [387, 583] on div "Such- und Bescheinigungsvorgang Nr. 1.137.150 für [PERSON_NAME] geboren [DEMOGR…" at bounding box center [355, 590] width 437 height 15
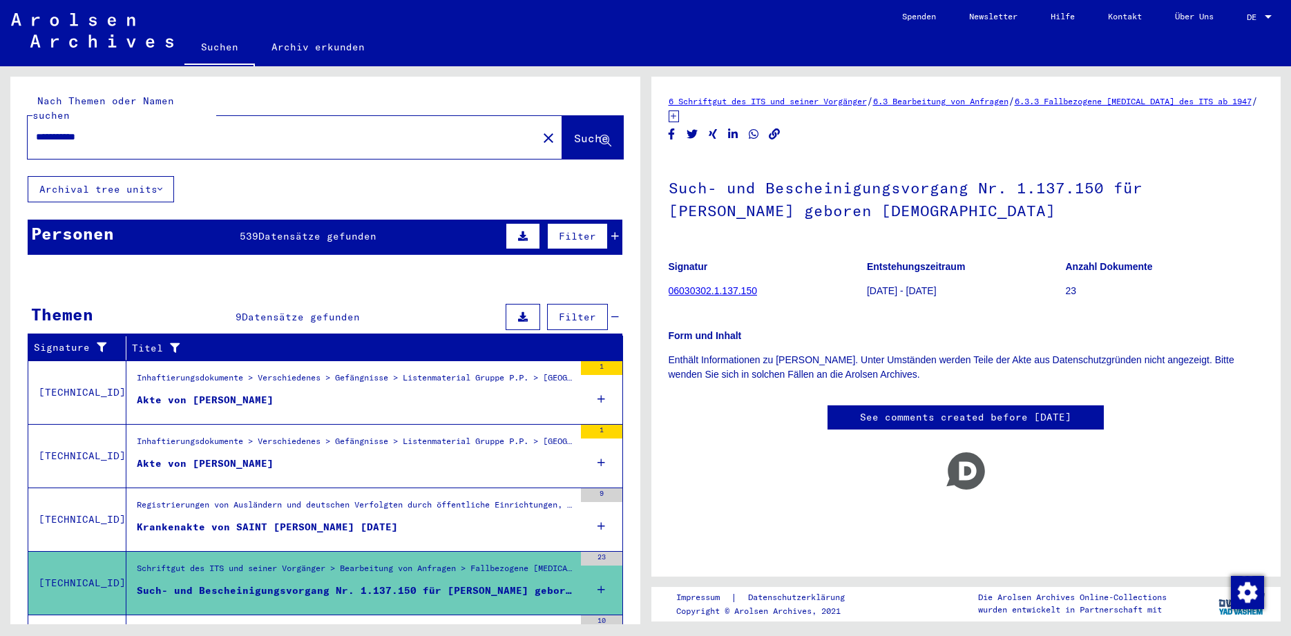
click at [410, 626] on div "Schriftgut des ITS und seiner Vorgänger > Bearbeitung von Anfragen > Fallbezoge…" at bounding box center [355, 635] width 437 height 19
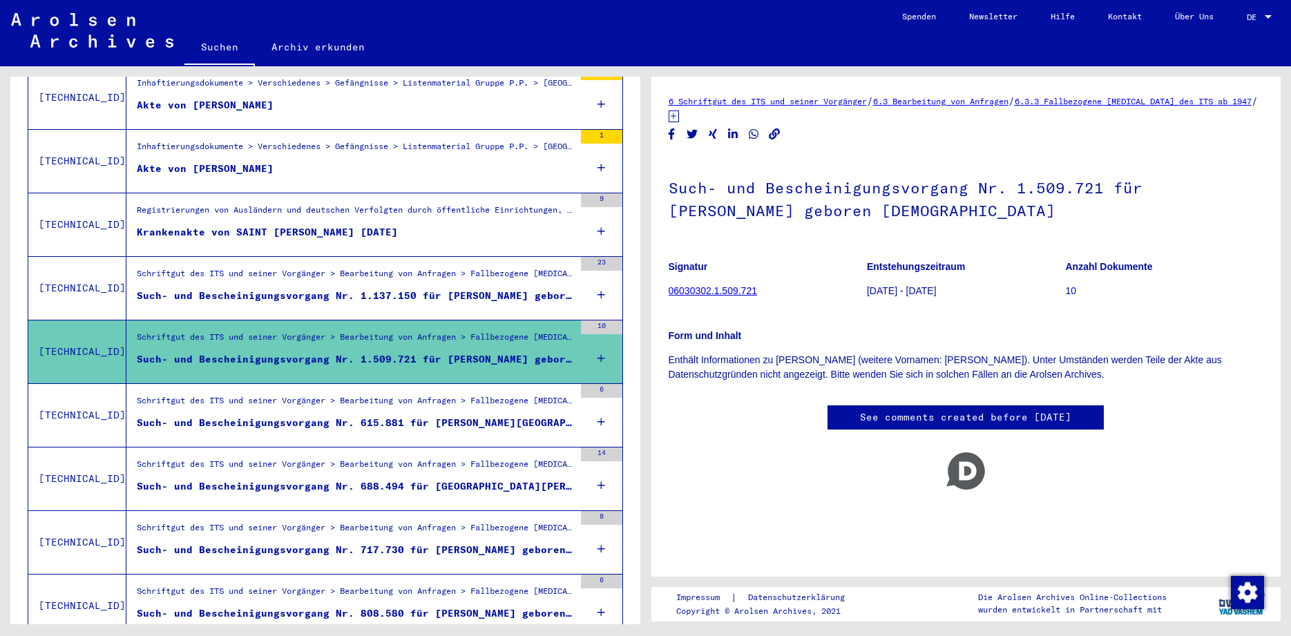
scroll to position [296, 0]
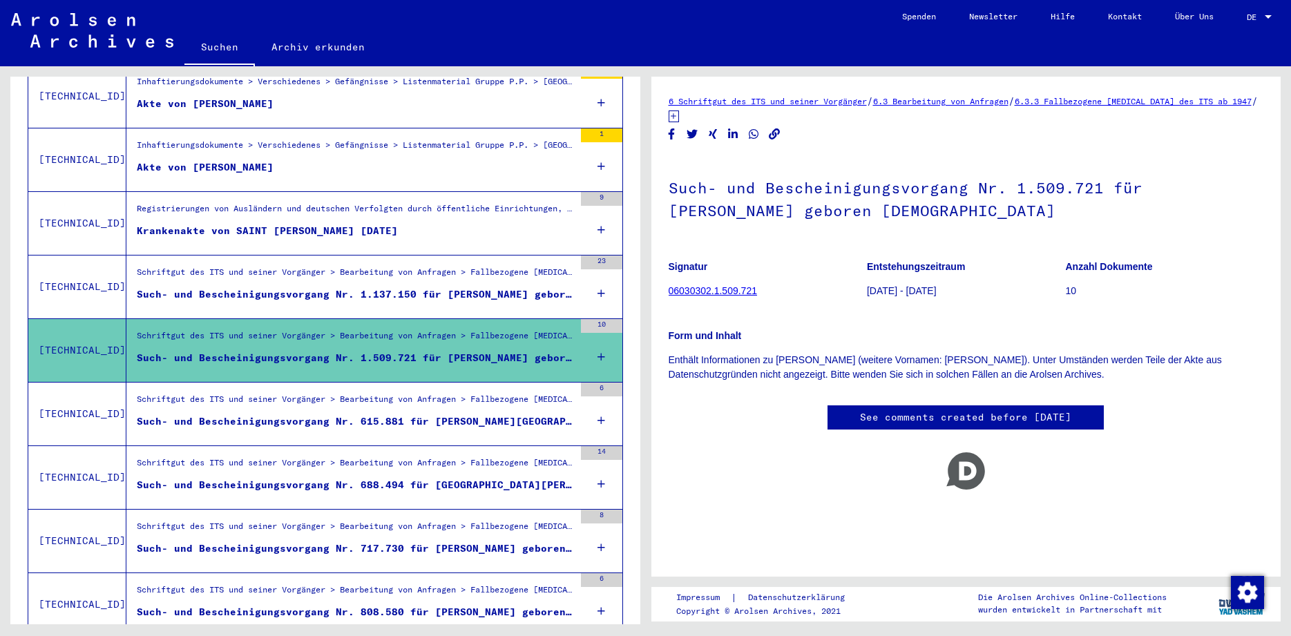
click at [524, 520] on div "Schriftgut des ITS und seiner Vorgänger > Bearbeitung von Anfragen > Fallbezoge…" at bounding box center [355, 529] width 437 height 19
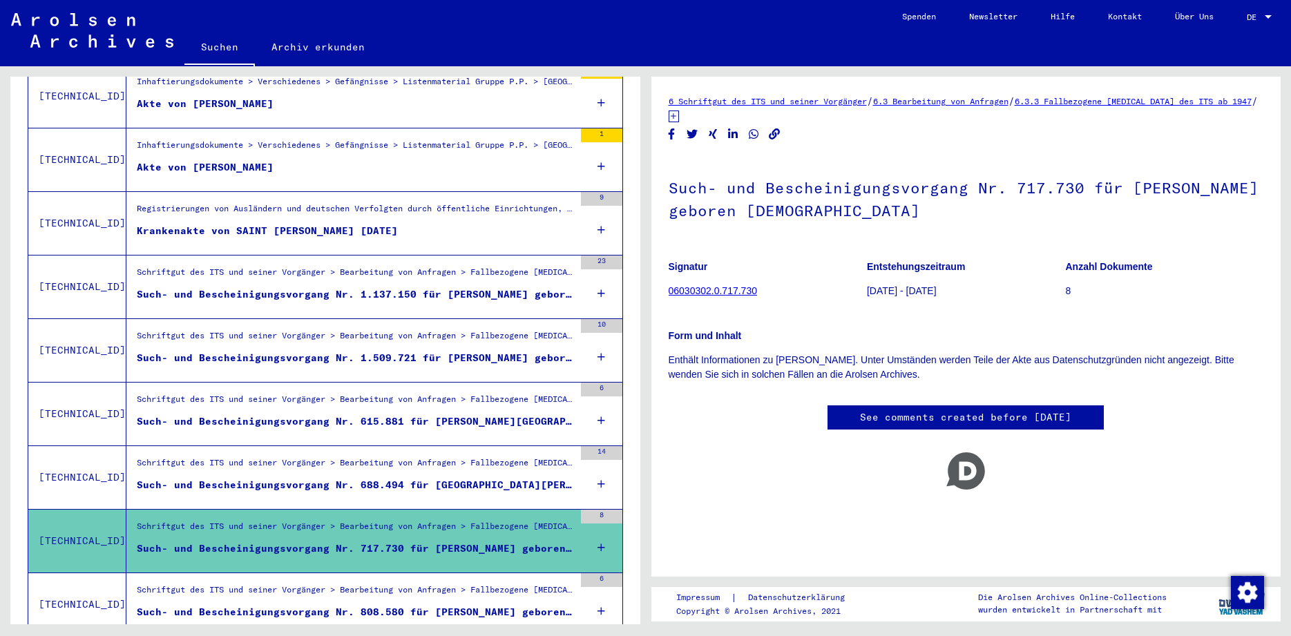
click at [503, 605] on div "Such- und Bescheinigungsvorgang Nr. 808.580 für [PERSON_NAME] geboren [DEMOGRAP…" at bounding box center [355, 612] width 437 height 15
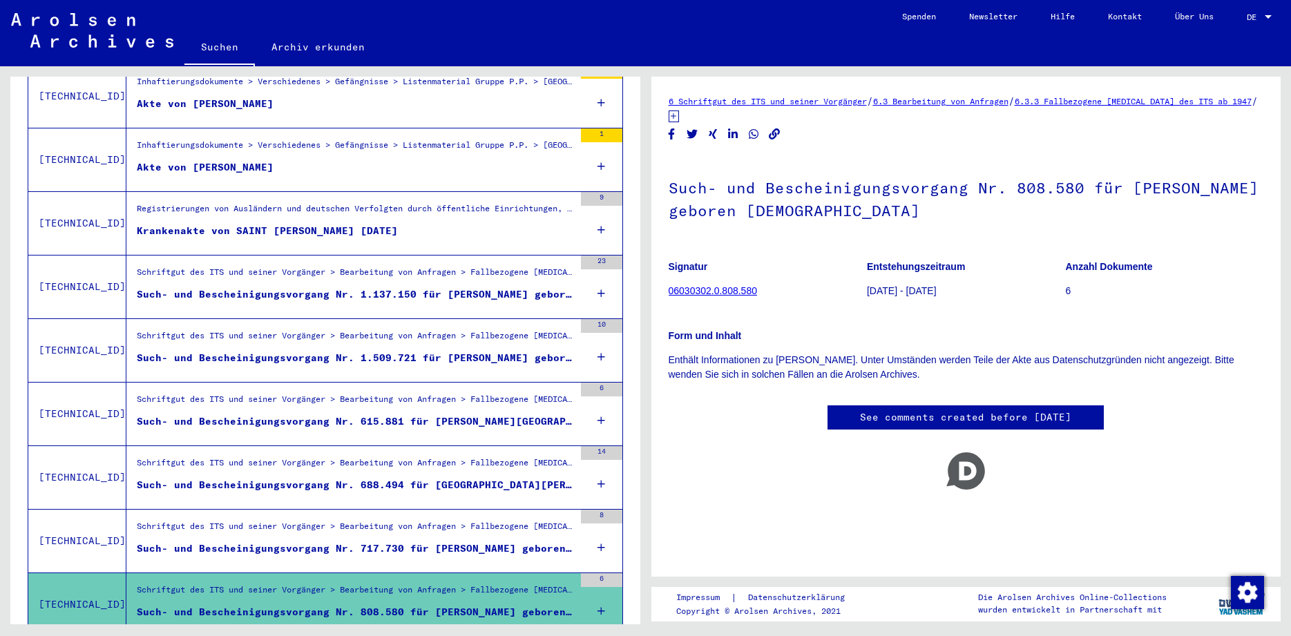
click at [629, 485] on div "Signature Titel [TECHNICAL_ID] Inhaftierungsdokumente > Verschiedenes > Gefängn…" at bounding box center [325, 382] width 630 height 687
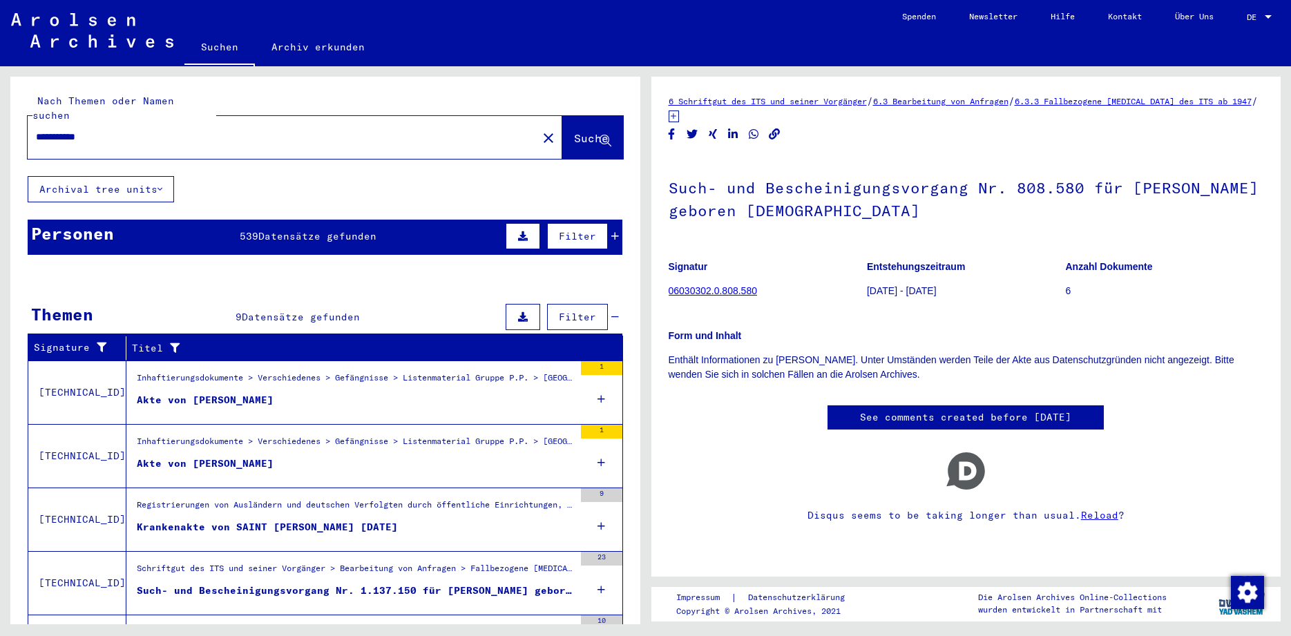
click at [244, 230] on span "539" at bounding box center [249, 236] width 19 height 12
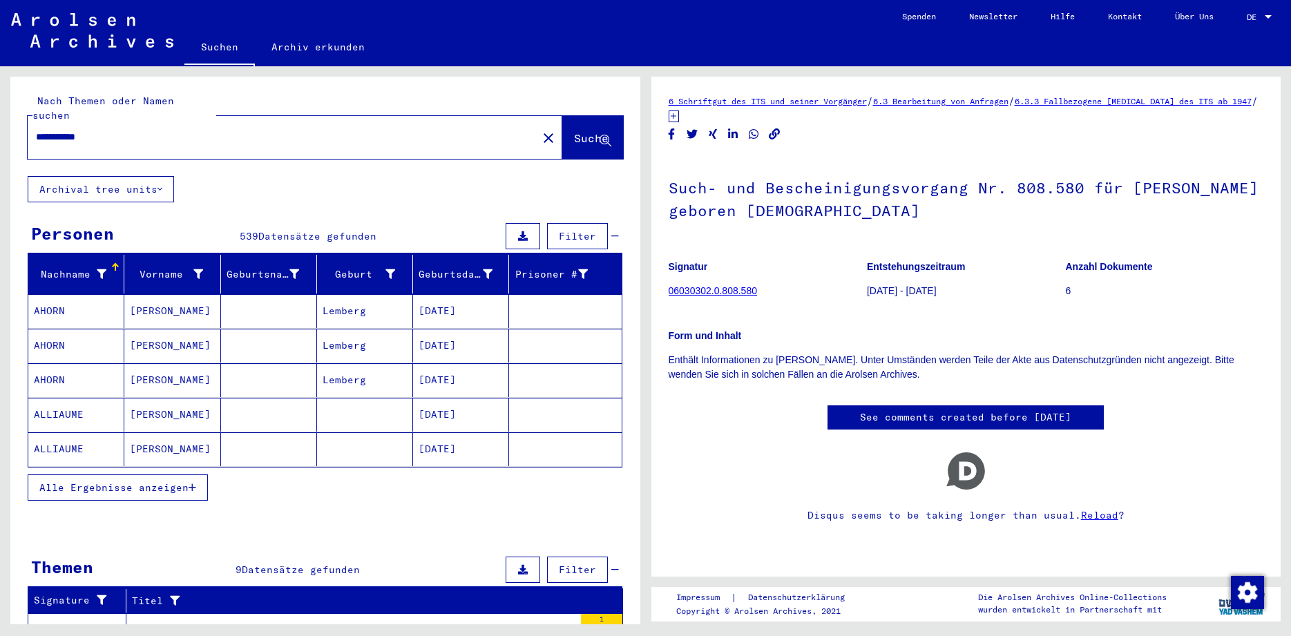
click at [109, 481] on span "Alle Ergebnisse anzeigen" at bounding box center [113, 487] width 149 height 12
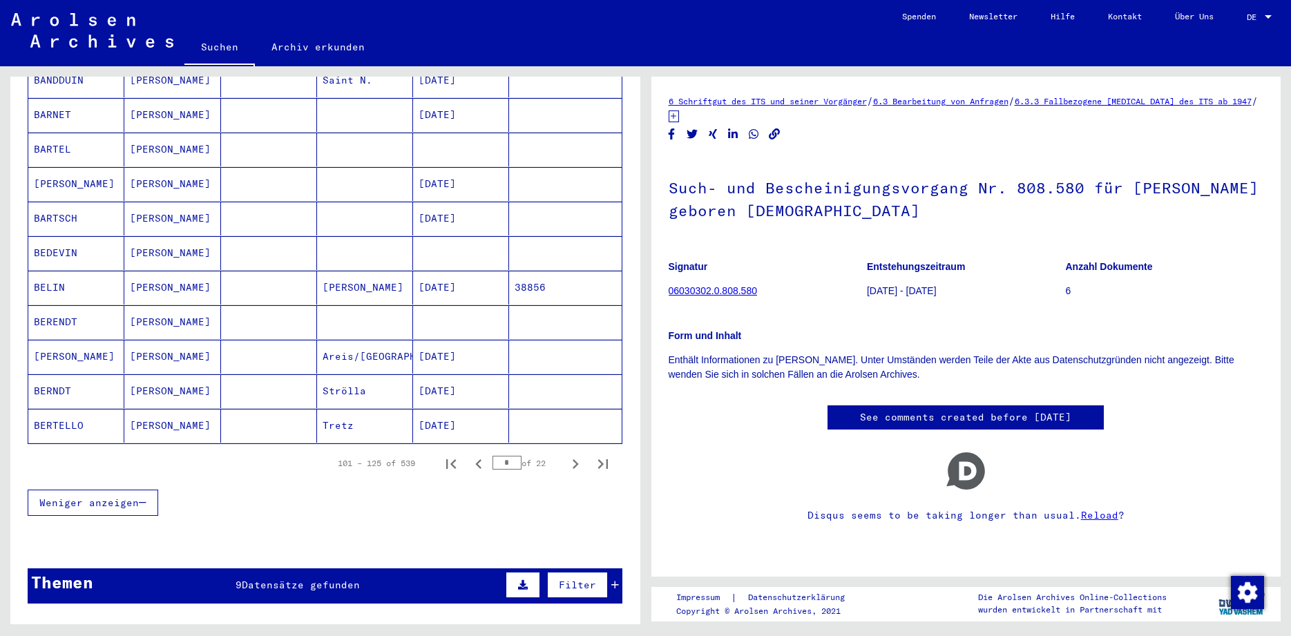
scroll to position [721, 0]
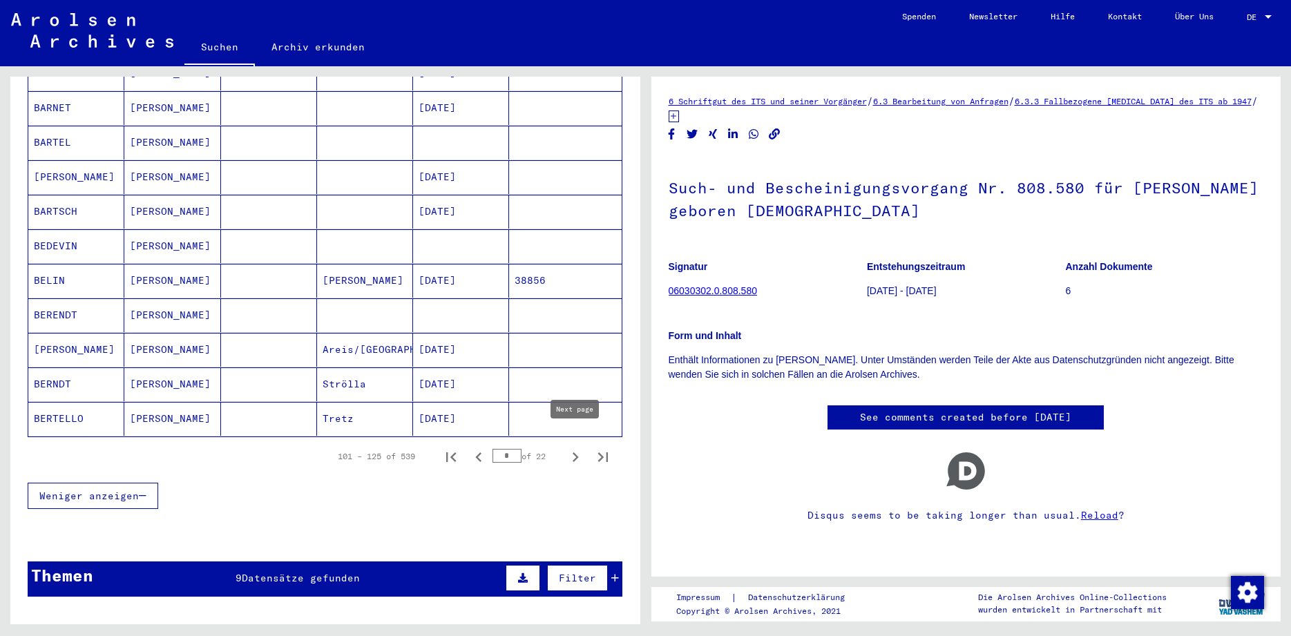
click at [577, 447] on icon "Next page" at bounding box center [575, 456] width 19 height 19
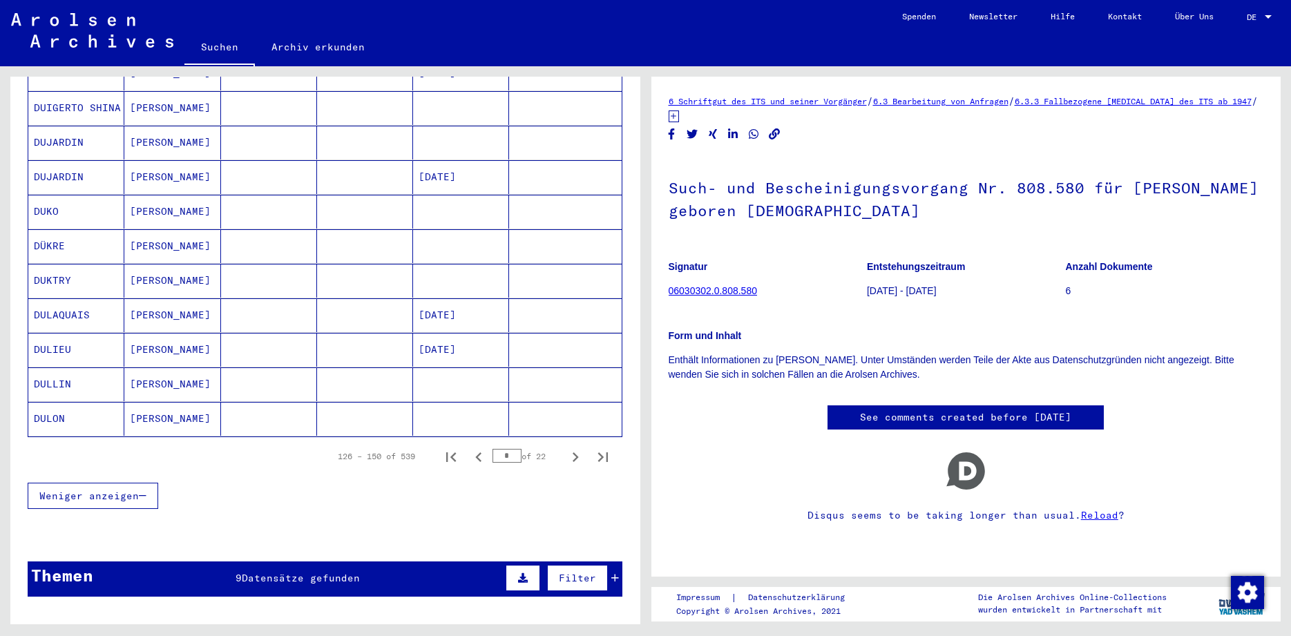
click at [577, 447] on icon "Next page" at bounding box center [575, 456] width 19 height 19
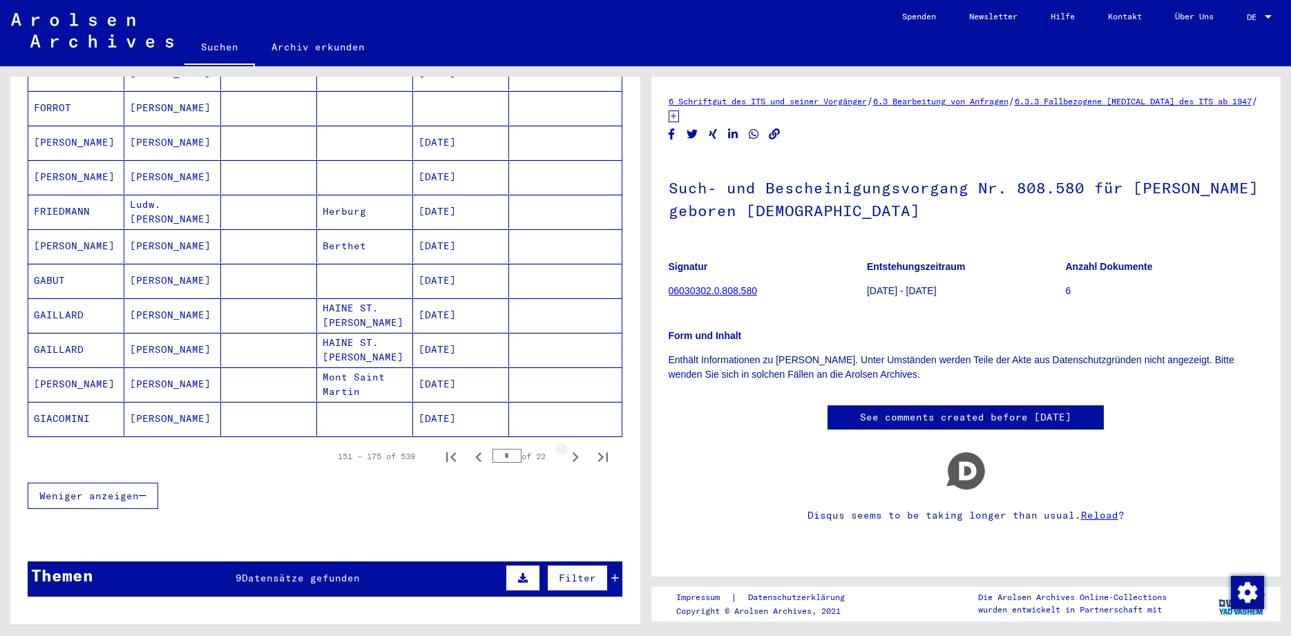
click at [577, 447] on icon "Next page" at bounding box center [575, 456] width 19 height 19
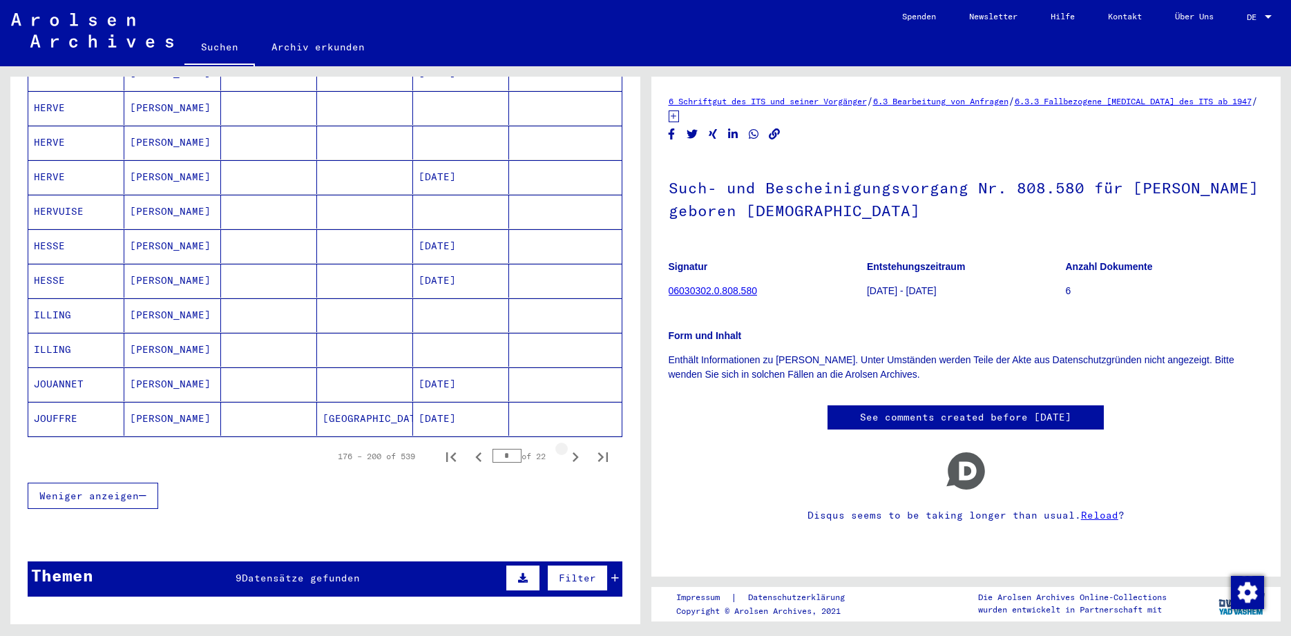
click at [577, 447] on icon "Next page" at bounding box center [575, 456] width 19 height 19
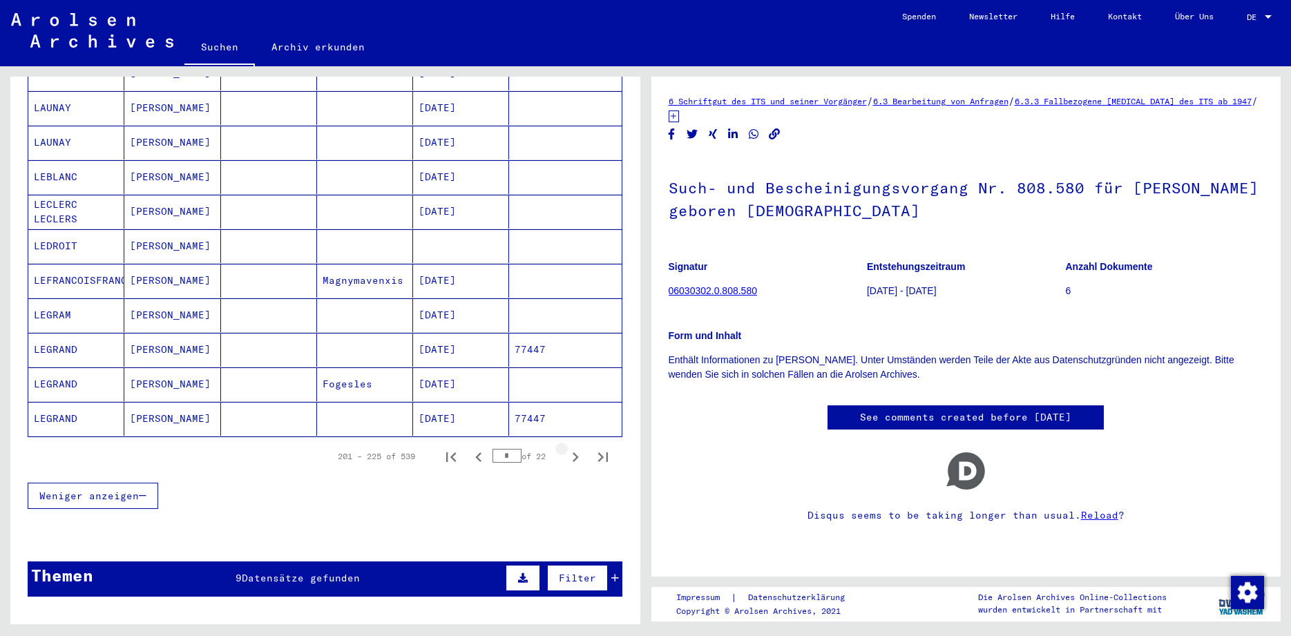
click at [577, 447] on icon "Next page" at bounding box center [575, 456] width 19 height 19
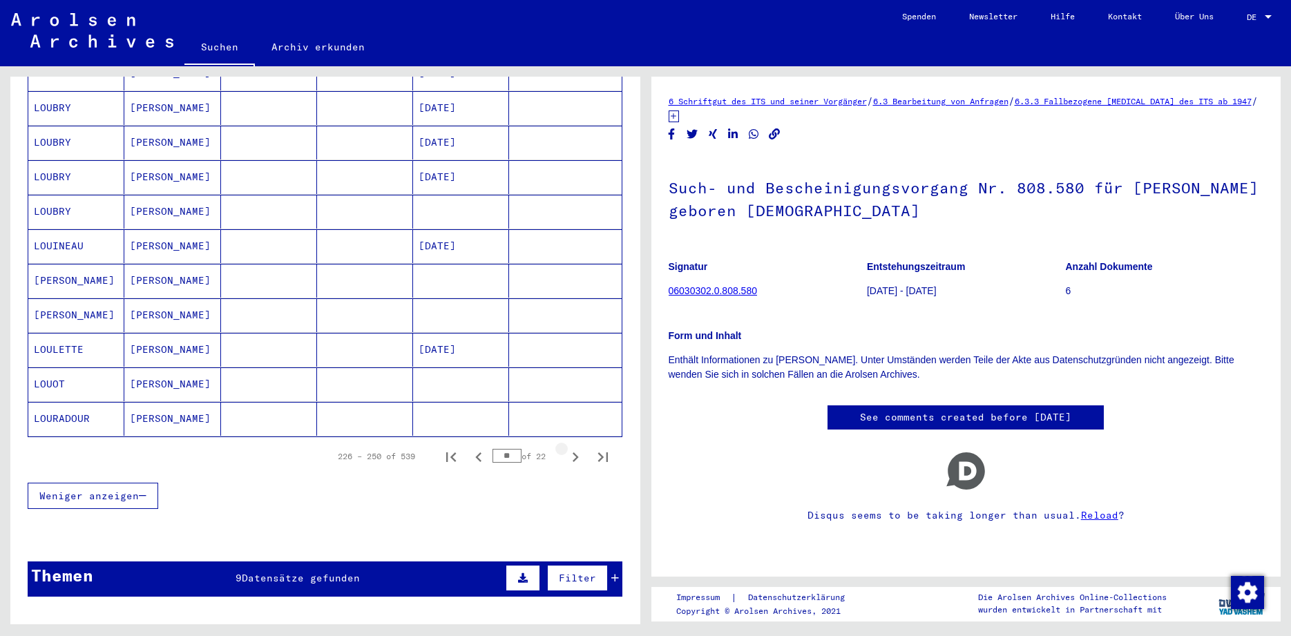
click at [577, 447] on icon "Next page" at bounding box center [575, 456] width 19 height 19
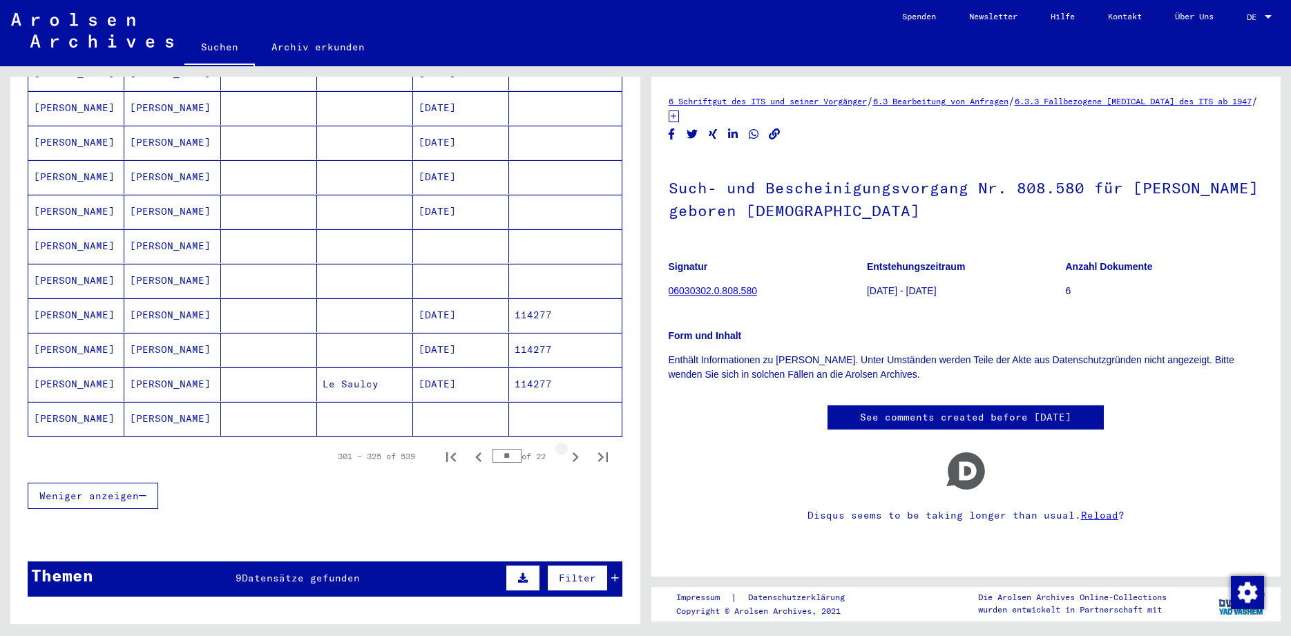
click at [577, 447] on icon "Next page" at bounding box center [575, 456] width 19 height 19
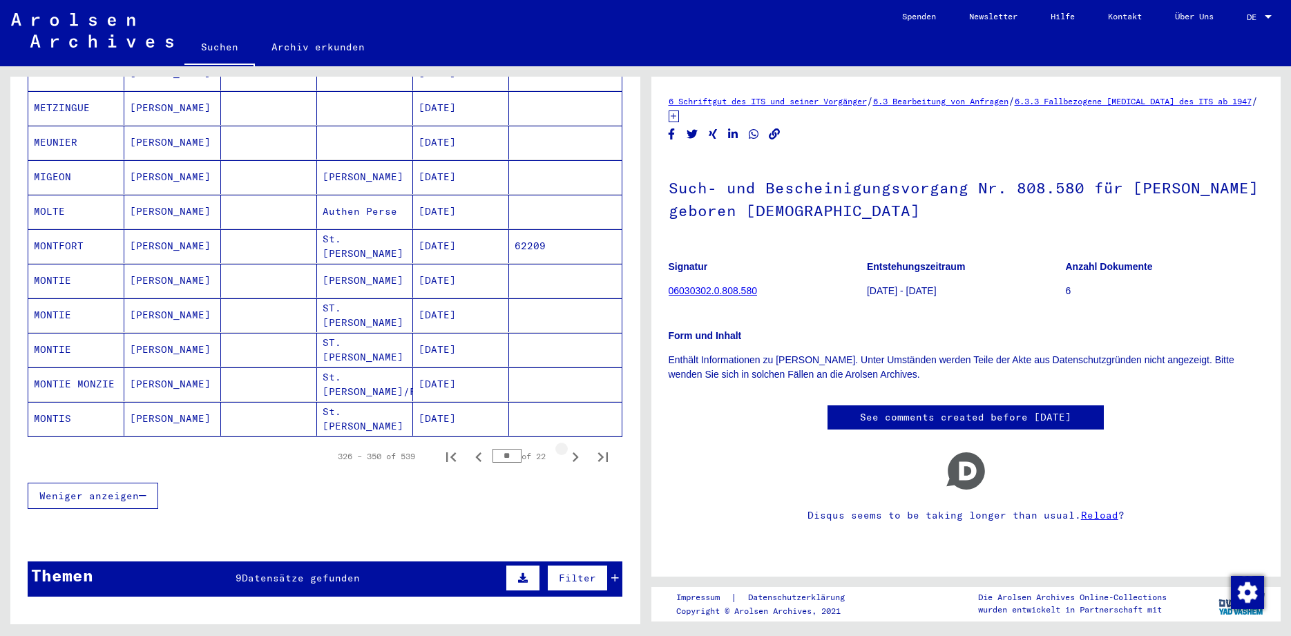
click at [577, 447] on icon "Next page" at bounding box center [575, 456] width 19 height 19
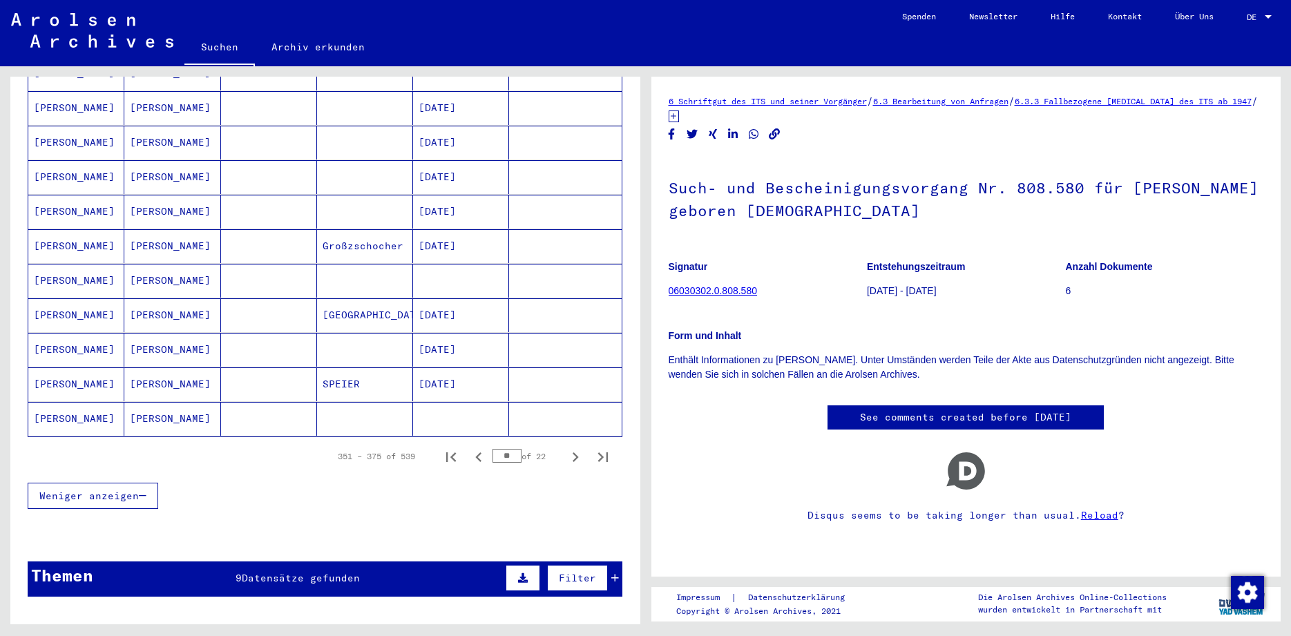
click at [55, 406] on mat-cell "[PERSON_NAME]" at bounding box center [76, 419] width 96 height 34
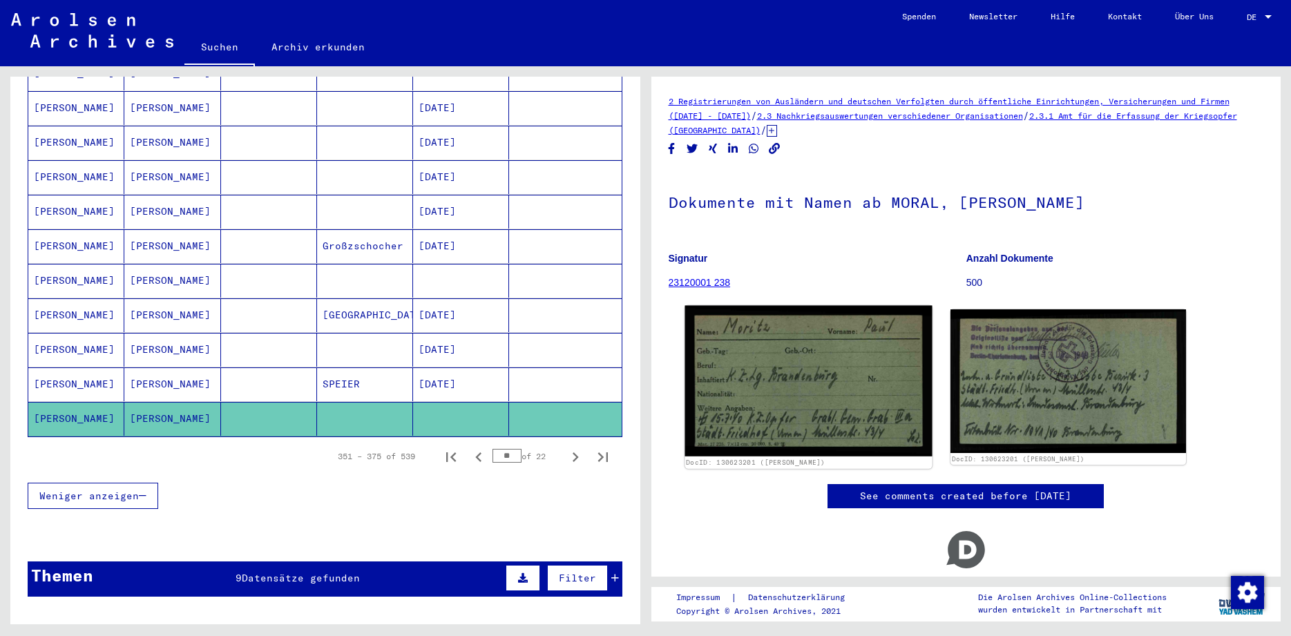
click at [828, 409] on img at bounding box center [807, 381] width 247 height 151
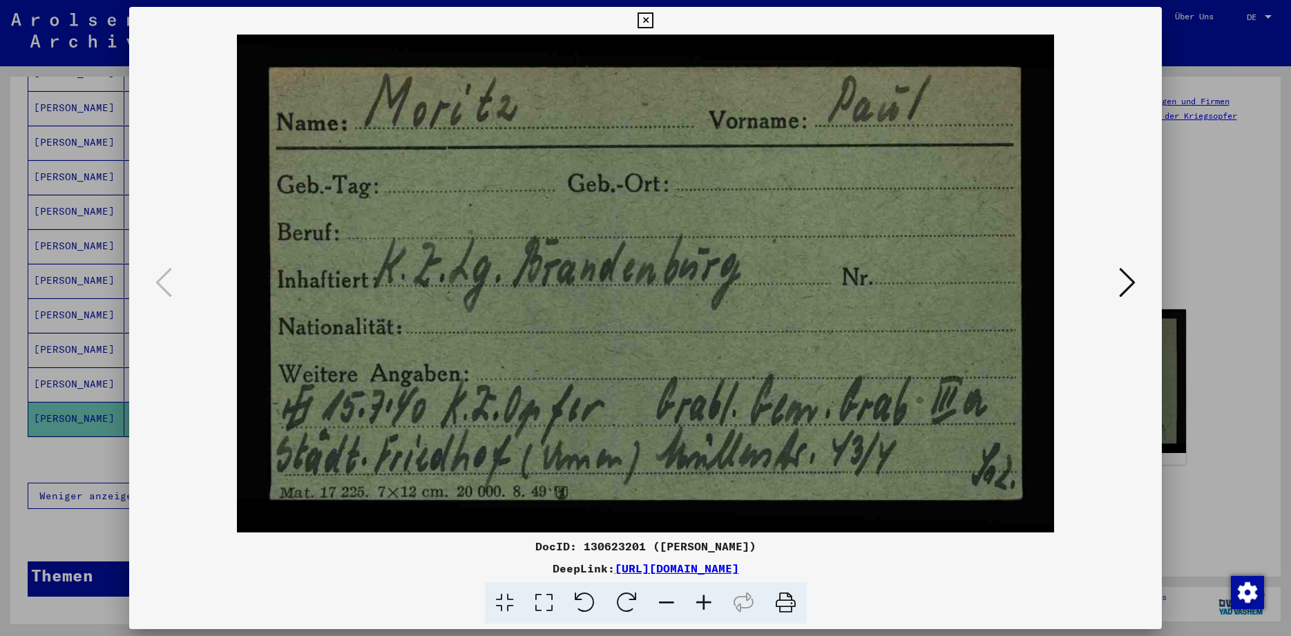
click at [1112, 281] on img at bounding box center [645, 284] width 938 height 498
click at [1131, 285] on icon at bounding box center [1127, 282] width 17 height 33
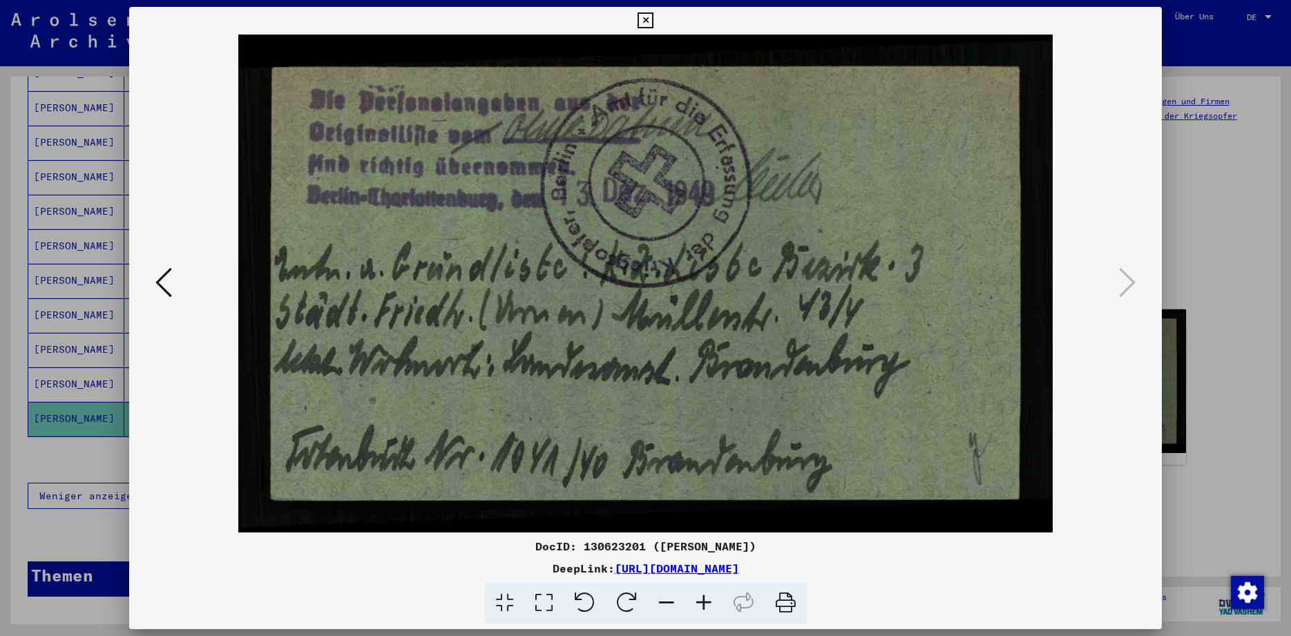
click at [653, 24] on icon at bounding box center [645, 20] width 16 height 17
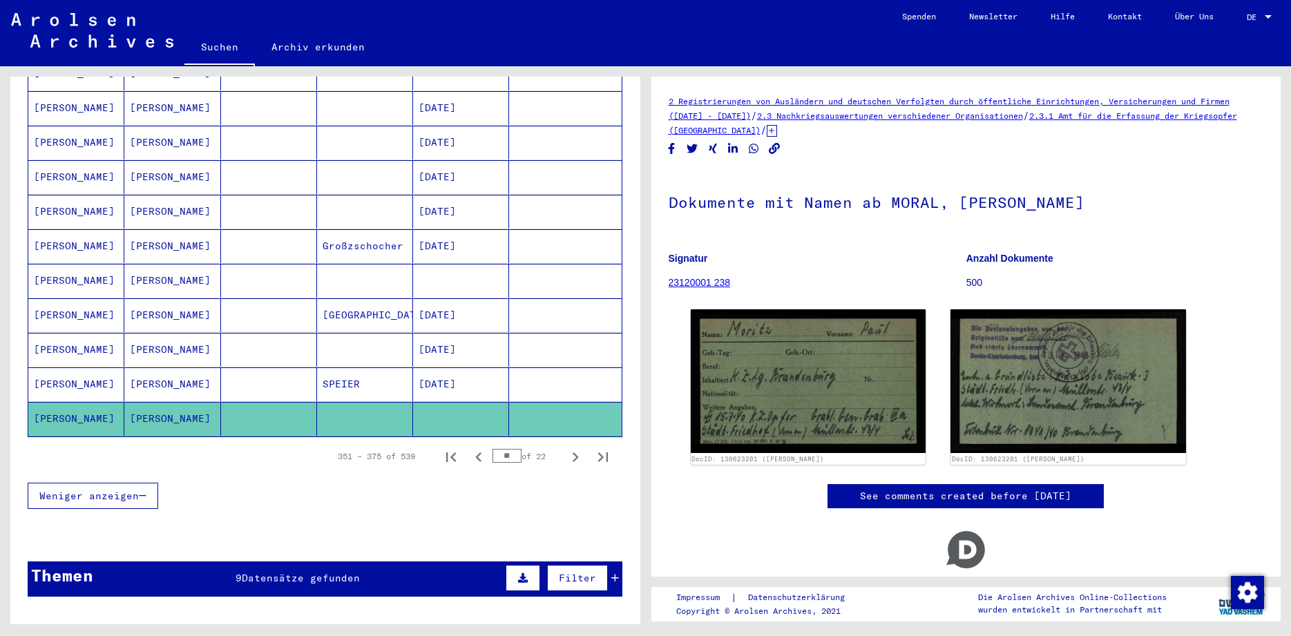
click at [79, 333] on mat-cell "[PERSON_NAME]" at bounding box center [76, 350] width 96 height 34
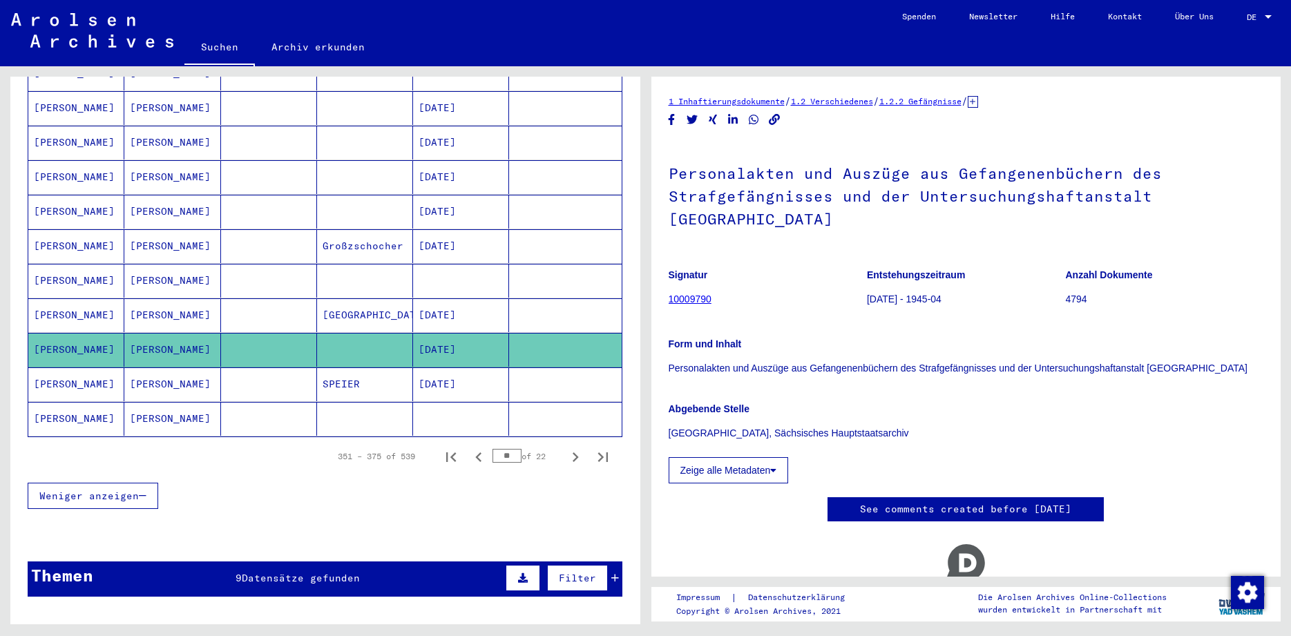
click at [50, 264] on mat-cell "[PERSON_NAME]" at bounding box center [76, 281] width 96 height 34
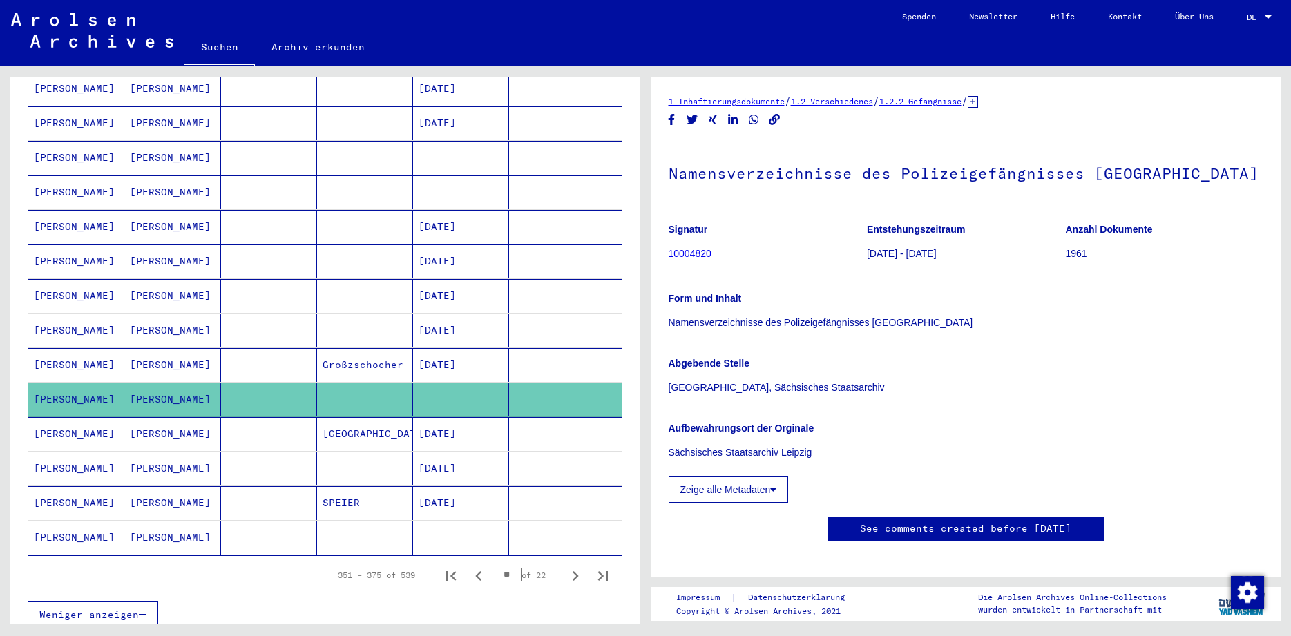
scroll to position [530, 0]
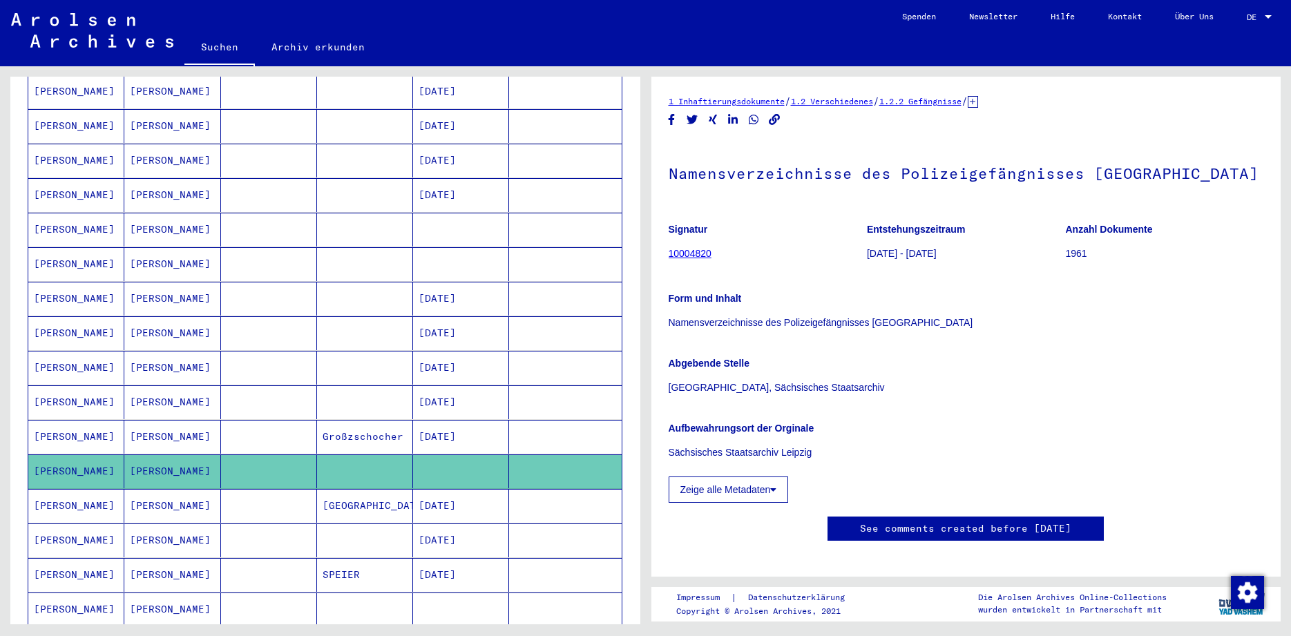
click at [50, 316] on mat-cell "[PERSON_NAME]" at bounding box center [76, 333] width 96 height 34
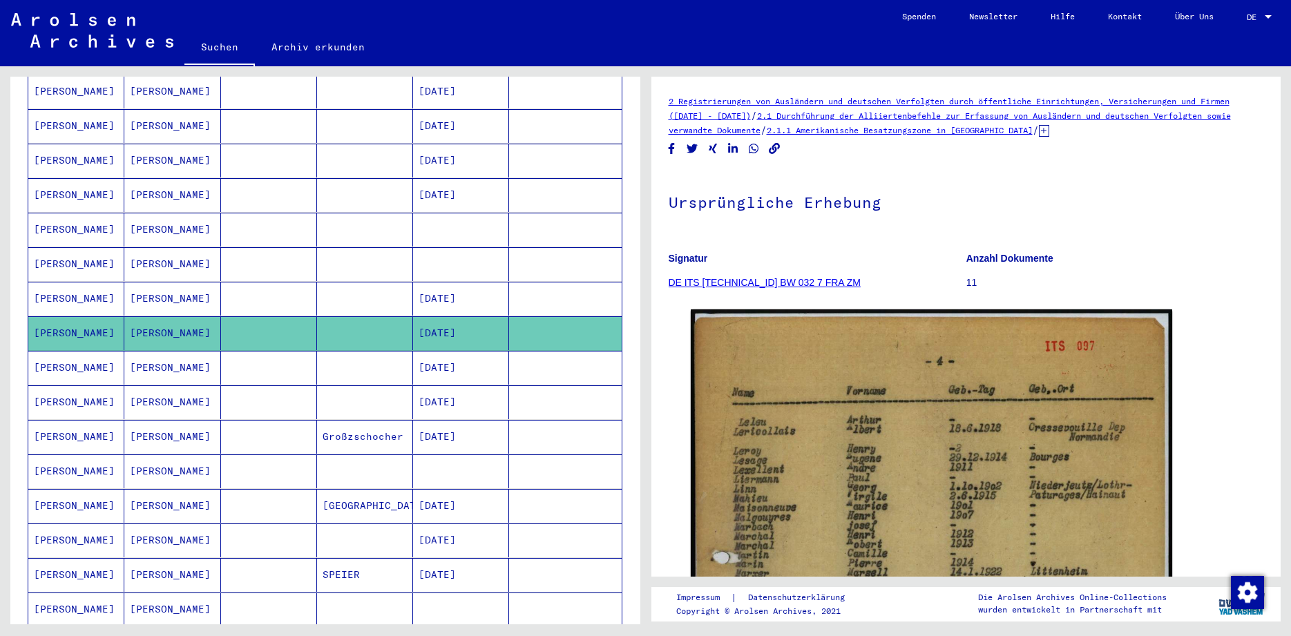
click at [77, 249] on mat-cell "[PERSON_NAME]" at bounding box center [76, 264] width 96 height 34
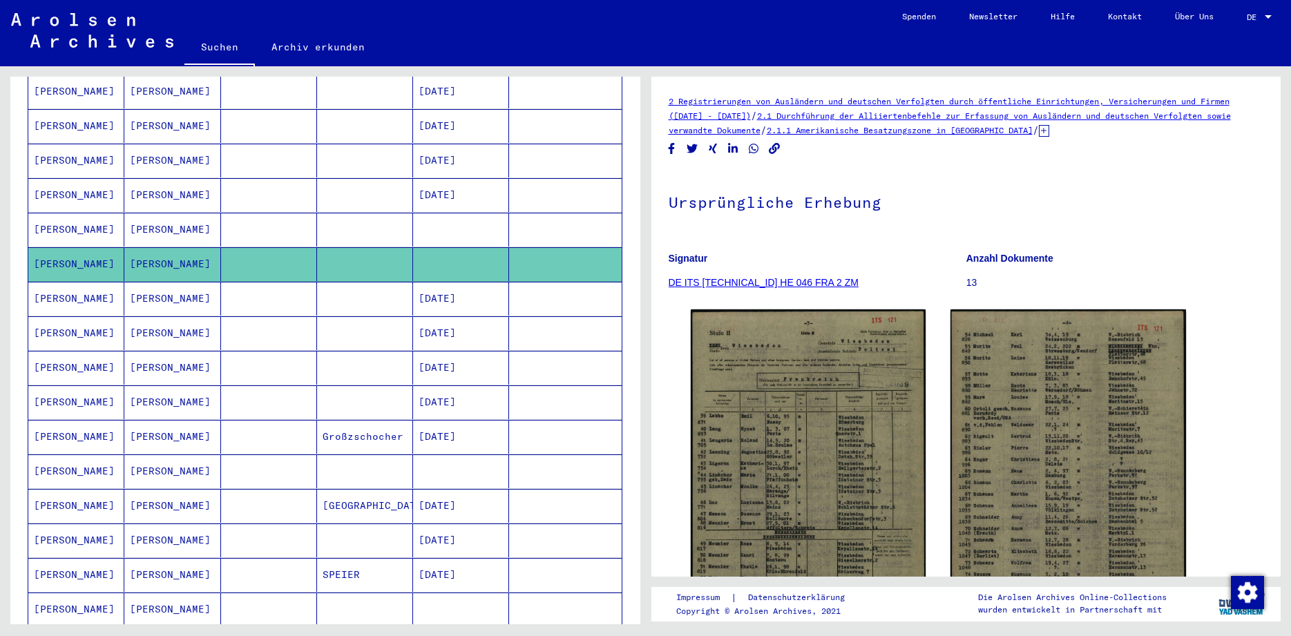
click at [105, 213] on mat-cell "[PERSON_NAME]" at bounding box center [76, 230] width 96 height 34
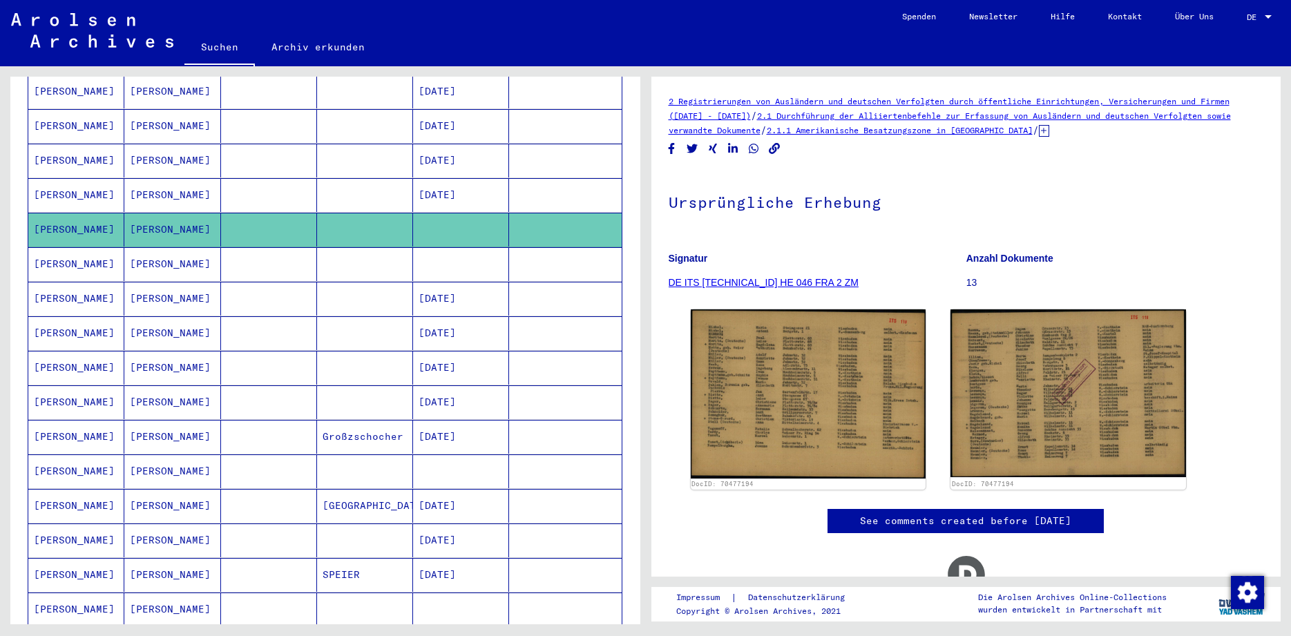
click at [97, 179] on mat-cell "[PERSON_NAME]" at bounding box center [76, 195] width 96 height 34
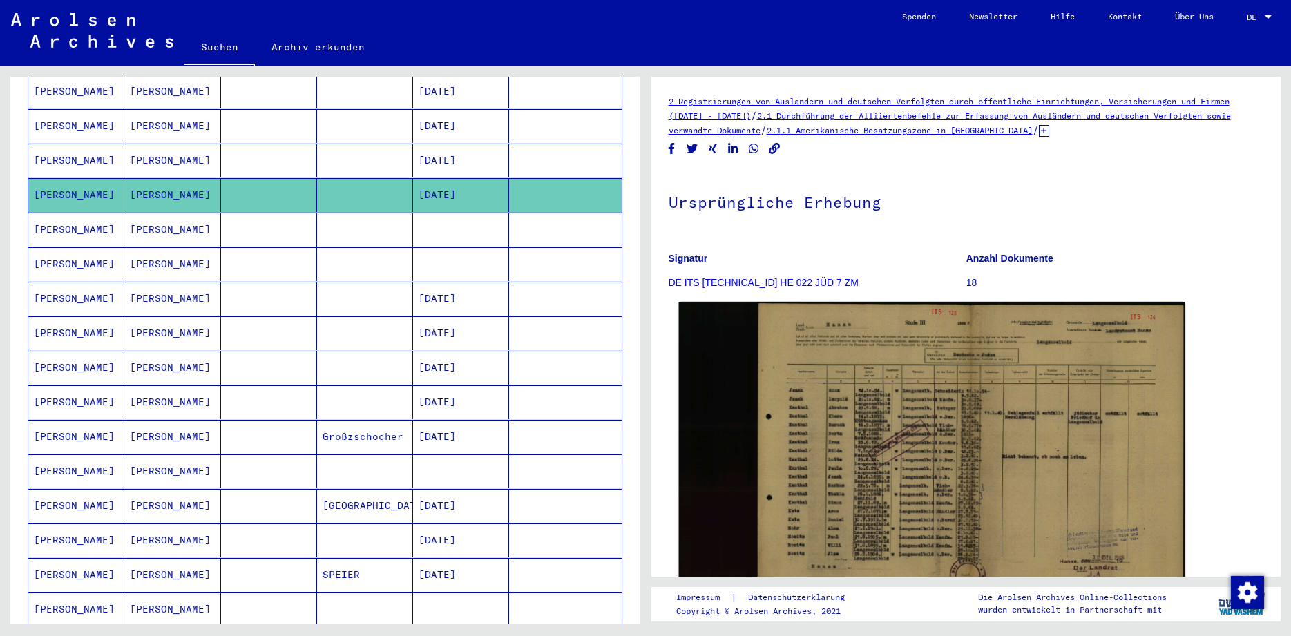
click at [989, 486] on img at bounding box center [930, 453] width 505 height 303
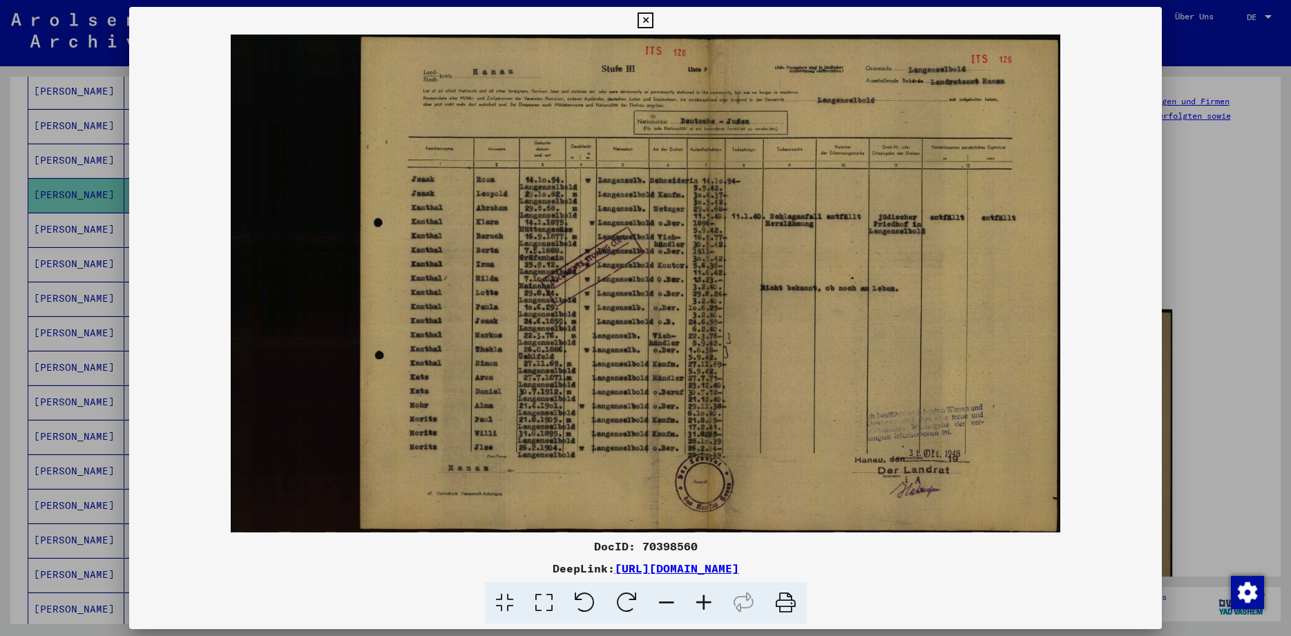
click at [697, 605] on icon at bounding box center [703, 603] width 37 height 42
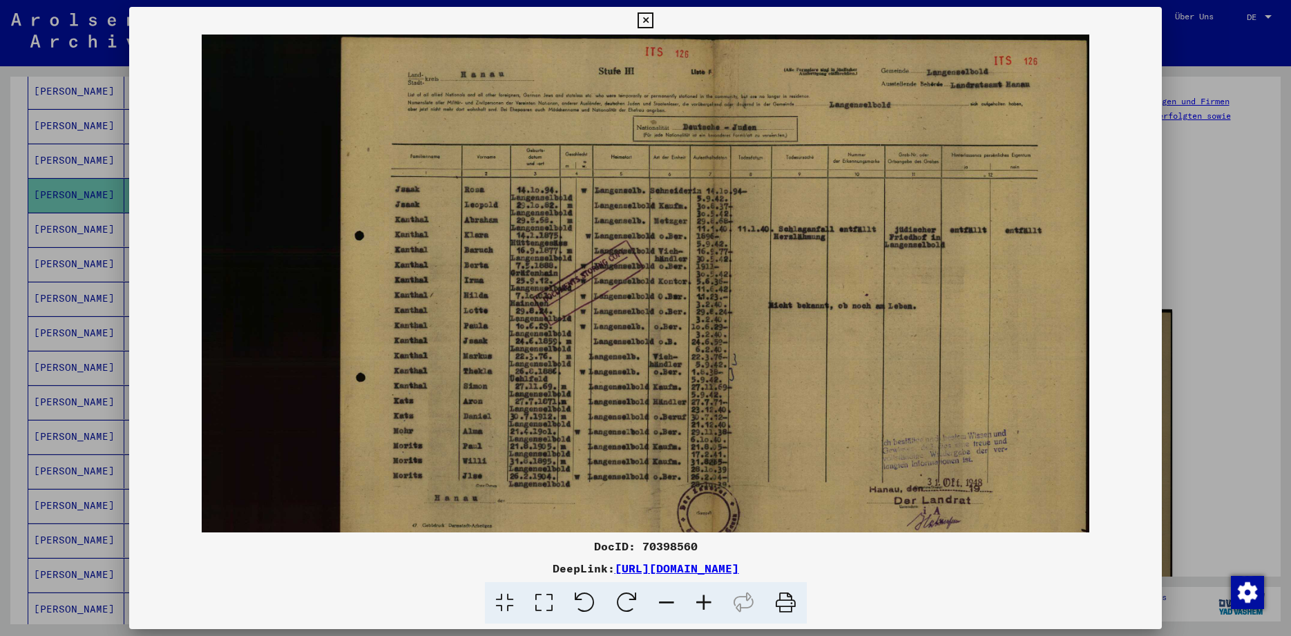
click at [697, 605] on icon at bounding box center [703, 603] width 37 height 42
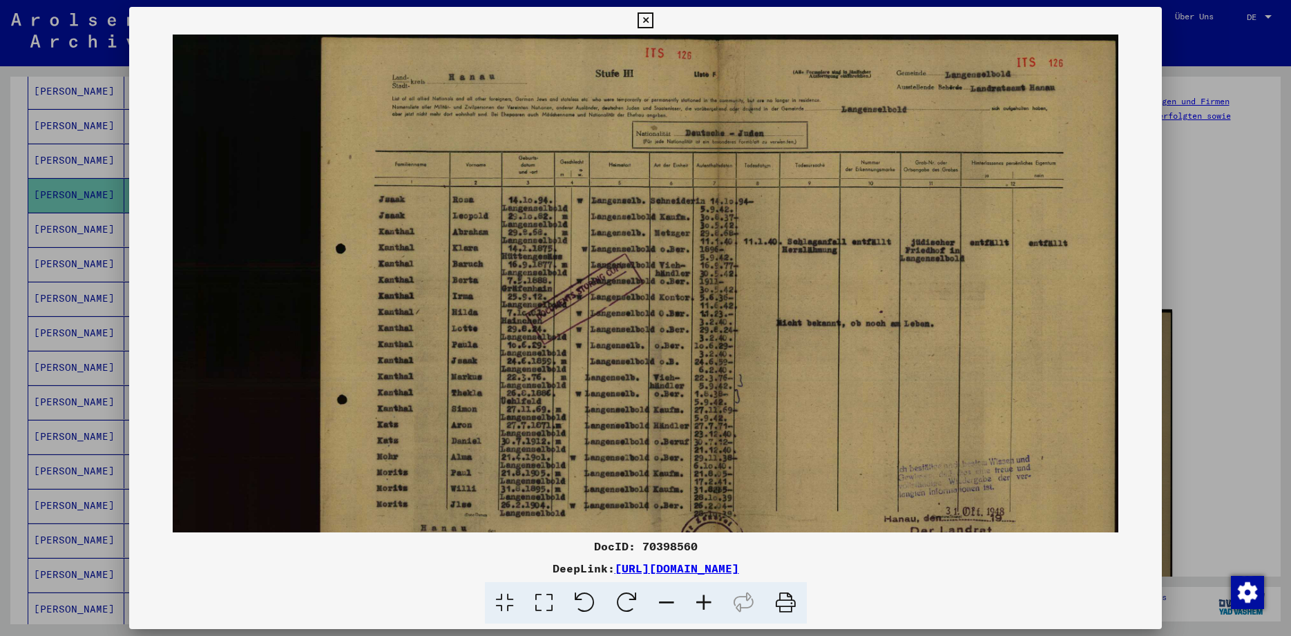
click at [697, 605] on icon at bounding box center [703, 603] width 37 height 42
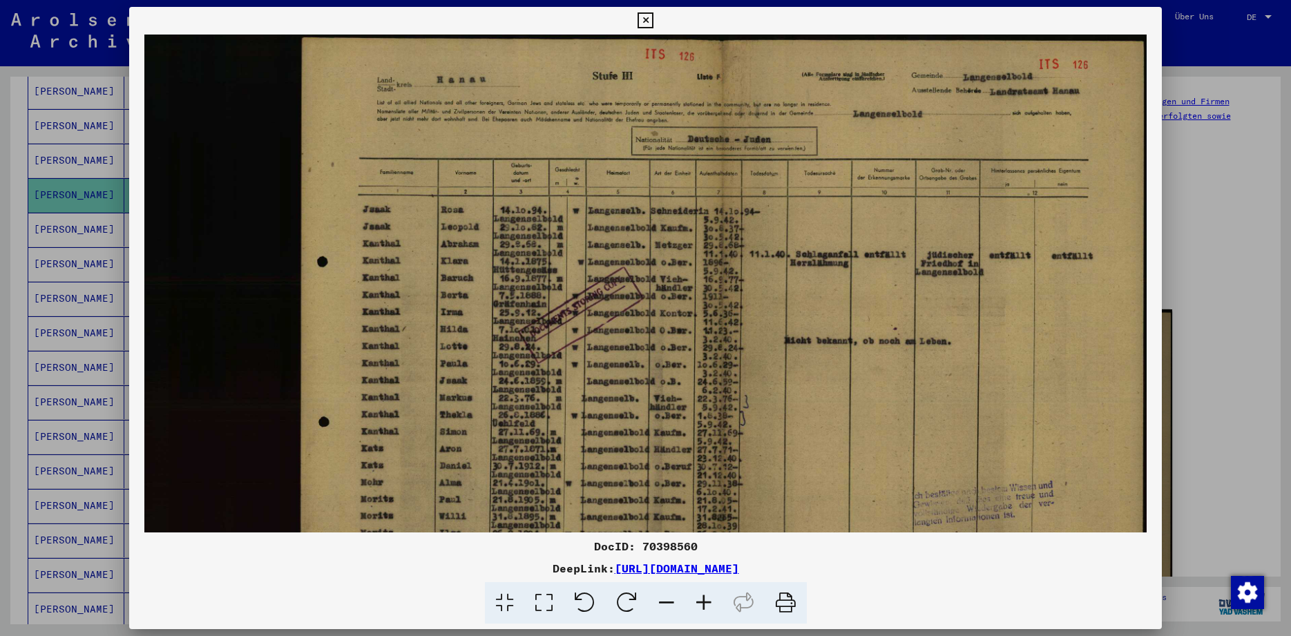
click at [697, 605] on icon at bounding box center [703, 603] width 37 height 42
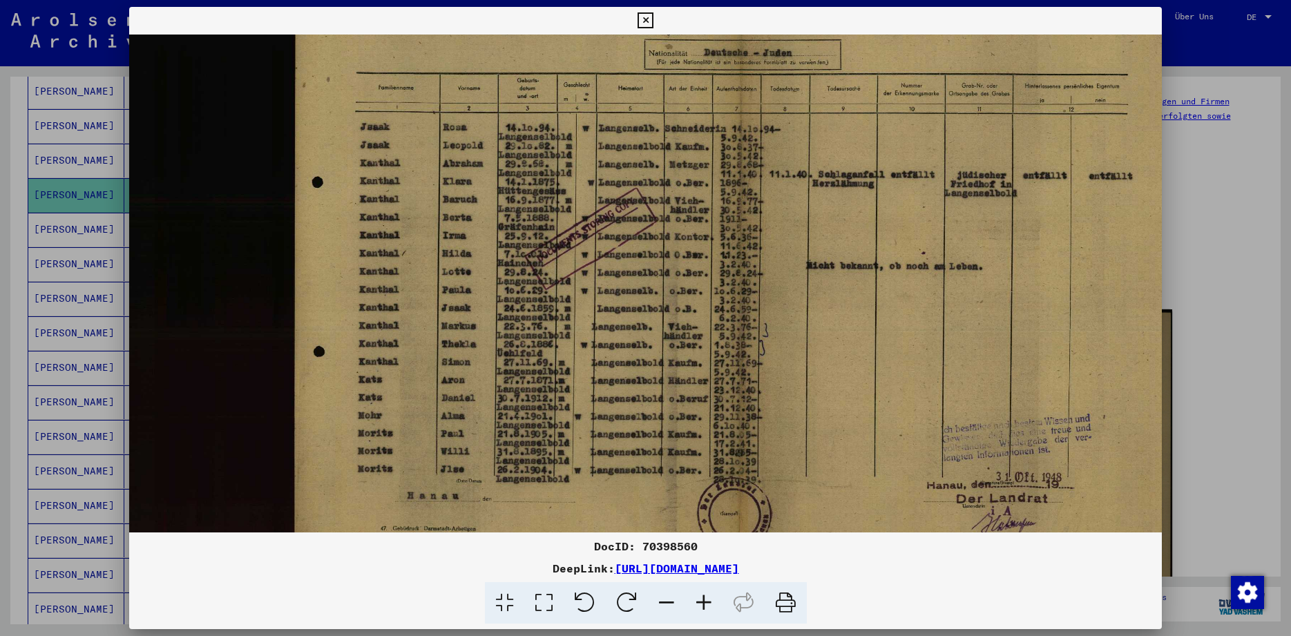
scroll to position [118, 0]
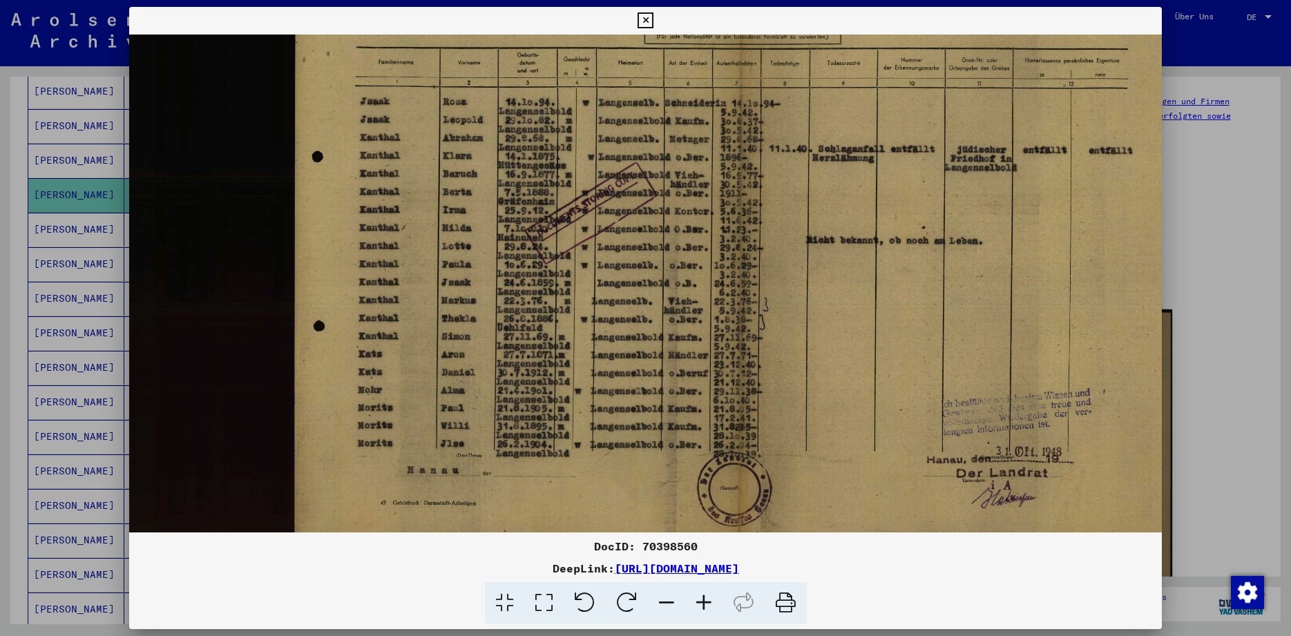
drag, startPoint x: 686, startPoint y: 499, endPoint x: 711, endPoint y: 384, distance: 118.1
click at [711, 384] on img at bounding box center [659, 234] width 1060 height 636
click at [653, 20] on icon at bounding box center [645, 20] width 16 height 17
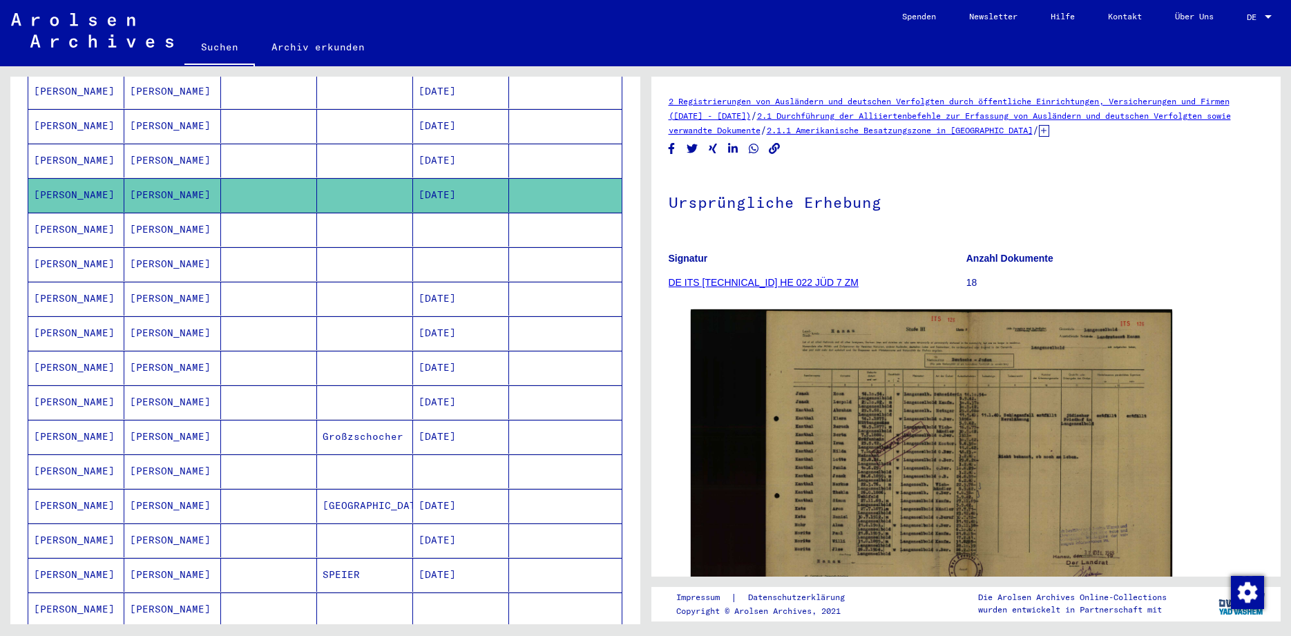
click at [70, 148] on mat-cell "[PERSON_NAME]" at bounding box center [76, 161] width 96 height 34
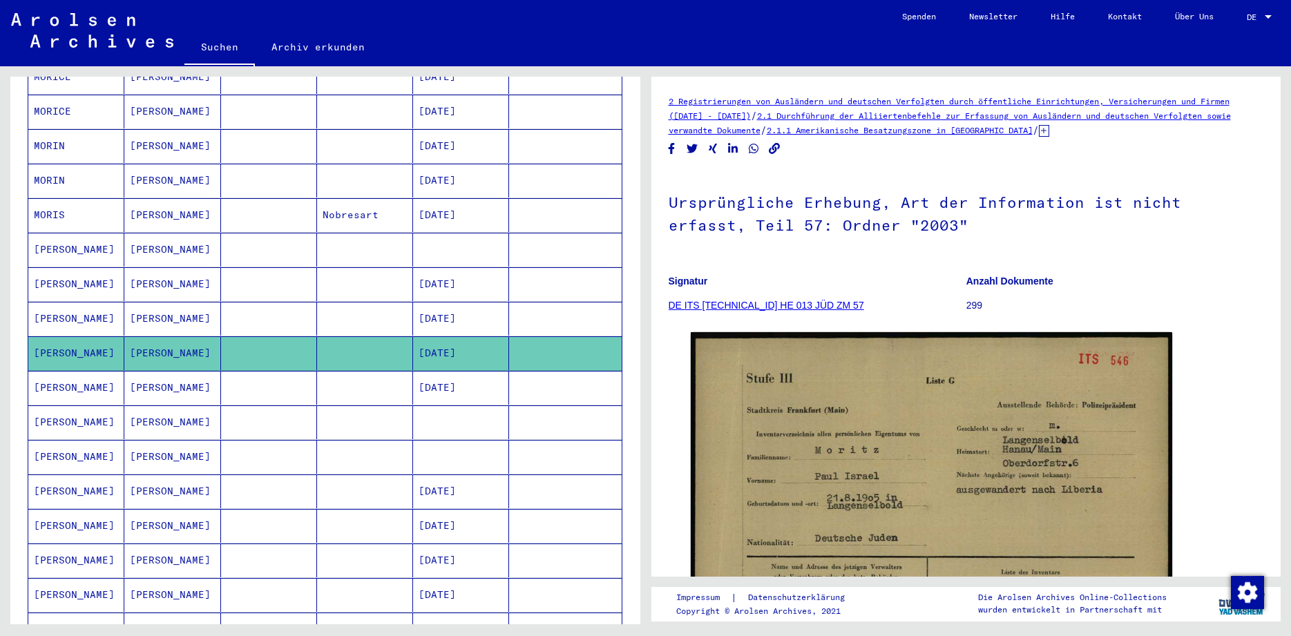
scroll to position [302, 0]
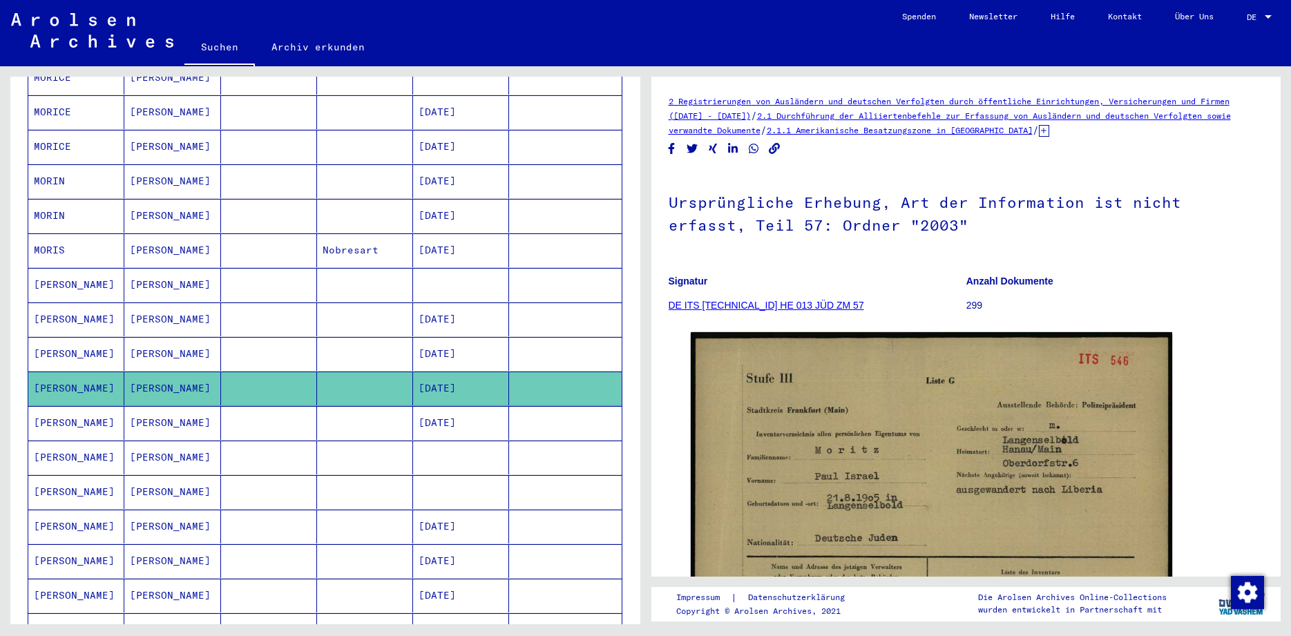
click at [51, 268] on mat-cell "[PERSON_NAME]" at bounding box center [76, 285] width 96 height 34
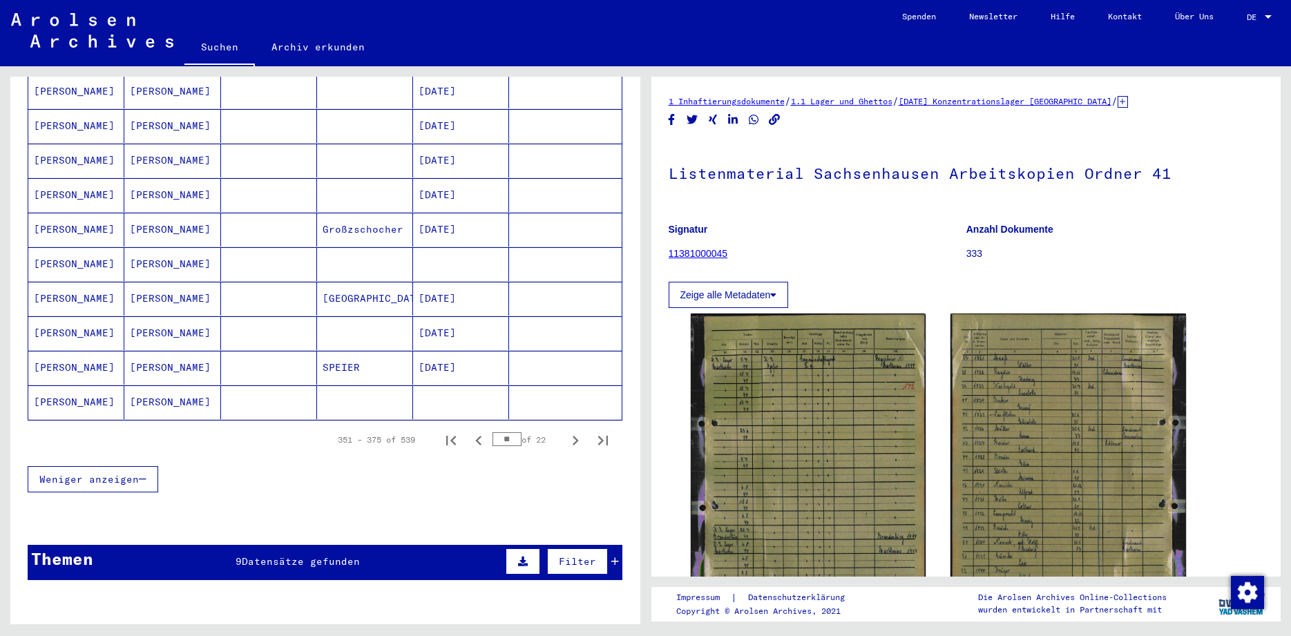
scroll to position [747, 0]
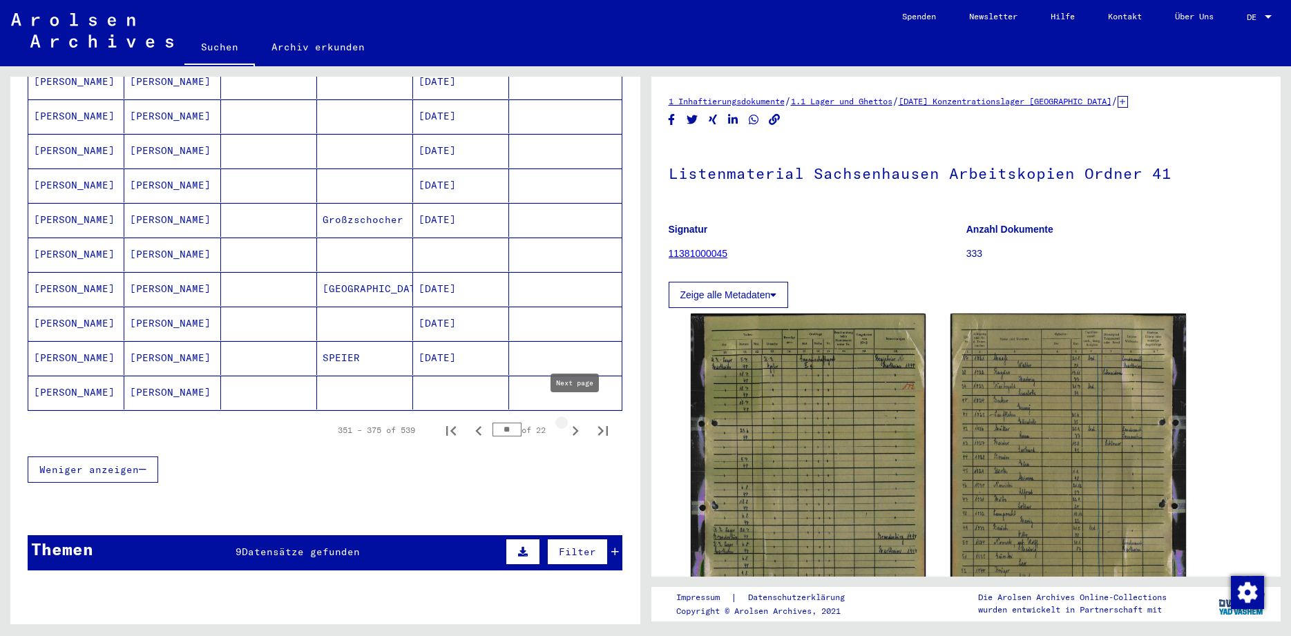
click at [572, 421] on icon "Next page" at bounding box center [575, 430] width 19 height 19
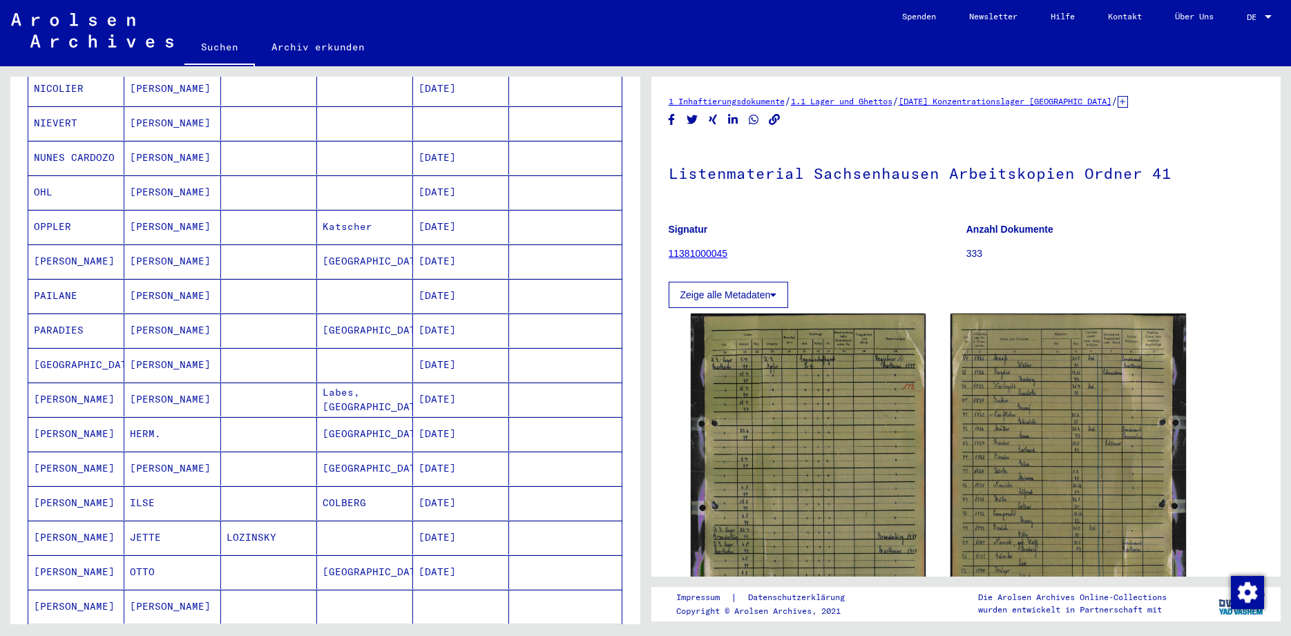
scroll to position [626, 0]
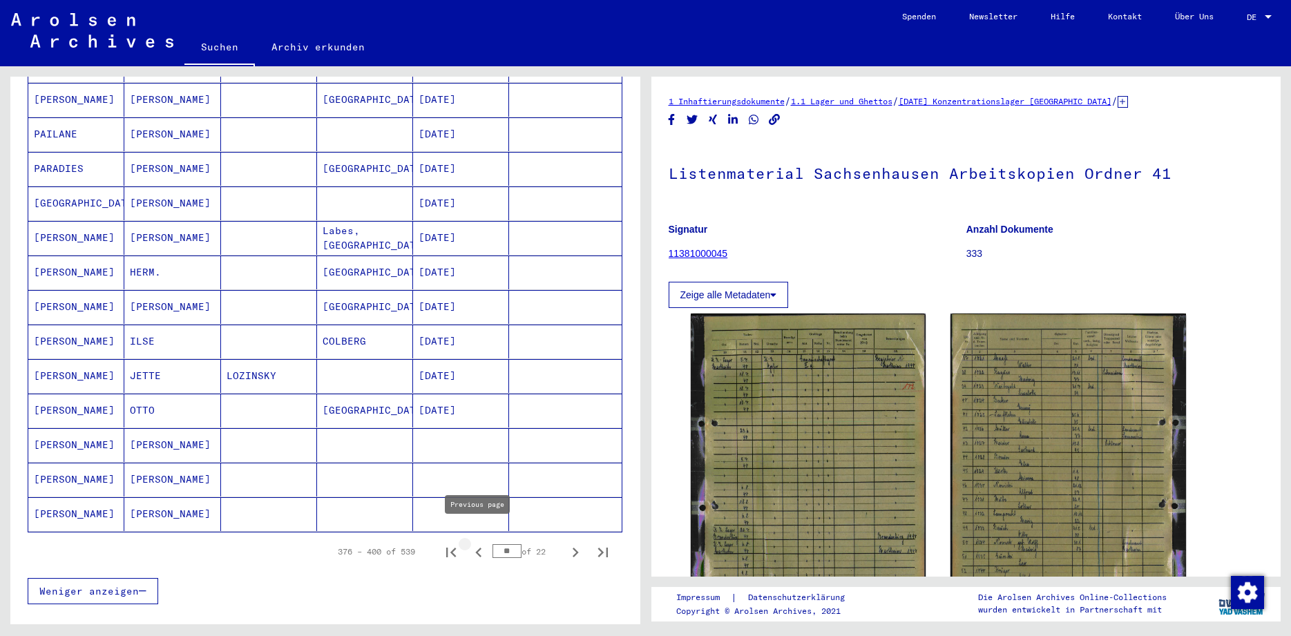
click at [476, 543] on icon "Previous page" at bounding box center [478, 552] width 19 height 19
type input "**"
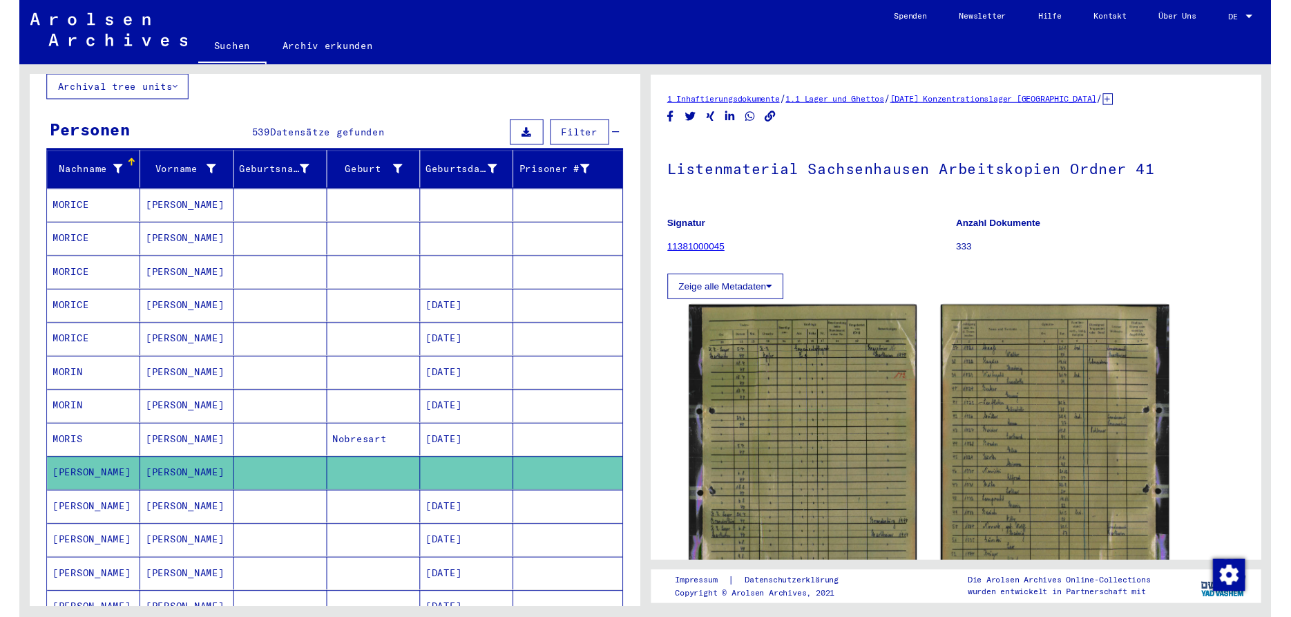
scroll to position [0, 0]
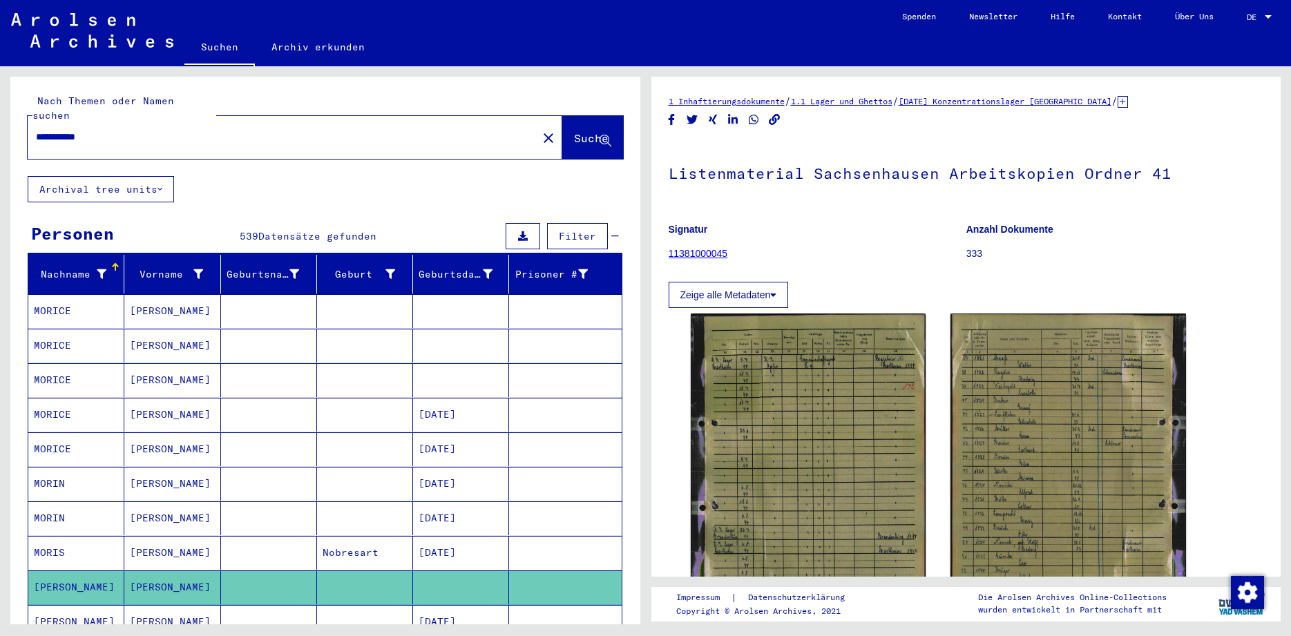
click at [154, 130] on input "**********" at bounding box center [282, 137] width 493 height 15
type input "*"
type input "**********"
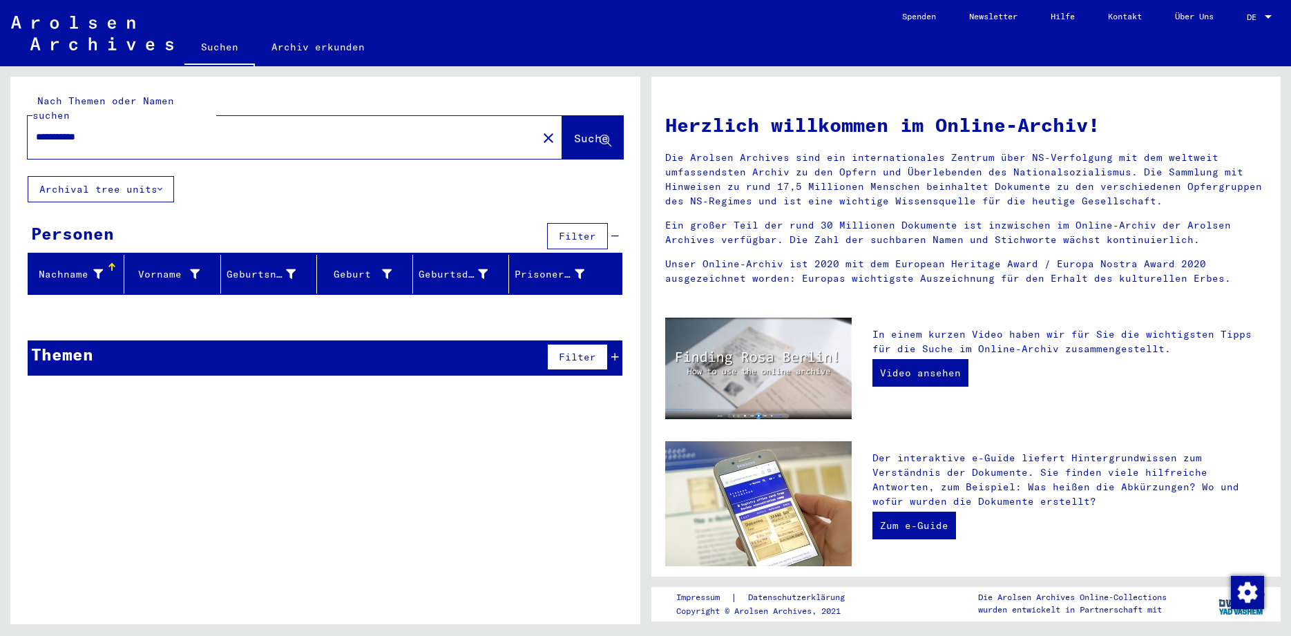
click at [117, 130] on input "**********" at bounding box center [278, 137] width 485 height 15
